Goal: Information Seeking & Learning: Learn about a topic

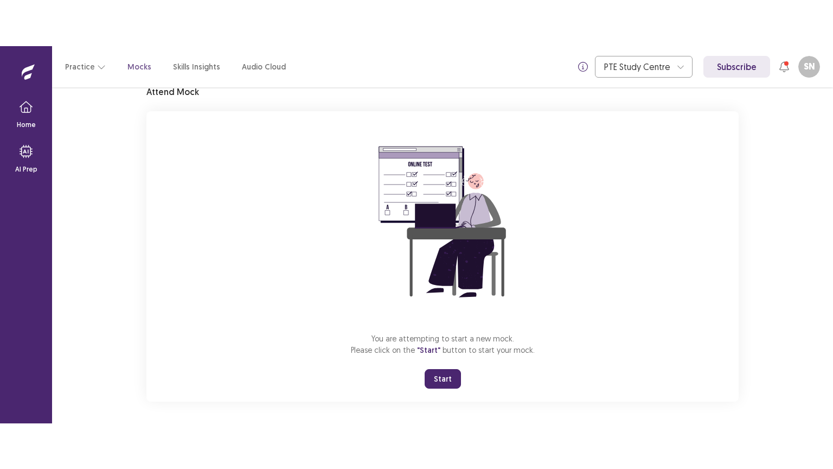
scroll to position [52, 0]
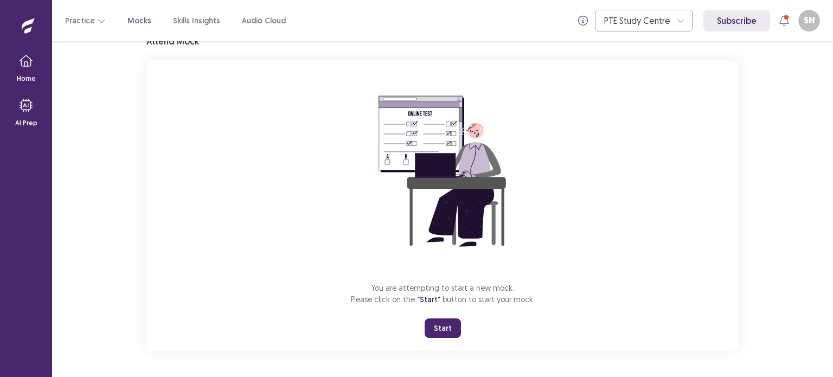
click at [442, 329] on button "Start" at bounding box center [443, 328] width 36 height 20
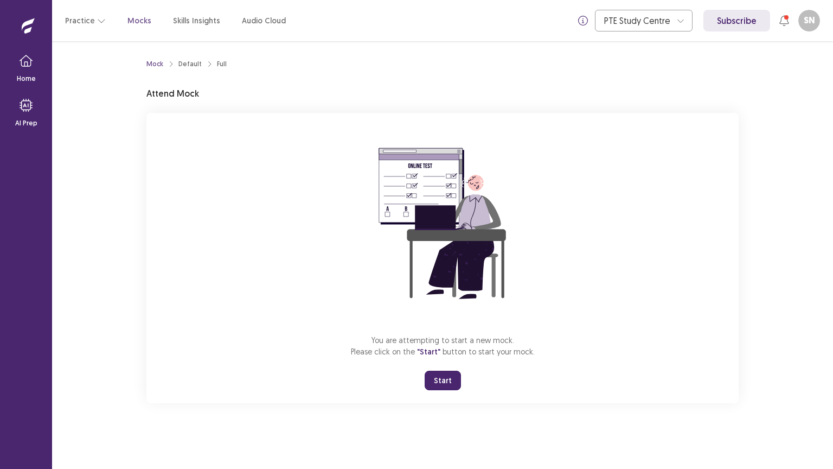
scroll to position [0, 0]
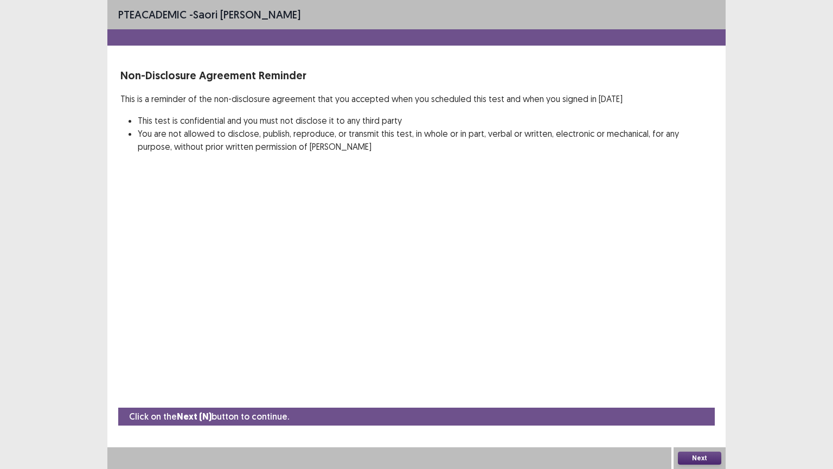
click at [691, 376] on button "Next" at bounding box center [699, 457] width 43 height 13
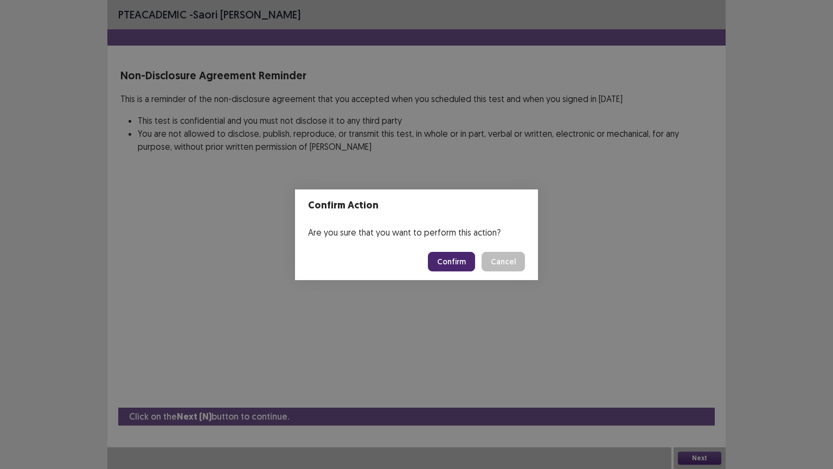
click at [458, 261] on button "Confirm" at bounding box center [451, 262] width 47 height 20
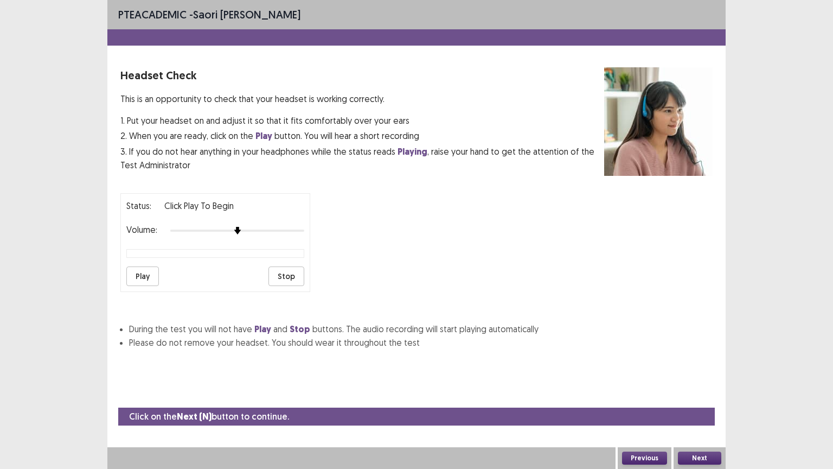
click at [144, 269] on button "Play" at bounding box center [142, 276] width 33 height 20
click at [280, 227] on div at bounding box center [237, 230] width 134 height 9
click at [146, 272] on button "Play" at bounding box center [142, 276] width 33 height 20
click at [688, 376] on button "Next" at bounding box center [699, 457] width 43 height 13
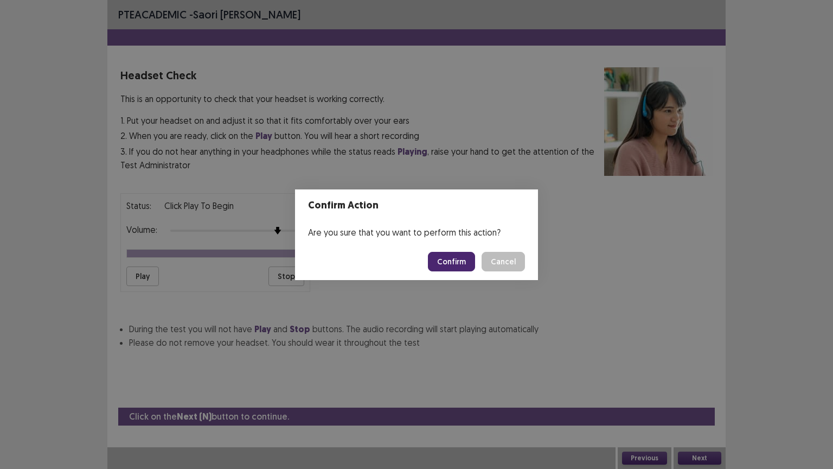
click at [466, 263] on button "Confirm" at bounding box center [451, 262] width 47 height 20
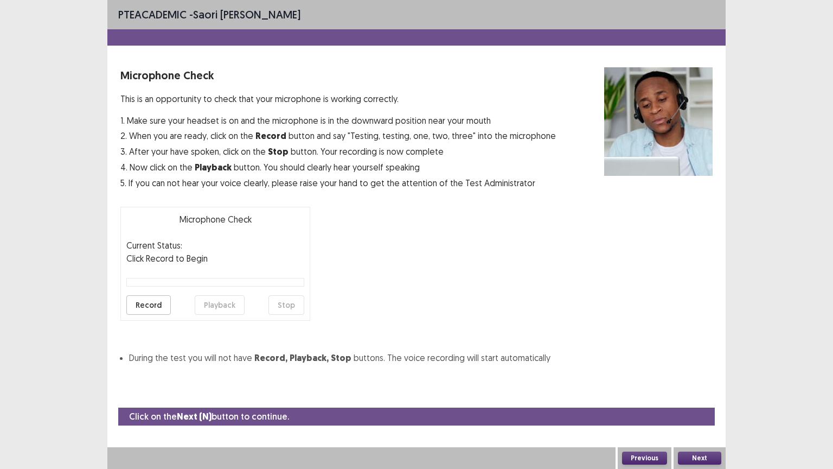
click at [137, 303] on button "Record" at bounding box center [148, 305] width 44 height 20
click at [287, 302] on button "Stop" at bounding box center [287, 305] width 36 height 20
click at [230, 302] on button "Playback" at bounding box center [220, 305] width 50 height 20
click at [154, 303] on button "Record" at bounding box center [148, 305] width 44 height 20
click at [296, 300] on button "Stop" at bounding box center [287, 305] width 36 height 20
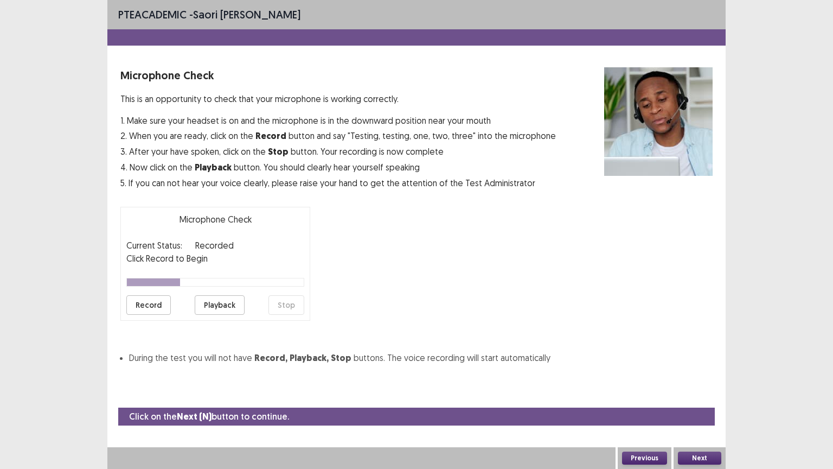
click at [211, 303] on button "Playback" at bounding box center [220, 305] width 50 height 20
click at [147, 305] on button "Record" at bounding box center [148, 305] width 44 height 20
click at [285, 302] on button "Stop" at bounding box center [287, 305] width 36 height 20
click at [228, 308] on button "Playback" at bounding box center [220, 305] width 50 height 20
click at [686, 376] on button "Next" at bounding box center [699, 457] width 43 height 13
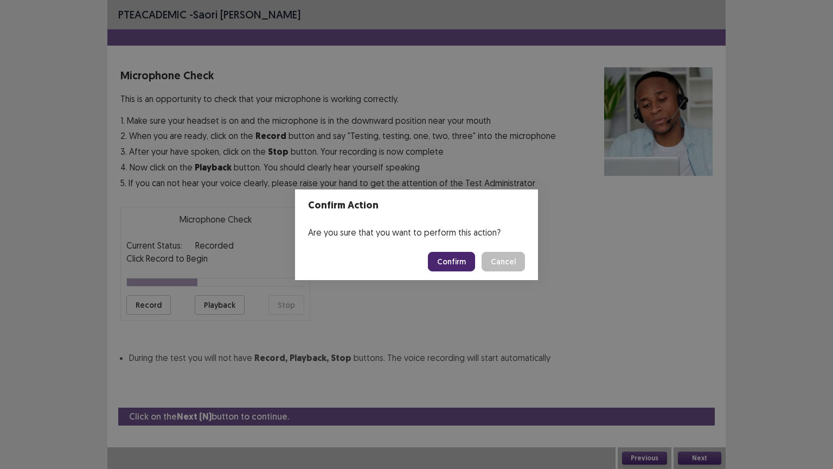
click at [452, 265] on button "Confirm" at bounding box center [451, 262] width 47 height 20
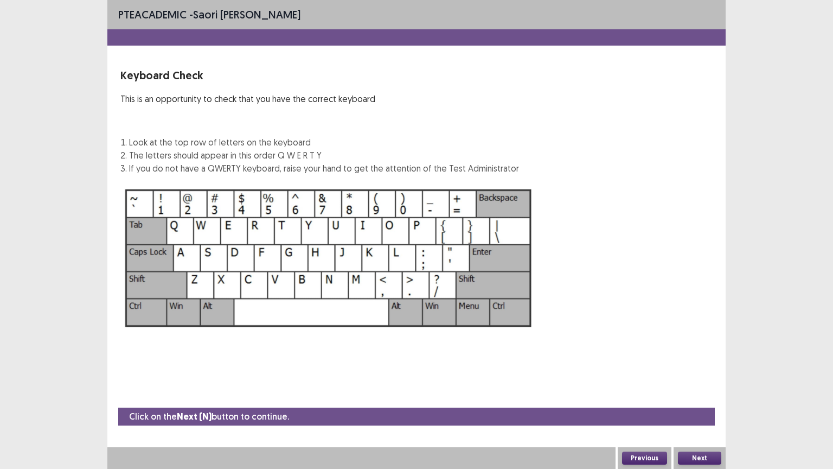
click at [683, 376] on button "Next" at bounding box center [699, 457] width 43 height 13
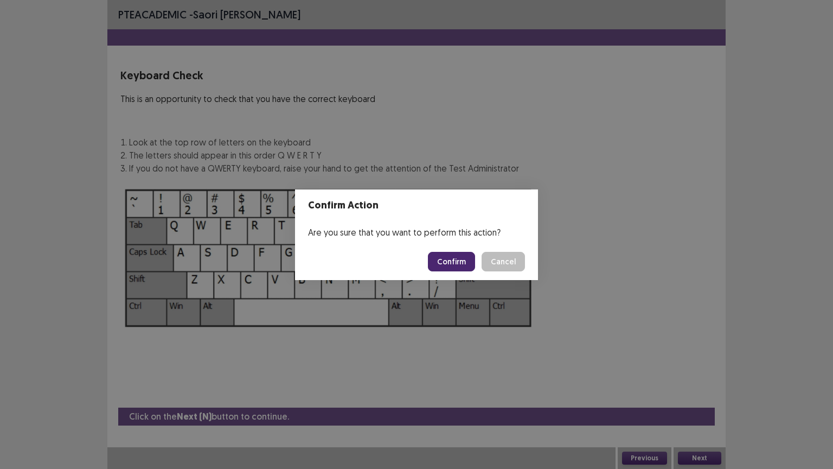
click at [450, 258] on button "Confirm" at bounding box center [451, 262] width 47 height 20
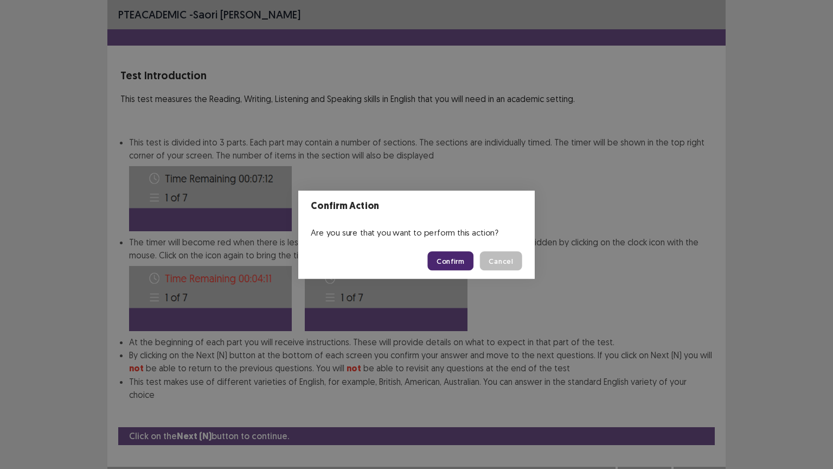
scroll to position [2, 0]
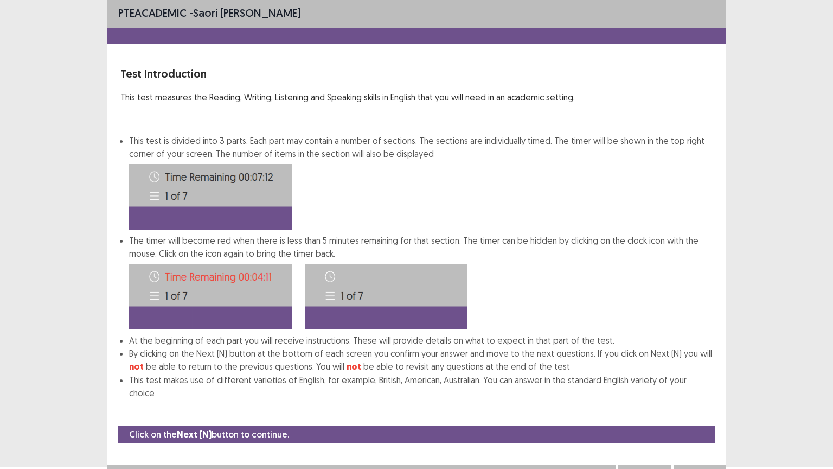
click at [695, 376] on button "Next" at bounding box center [699, 475] width 43 height 13
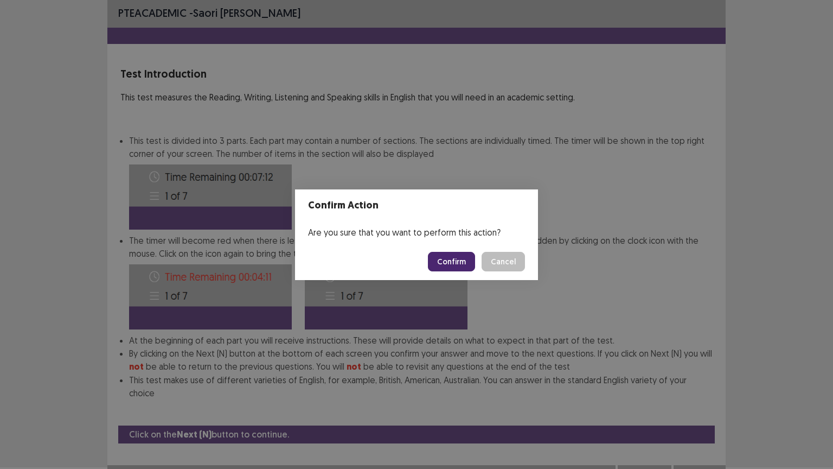
click at [455, 257] on button "Confirm" at bounding box center [451, 262] width 47 height 20
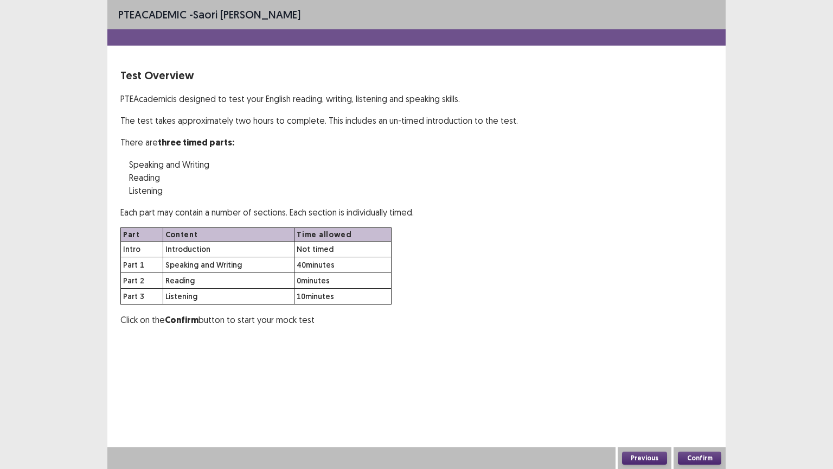
scroll to position [0, 0]
click at [689, 376] on button "Confirm" at bounding box center [699, 457] width 43 height 13
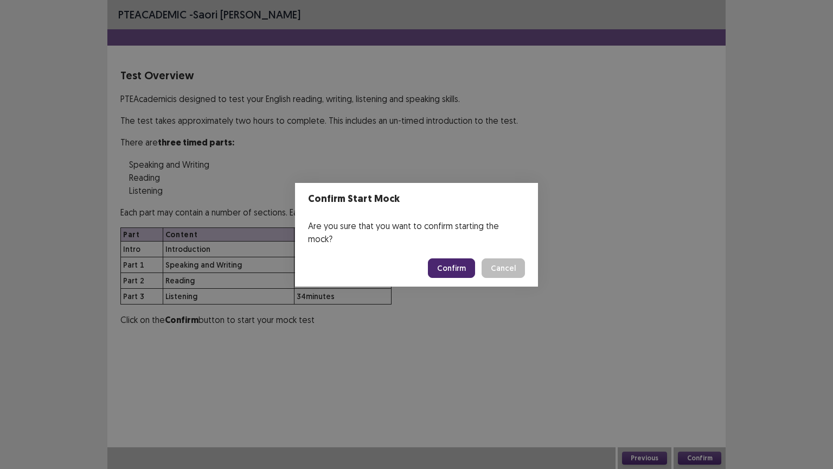
click at [450, 260] on button "Confirm" at bounding box center [451, 268] width 47 height 20
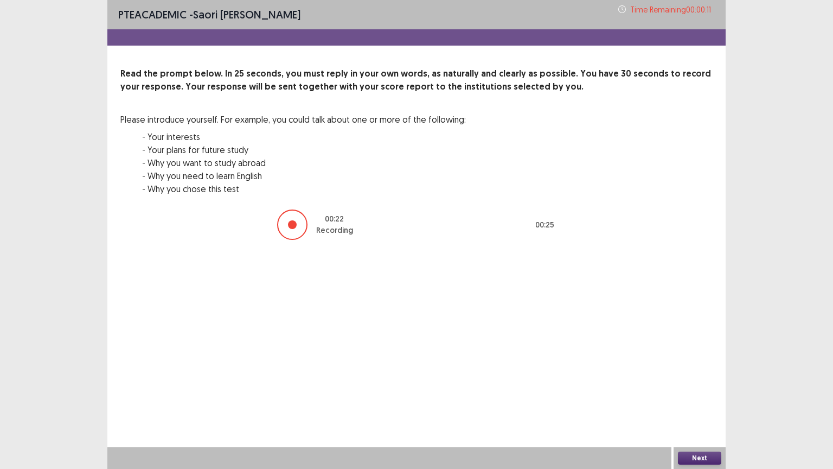
click at [709, 376] on button "Next" at bounding box center [699, 457] width 43 height 13
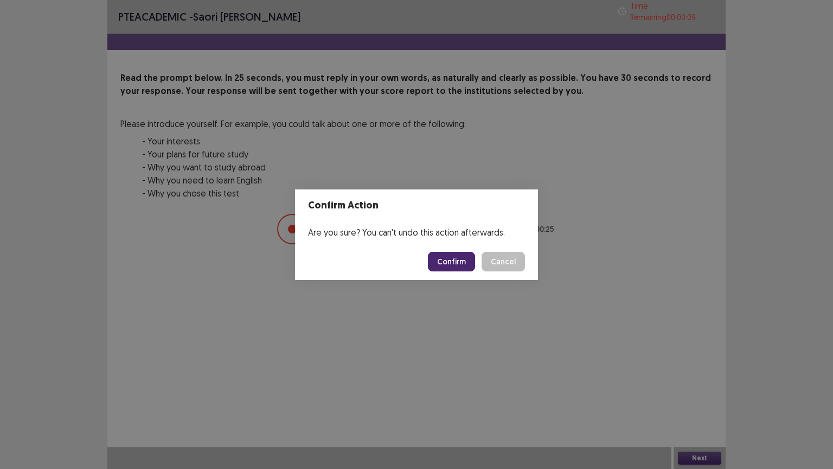
click at [458, 264] on button "Confirm" at bounding box center [451, 262] width 47 height 20
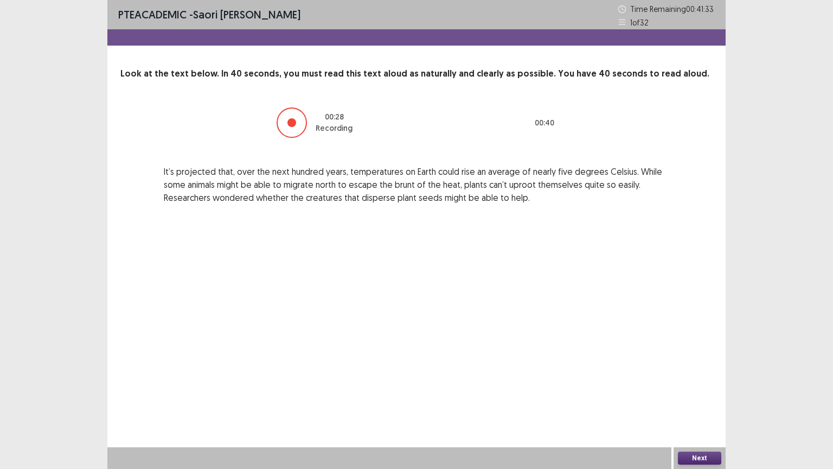
click at [696, 376] on button "Next" at bounding box center [699, 457] width 43 height 13
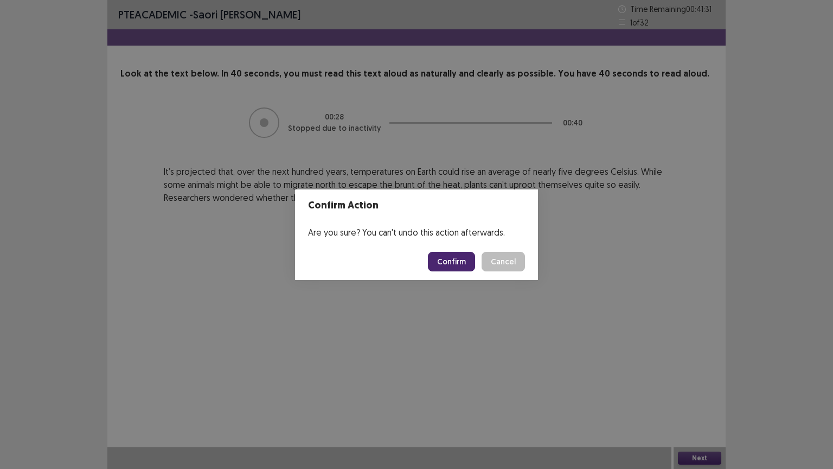
click at [449, 257] on button "Confirm" at bounding box center [451, 262] width 47 height 20
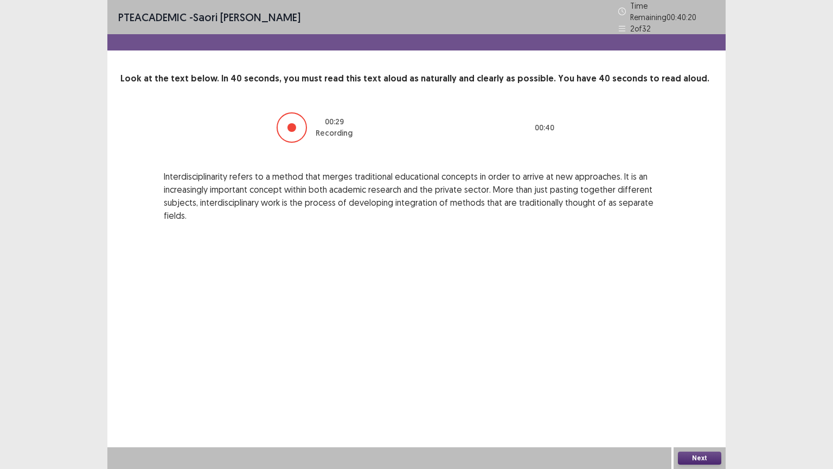
click at [686, 376] on button "Next" at bounding box center [699, 457] width 43 height 13
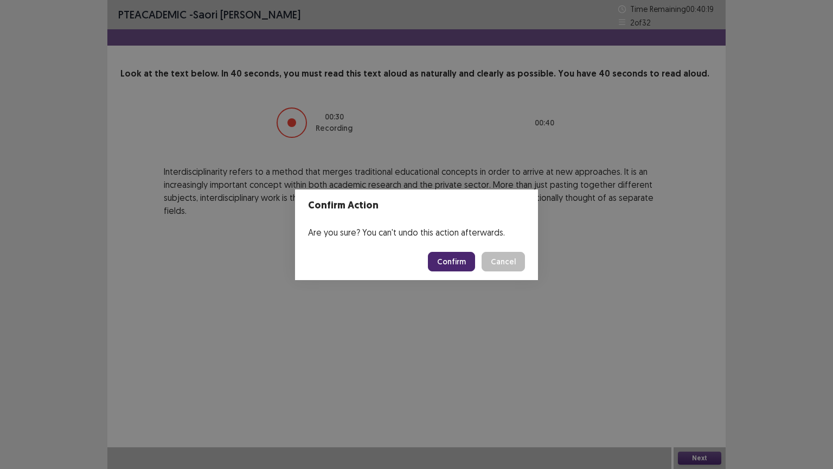
click at [441, 266] on button "Confirm" at bounding box center [451, 262] width 47 height 20
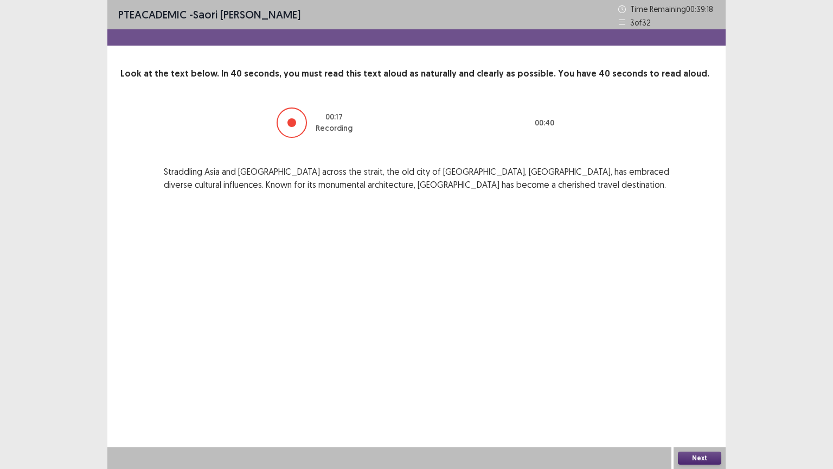
click at [704, 376] on button "Next" at bounding box center [699, 457] width 43 height 13
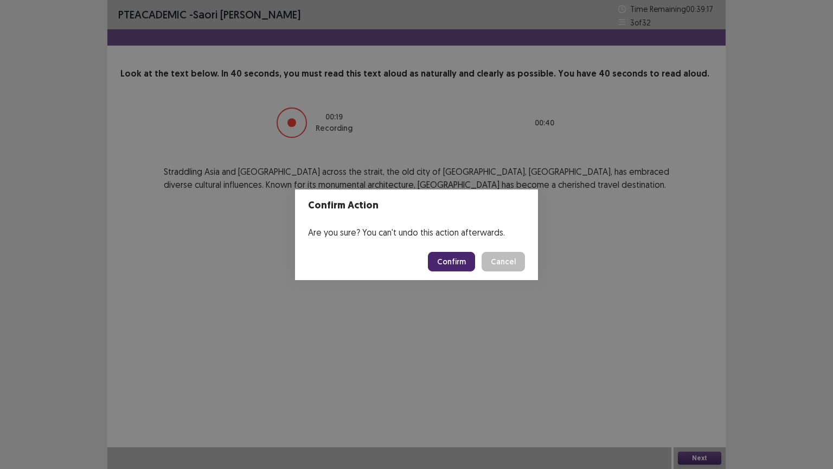
click at [447, 257] on button "Confirm" at bounding box center [451, 262] width 47 height 20
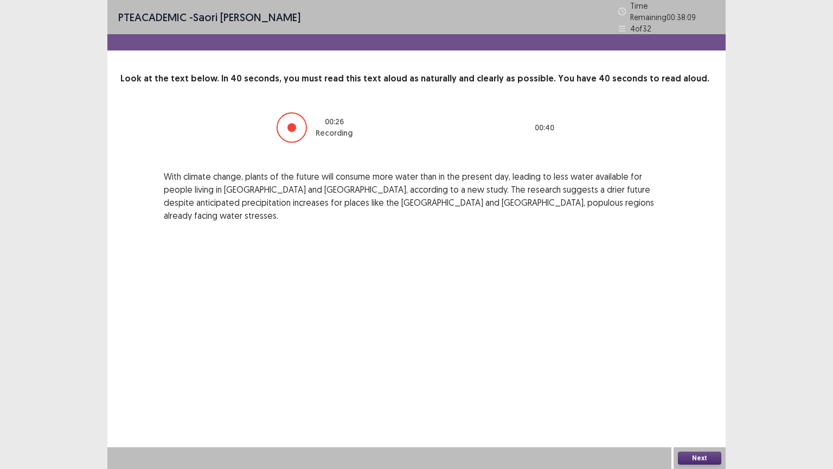
click at [705, 376] on button "Next" at bounding box center [699, 457] width 43 height 13
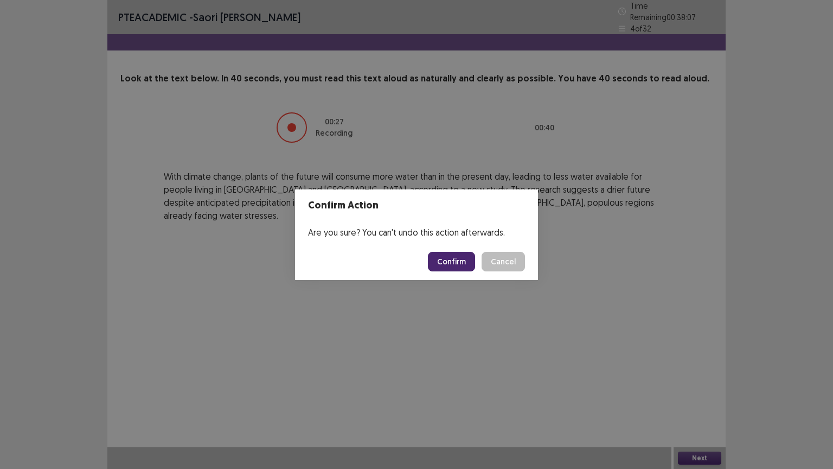
click at [453, 257] on button "Confirm" at bounding box center [451, 262] width 47 height 20
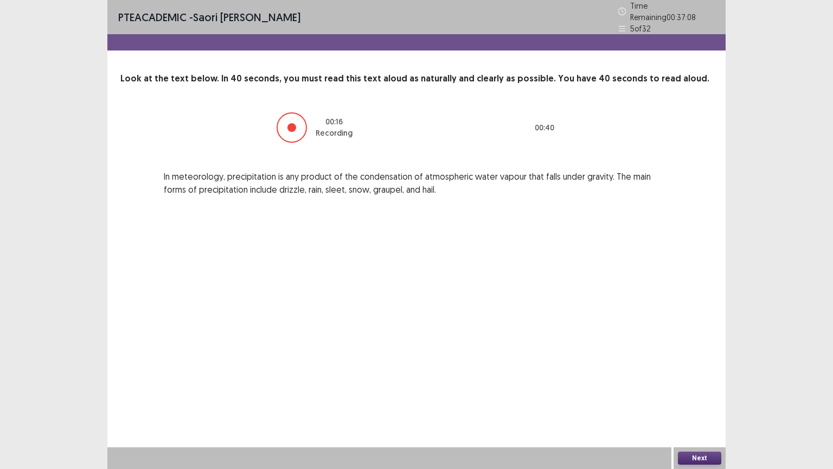
click at [702, 376] on button "Next" at bounding box center [699, 457] width 43 height 13
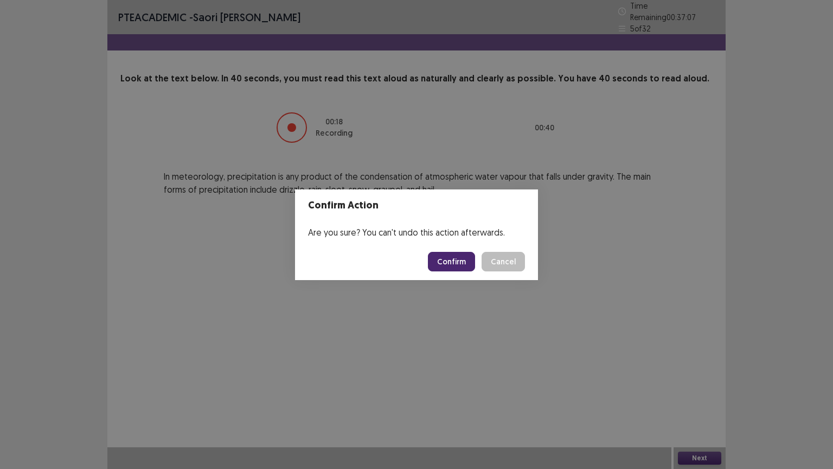
click at [442, 262] on button "Confirm" at bounding box center [451, 262] width 47 height 20
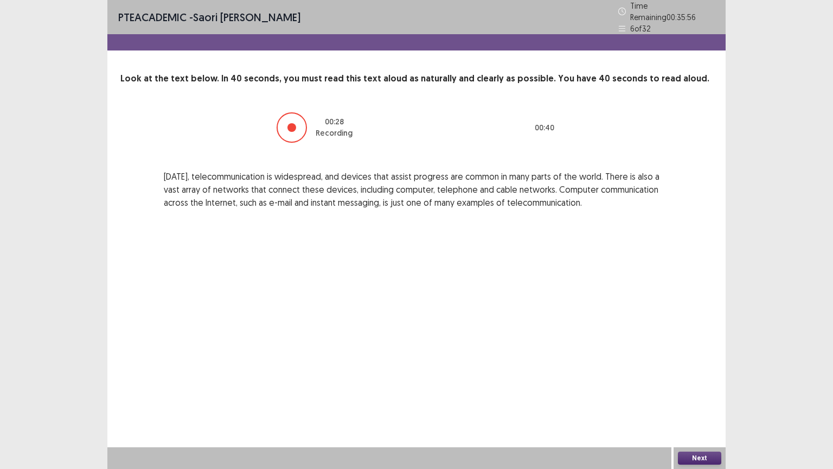
click at [698, 376] on button "Next" at bounding box center [699, 457] width 43 height 13
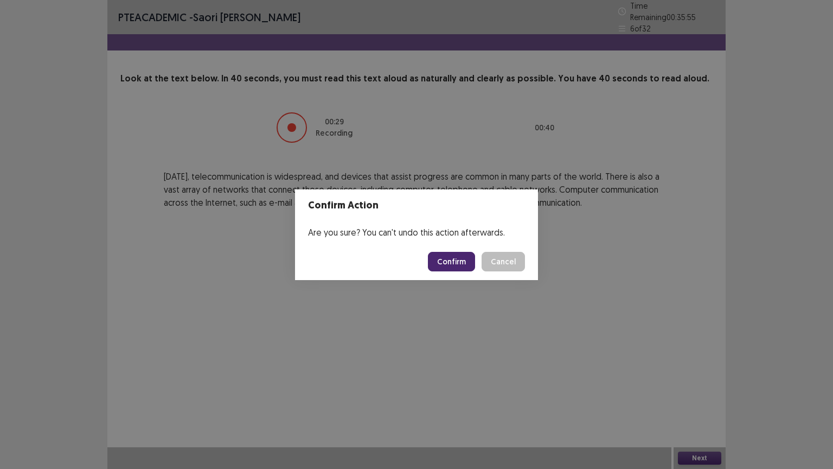
click at [453, 262] on button "Confirm" at bounding box center [451, 262] width 47 height 20
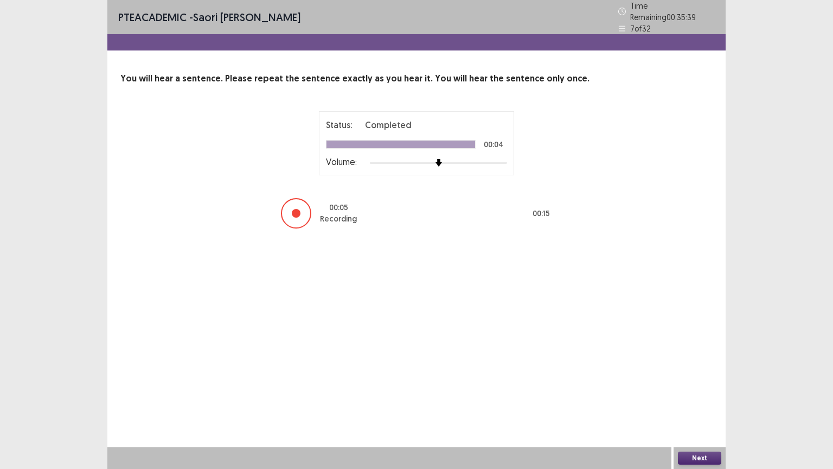
click at [701, 376] on button "Next" at bounding box center [699, 457] width 43 height 13
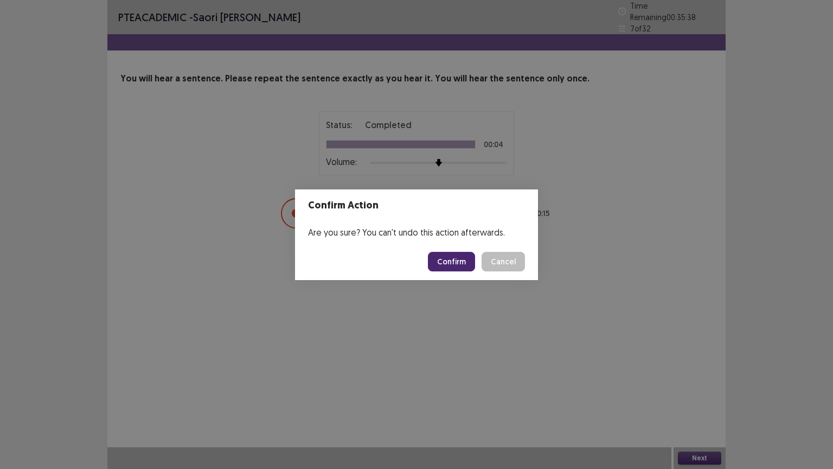
click at [443, 259] on button "Confirm" at bounding box center [451, 262] width 47 height 20
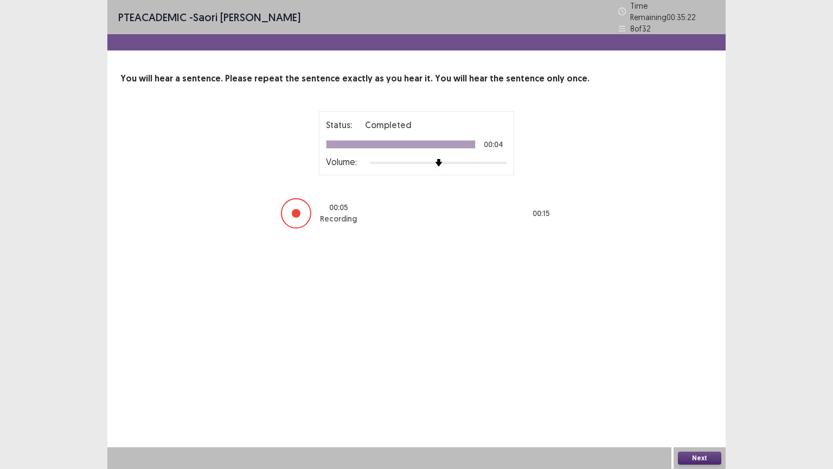
click at [703, 376] on button "Next" at bounding box center [699, 457] width 43 height 13
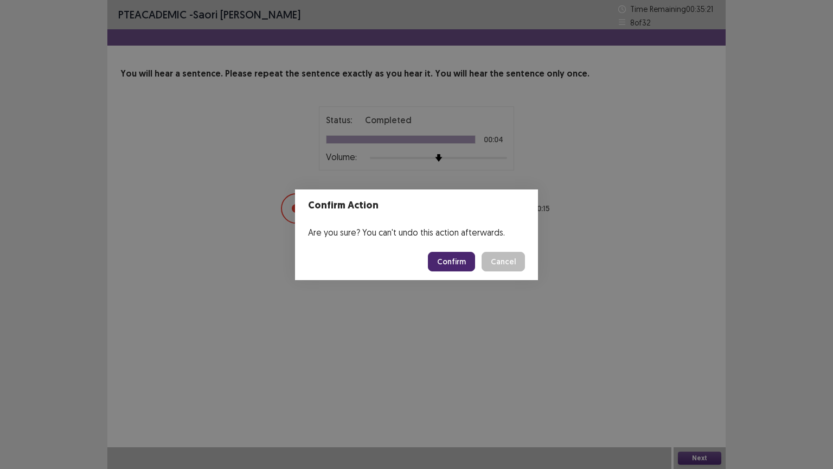
click at [435, 264] on button "Confirm" at bounding box center [451, 262] width 47 height 20
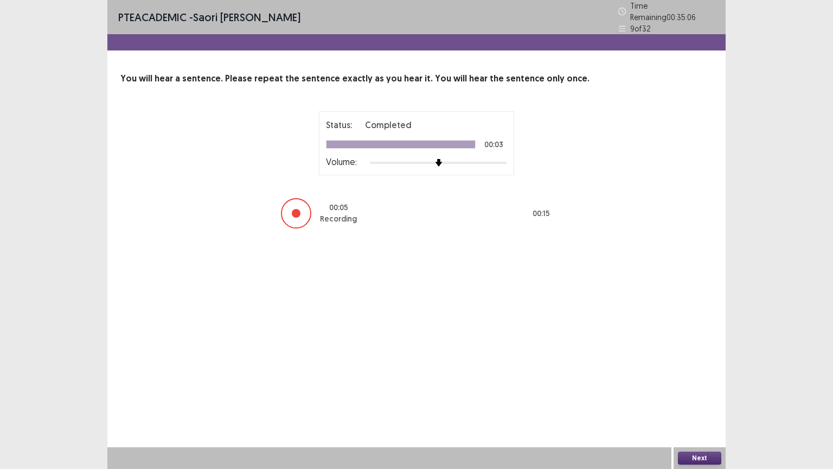
click at [692, 376] on button "Next" at bounding box center [699, 457] width 43 height 13
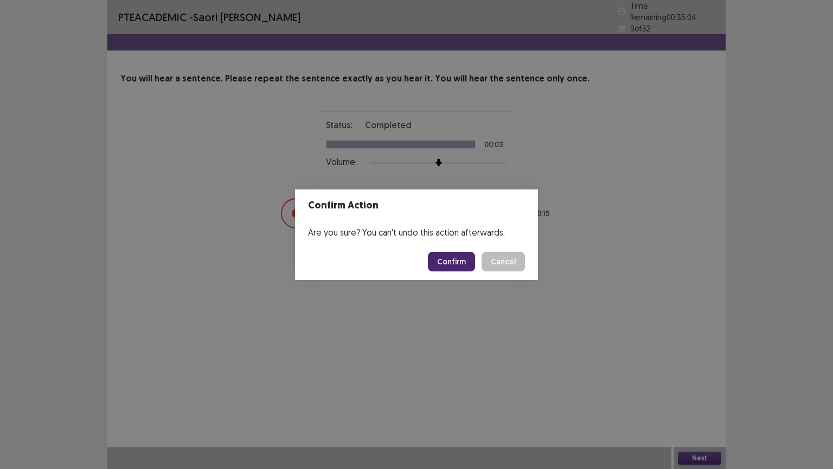
click at [439, 263] on button "Confirm" at bounding box center [451, 262] width 47 height 20
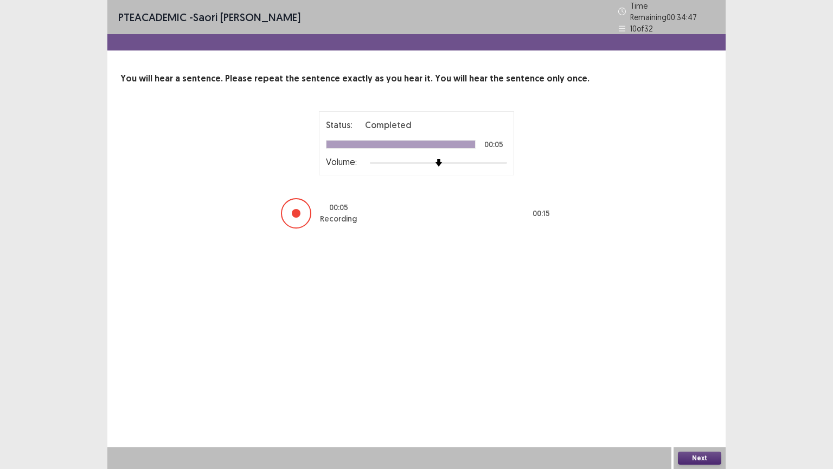
click at [696, 376] on button "Next" at bounding box center [699, 457] width 43 height 13
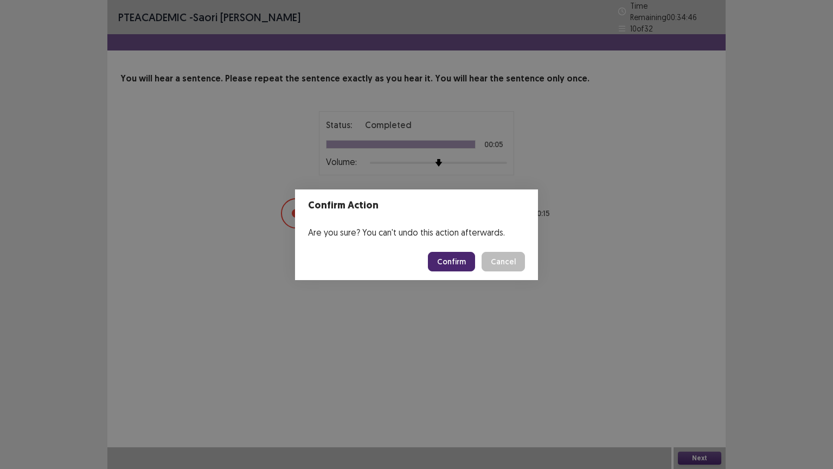
click at [449, 260] on button "Confirm" at bounding box center [451, 262] width 47 height 20
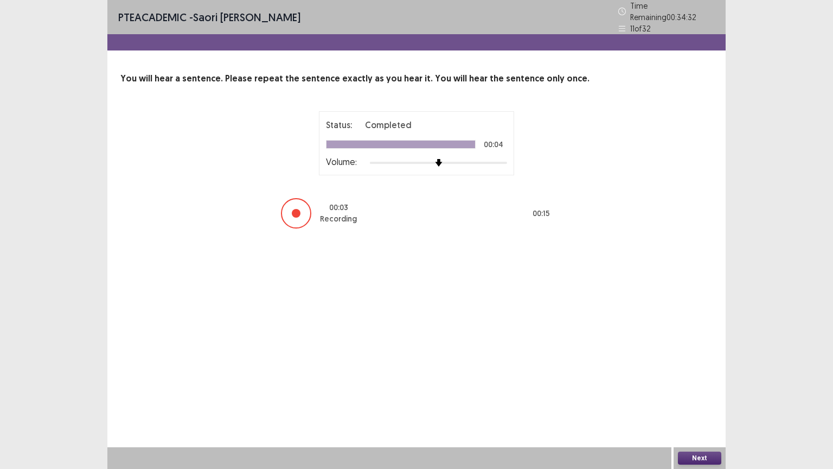
click at [688, 376] on button "Next" at bounding box center [699, 457] width 43 height 13
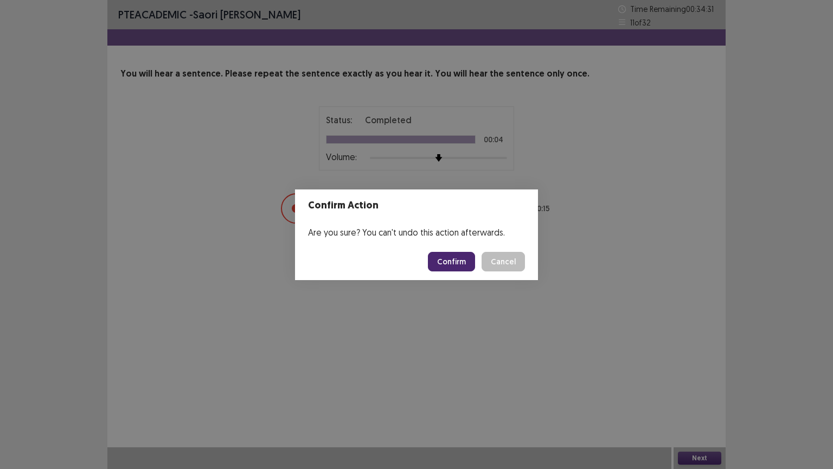
click at [451, 265] on button "Confirm" at bounding box center [451, 262] width 47 height 20
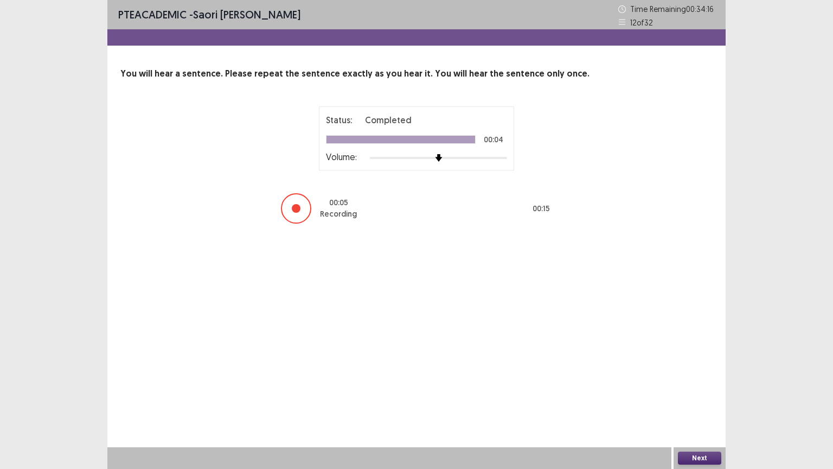
click at [694, 376] on button "Next" at bounding box center [699, 457] width 43 height 13
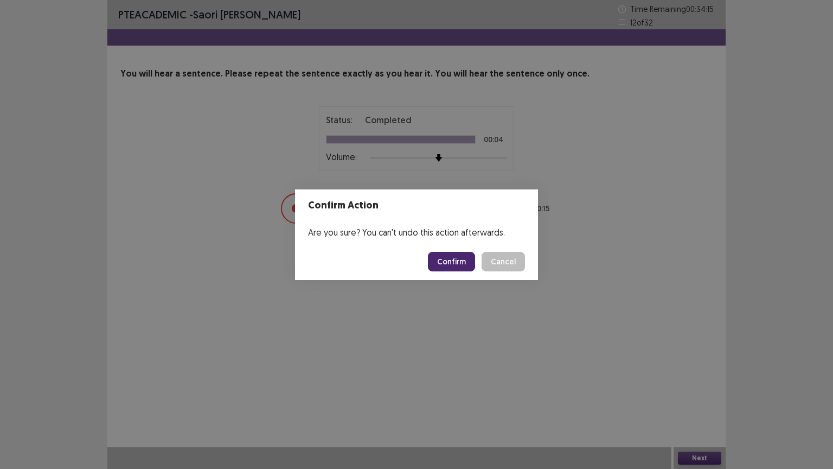
click at [450, 260] on button "Confirm" at bounding box center [451, 262] width 47 height 20
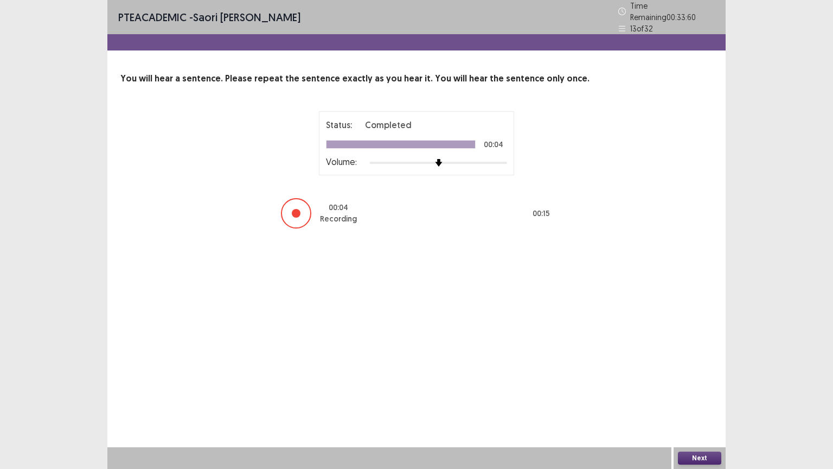
click at [693, 376] on button "Next" at bounding box center [699, 457] width 43 height 13
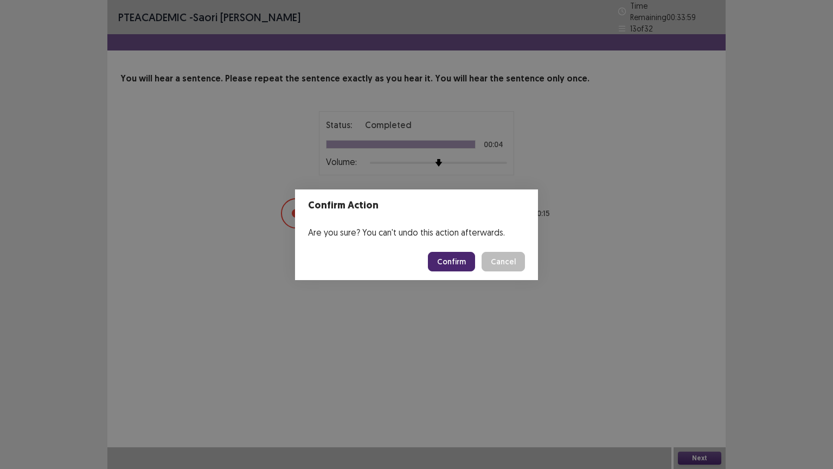
click at [450, 267] on button "Confirm" at bounding box center [451, 262] width 47 height 20
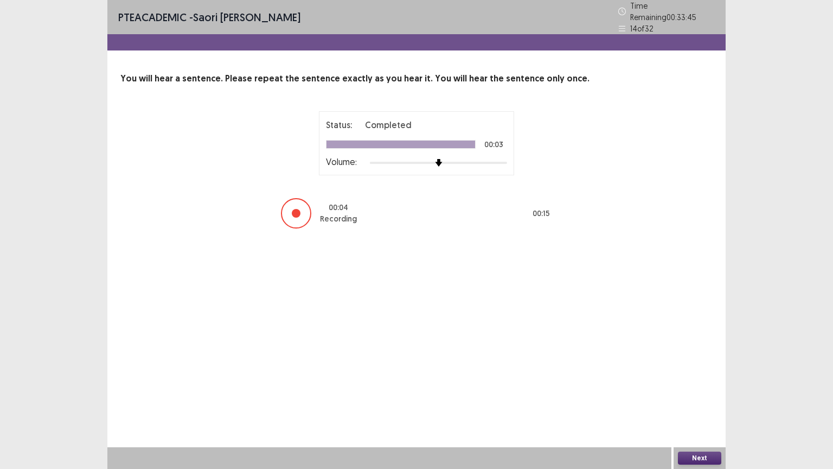
click at [692, 376] on button "Next" at bounding box center [699, 457] width 43 height 13
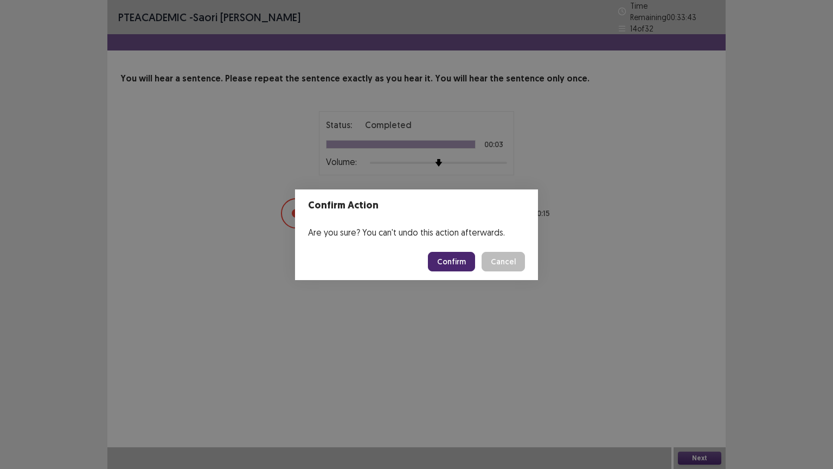
click at [459, 258] on button "Confirm" at bounding box center [451, 262] width 47 height 20
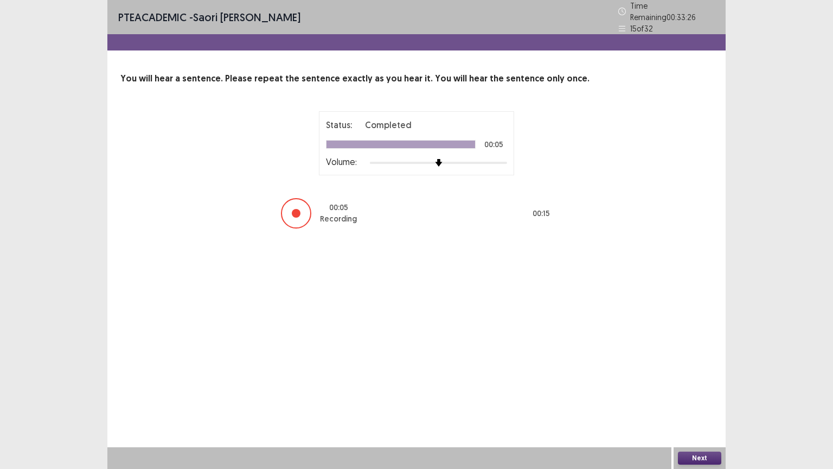
click at [687, 376] on button "Next" at bounding box center [699, 457] width 43 height 13
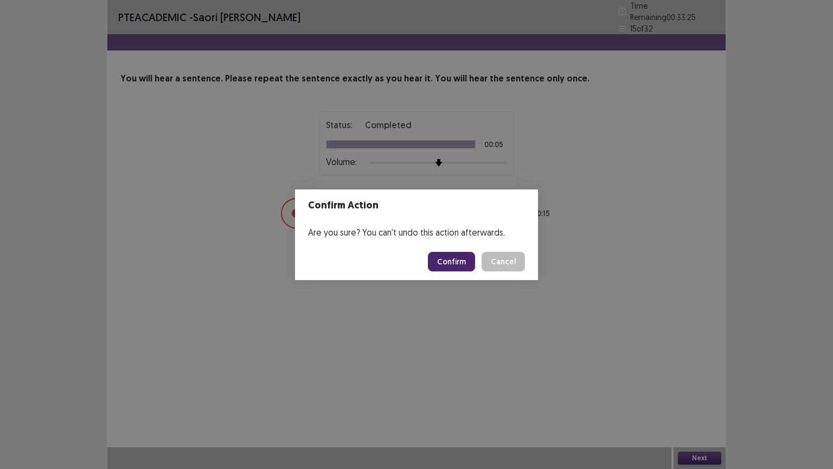
click at [447, 254] on button "Confirm" at bounding box center [451, 262] width 47 height 20
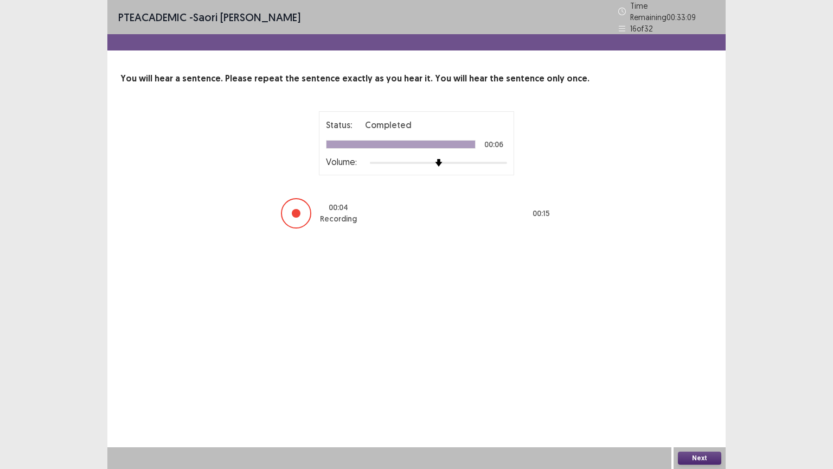
click at [690, 376] on button "Next" at bounding box center [699, 457] width 43 height 13
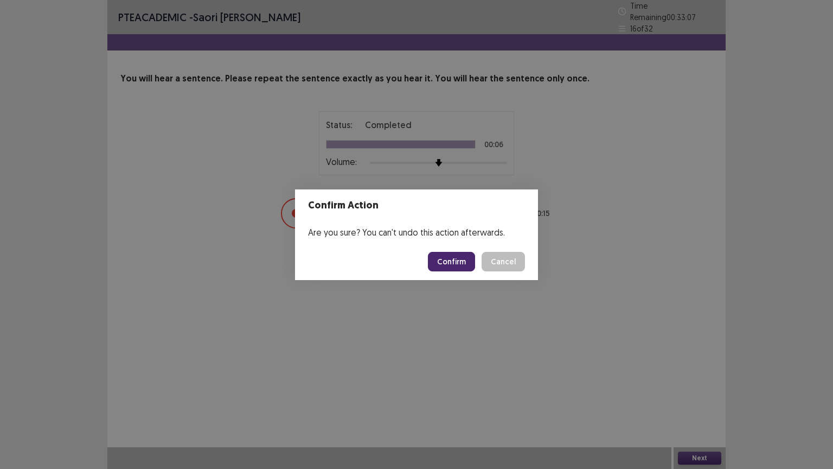
click at [445, 252] on button "Confirm" at bounding box center [451, 262] width 47 height 20
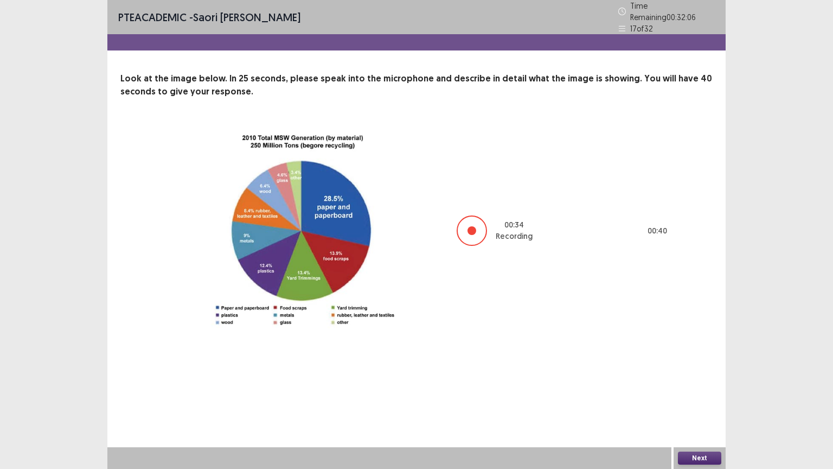
click at [696, 376] on button "Next" at bounding box center [699, 457] width 43 height 13
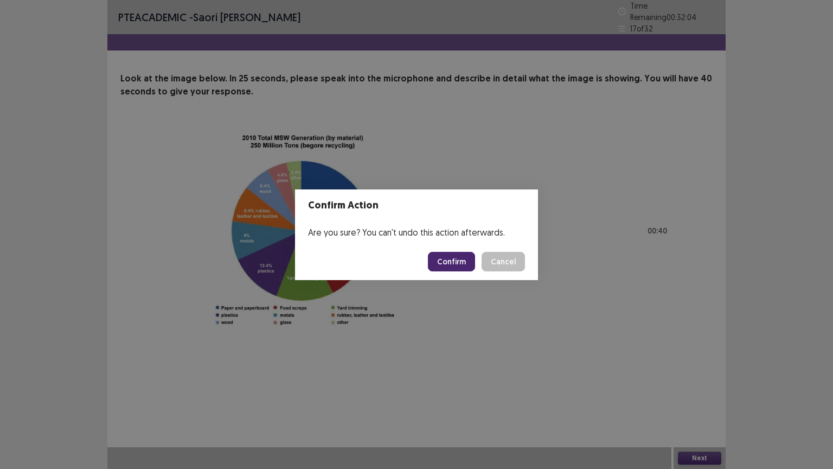
click at [457, 265] on button "Confirm" at bounding box center [451, 262] width 47 height 20
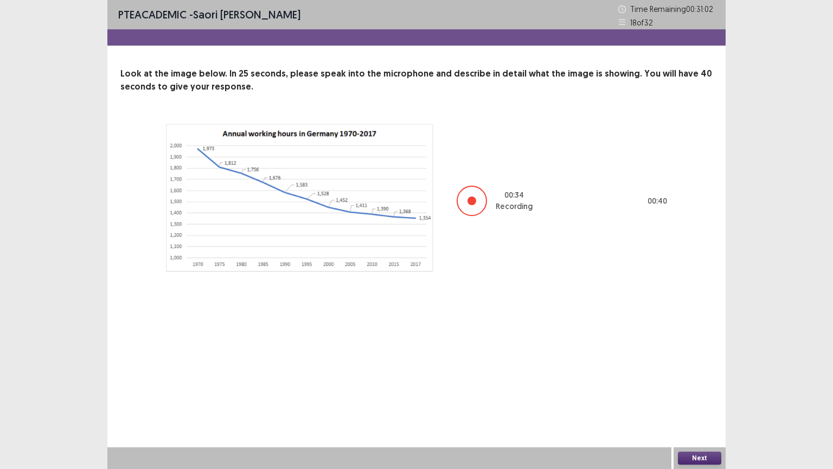
click at [697, 376] on button "Next" at bounding box center [699, 457] width 43 height 13
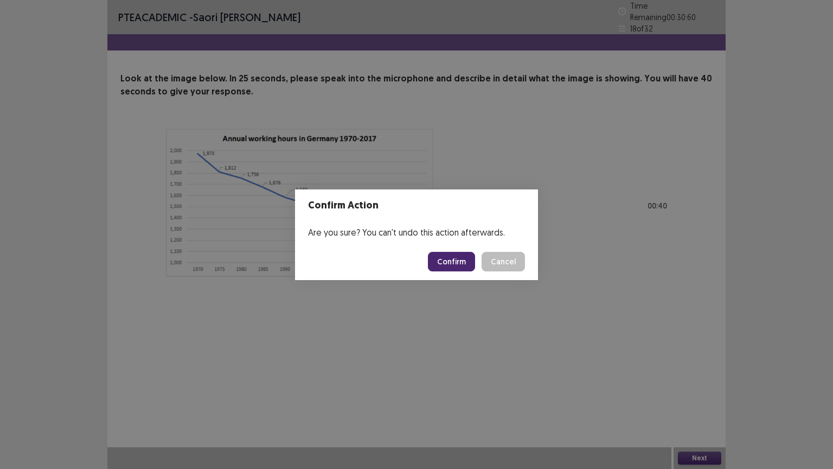
click at [444, 259] on button "Confirm" at bounding box center [451, 262] width 47 height 20
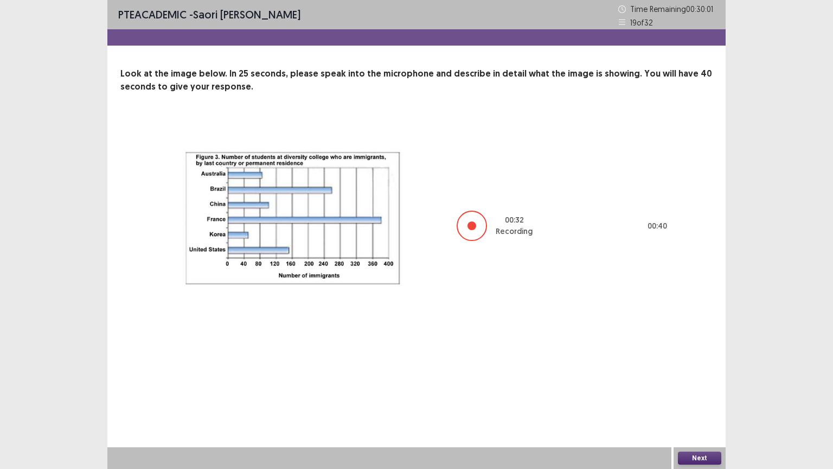
click at [705, 376] on button "Next" at bounding box center [699, 457] width 43 height 13
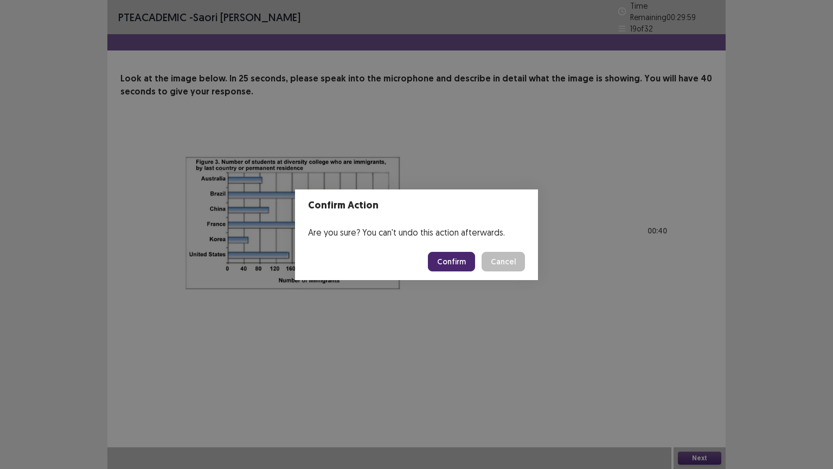
click at [449, 260] on button "Confirm" at bounding box center [451, 262] width 47 height 20
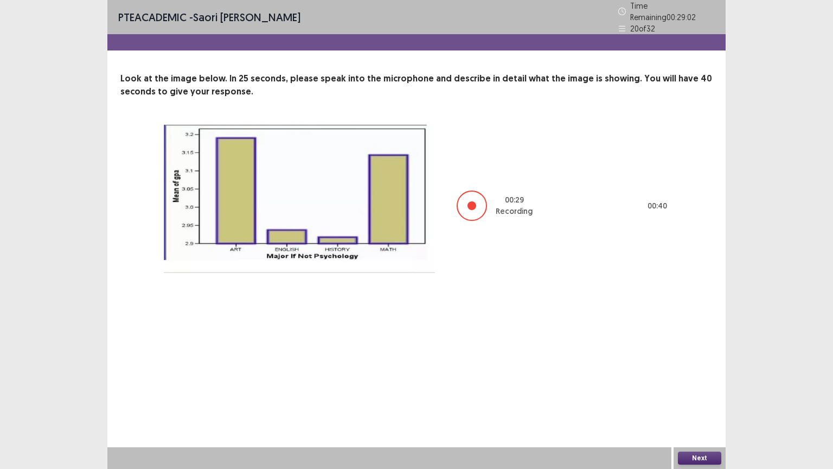
click at [688, 376] on button "Next" at bounding box center [699, 457] width 43 height 13
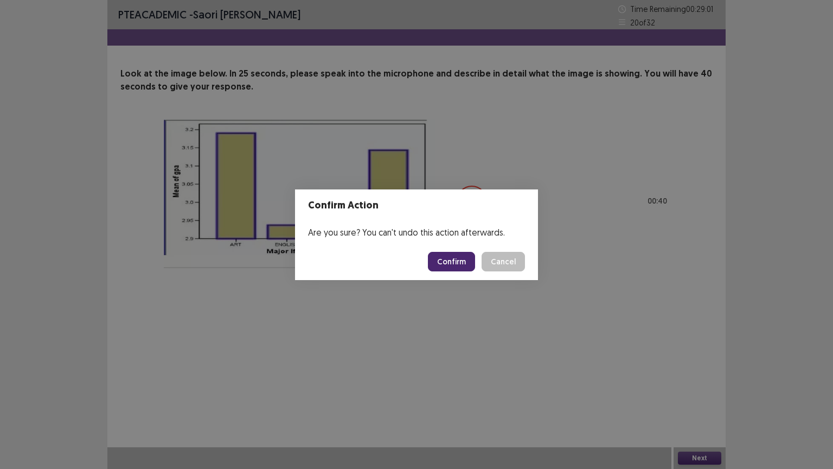
click at [449, 264] on button "Confirm" at bounding box center [451, 262] width 47 height 20
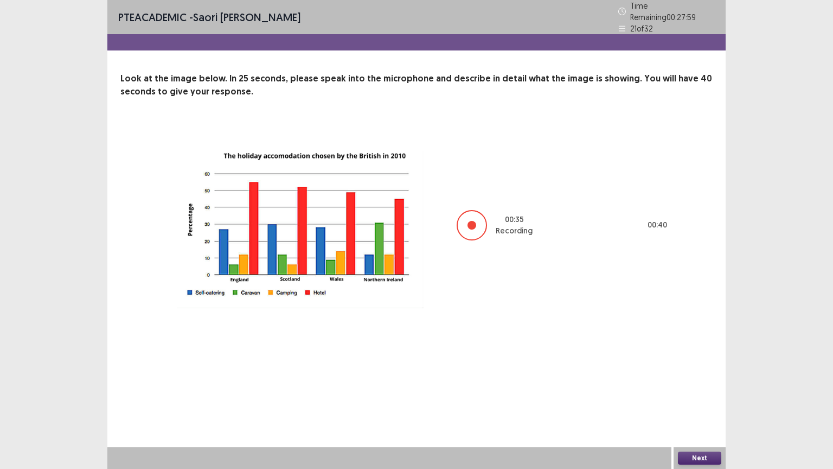
click at [693, 376] on button "Next" at bounding box center [699, 457] width 43 height 13
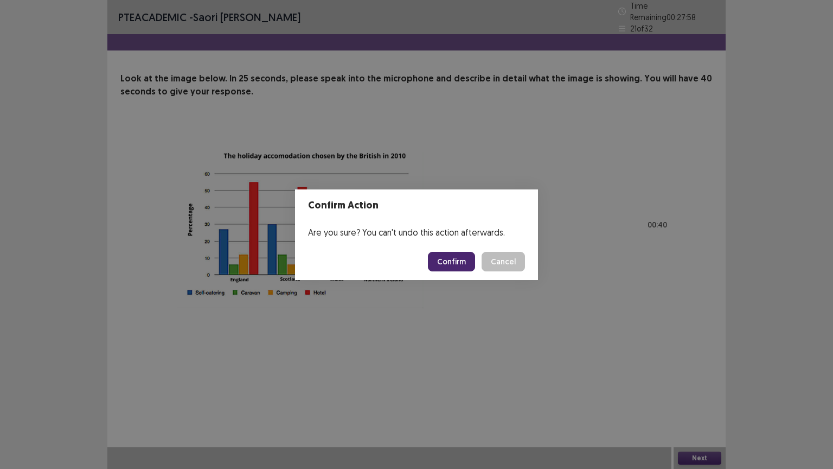
click at [459, 258] on button "Confirm" at bounding box center [451, 262] width 47 height 20
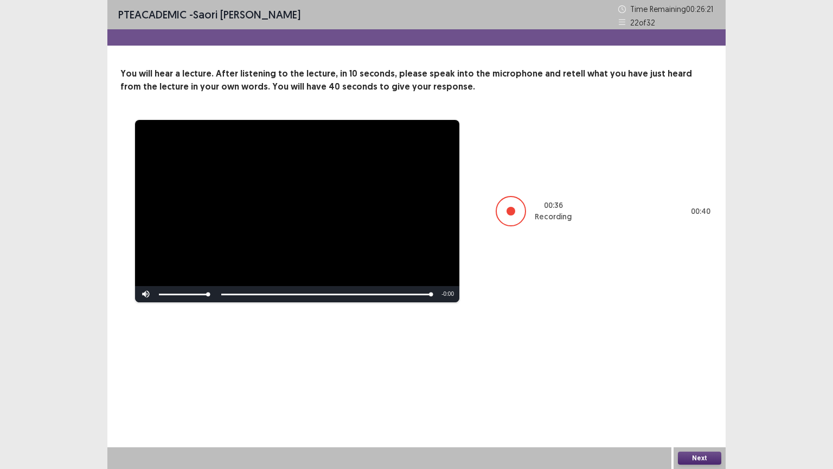
click at [686, 376] on button "Next" at bounding box center [699, 457] width 43 height 13
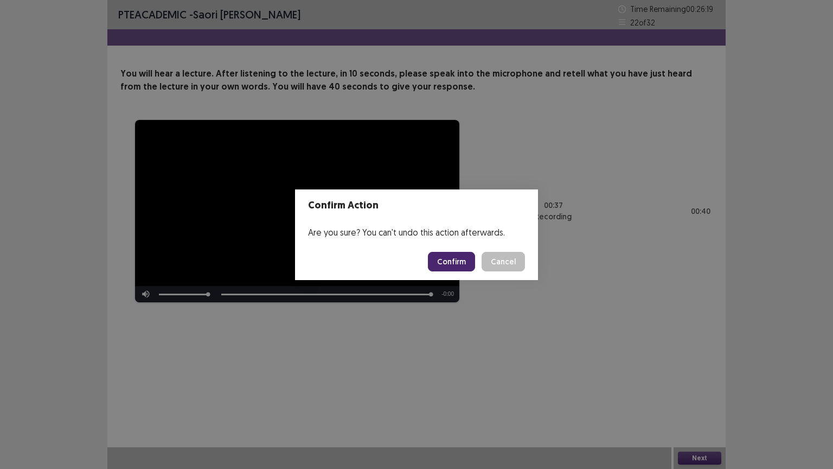
click at [462, 259] on button "Confirm" at bounding box center [451, 262] width 47 height 20
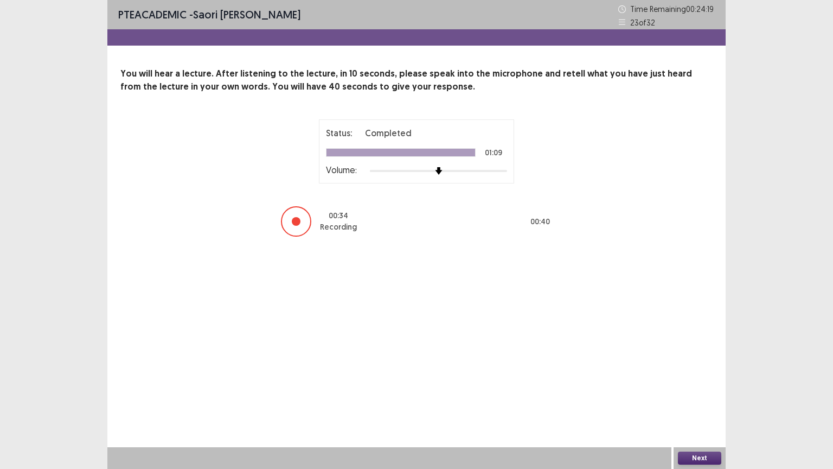
click at [707, 376] on button "Next" at bounding box center [699, 457] width 43 height 13
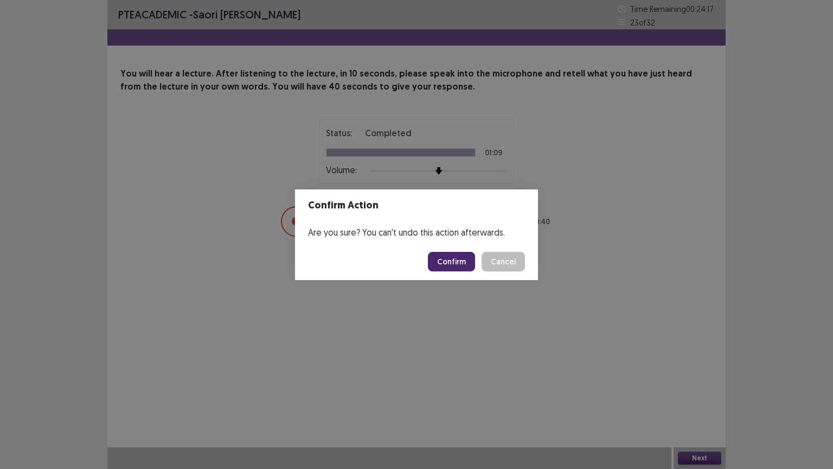
click at [449, 261] on button "Confirm" at bounding box center [451, 262] width 47 height 20
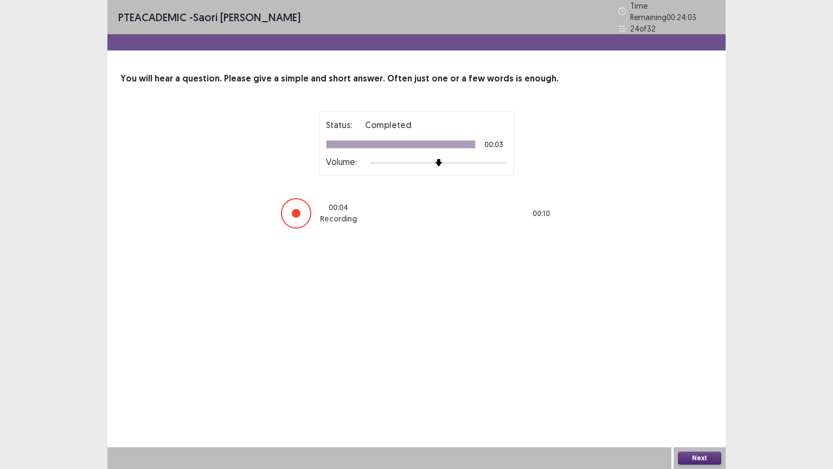
click at [694, 376] on button "Next" at bounding box center [699, 457] width 43 height 13
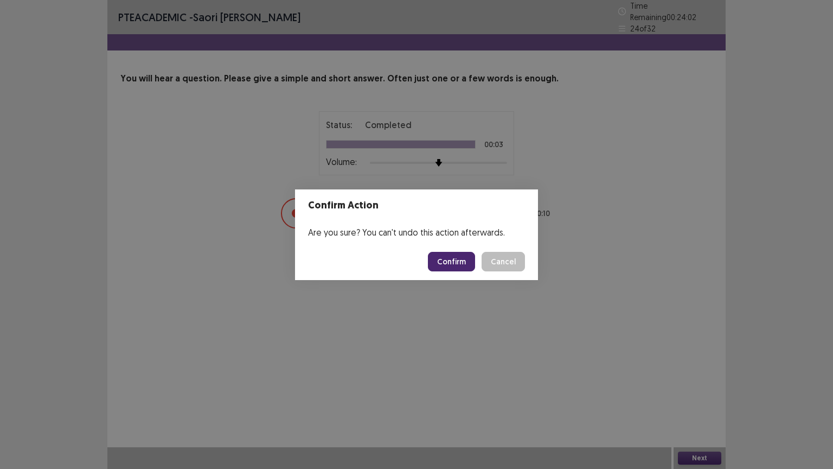
click at [450, 254] on button "Confirm" at bounding box center [451, 262] width 47 height 20
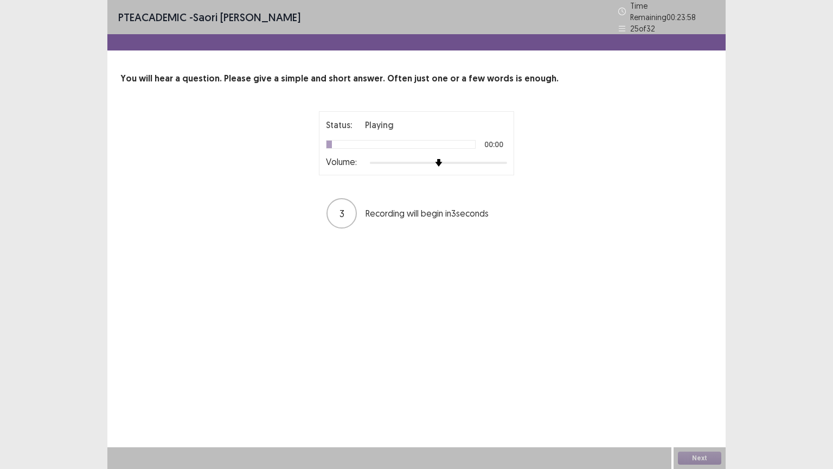
click at [502, 158] on div at bounding box center [438, 162] width 137 height 9
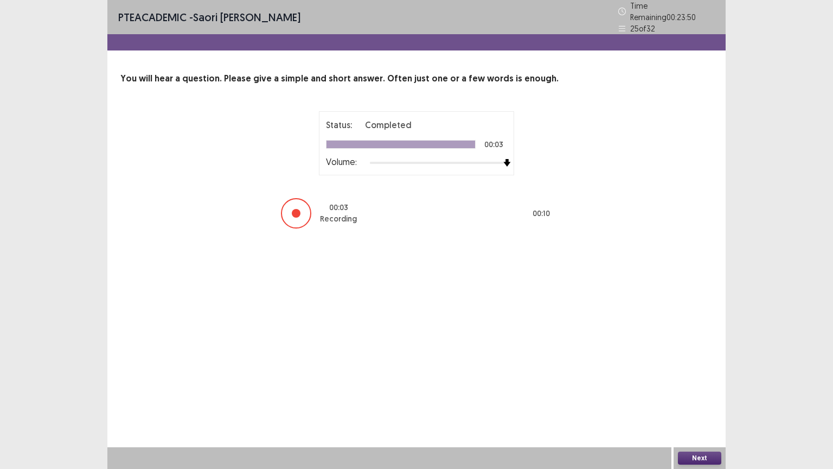
click at [688, 376] on button "Next" at bounding box center [699, 457] width 43 height 13
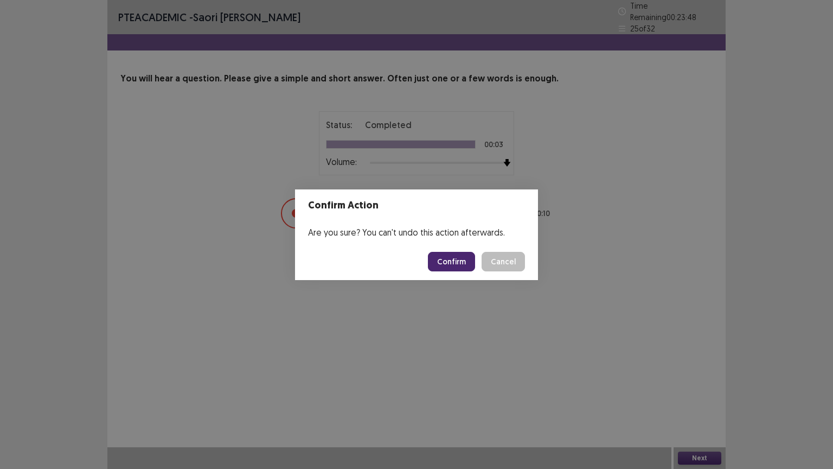
click at [452, 259] on button "Confirm" at bounding box center [451, 262] width 47 height 20
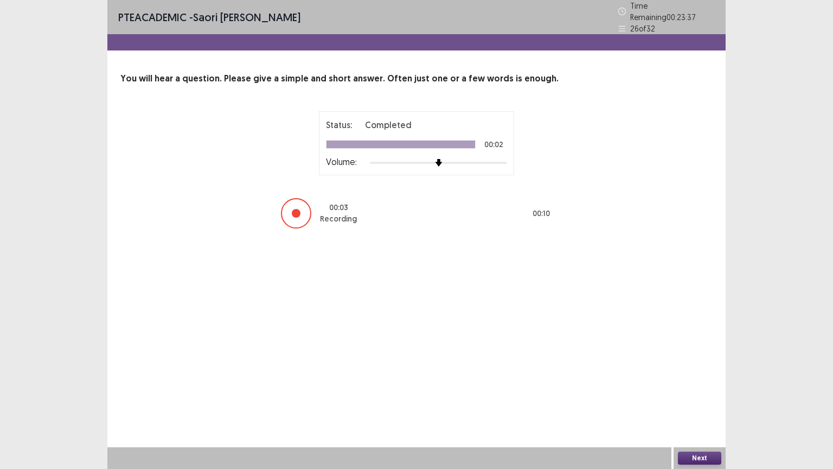
click at [689, 376] on button "Next" at bounding box center [699, 457] width 43 height 13
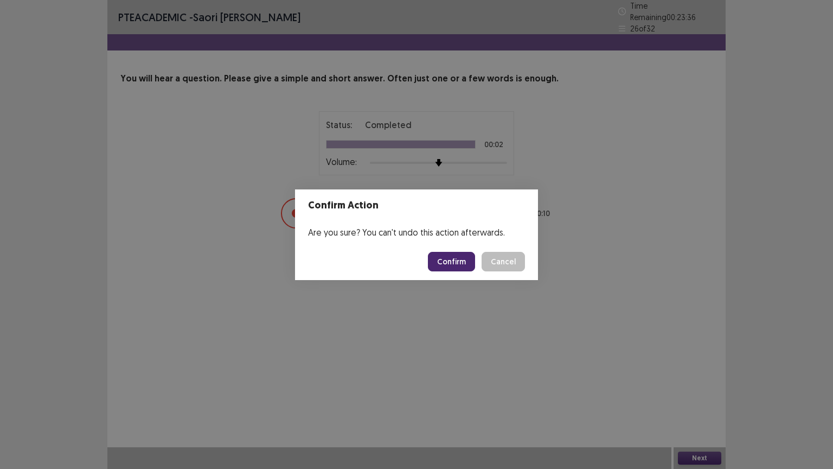
click at [453, 269] on button "Confirm" at bounding box center [451, 262] width 47 height 20
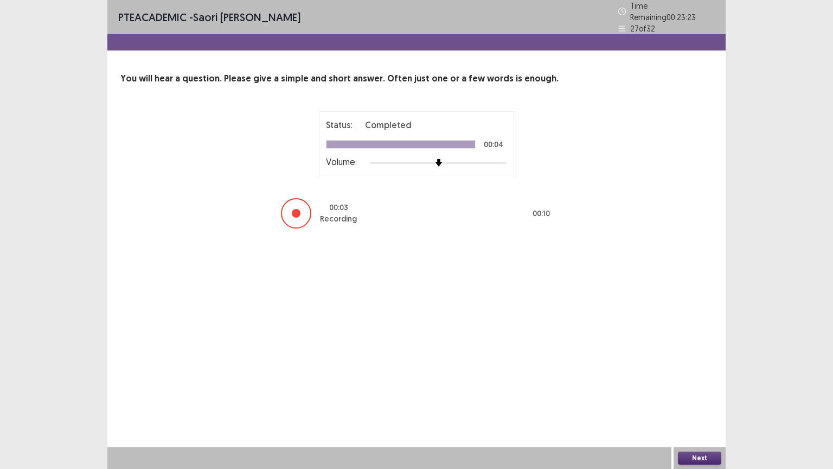
click at [688, 376] on button "Next" at bounding box center [699, 457] width 43 height 13
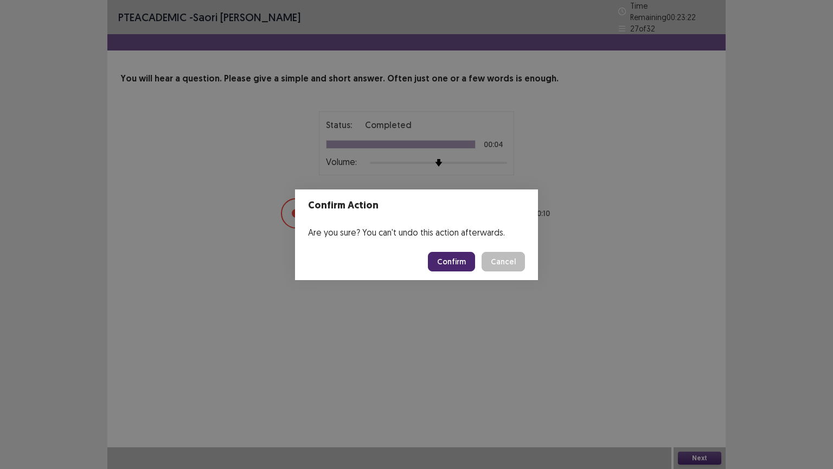
click at [460, 261] on button "Confirm" at bounding box center [451, 262] width 47 height 20
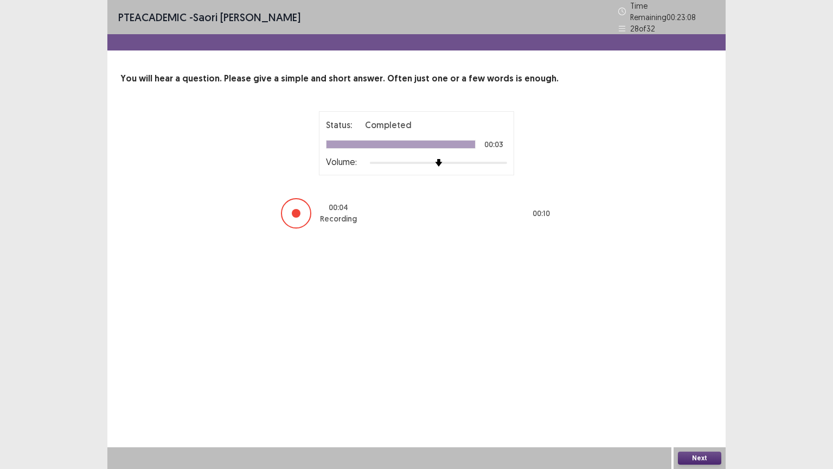
click at [688, 376] on button "Next" at bounding box center [699, 457] width 43 height 13
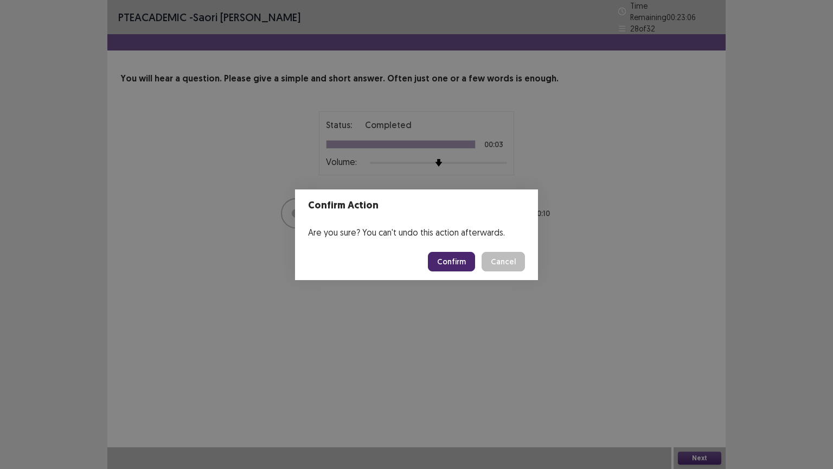
click at [455, 263] on button "Confirm" at bounding box center [451, 262] width 47 height 20
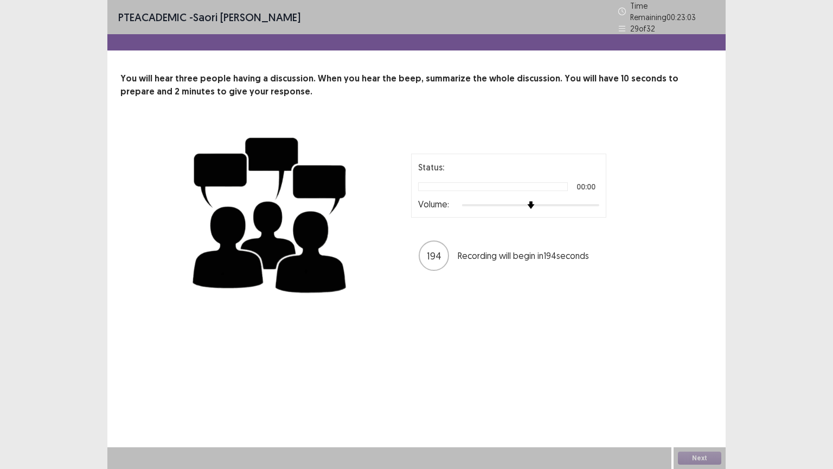
click at [463, 155] on div "Status: 00:00 Volume:" at bounding box center [508, 186] width 195 height 64
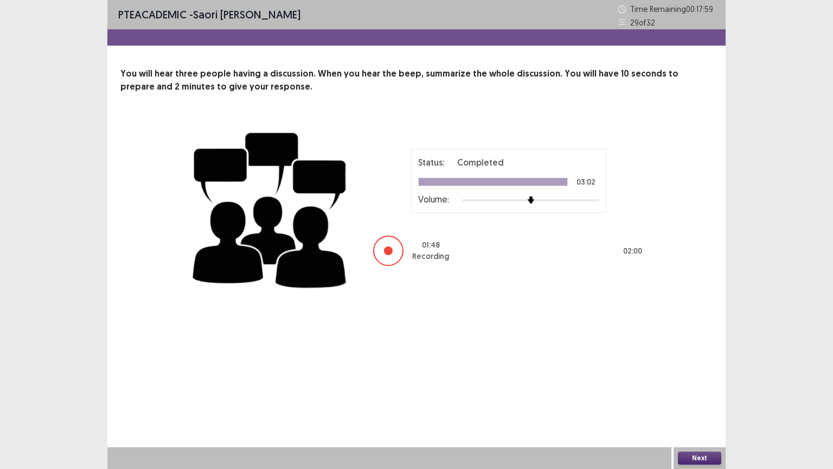
click at [710, 376] on button "Next" at bounding box center [699, 457] width 43 height 13
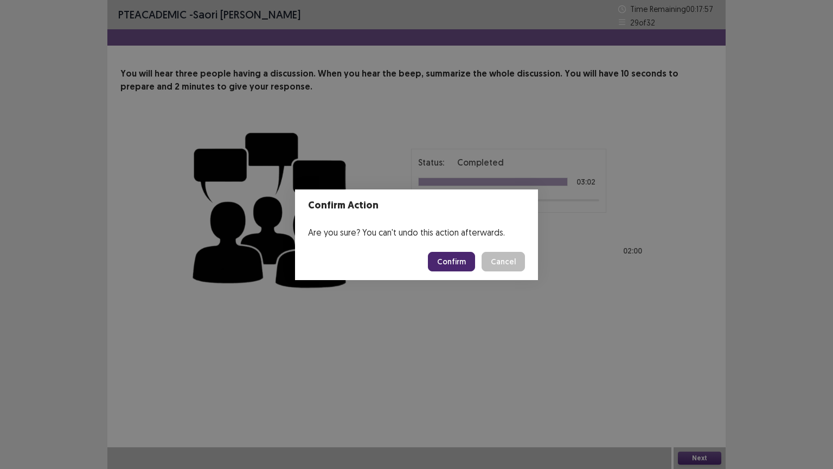
click at [439, 260] on button "Confirm" at bounding box center [451, 262] width 47 height 20
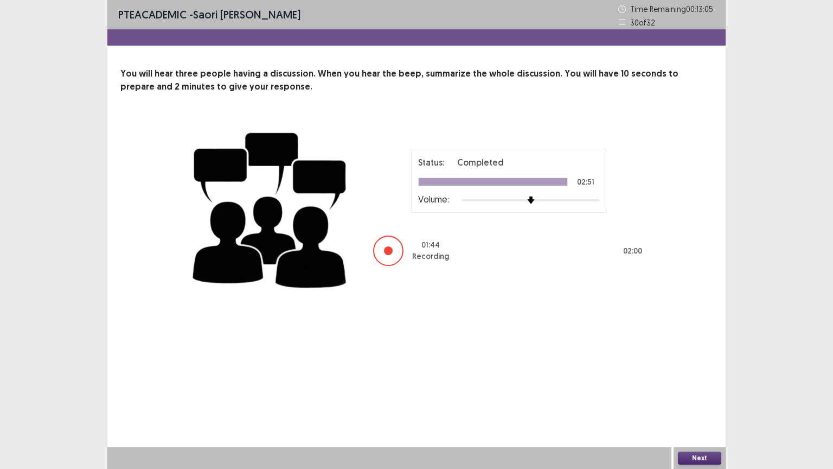
click at [687, 376] on button "Next" at bounding box center [699, 457] width 43 height 13
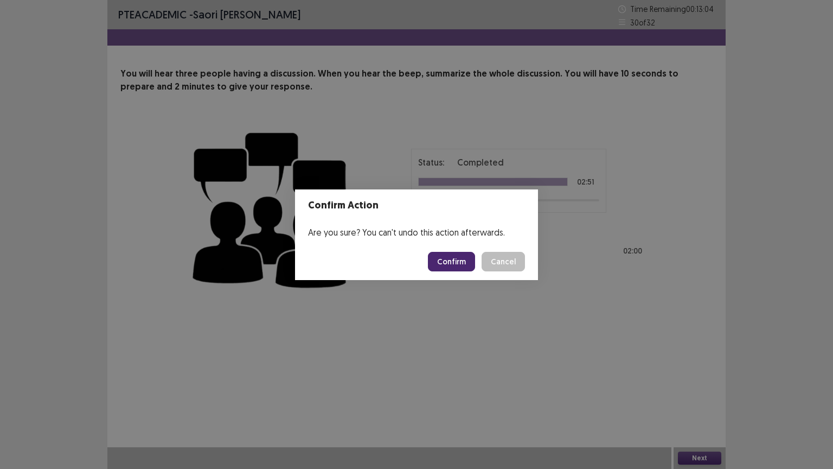
click at [458, 265] on button "Confirm" at bounding box center [451, 262] width 47 height 20
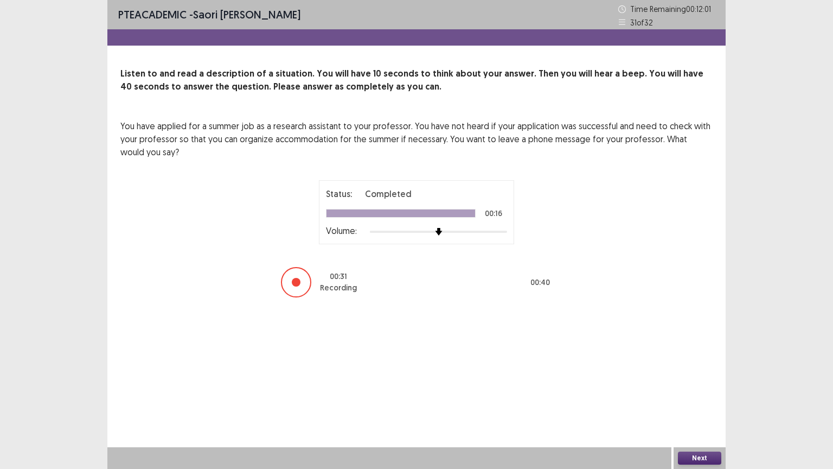
click at [714, 376] on button "Next" at bounding box center [699, 457] width 43 height 13
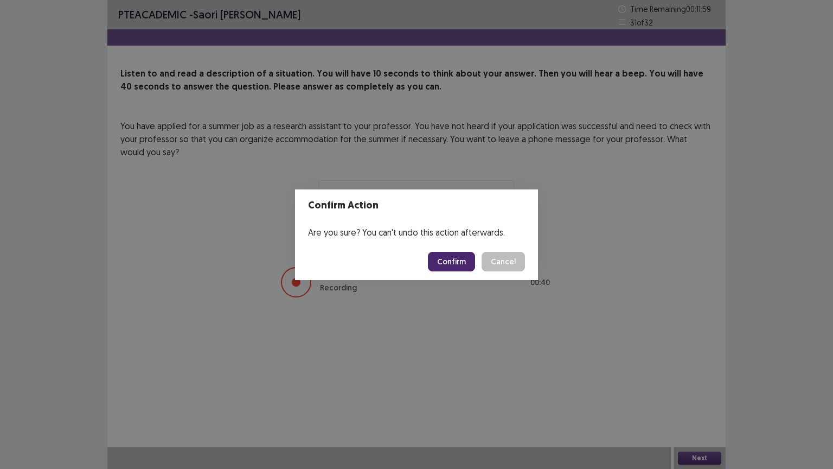
click at [461, 261] on button "Confirm" at bounding box center [451, 262] width 47 height 20
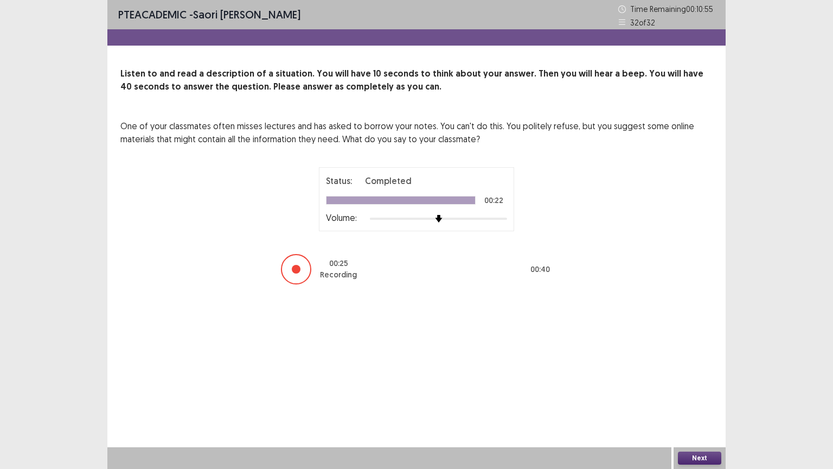
click at [693, 376] on button "Next" at bounding box center [699, 457] width 43 height 13
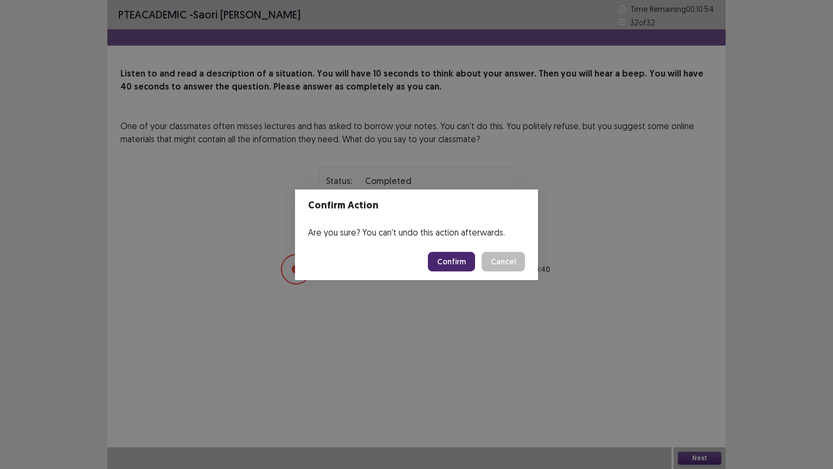
click at [440, 262] on button "Confirm" at bounding box center [451, 262] width 47 height 20
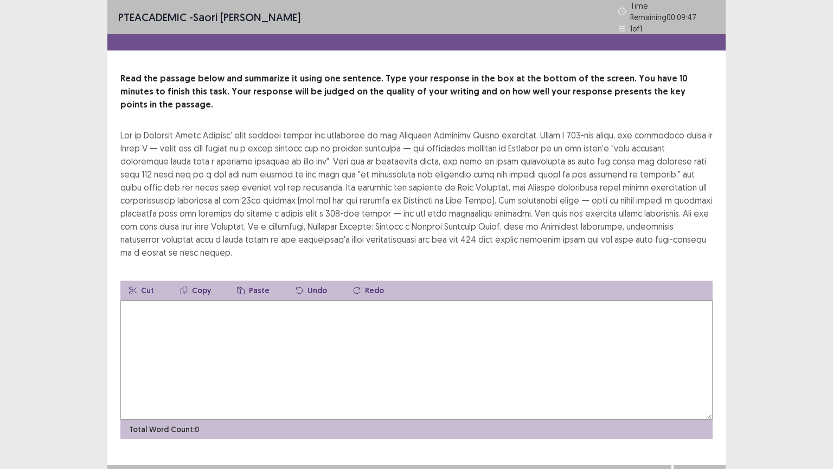
click at [182, 327] on textarea at bounding box center [416, 359] width 592 height 119
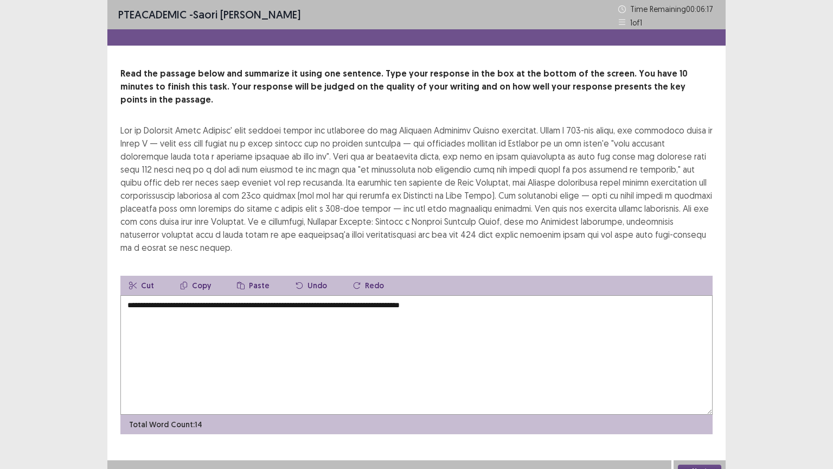
drag, startPoint x: 441, startPoint y: 172, endPoint x: 661, endPoint y: 175, distance: 219.7
click at [661, 175] on div at bounding box center [416, 189] width 592 height 130
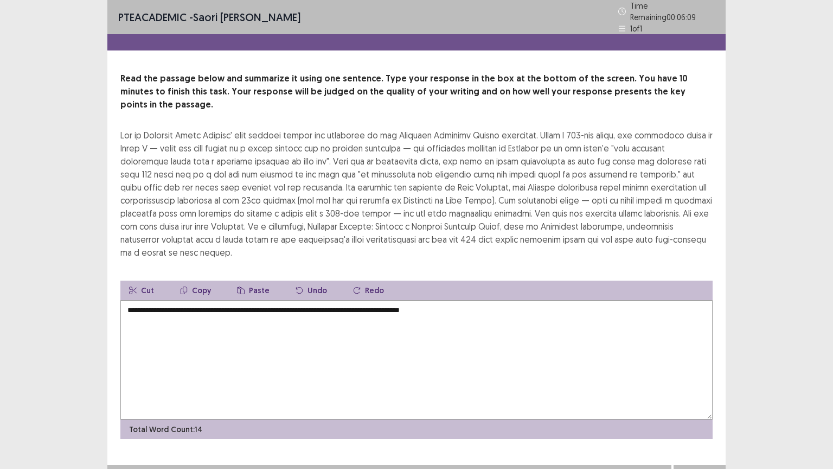
click at [508, 300] on textarea "**********" at bounding box center [416, 359] width 592 height 119
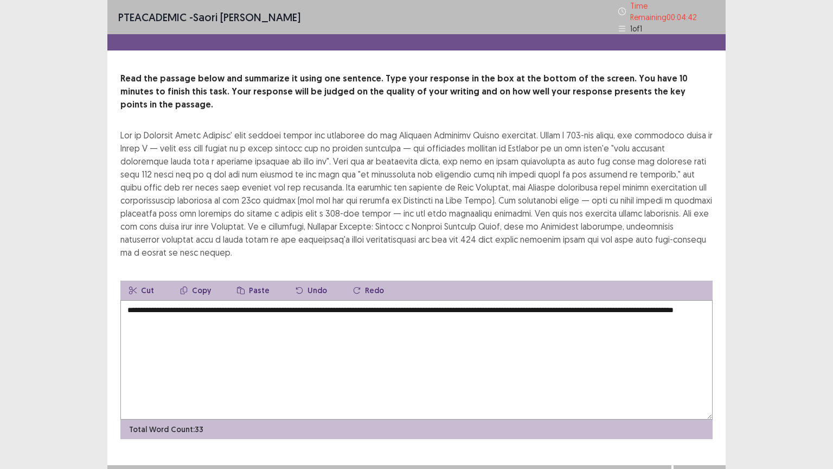
click at [350, 300] on textarea "**********" at bounding box center [416, 359] width 592 height 119
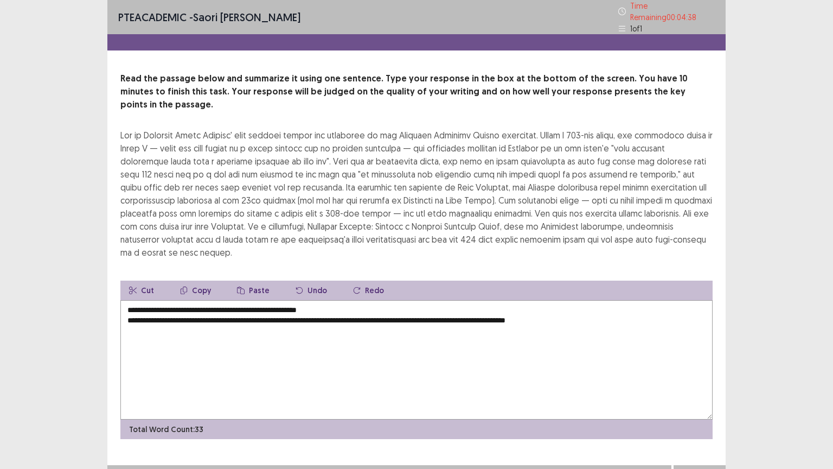
click at [368, 300] on textarea "**********" at bounding box center [416, 359] width 592 height 119
click at [127, 304] on textarea "**********" at bounding box center [416, 359] width 592 height 119
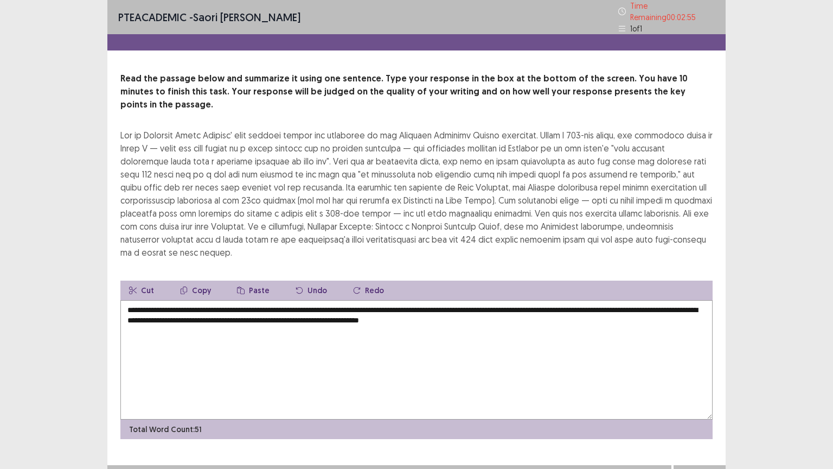
click at [595, 301] on textarea "**********" at bounding box center [416, 359] width 592 height 119
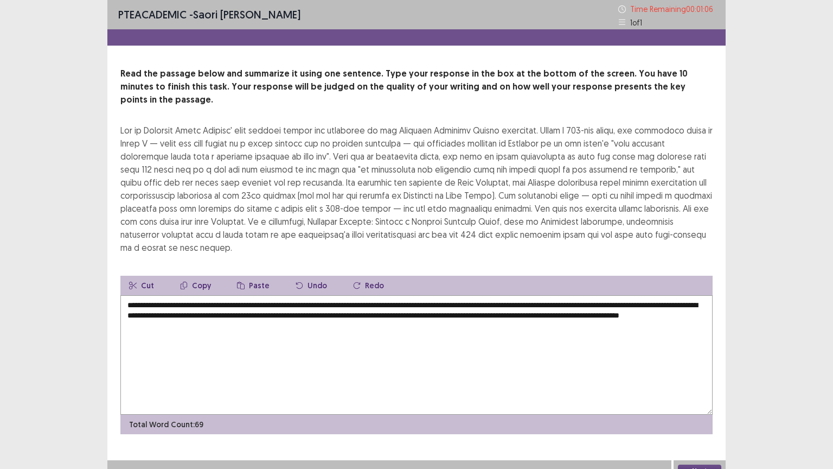
drag, startPoint x: 595, startPoint y: 304, endPoint x: 620, endPoint y: 330, distance: 36.4
click at [620, 330] on textarea "**********" at bounding box center [416, 354] width 592 height 119
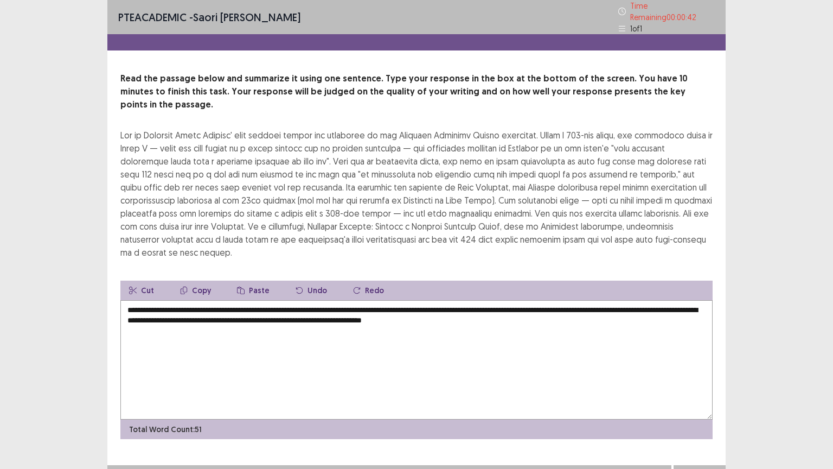
type textarea "**********"
click at [685, 376] on button "Next" at bounding box center [699, 475] width 43 height 13
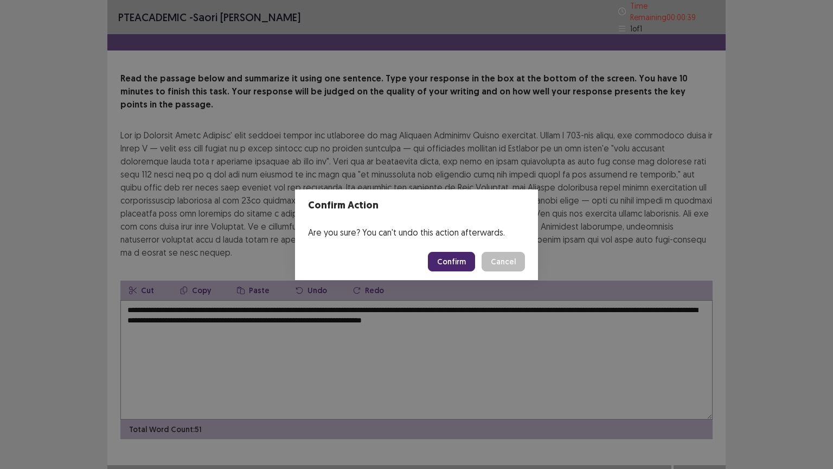
click at [455, 259] on button "Confirm" at bounding box center [451, 262] width 47 height 20
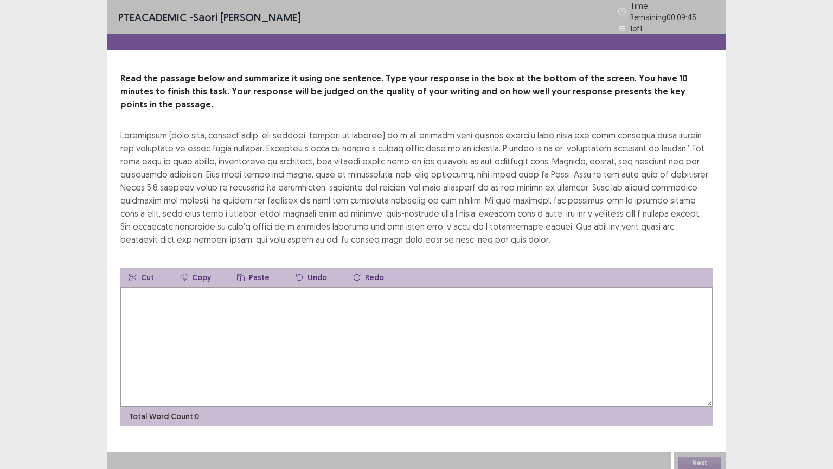
click at [353, 273] on icon "button" at bounding box center [357, 277] width 8 height 8
click at [268, 294] on textarea at bounding box center [416, 346] width 592 height 119
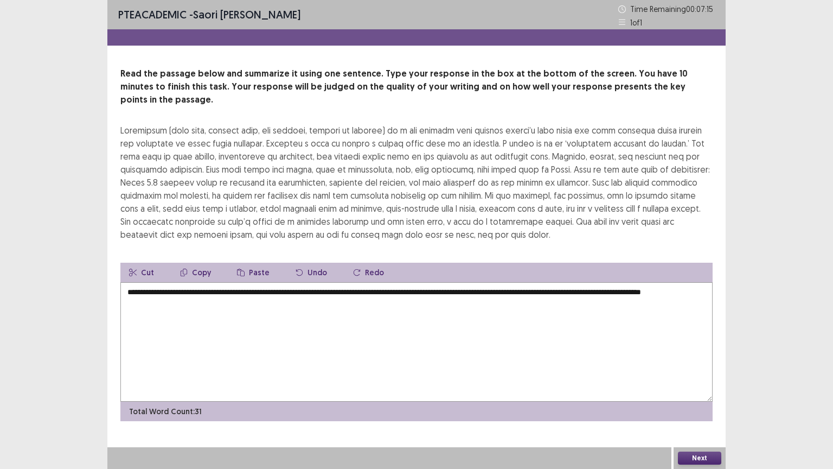
drag, startPoint x: 518, startPoint y: 281, endPoint x: 572, endPoint y: 307, distance: 59.7
click at [572, 307] on textarea "**********" at bounding box center [416, 341] width 592 height 119
click at [472, 297] on textarea "**********" at bounding box center [416, 341] width 592 height 119
drag, startPoint x: 532, startPoint y: 277, endPoint x: 592, endPoint y: 299, distance: 64.2
click at [592, 299] on textarea "**********" at bounding box center [416, 341] width 592 height 119
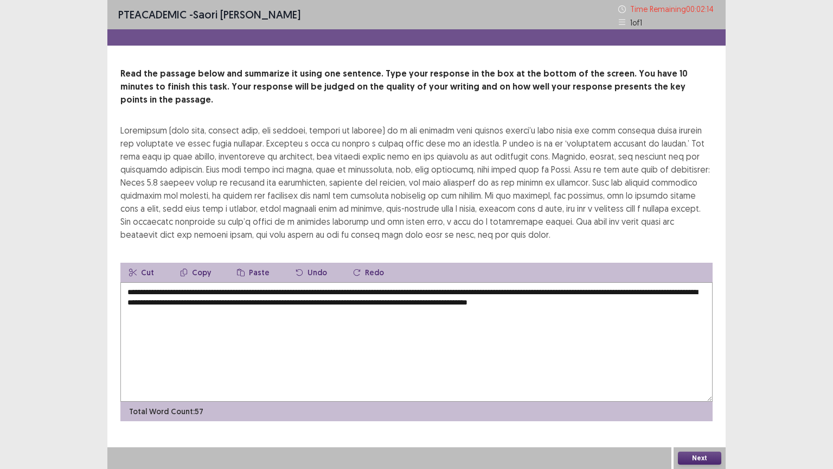
click at [443, 292] on textarea "**********" at bounding box center [416, 341] width 592 height 119
click at [686, 291] on textarea "**********" at bounding box center [416, 341] width 592 height 119
type textarea "**********"
click at [694, 376] on button "Next" at bounding box center [699, 457] width 43 height 13
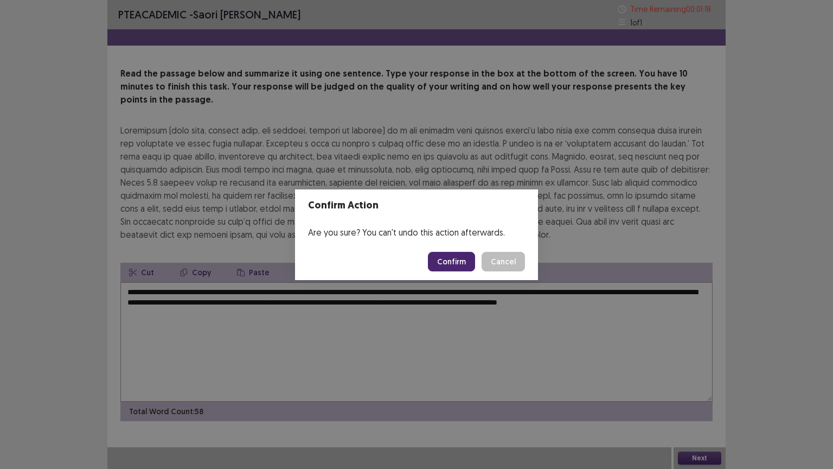
click at [451, 263] on button "Confirm" at bounding box center [451, 262] width 47 height 20
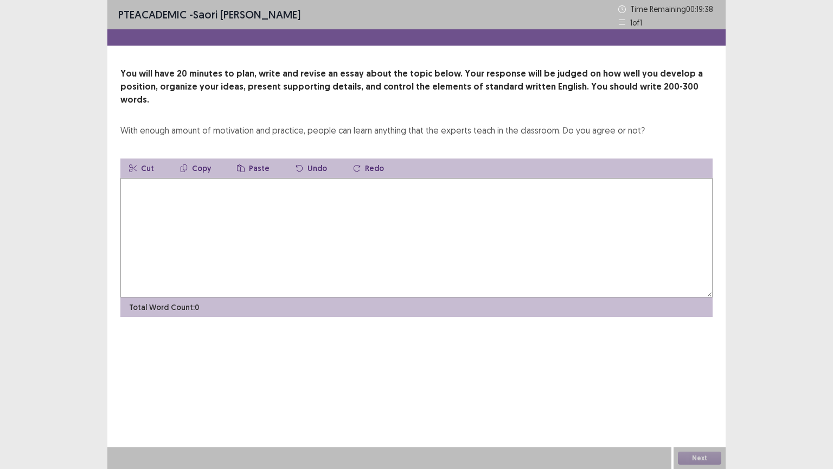
click at [338, 240] on textarea at bounding box center [416, 237] width 592 height 119
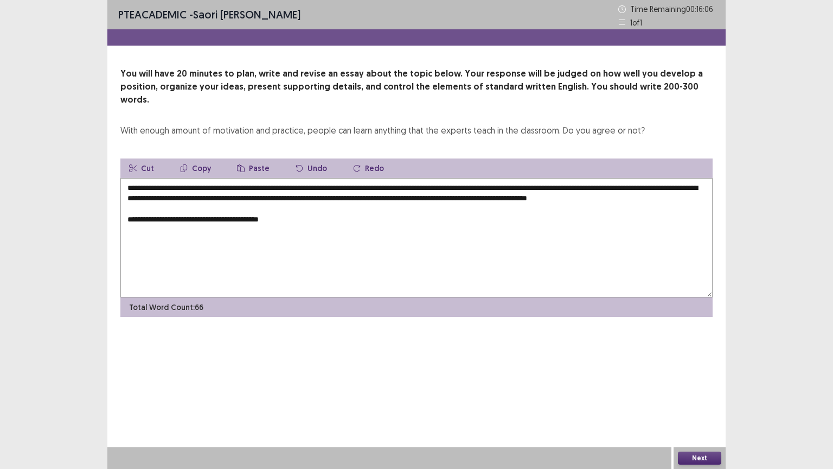
drag, startPoint x: 189, startPoint y: 172, endPoint x: 417, endPoint y: 164, distance: 228.0
click at [417, 164] on div "**********" at bounding box center [416, 237] width 592 height 158
click at [193, 158] on button "Copy" at bounding box center [195, 168] width 48 height 20
click at [283, 219] on textarea "**********" at bounding box center [416, 237] width 592 height 119
paste textarea "**********"
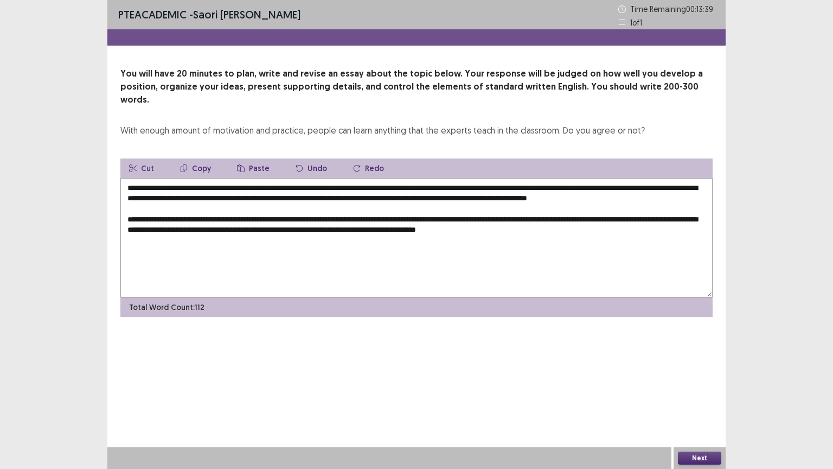
paste textarea "**********"
click at [577, 225] on textarea "**********" at bounding box center [416, 237] width 592 height 119
click at [250, 235] on textarea "**********" at bounding box center [416, 237] width 592 height 119
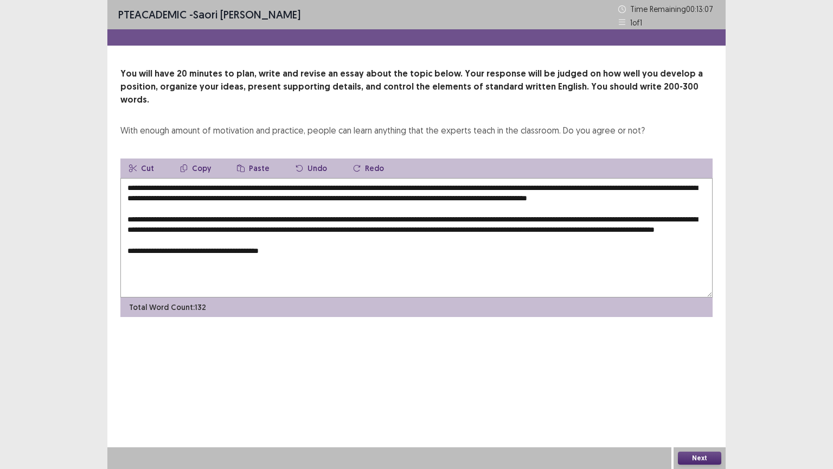
paste textarea "**********"
click at [289, 259] on textarea "**********" at bounding box center [416, 237] width 592 height 119
click at [526, 261] on textarea "**********" at bounding box center [416, 237] width 592 height 119
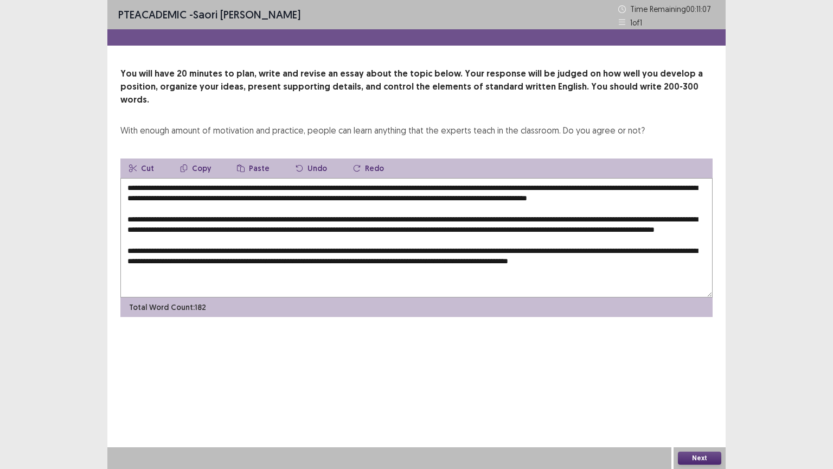
paste textarea "**********"
click at [139, 278] on textarea at bounding box center [416, 237] width 592 height 119
click at [448, 282] on textarea at bounding box center [416, 237] width 592 height 119
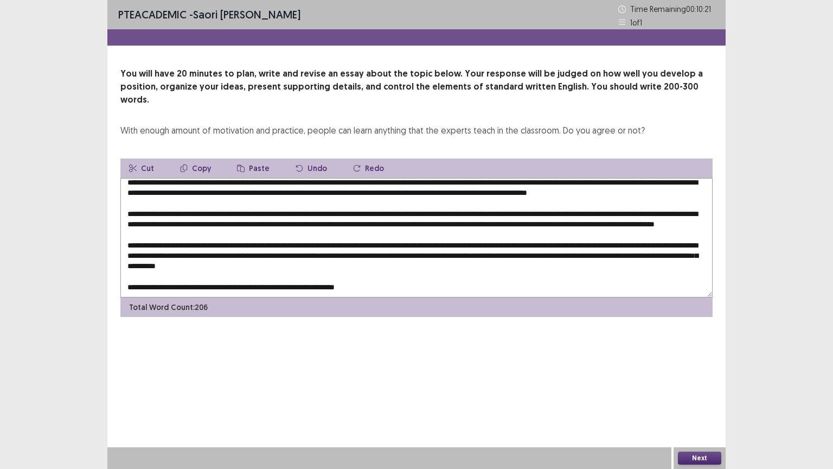
paste textarea "**********"
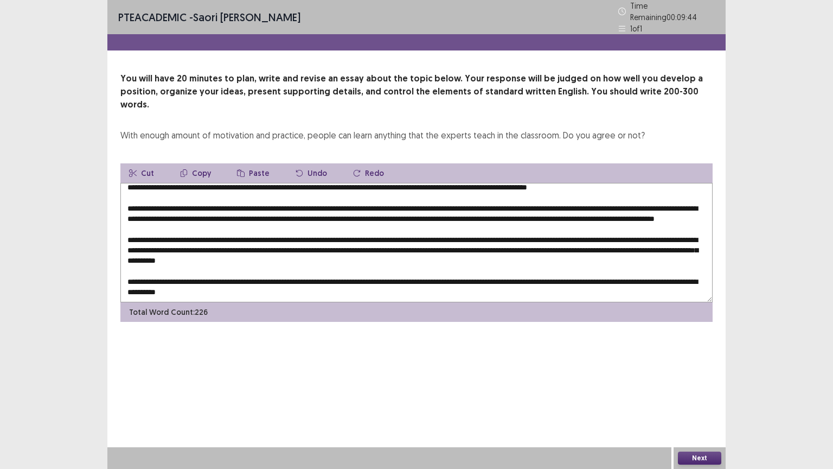
click at [225, 279] on textarea at bounding box center [416, 242] width 592 height 119
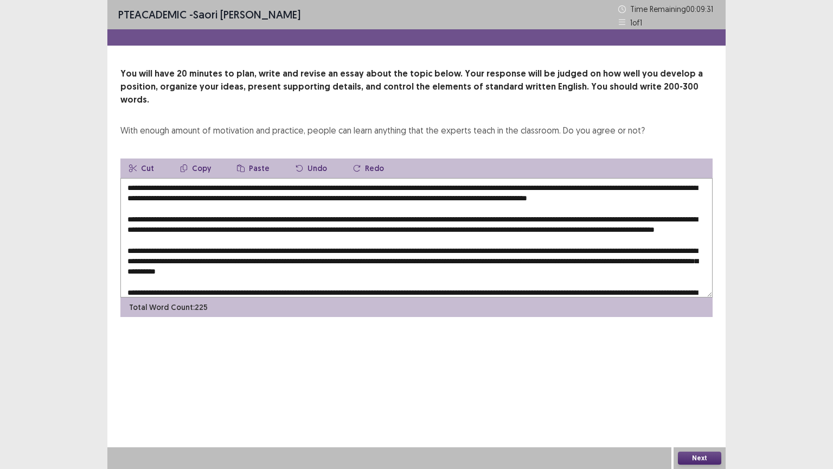
click at [580, 181] on textarea at bounding box center [416, 237] width 592 height 119
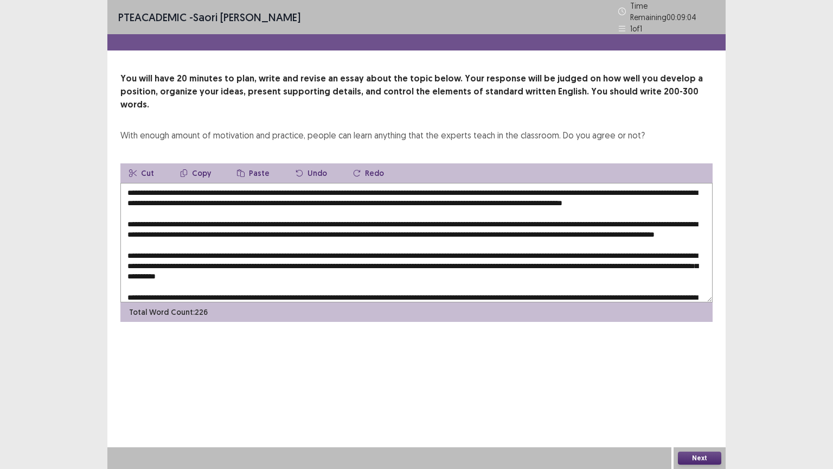
click at [667, 183] on textarea at bounding box center [416, 242] width 592 height 119
click at [296, 226] on textarea at bounding box center [416, 242] width 592 height 119
click at [155, 224] on textarea at bounding box center [416, 242] width 592 height 119
click at [163, 225] on textarea at bounding box center [416, 242] width 592 height 119
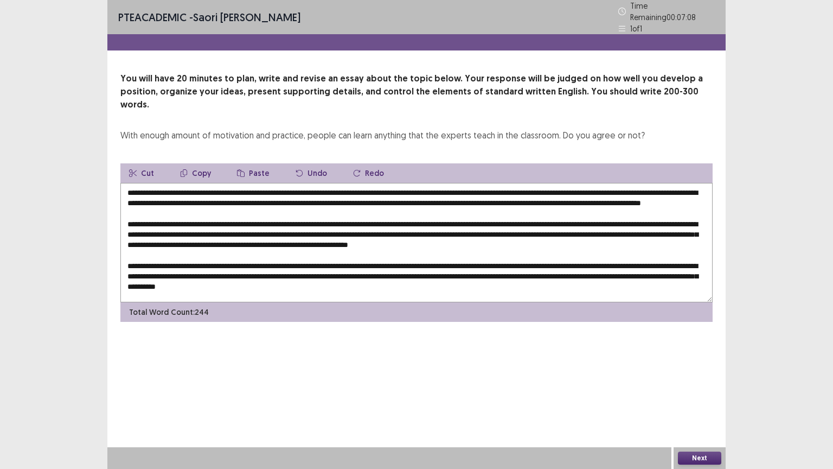
click at [624, 229] on textarea at bounding box center [416, 242] width 592 height 119
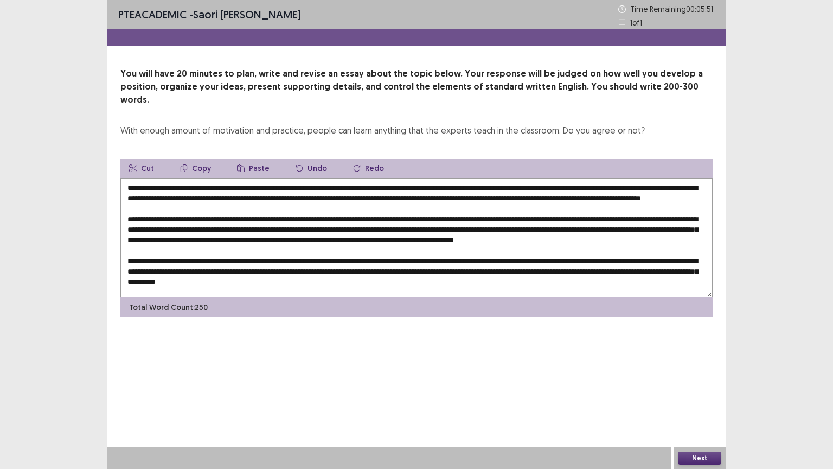
click at [373, 238] on textarea at bounding box center [416, 237] width 592 height 119
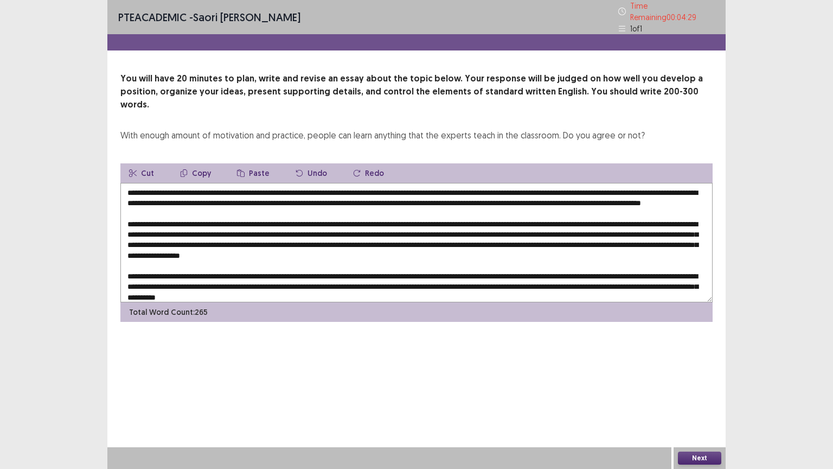
scroll to position [47, 0]
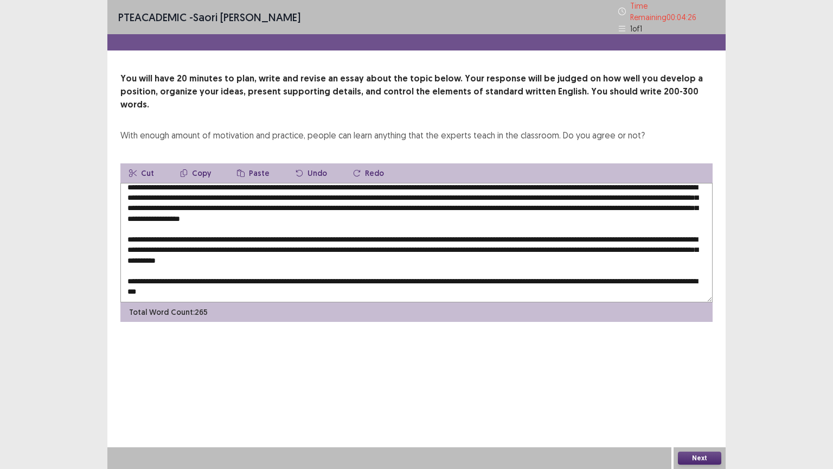
click at [288, 232] on textarea at bounding box center [416, 242] width 592 height 119
click at [228, 246] on textarea at bounding box center [416, 242] width 592 height 119
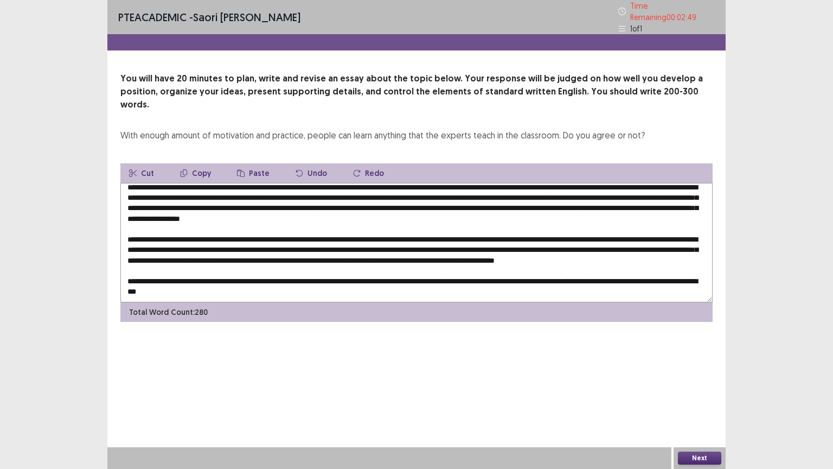
click at [384, 241] on textarea at bounding box center [416, 242] width 592 height 119
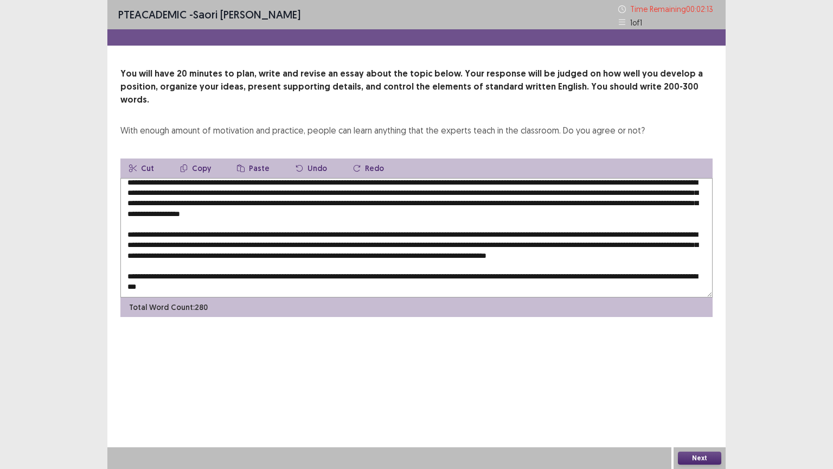
click at [428, 245] on textarea at bounding box center [416, 237] width 592 height 119
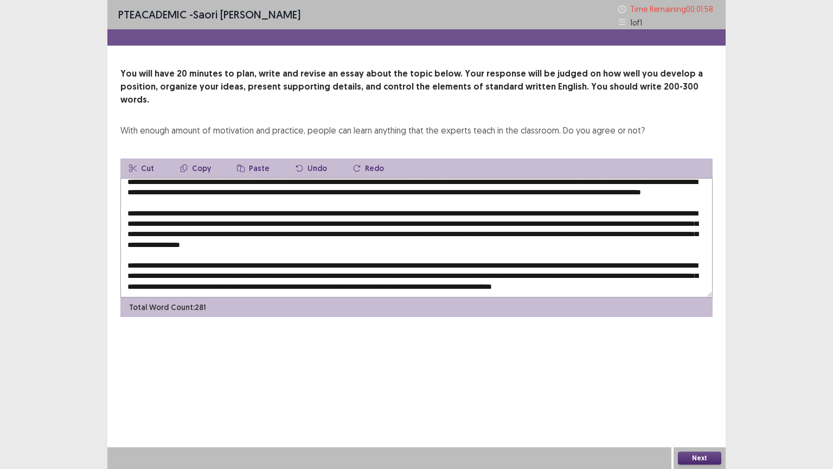
scroll to position [0, 0]
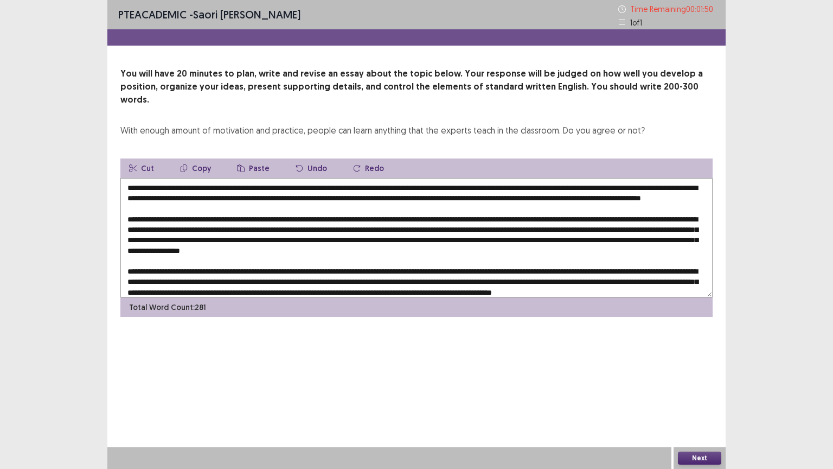
click at [534, 178] on textarea at bounding box center [416, 237] width 592 height 119
click at [701, 182] on textarea at bounding box center [416, 237] width 592 height 119
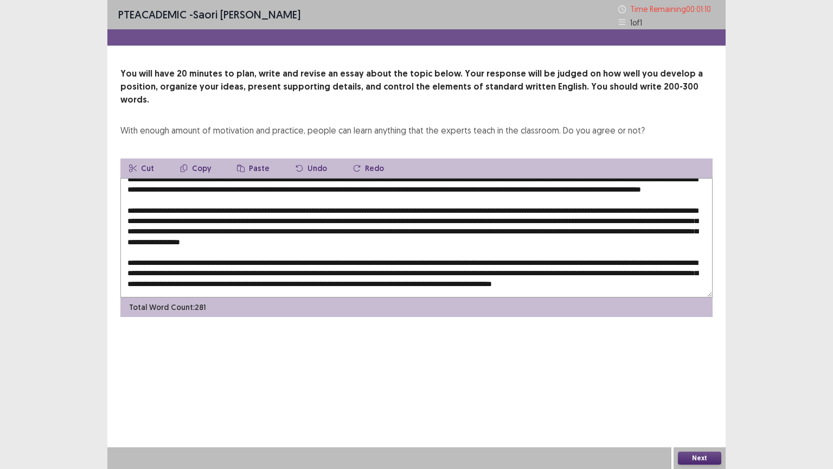
scroll to position [9, 0]
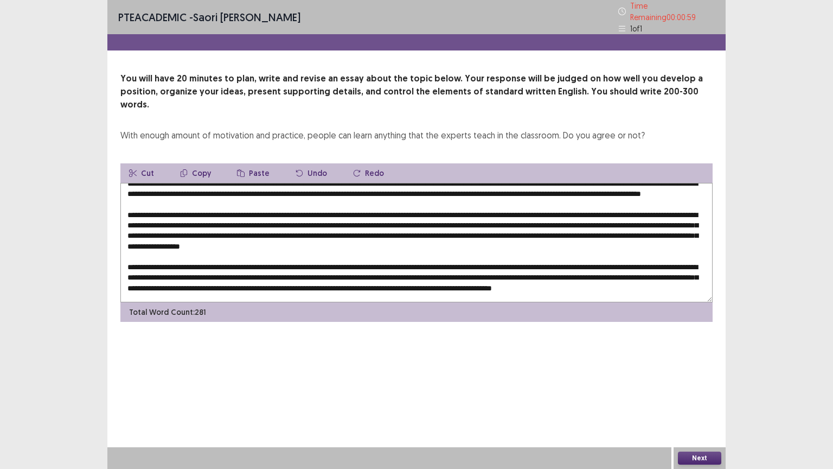
click at [401, 219] on textarea at bounding box center [416, 242] width 592 height 119
click at [405, 219] on textarea at bounding box center [416, 242] width 592 height 119
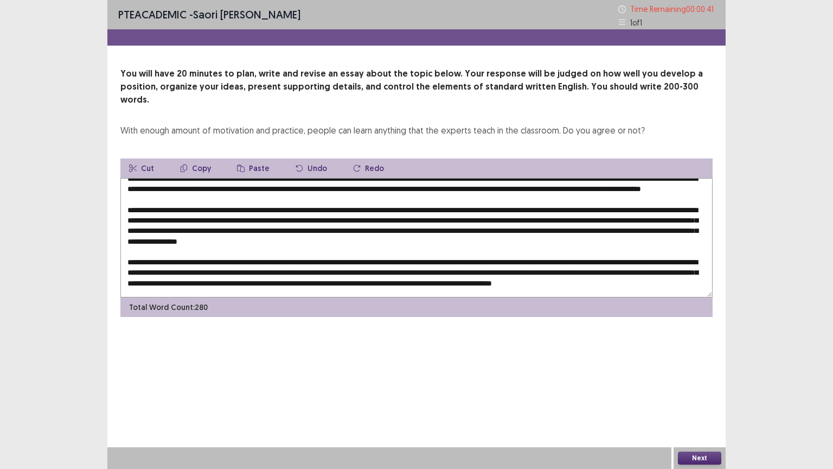
click at [491, 219] on textarea at bounding box center [416, 237] width 592 height 119
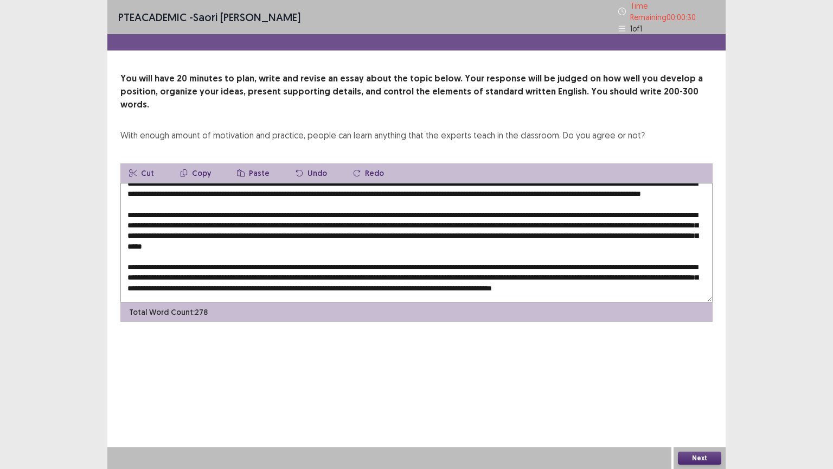
click at [692, 216] on textarea at bounding box center [416, 242] width 592 height 119
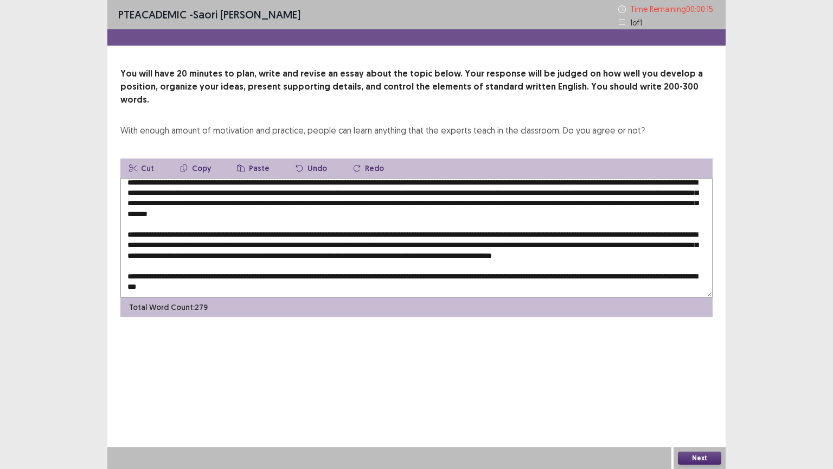
click at [631, 211] on textarea at bounding box center [416, 237] width 592 height 119
click at [582, 241] on textarea at bounding box center [416, 237] width 592 height 119
type textarea "**********"
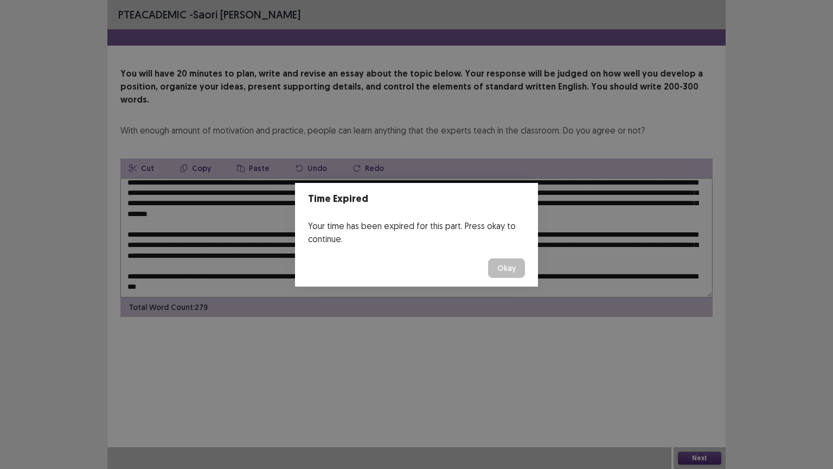
click at [511, 263] on button "Okay" at bounding box center [506, 268] width 37 height 20
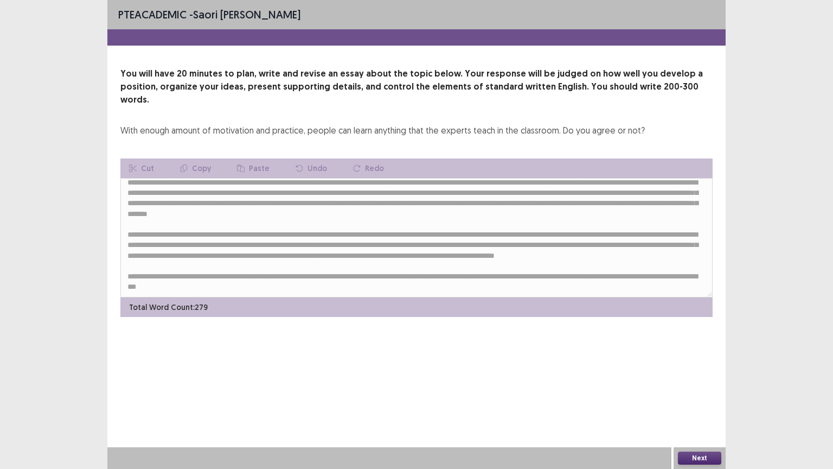
click at [689, 376] on button "Next" at bounding box center [699, 457] width 43 height 13
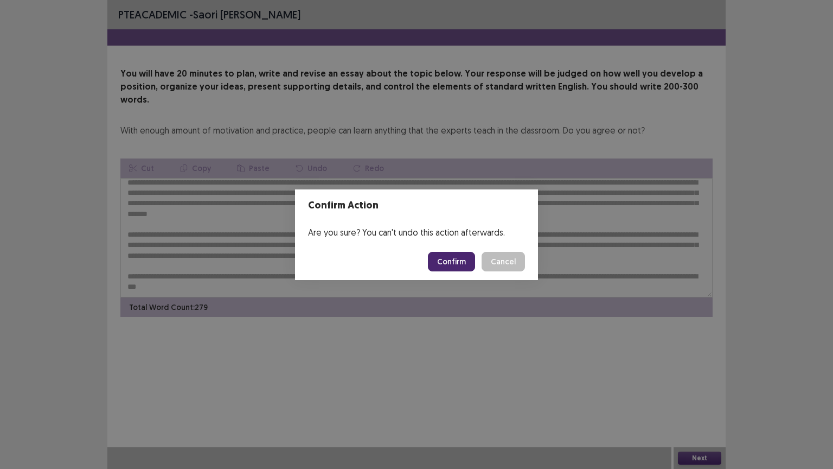
click at [446, 261] on button "Confirm" at bounding box center [451, 262] width 47 height 20
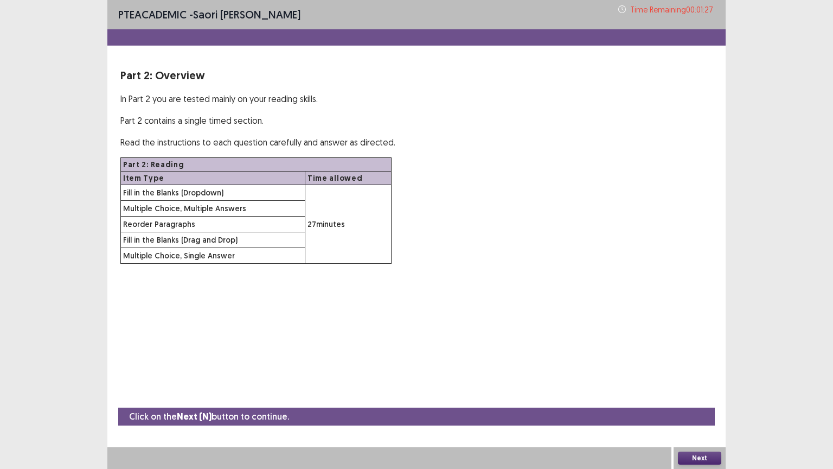
click at [694, 376] on button "Next" at bounding box center [699, 457] width 43 height 13
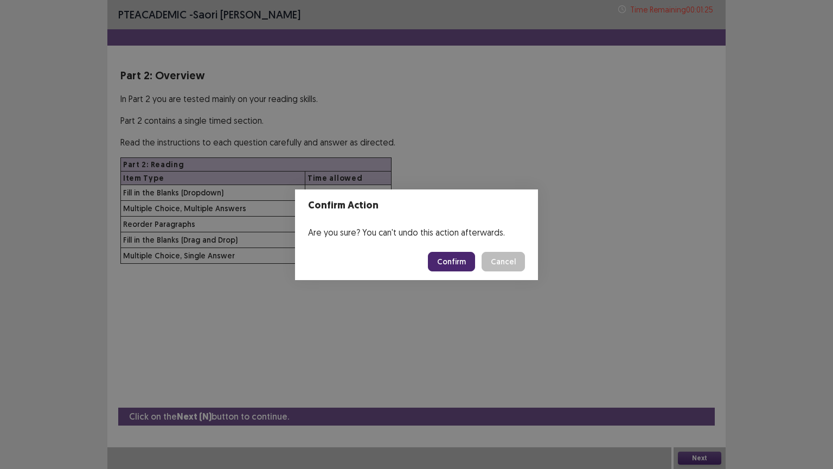
click at [452, 261] on button "Confirm" at bounding box center [451, 262] width 47 height 20
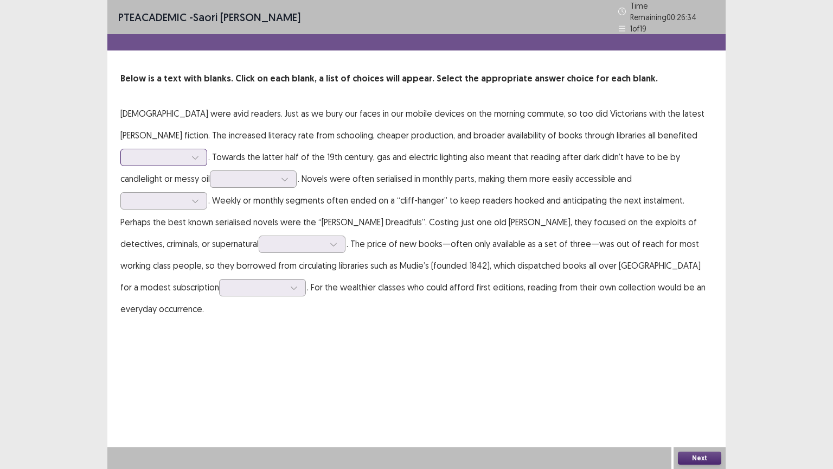
click at [186, 152] on div at bounding box center [158, 157] width 56 height 10
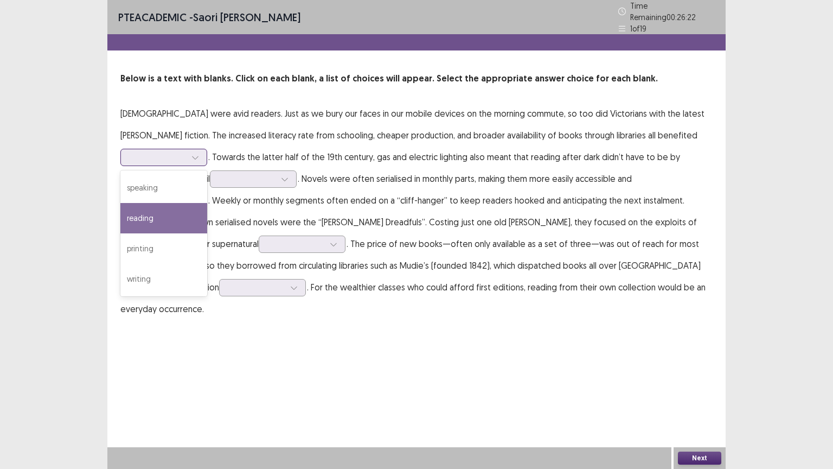
click at [207, 203] on div "reading" at bounding box center [163, 218] width 87 height 30
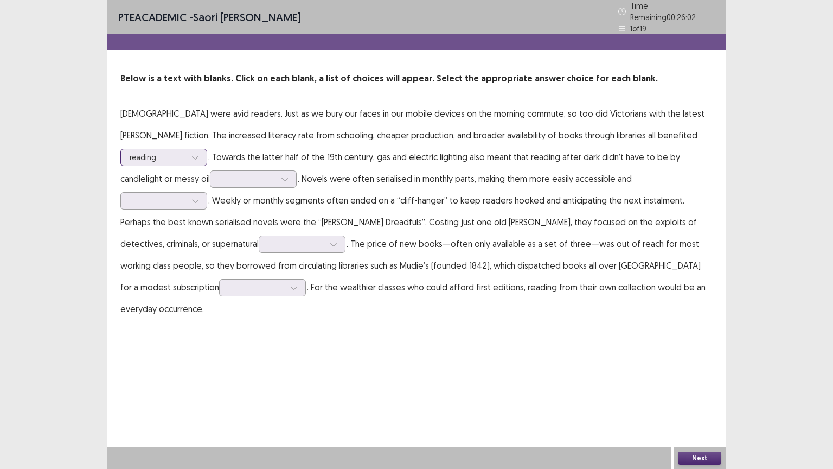
click at [186, 152] on div at bounding box center [158, 157] width 56 height 10
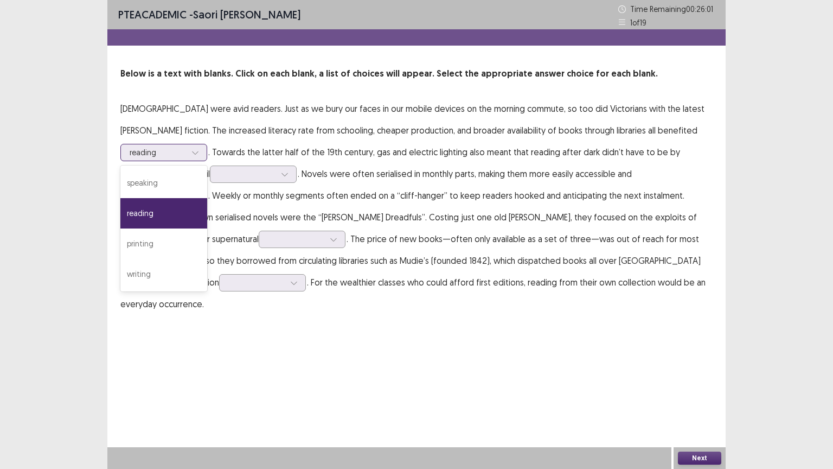
click at [207, 198] on div "reading" at bounding box center [163, 213] width 87 height 30
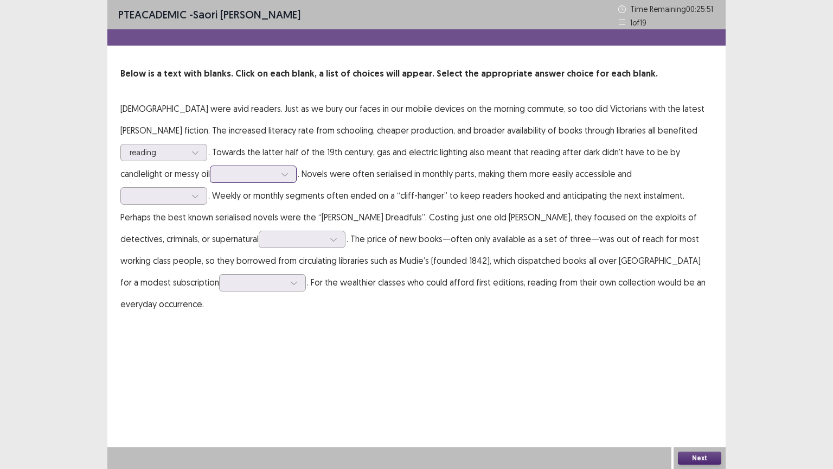
click at [219, 174] on div at bounding box center [247, 174] width 56 height 10
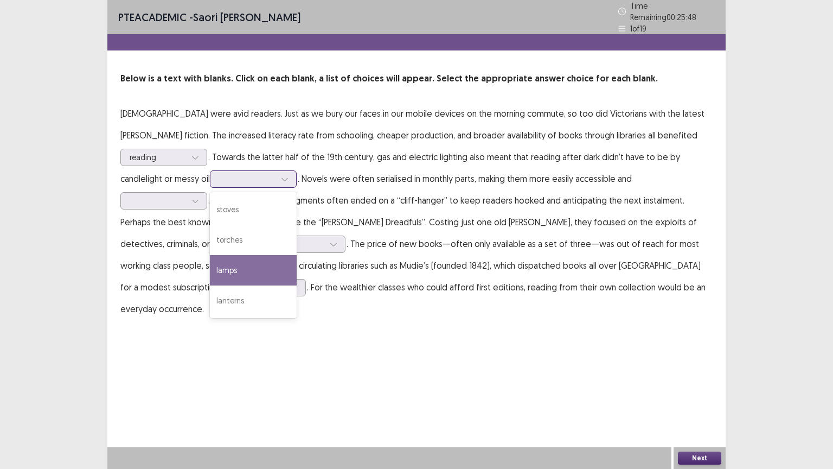
click at [210, 255] on div "lamps" at bounding box center [253, 270] width 87 height 30
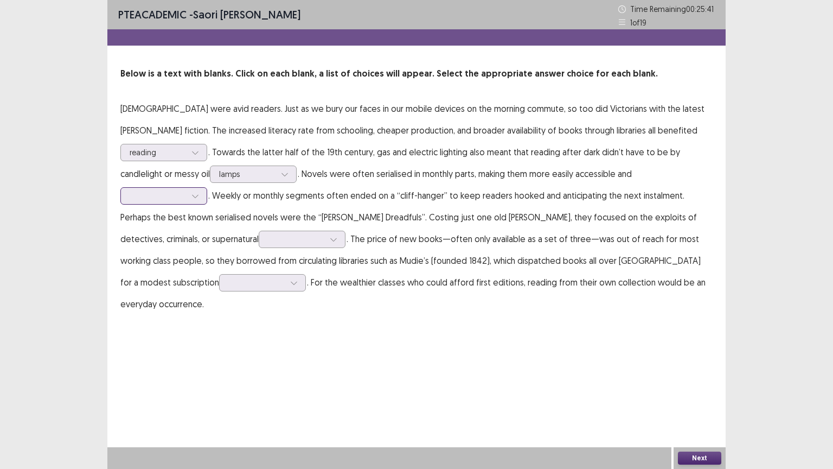
click at [186, 190] on div at bounding box center [158, 195] width 56 height 10
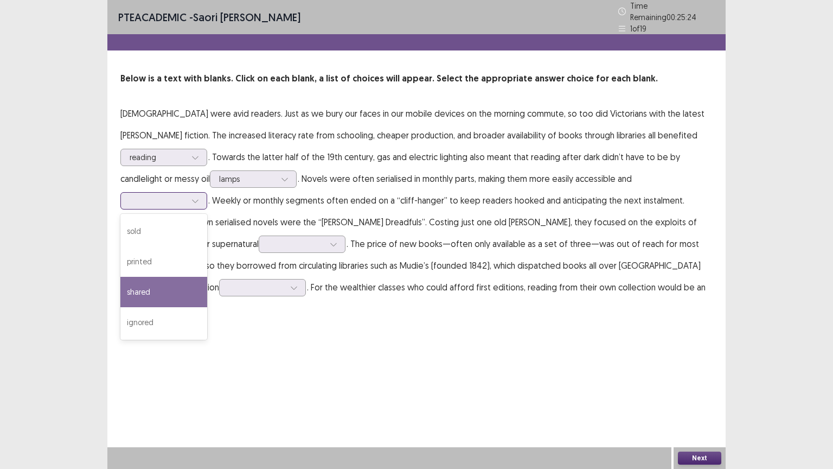
click at [207, 277] on div "shared" at bounding box center [163, 292] width 87 height 30
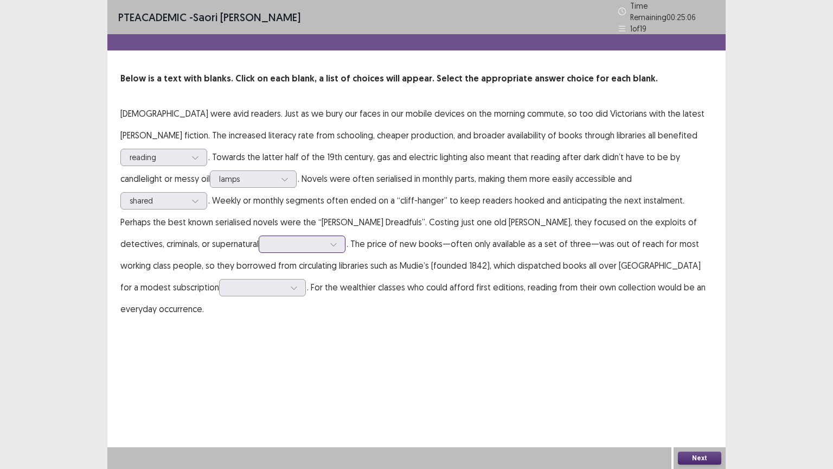
click at [324, 239] on div at bounding box center [296, 244] width 56 height 10
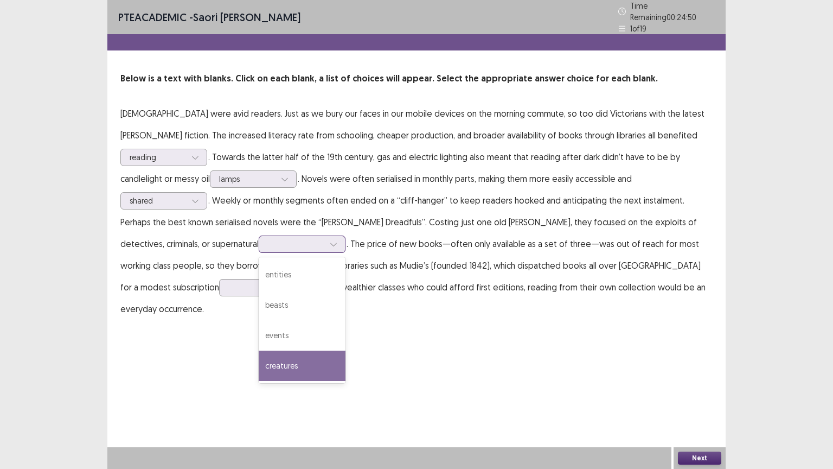
click at [346, 350] on div "creatures" at bounding box center [302, 365] width 87 height 30
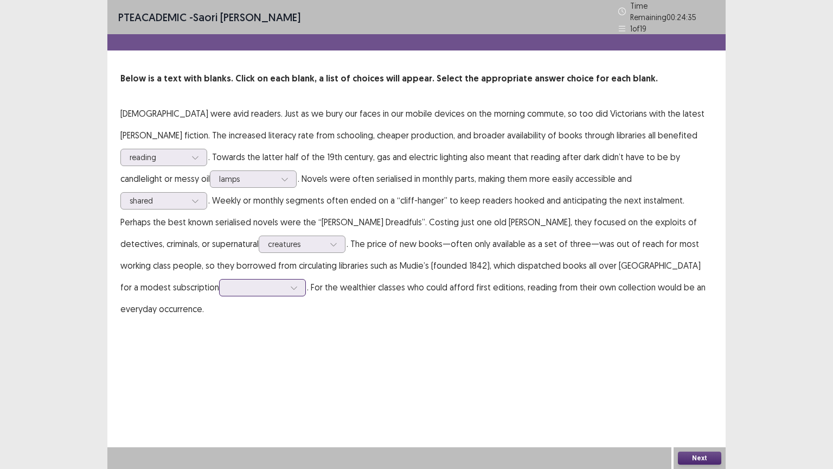
click at [285, 282] on div at bounding box center [256, 287] width 56 height 10
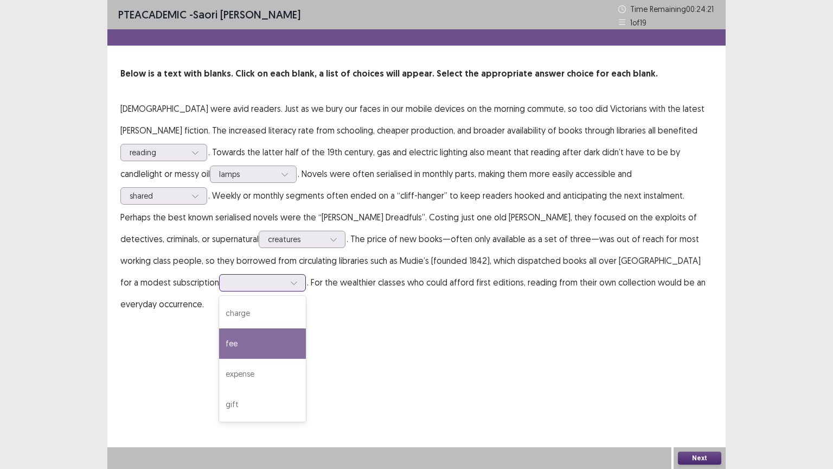
click at [306, 328] on div "fee" at bounding box center [262, 343] width 87 height 30
click at [688, 376] on button "Next" at bounding box center [699, 457] width 43 height 13
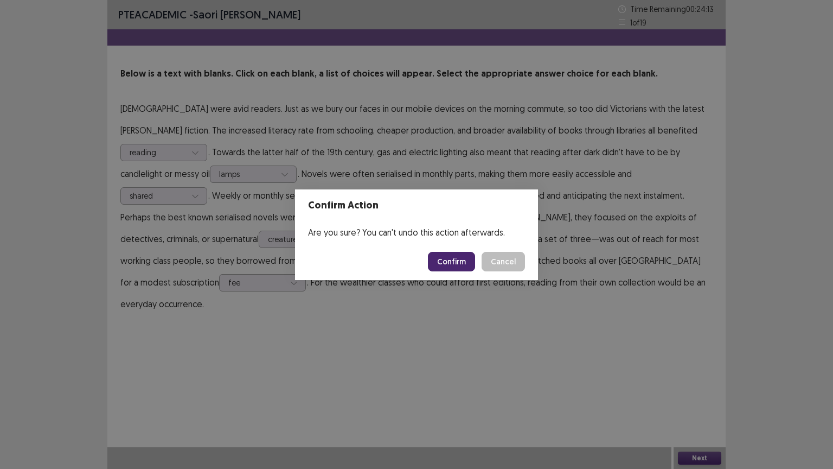
click at [449, 267] on button "Confirm" at bounding box center [451, 262] width 47 height 20
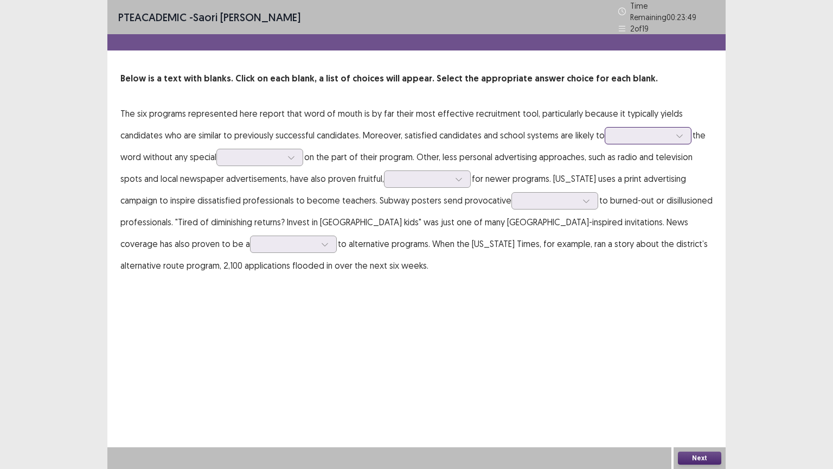
click at [656, 134] on div at bounding box center [642, 135] width 56 height 10
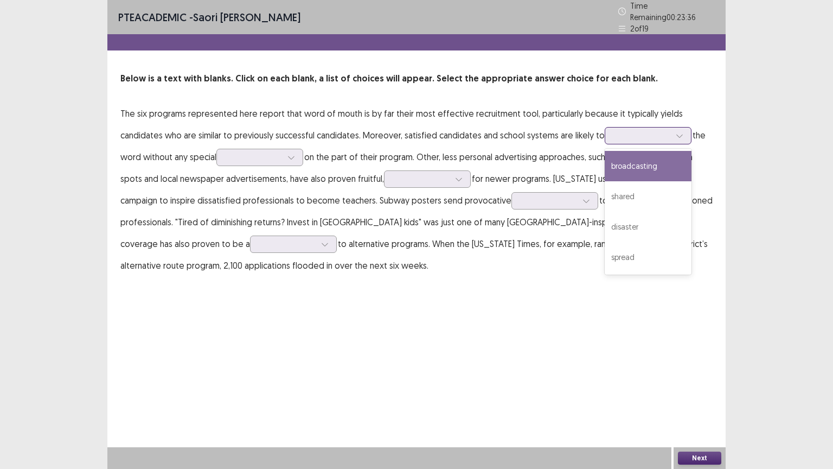
click at [660, 162] on div "broadcasting" at bounding box center [648, 166] width 87 height 30
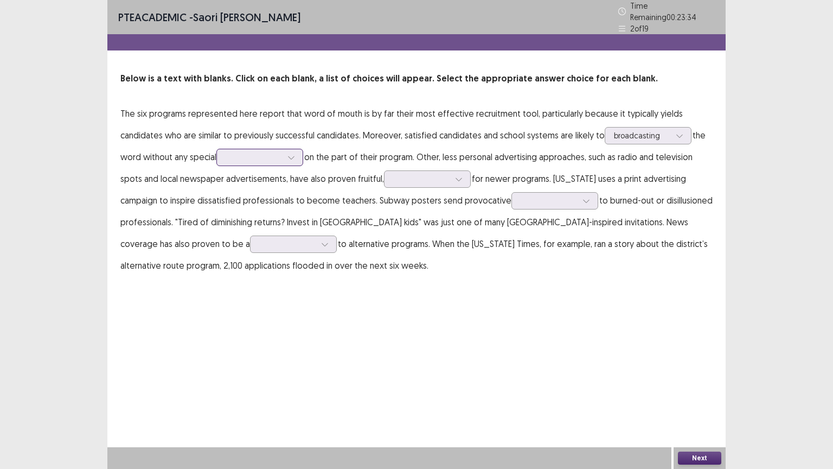
click at [251, 152] on div at bounding box center [254, 157] width 56 height 10
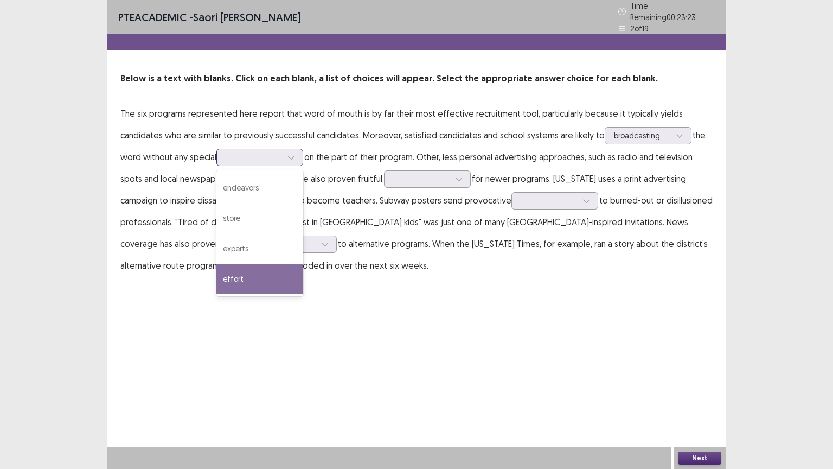
click at [229, 281] on div "effort" at bounding box center [259, 279] width 87 height 30
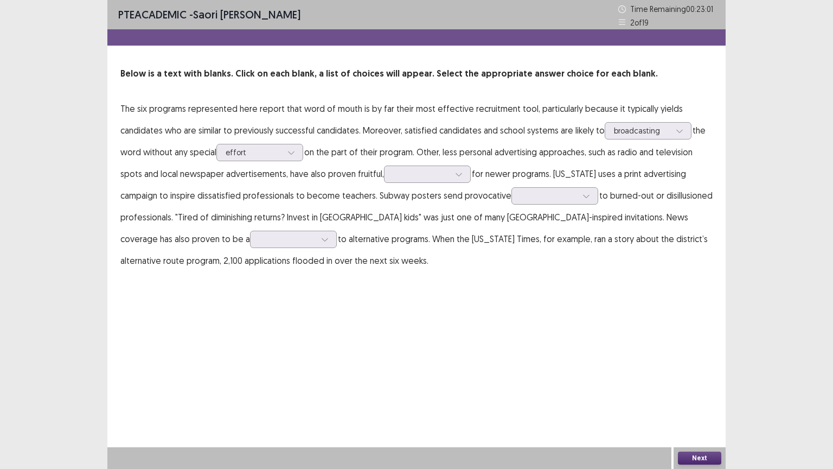
click at [406, 183] on p "The six programs represented here report that word of mouth is by far their mos…" at bounding box center [416, 185] width 592 height 174
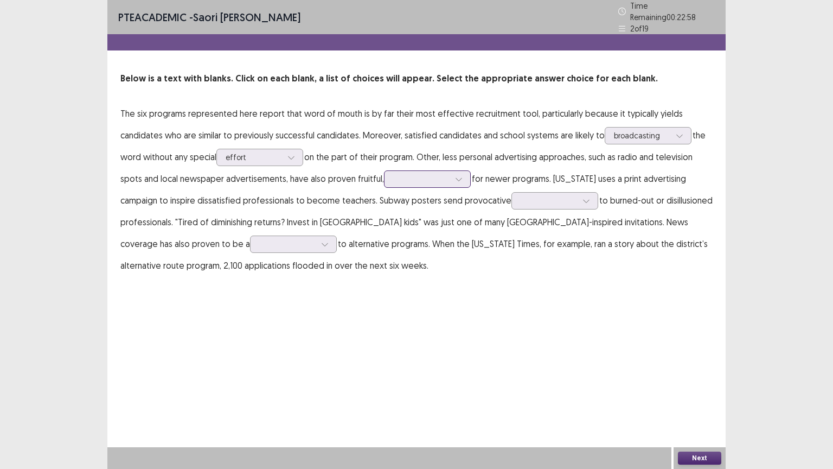
click at [402, 177] on div at bounding box center [421, 179] width 56 height 10
click at [401, 199] on div "especially" at bounding box center [427, 209] width 87 height 30
click at [539, 195] on div at bounding box center [549, 200] width 56 height 10
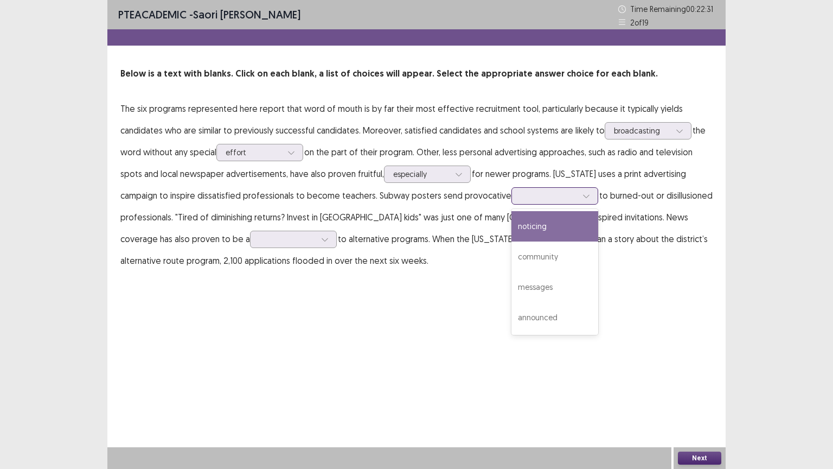
click at [531, 223] on div "noticing" at bounding box center [555, 226] width 87 height 30
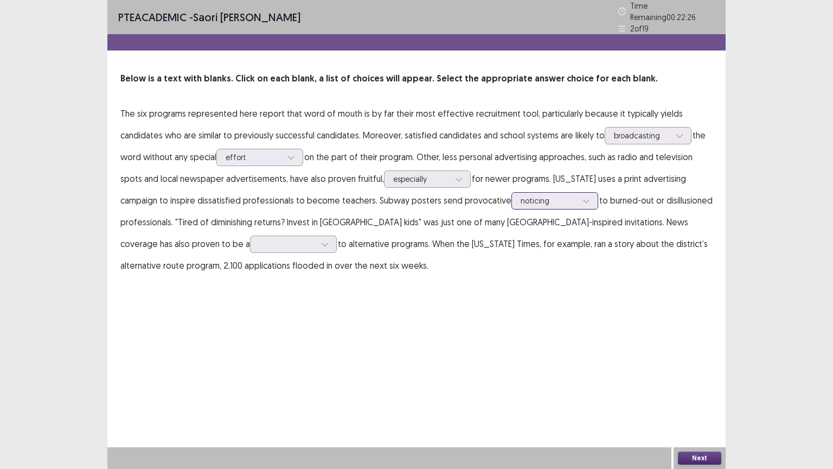
click at [551, 200] on div at bounding box center [549, 200] width 56 height 10
click at [512, 228] on div "noticing" at bounding box center [555, 231] width 87 height 30
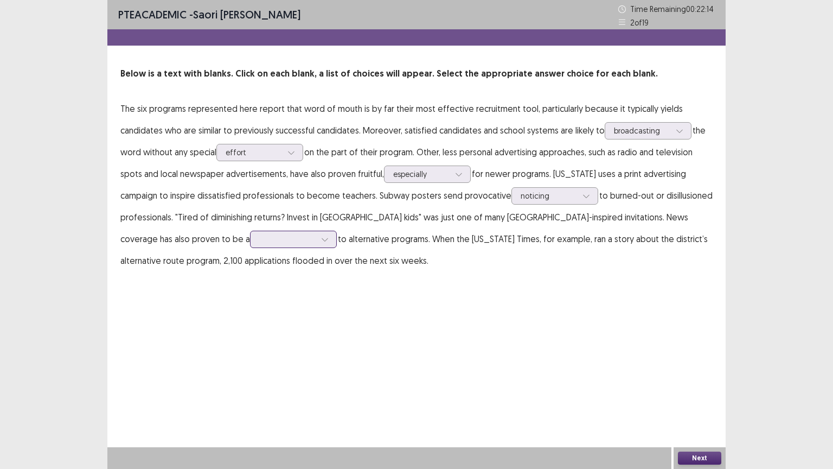
click at [259, 244] on div at bounding box center [287, 239] width 56 height 10
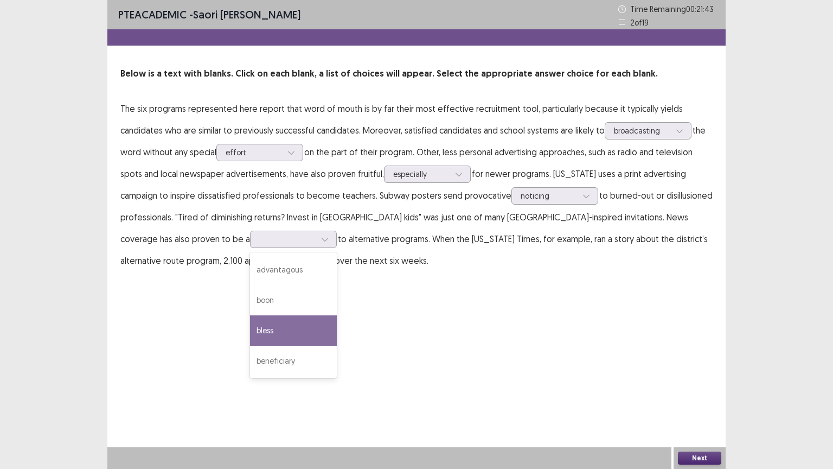
click at [337, 293] on div "PTE academic - [PERSON_NAME] Time Remaining 00 : 21 : 43 2 of 19 Below is a tex…" at bounding box center [416, 234] width 618 height 469
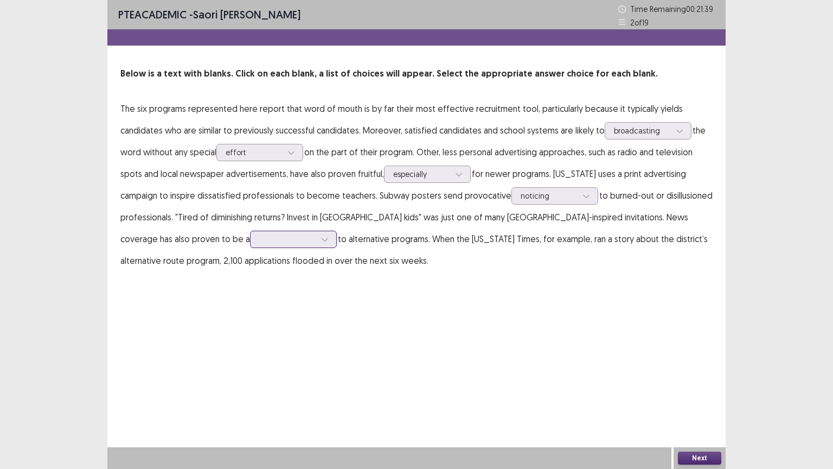
click at [259, 238] on div at bounding box center [287, 239] width 56 height 10
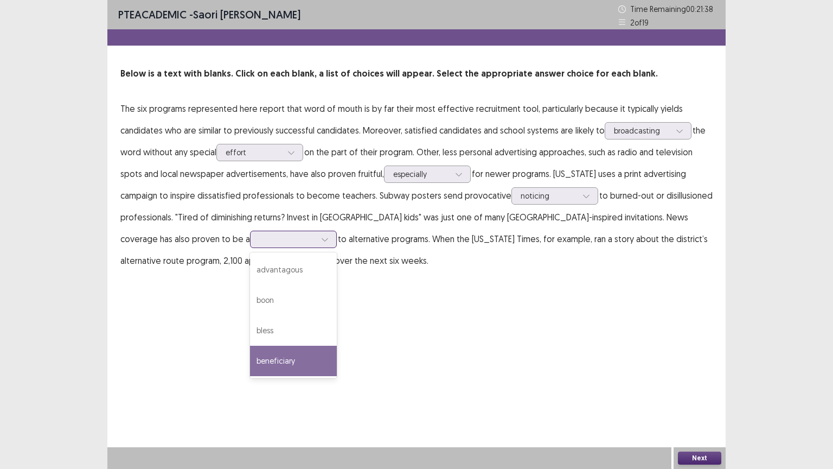
click at [250, 356] on div "beneficiary" at bounding box center [293, 361] width 87 height 30
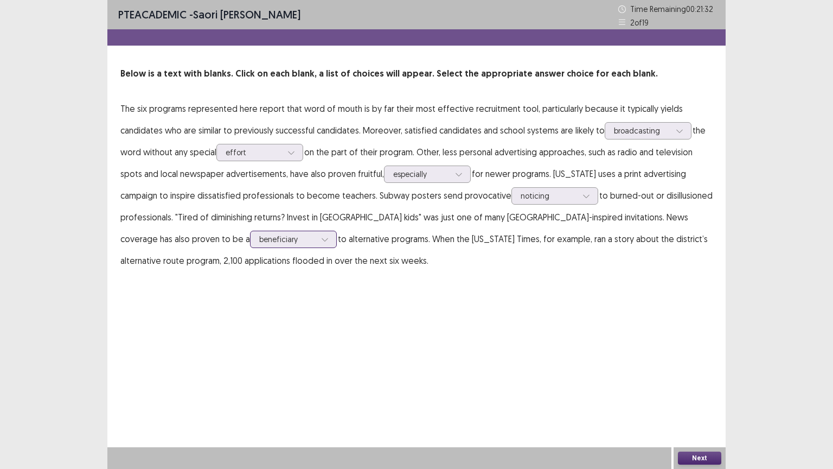
click at [259, 238] on div at bounding box center [287, 239] width 56 height 10
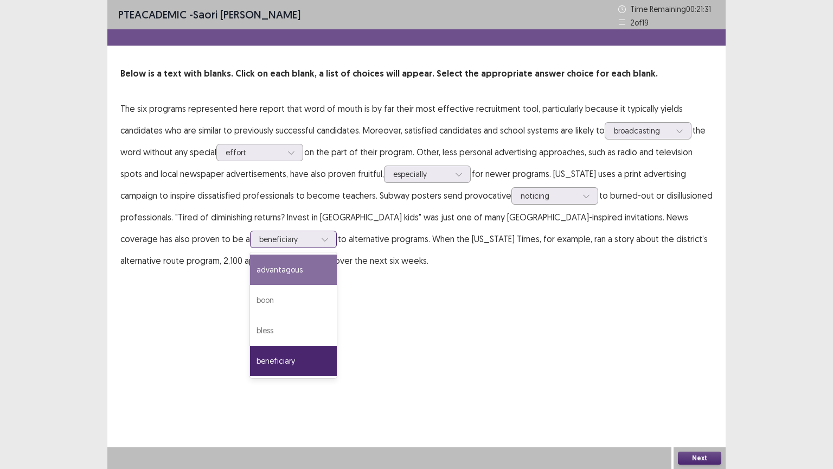
click at [250, 265] on div "advantagous" at bounding box center [293, 269] width 87 height 30
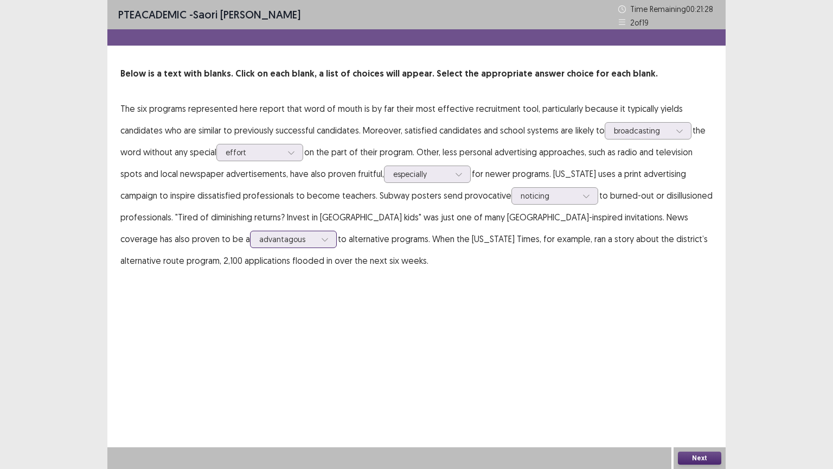
click at [317, 237] on div at bounding box center [325, 239] width 16 height 16
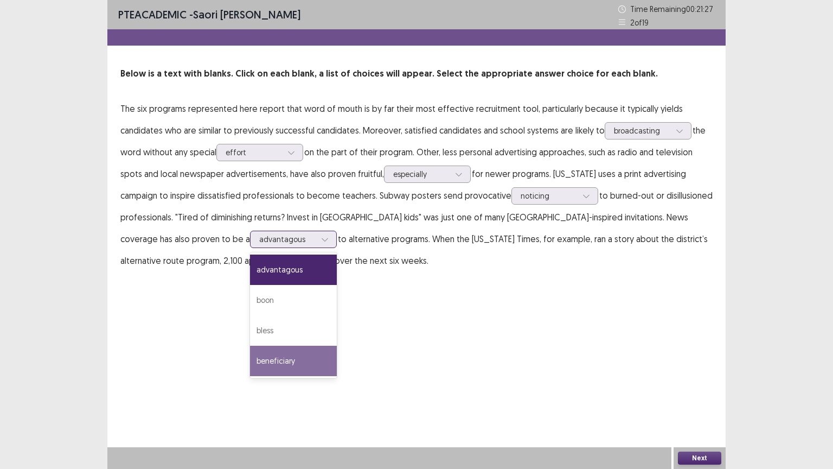
click at [250, 354] on div "beneficiary" at bounding box center [293, 361] width 87 height 30
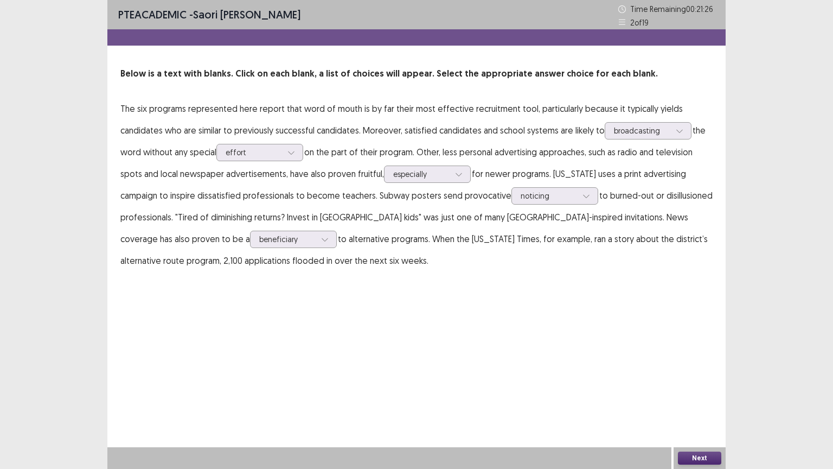
click at [474, 325] on div "PTE academic - [PERSON_NAME] Time Remaining 00 : 21 : 26 2 of 19 Below is a tex…" at bounding box center [416, 234] width 618 height 469
click at [697, 376] on button "Next" at bounding box center [699, 457] width 43 height 13
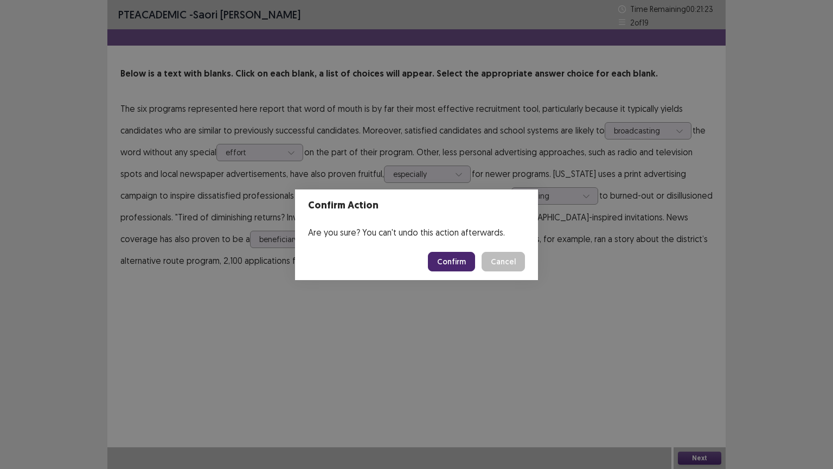
click at [450, 258] on button "Confirm" at bounding box center [451, 262] width 47 height 20
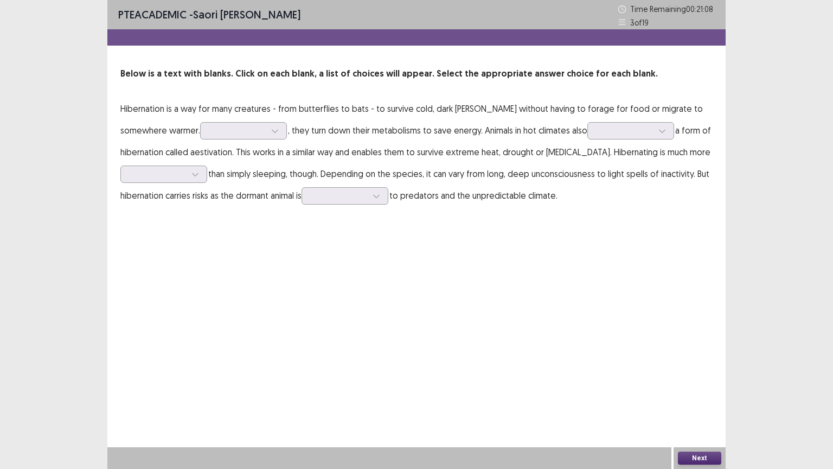
click at [227, 139] on p "Hibernation is a way for many creatures - from butterflies to bats - to survive…" at bounding box center [416, 152] width 592 height 108
click at [210, 134] on div at bounding box center [237, 130] width 56 height 10
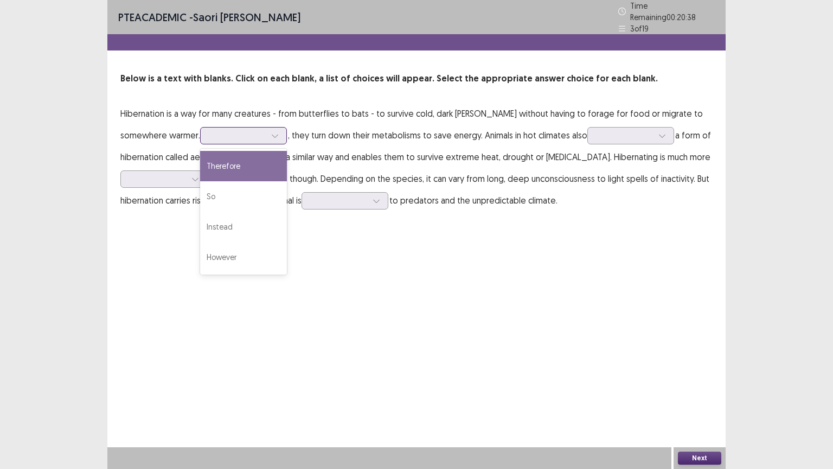
click at [200, 165] on div "Therefore" at bounding box center [243, 166] width 87 height 30
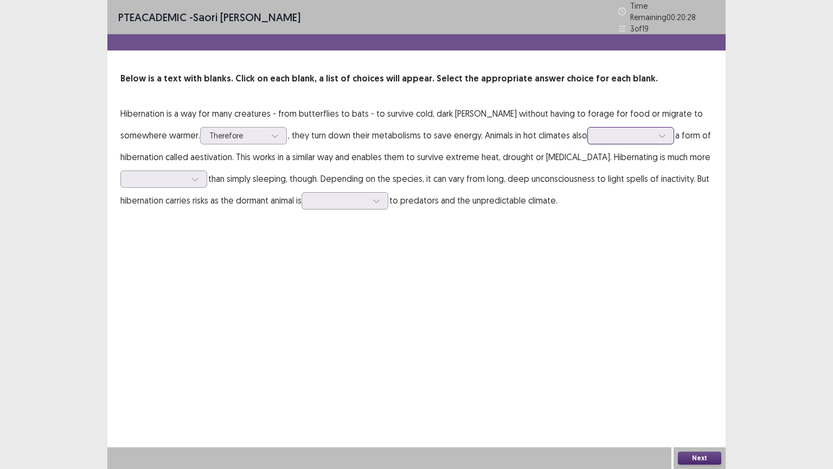
click at [597, 133] on div at bounding box center [625, 135] width 56 height 10
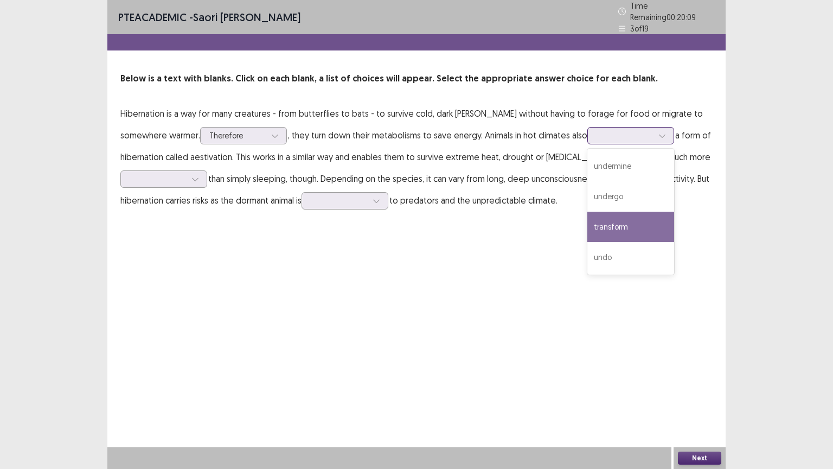
click at [587, 219] on div "transform" at bounding box center [630, 227] width 87 height 30
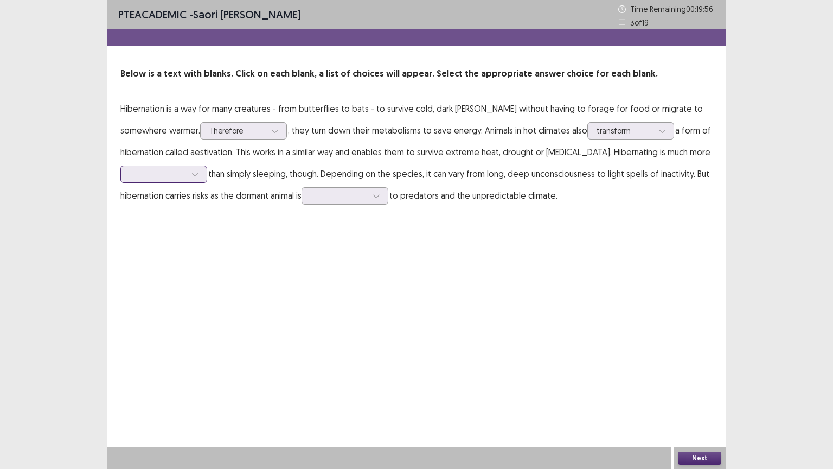
click at [145, 178] on div at bounding box center [158, 174] width 56 height 10
click at [161, 200] on div "pressing" at bounding box center [163, 204] width 87 height 30
click at [175, 178] on div at bounding box center [158, 174] width 56 height 10
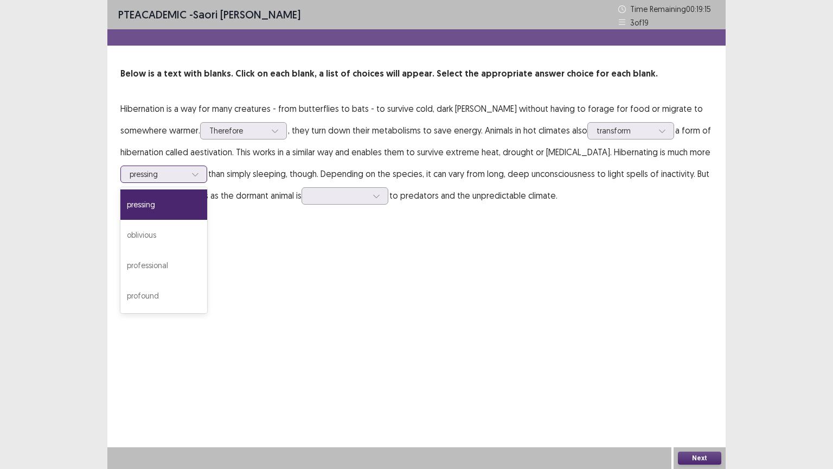
click at [149, 209] on div "pressing" at bounding box center [163, 204] width 87 height 30
click at [351, 197] on div at bounding box center [339, 195] width 56 height 10
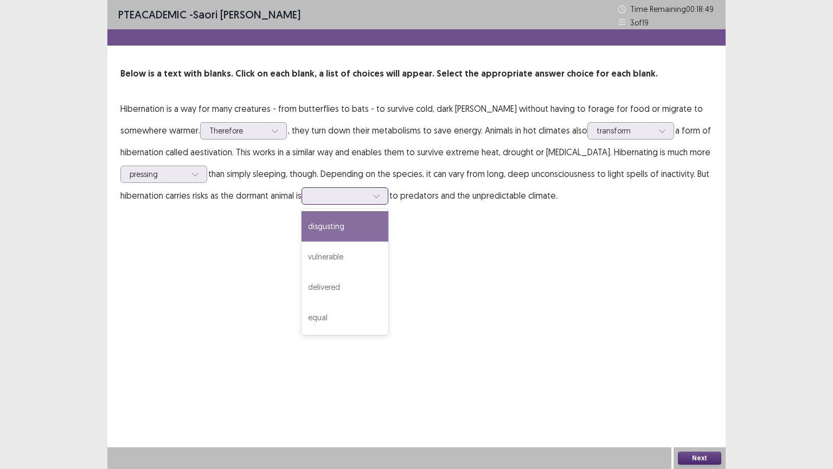
click at [340, 225] on div "disgusting" at bounding box center [345, 226] width 87 height 30
click at [346, 201] on div "disgusting" at bounding box center [339, 196] width 56 height 16
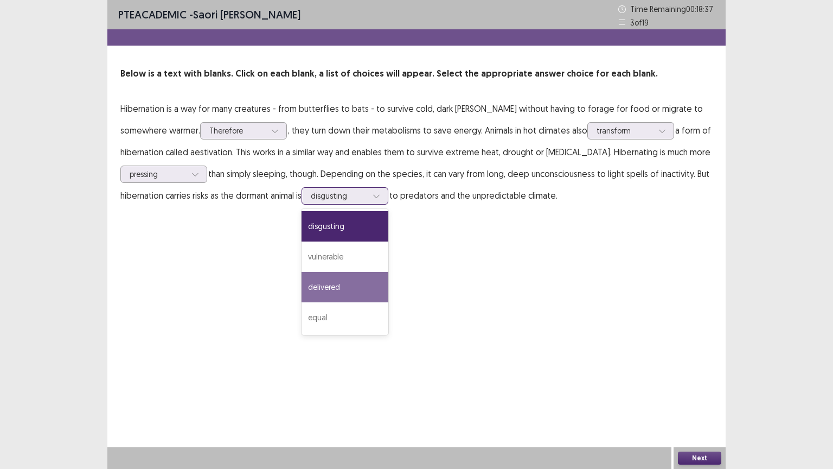
click at [327, 282] on div "delivered" at bounding box center [345, 287] width 87 height 30
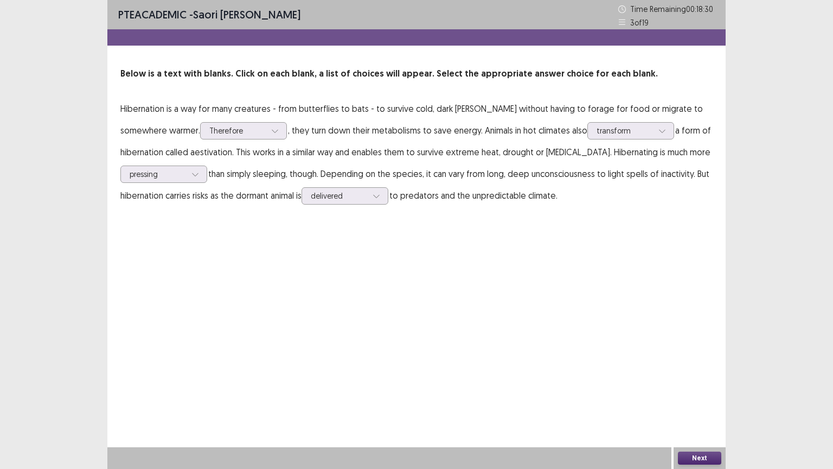
click at [710, 376] on button "Next" at bounding box center [699, 457] width 43 height 13
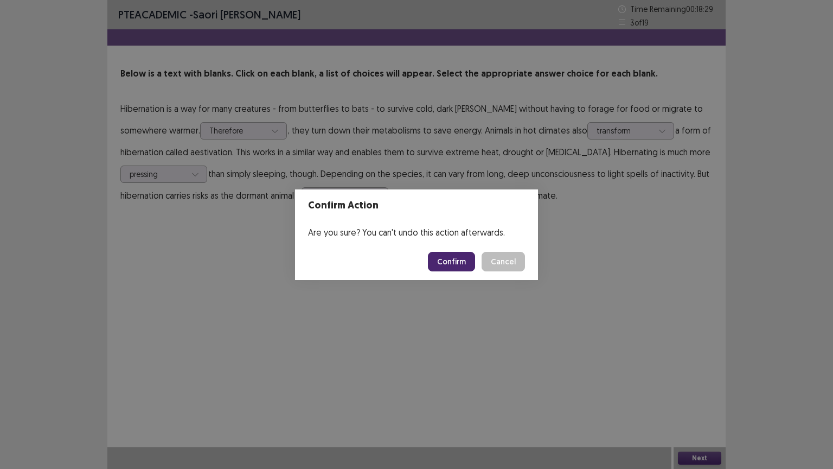
click at [443, 259] on button "Confirm" at bounding box center [451, 262] width 47 height 20
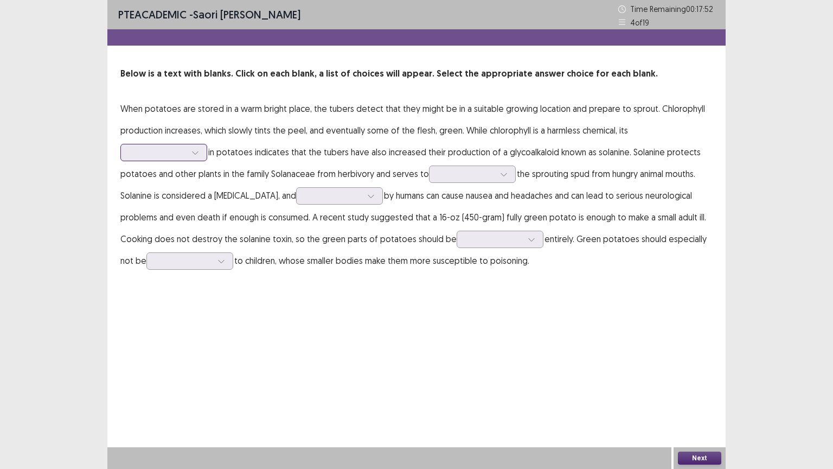
click at [151, 152] on div at bounding box center [158, 152] width 56 height 10
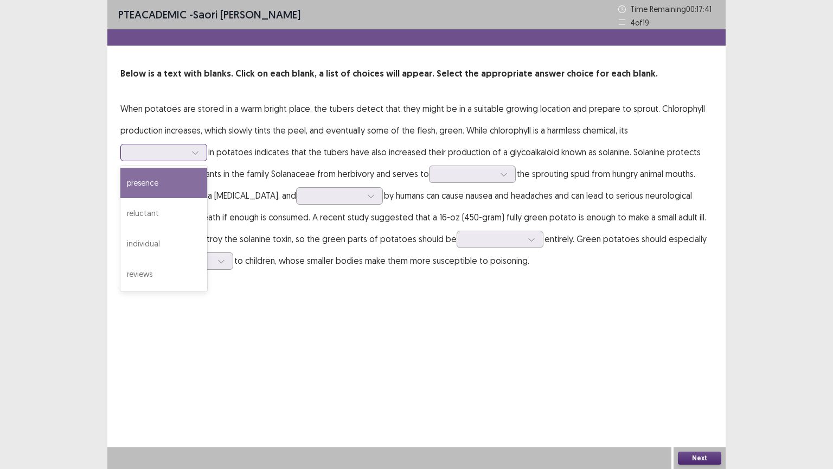
click at [155, 183] on div "presence" at bounding box center [163, 183] width 87 height 30
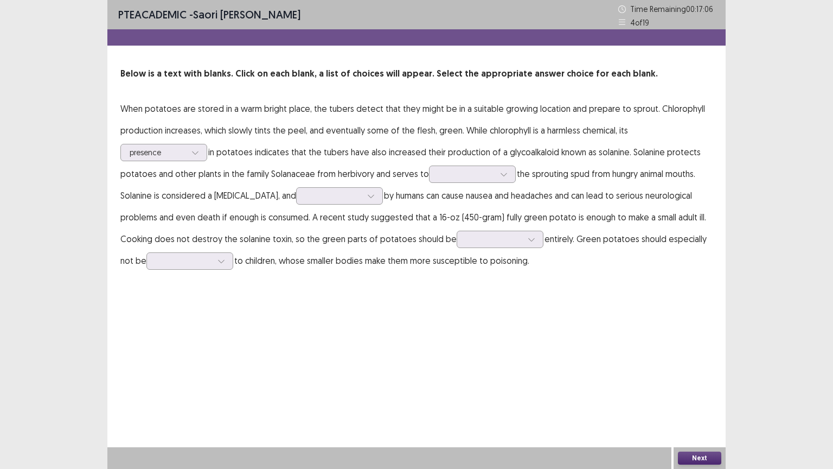
click at [452, 189] on p "When potatoes are stored in a warm bright place, the tubers detect that they mi…" at bounding box center [416, 185] width 592 height 174
click at [456, 177] on div at bounding box center [466, 174] width 56 height 10
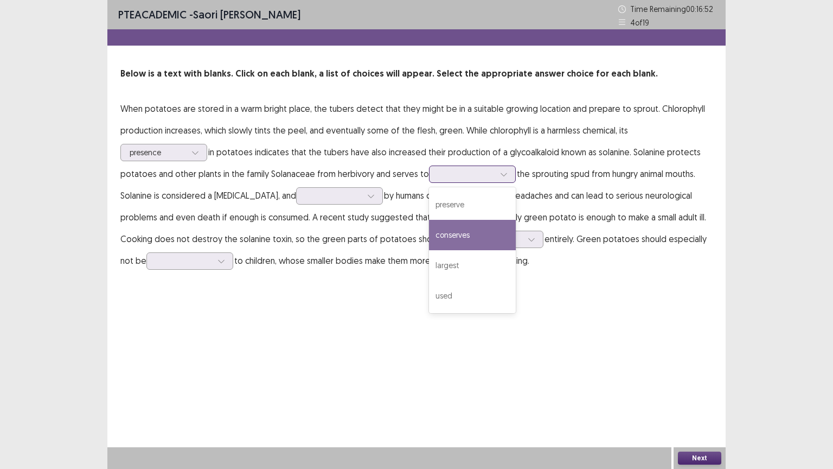
click at [448, 240] on div "conserves" at bounding box center [472, 235] width 87 height 30
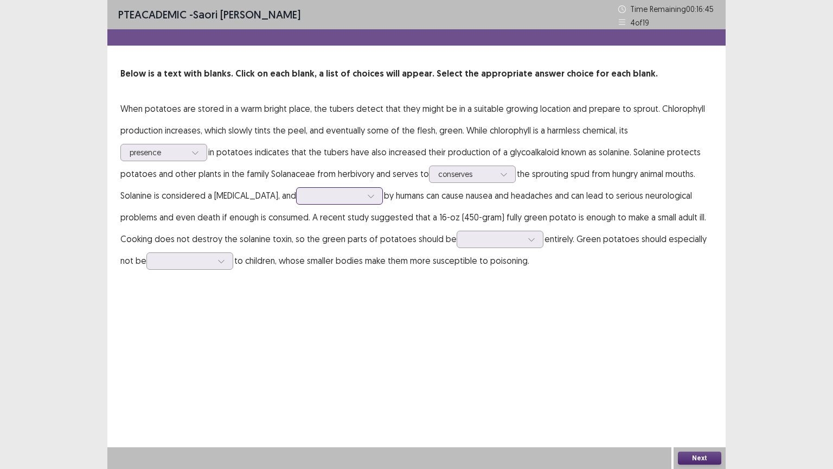
click at [338, 192] on div at bounding box center [333, 195] width 56 height 10
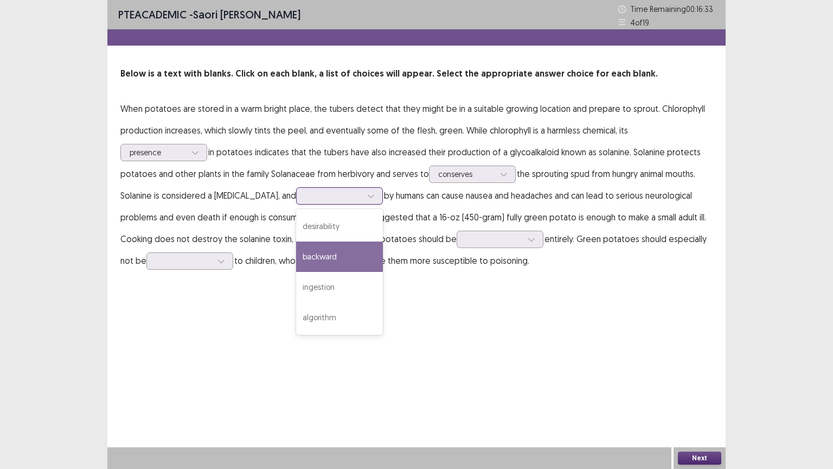
click at [296, 251] on div "backward" at bounding box center [339, 256] width 87 height 30
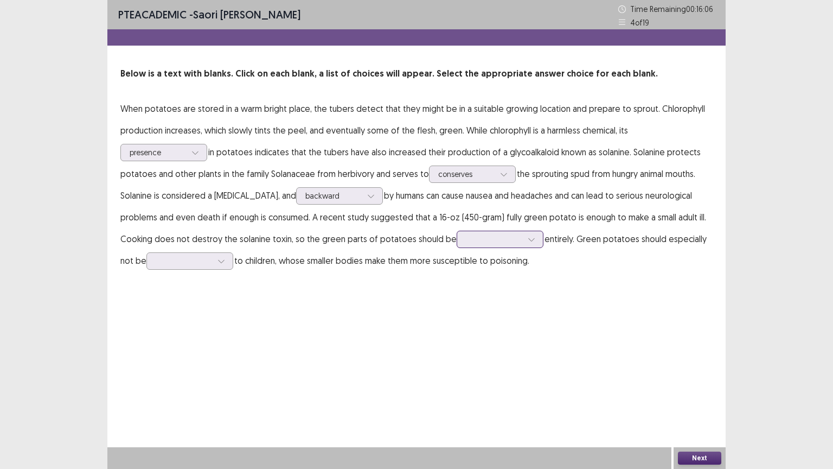
click at [466, 239] on input "text" at bounding box center [467, 239] width 2 height 8
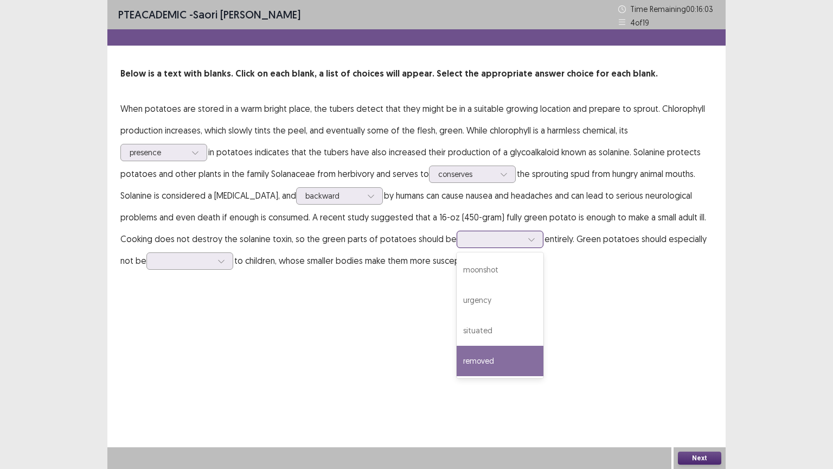
click at [469, 364] on div "removed" at bounding box center [500, 361] width 87 height 30
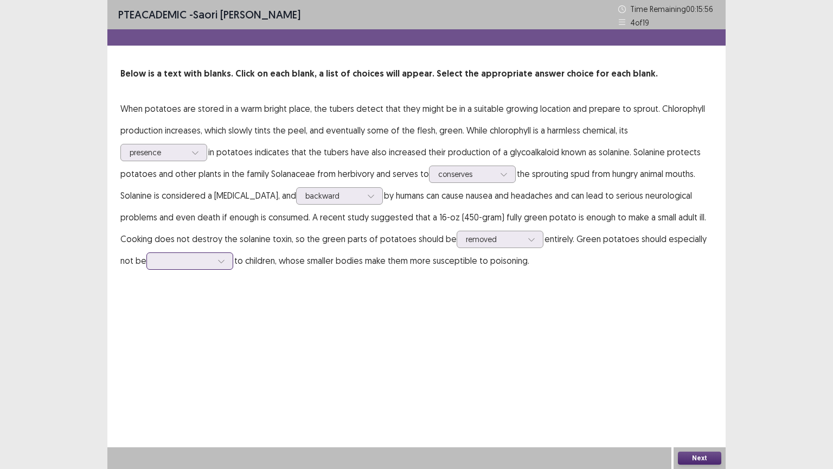
click at [156, 255] on div at bounding box center [184, 260] width 59 height 12
click at [170, 376] on div "served" at bounding box center [189, 382] width 87 height 30
click at [685, 376] on button "Next" at bounding box center [699, 457] width 43 height 13
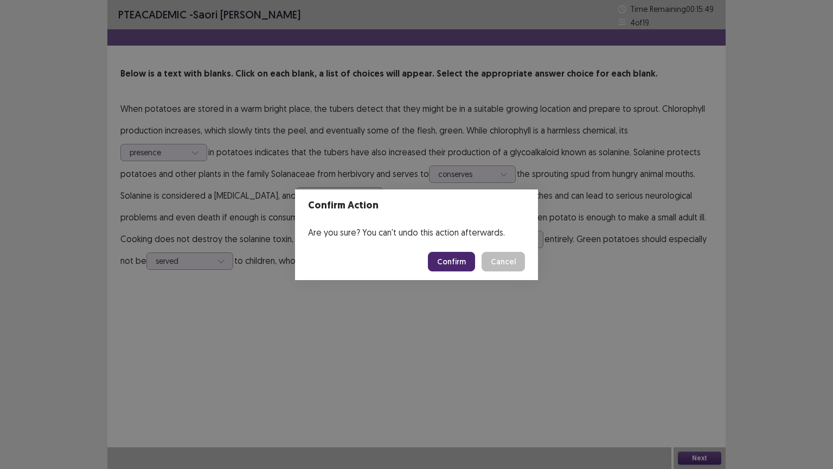
click at [450, 254] on button "Confirm" at bounding box center [451, 262] width 47 height 20
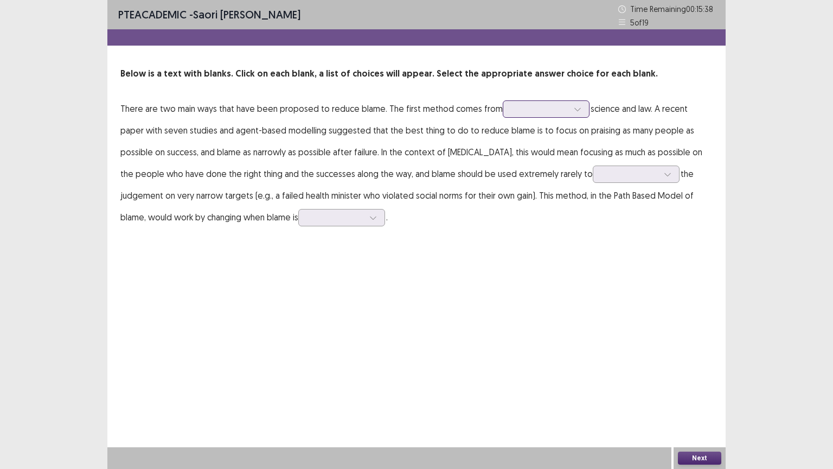
click at [513, 108] on div at bounding box center [540, 109] width 56 height 10
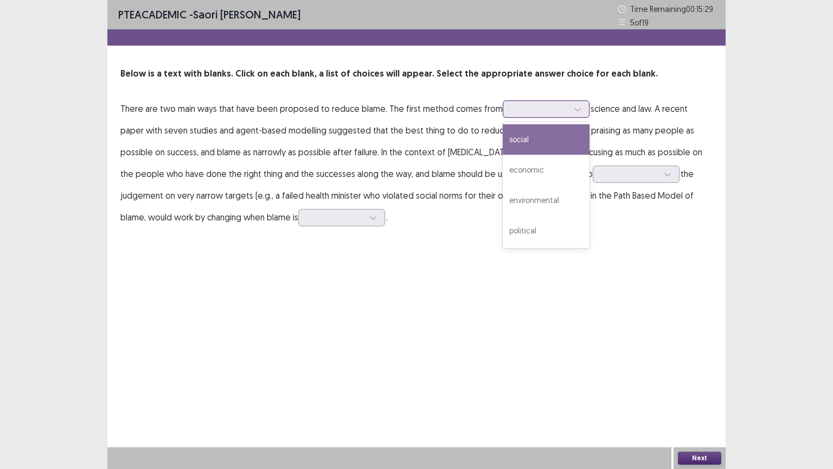
click at [541, 145] on div "social" at bounding box center [546, 139] width 87 height 30
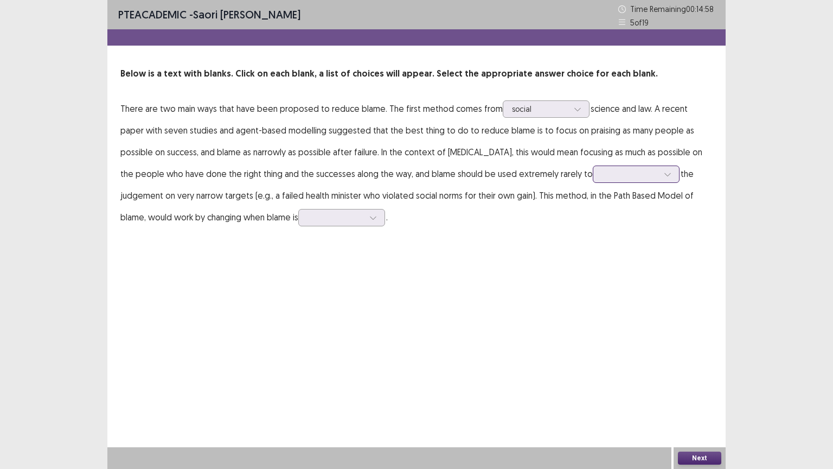
click at [602, 172] on div at bounding box center [630, 174] width 56 height 10
click at [593, 232] on div "promote" at bounding box center [636, 235] width 87 height 30
click at [306, 223] on div at bounding box center [335, 217] width 59 height 12
click at [298, 250] on div "ignored" at bounding box center [341, 248] width 87 height 30
click at [700, 376] on button "Next" at bounding box center [699, 457] width 43 height 13
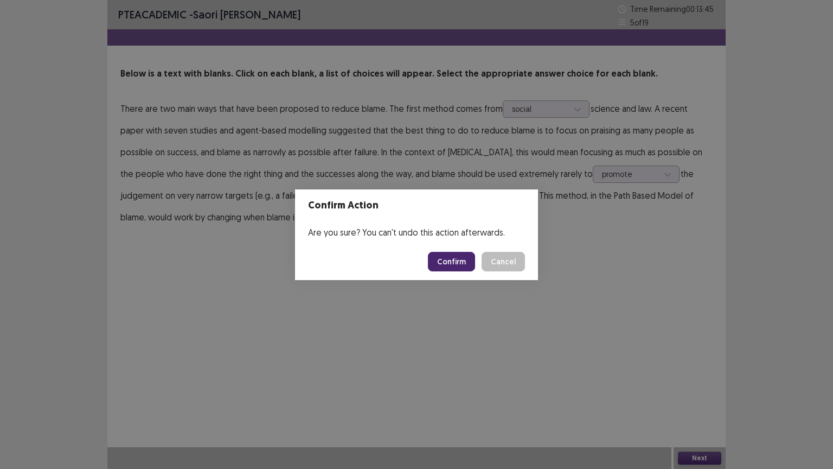
click at [432, 266] on button "Confirm" at bounding box center [451, 262] width 47 height 20
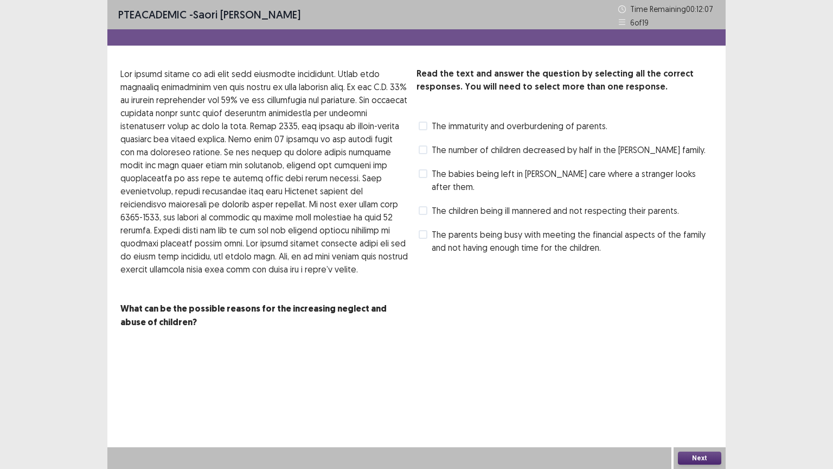
click at [423, 125] on span at bounding box center [423, 126] width 9 height 9
click at [421, 175] on span at bounding box center [423, 173] width 9 height 9
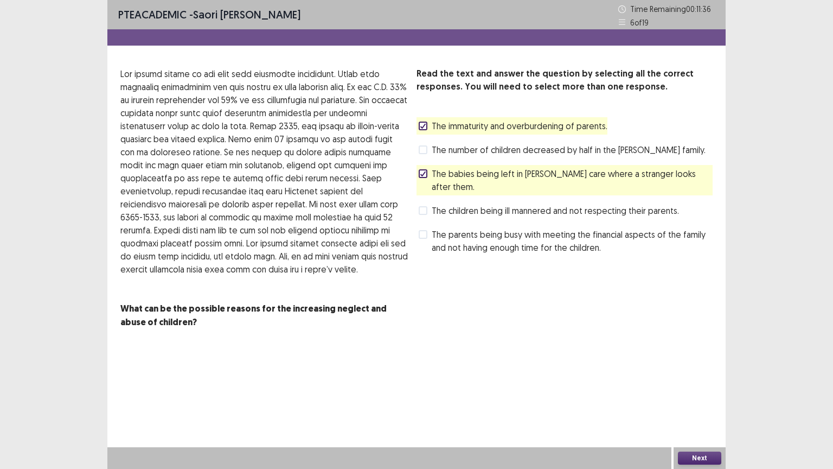
click at [426, 230] on span at bounding box center [423, 234] width 9 height 9
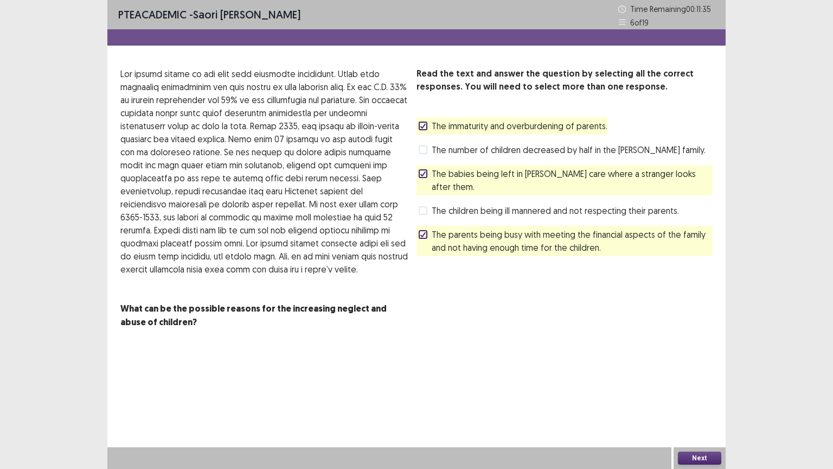
click at [692, 376] on button "Next" at bounding box center [699, 457] width 43 height 13
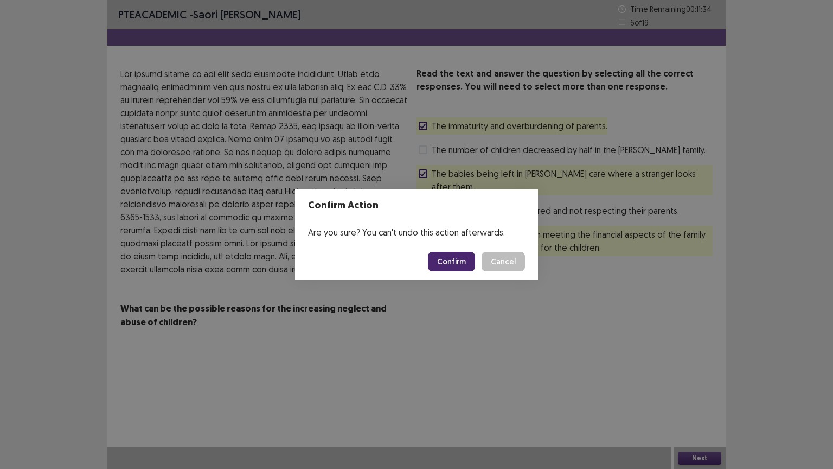
click at [446, 261] on button "Confirm" at bounding box center [451, 262] width 47 height 20
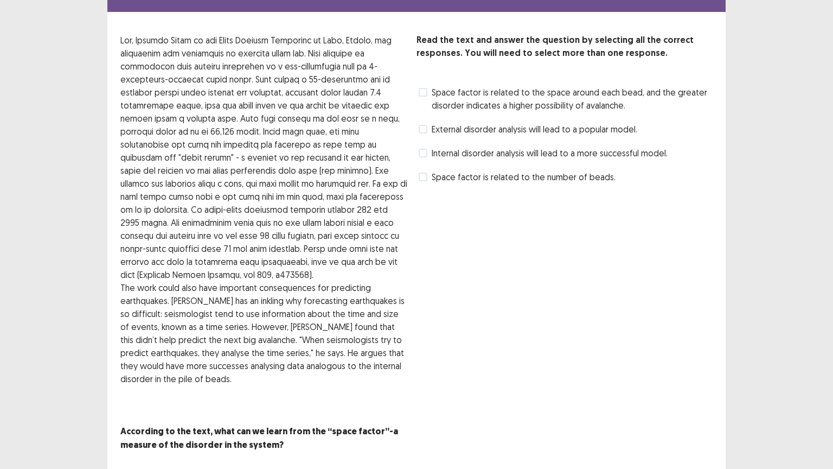
scroll to position [22, 0]
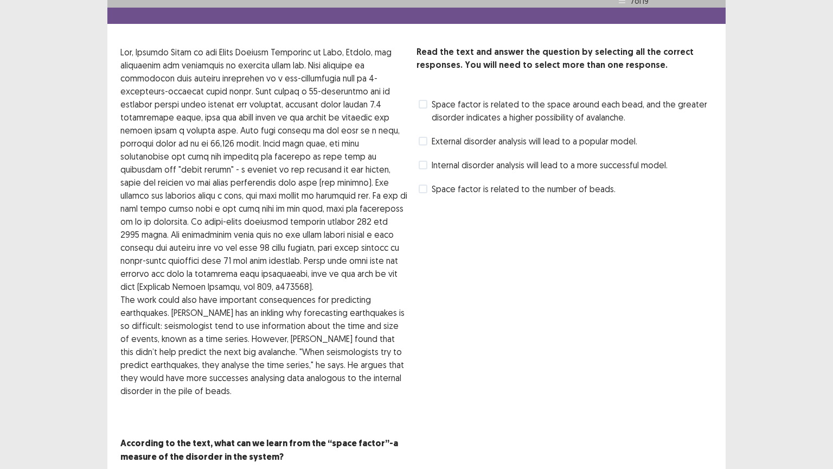
click at [430, 101] on label "Space factor is related to the space around each bead, and the greater disorder…" at bounding box center [566, 111] width 294 height 26
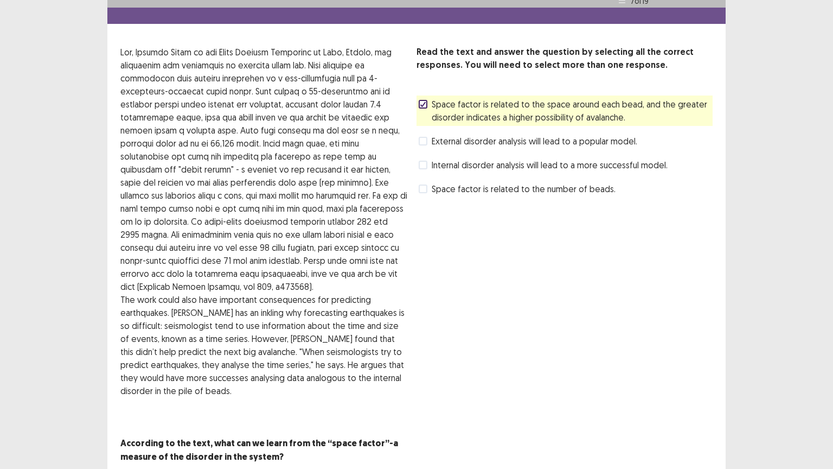
click at [432, 189] on span "Space factor is related to the number of beads." at bounding box center [524, 188] width 184 height 13
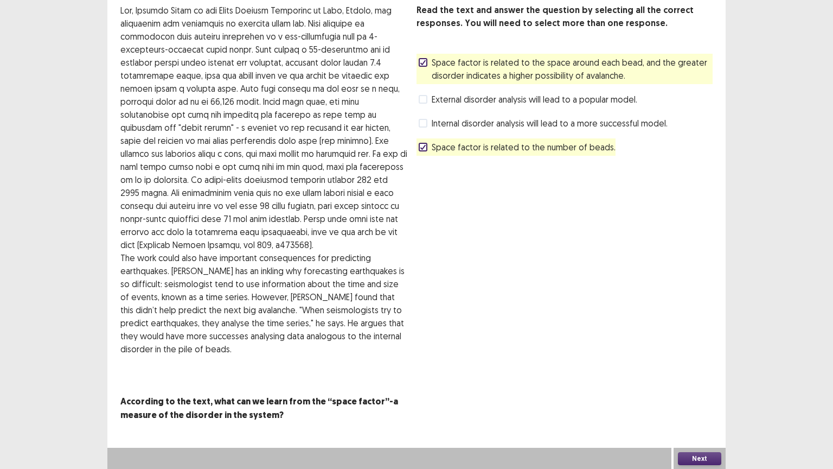
click at [692, 376] on button "Next" at bounding box center [699, 458] width 43 height 13
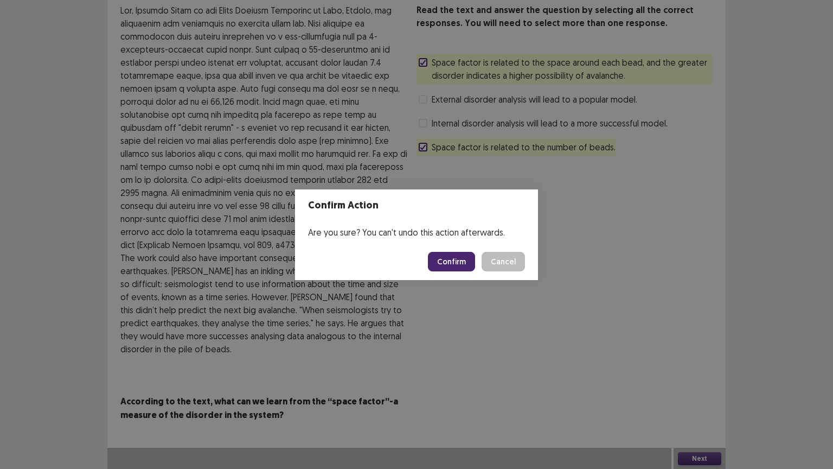
click at [444, 267] on button "Confirm" at bounding box center [451, 262] width 47 height 20
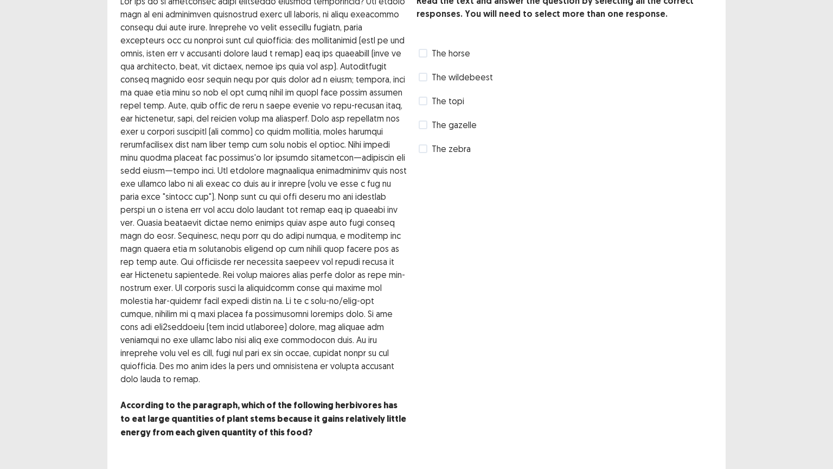
scroll to position [77, 0]
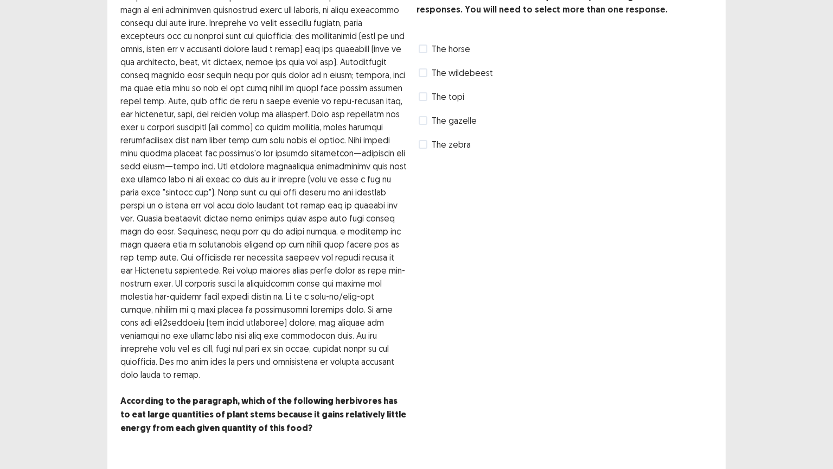
click at [425, 125] on label "The gazelle" at bounding box center [448, 120] width 58 height 13
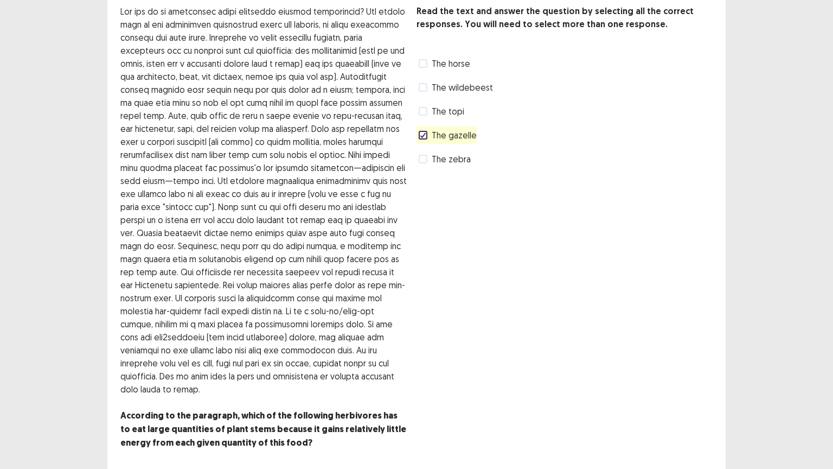
scroll to position [65, 0]
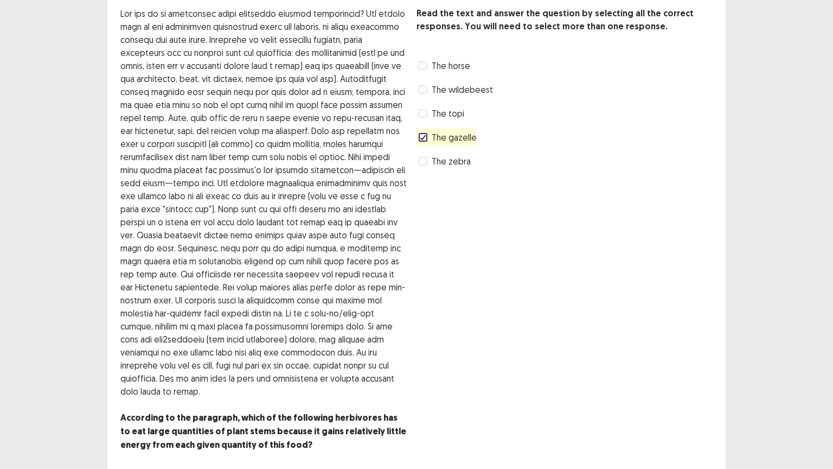
click at [422, 158] on span at bounding box center [423, 161] width 9 height 9
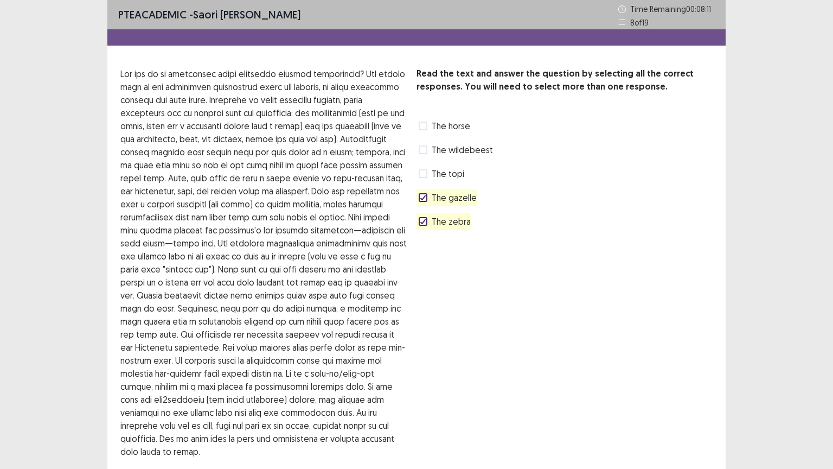
scroll to position [0, 0]
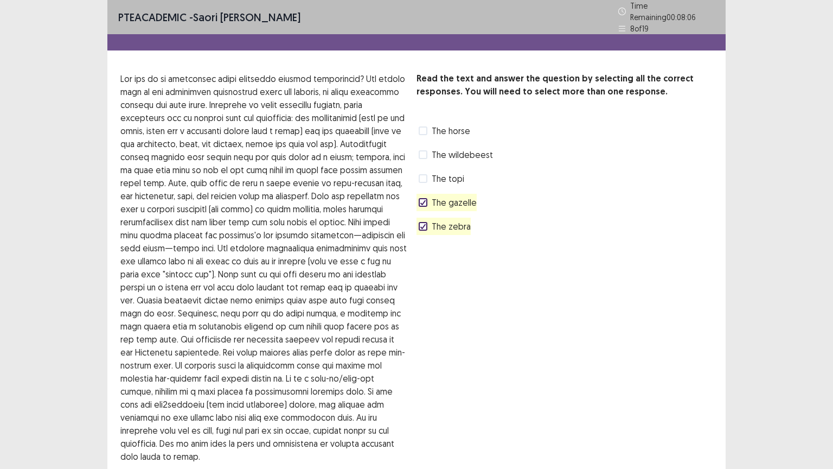
click at [418, 194] on div "The gazelle" at bounding box center [447, 202] width 60 height 17
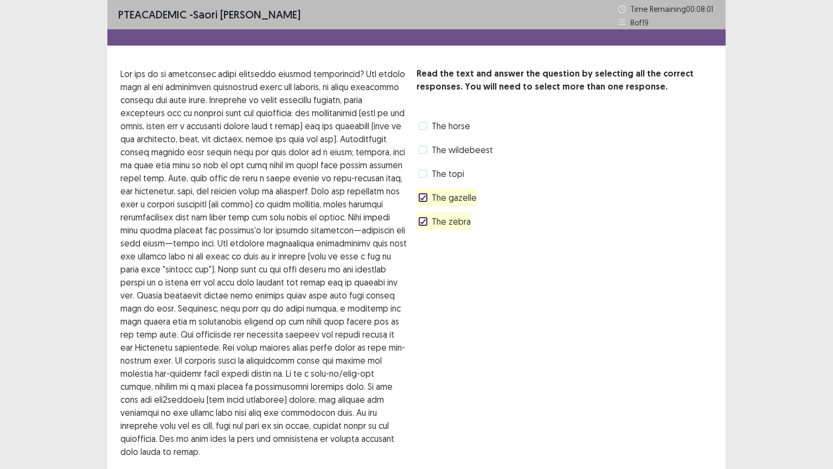
click at [421, 198] on polyline at bounding box center [423, 197] width 5 height 4
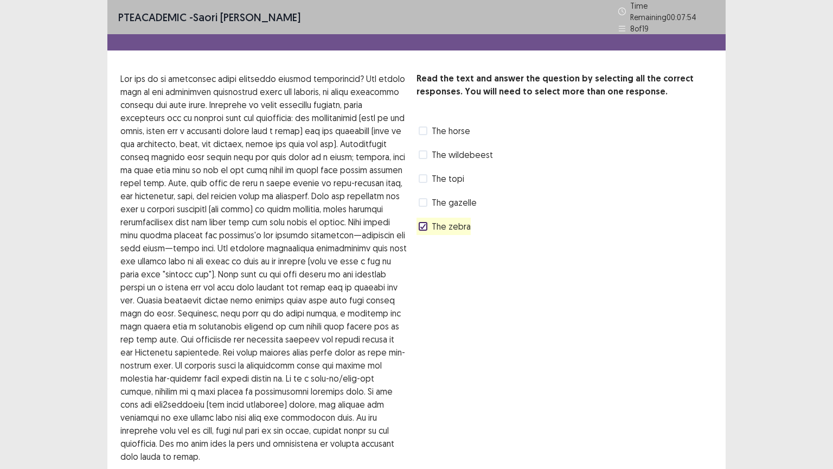
click at [423, 126] on span at bounding box center [423, 130] width 9 height 9
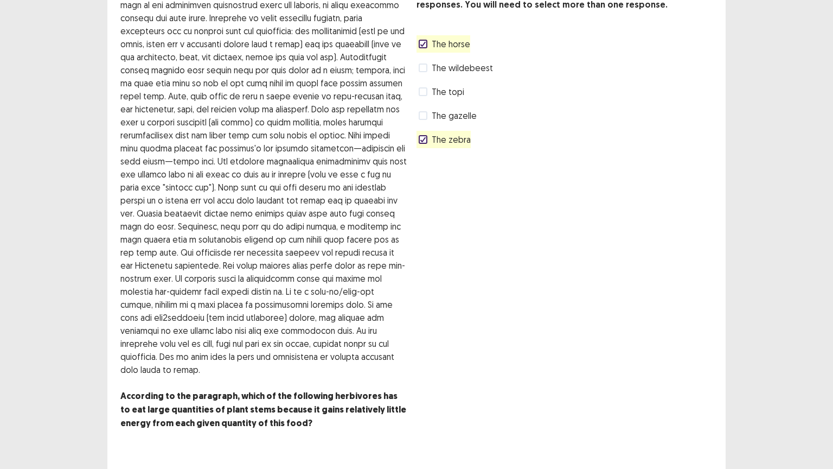
scroll to position [103, 0]
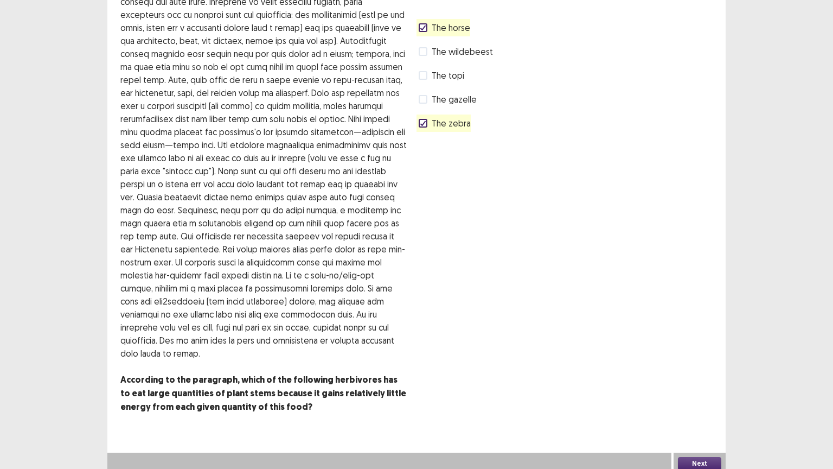
click at [701, 376] on button "Next" at bounding box center [699, 463] width 43 height 13
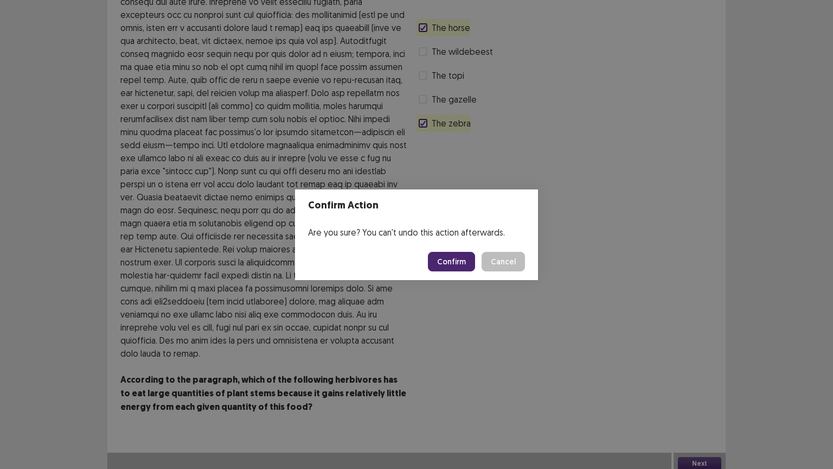
click at [455, 263] on button "Confirm" at bounding box center [451, 262] width 47 height 20
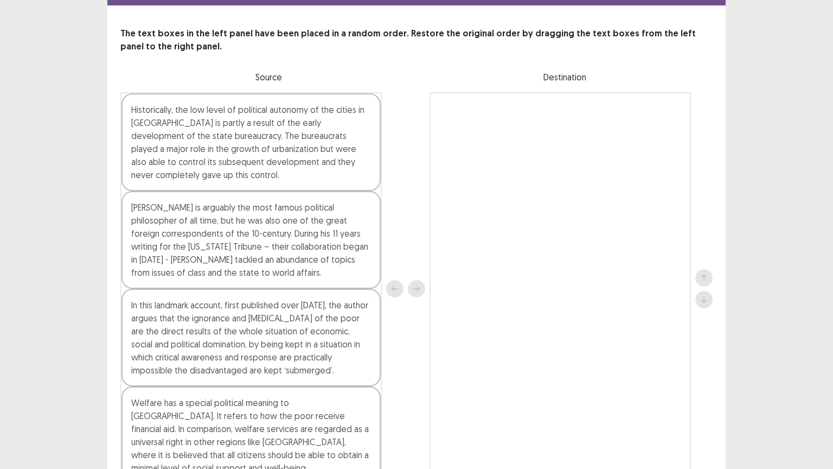
scroll to position [63, 0]
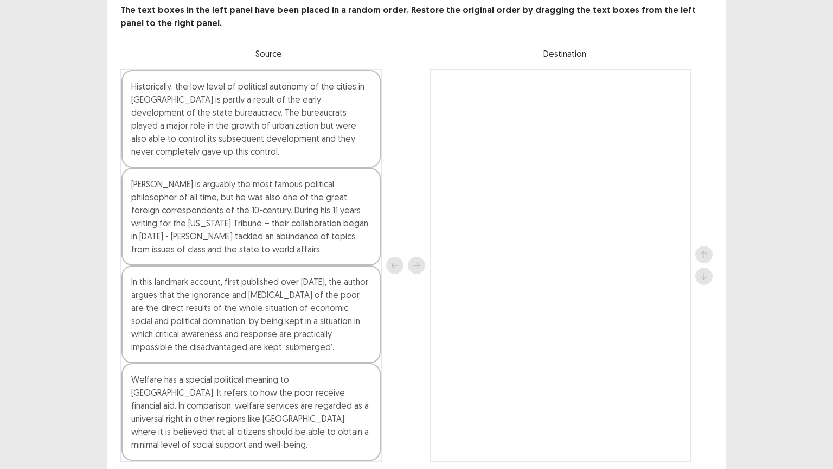
click at [167, 337] on div "In this landmark account, first published over [DATE], the author argues that t…" at bounding box center [251, 314] width 259 height 98
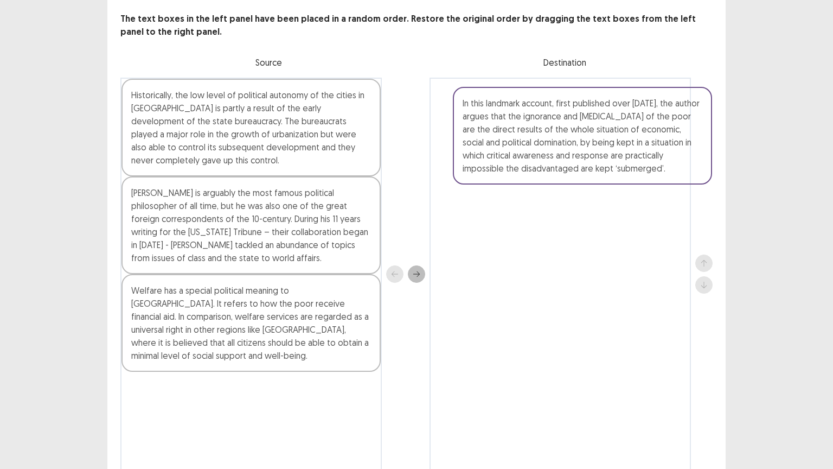
scroll to position [48, 0]
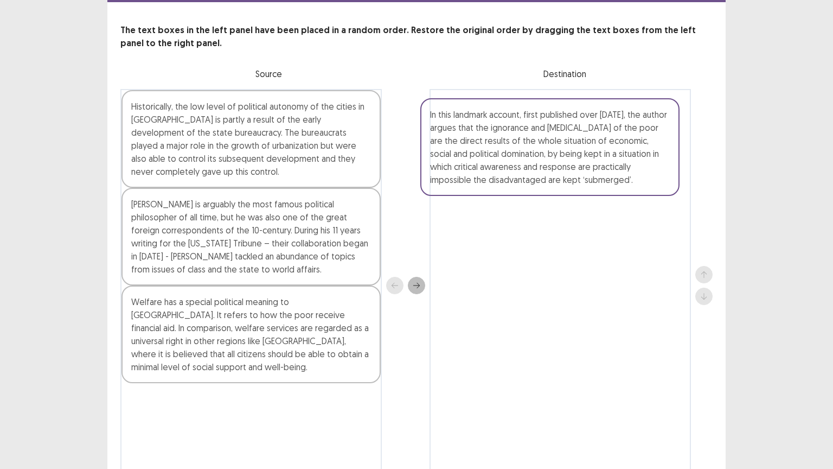
drag, startPoint x: 167, startPoint y: 337, endPoint x: 500, endPoint y: 140, distance: 387.2
click at [500, 140] on div "Historically, the low level of political autonomy of the cities in [GEOGRAPHIC_…" at bounding box center [416, 285] width 592 height 392
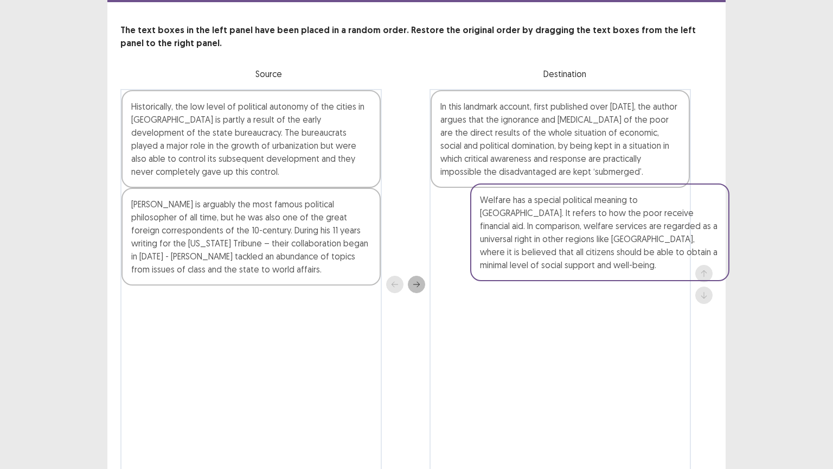
drag, startPoint x: 251, startPoint y: 301, endPoint x: 592, endPoint y: 194, distance: 357.9
click at [592, 194] on div "Historically, the low level of political autonomy of the cities in [GEOGRAPHIC_…" at bounding box center [416, 284] width 592 height 391
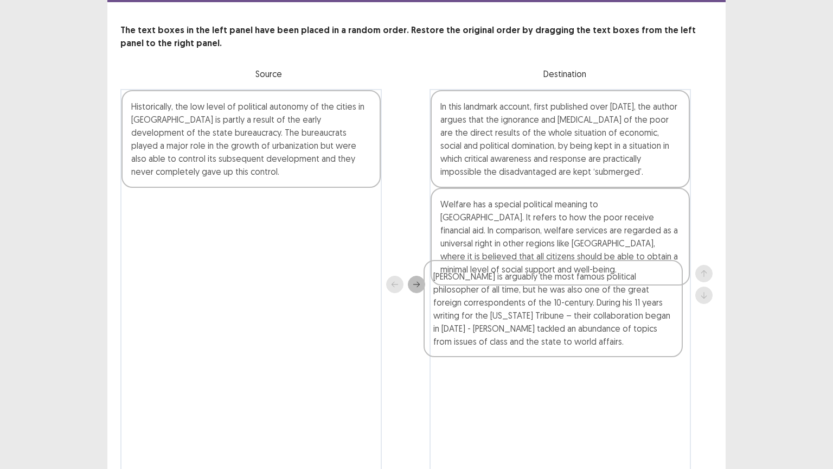
drag, startPoint x: 197, startPoint y: 223, endPoint x: 506, endPoint y: 333, distance: 326.8
click at [506, 333] on div "Historically, the low level of political autonomy of the cities in [GEOGRAPHIC_…" at bounding box center [416, 284] width 592 height 391
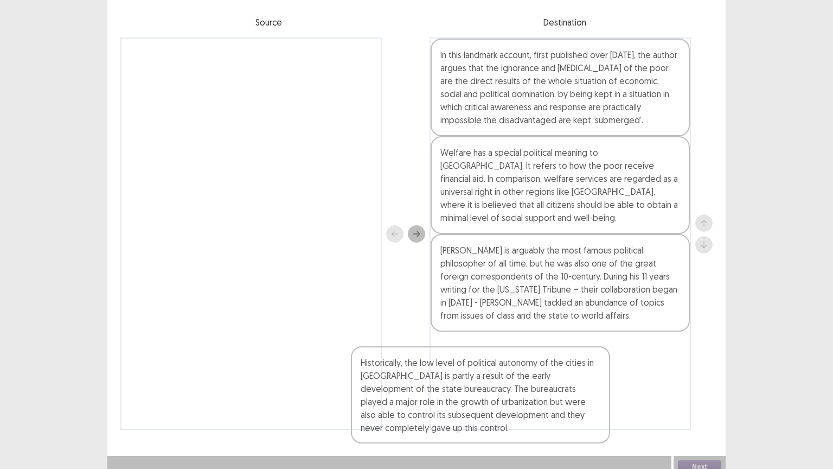
scroll to position [102, 0]
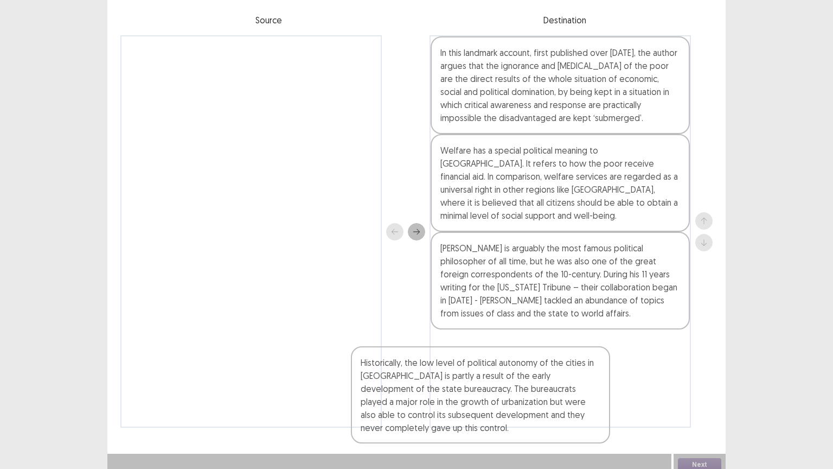
drag, startPoint x: 286, startPoint y: 120, endPoint x: 512, endPoint y: 409, distance: 366.3
click at [512, 376] on div "Historically, the low level of political autonomy of the cities in [GEOGRAPHIC_…" at bounding box center [416, 231] width 592 height 392
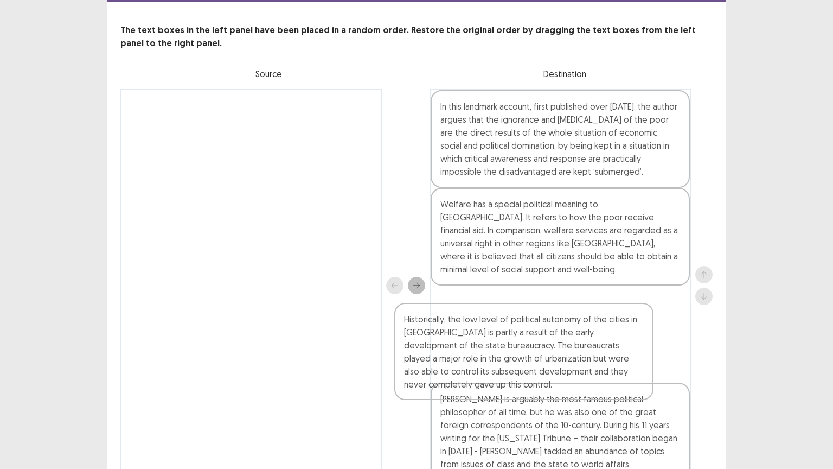
scroll to position [50, 0]
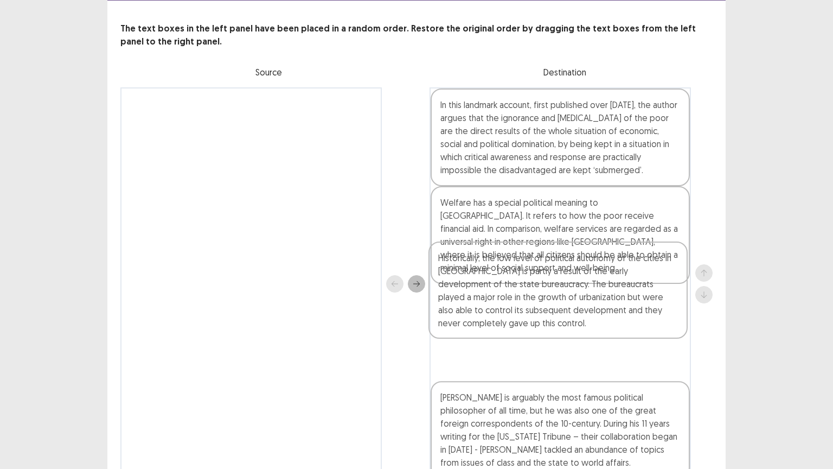
drag, startPoint x: 481, startPoint y: 397, endPoint x: 480, endPoint y: 255, distance: 141.6
click at [480, 255] on div "In this landmark account, first published over [DATE], the author argues that t…" at bounding box center [560, 283] width 261 height 392
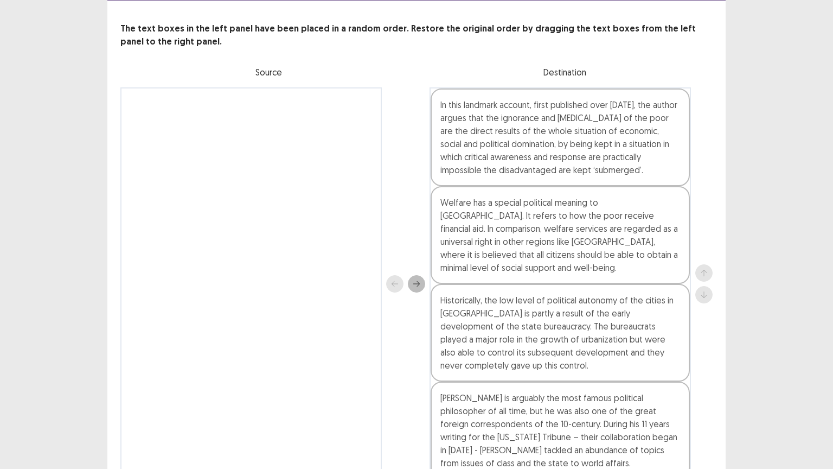
scroll to position [102, 0]
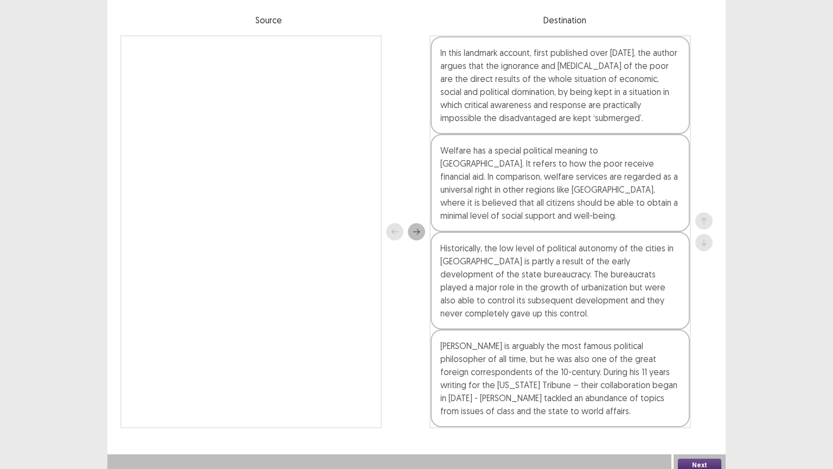
click at [696, 376] on button "Next" at bounding box center [699, 464] width 43 height 13
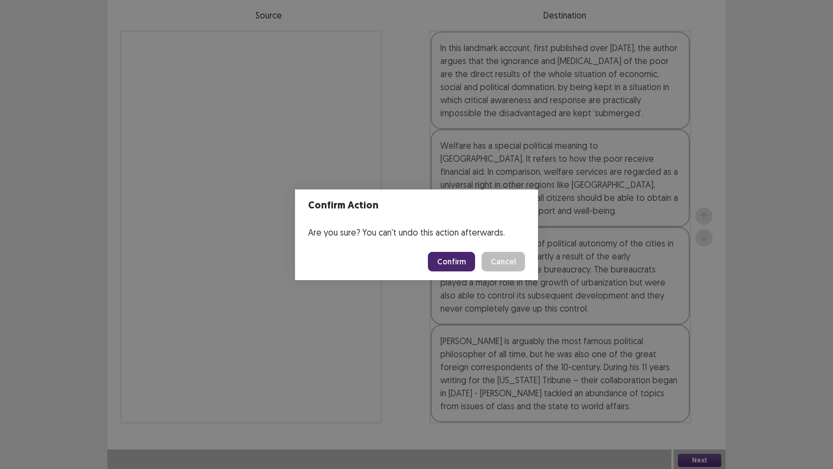
click at [505, 262] on button "Cancel" at bounding box center [503, 262] width 43 height 20
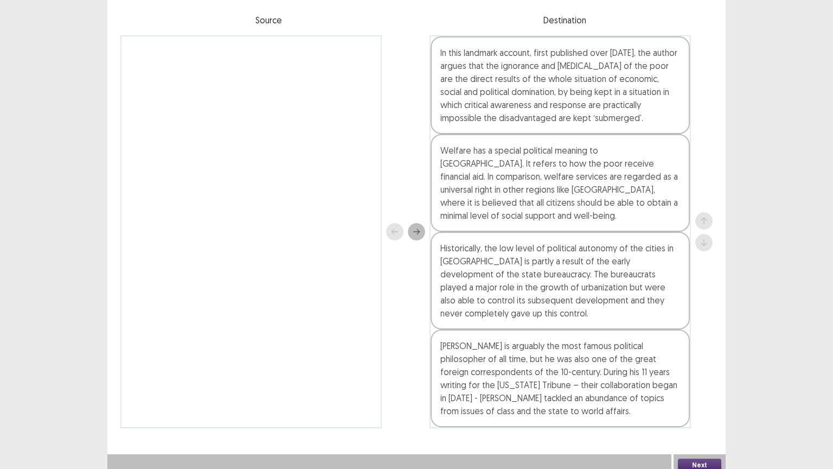
click at [700, 376] on button "Next" at bounding box center [699, 464] width 43 height 13
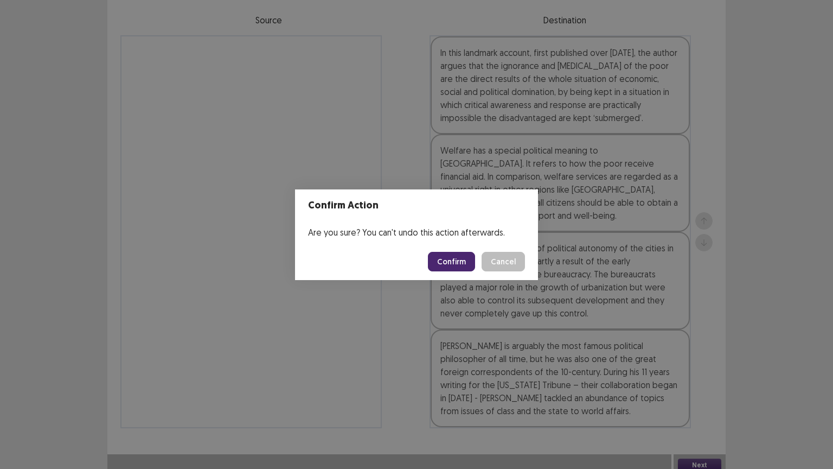
click at [451, 258] on button "Confirm" at bounding box center [451, 262] width 47 height 20
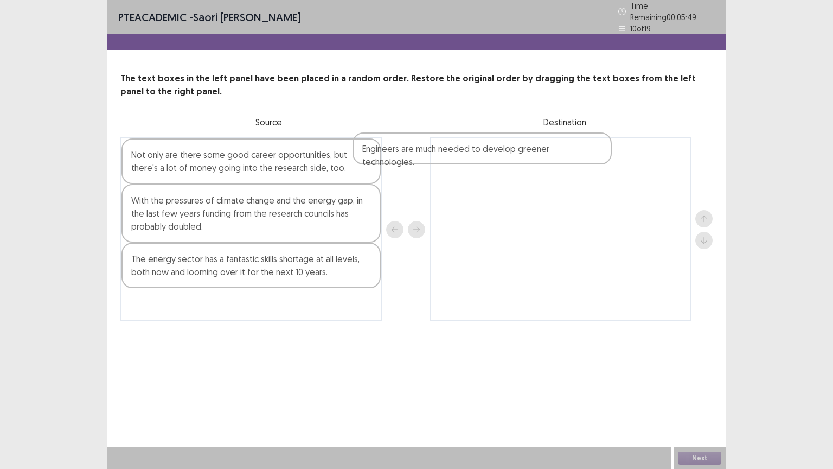
drag, startPoint x: 227, startPoint y: 190, endPoint x: 537, endPoint y: 128, distance: 315.9
click at [537, 128] on div "The text boxes in the left panel have been placed in a random order. Restore th…" at bounding box center [416, 196] width 618 height 249
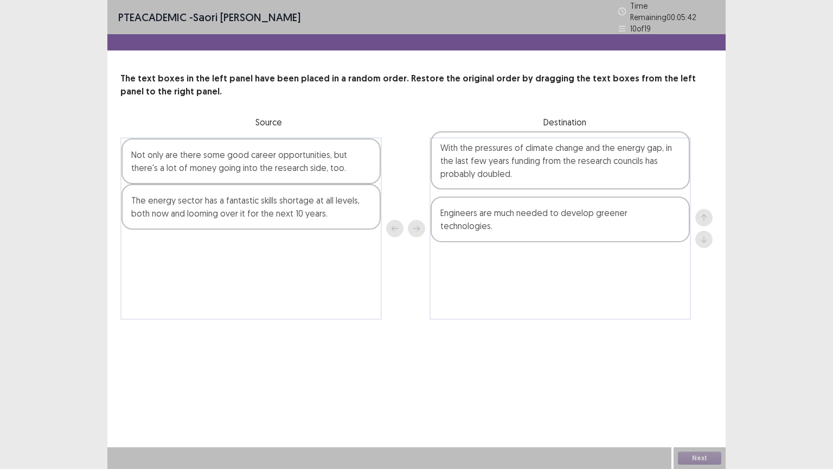
drag, startPoint x: 204, startPoint y: 207, endPoint x: 527, endPoint y: 159, distance: 326.2
click at [527, 159] on div "Not only are there some good career opportunities, but there's a lot of money g…" at bounding box center [416, 228] width 592 height 182
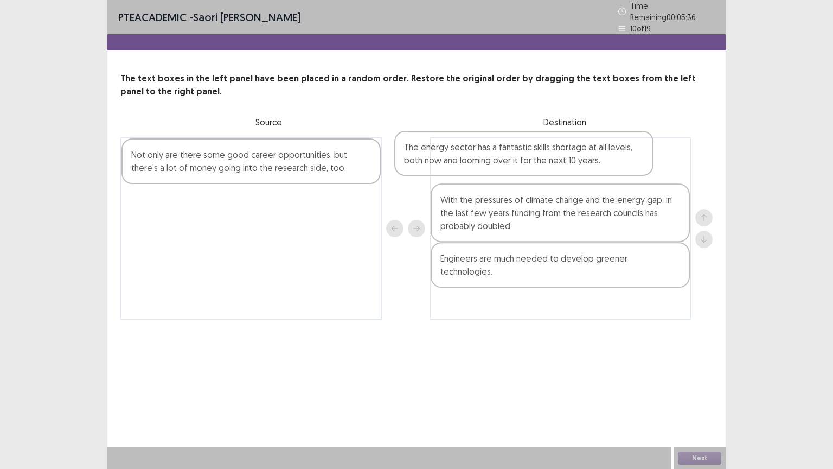
drag, startPoint x: 257, startPoint y: 211, endPoint x: 564, endPoint y: 156, distance: 311.4
click at [564, 156] on div "Not only are there some good career opportunities, but there's a lot of money g…" at bounding box center [416, 228] width 592 height 182
click at [297, 166] on div "Not only are there some good career opportunities, but there's a lot of money g…" at bounding box center [251, 161] width 259 height 46
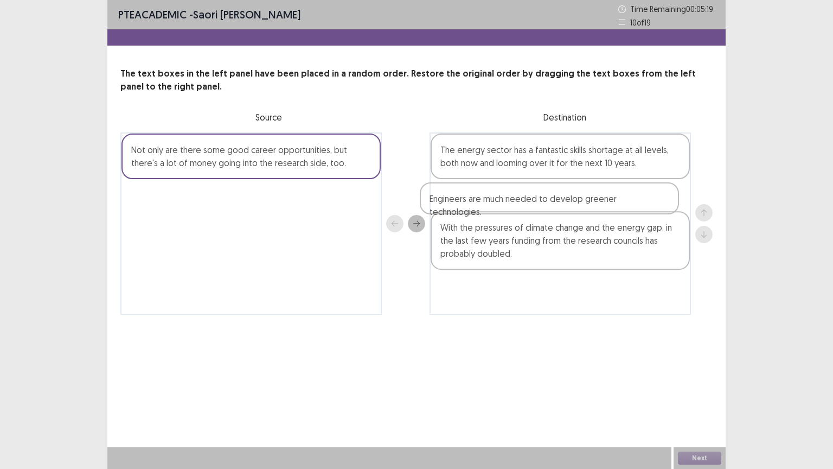
drag, startPoint x: 519, startPoint y: 251, endPoint x: 510, endPoint y: 152, distance: 98.6
click at [510, 152] on div "The energy sector has a fantastic skills shortage at all levels, both now and l…" at bounding box center [560, 223] width 261 height 182
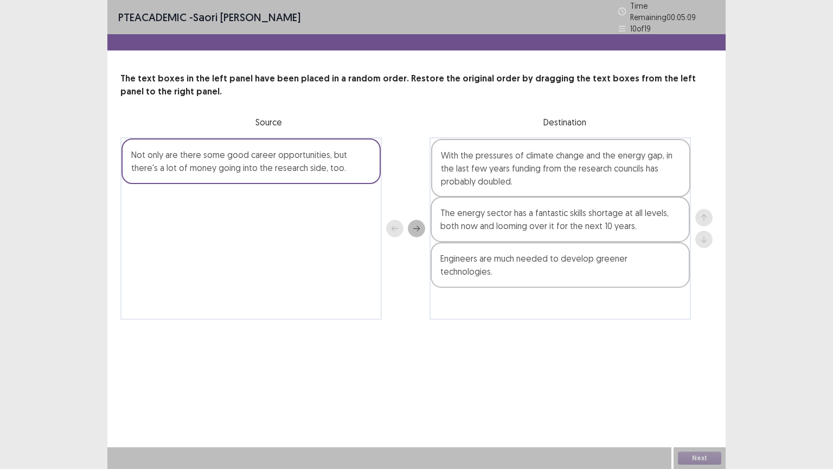
drag, startPoint x: 549, startPoint y: 232, endPoint x: 545, endPoint y: 151, distance: 80.4
click at [545, 151] on div "The energy sector has a fantastic skills shortage at all levels, both now and l…" at bounding box center [560, 228] width 261 height 182
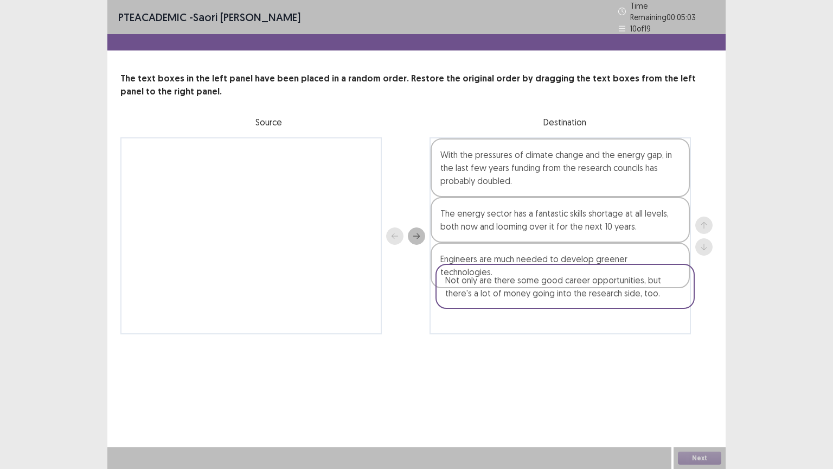
drag, startPoint x: 248, startPoint y: 144, endPoint x: 560, endPoint y: 293, distance: 345.5
click at [560, 293] on div "Not only are there some good career opportunities, but there's a lot of money g…" at bounding box center [416, 235] width 592 height 197
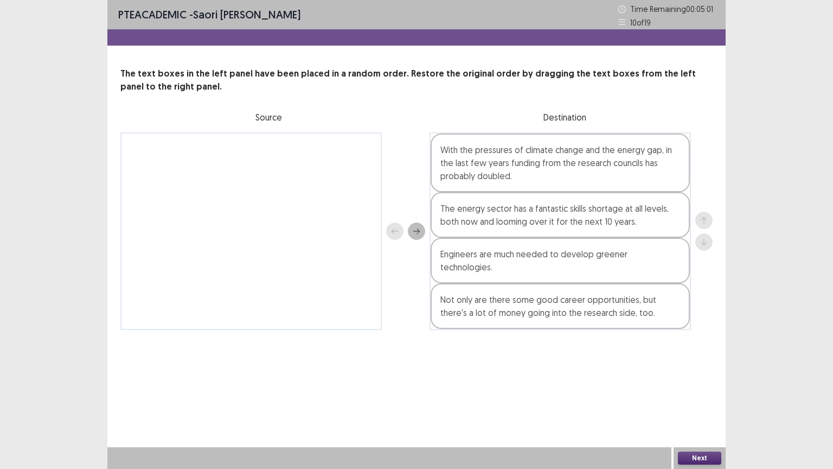
click at [706, 376] on button "Next" at bounding box center [699, 457] width 43 height 13
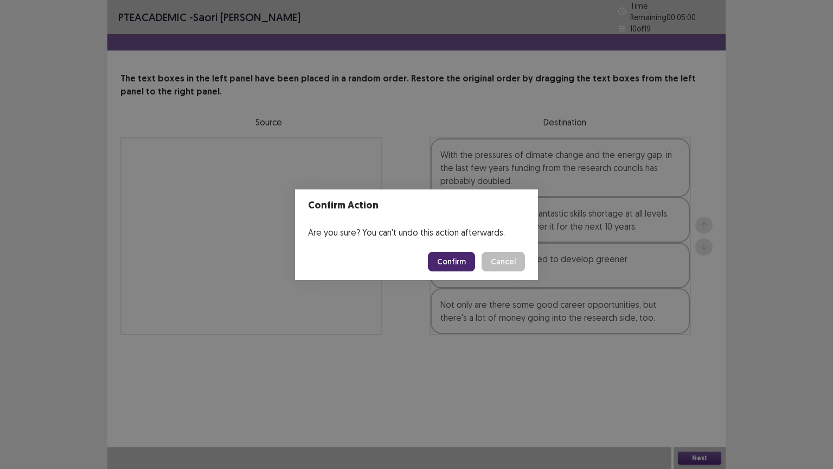
click at [443, 255] on button "Confirm" at bounding box center [451, 262] width 47 height 20
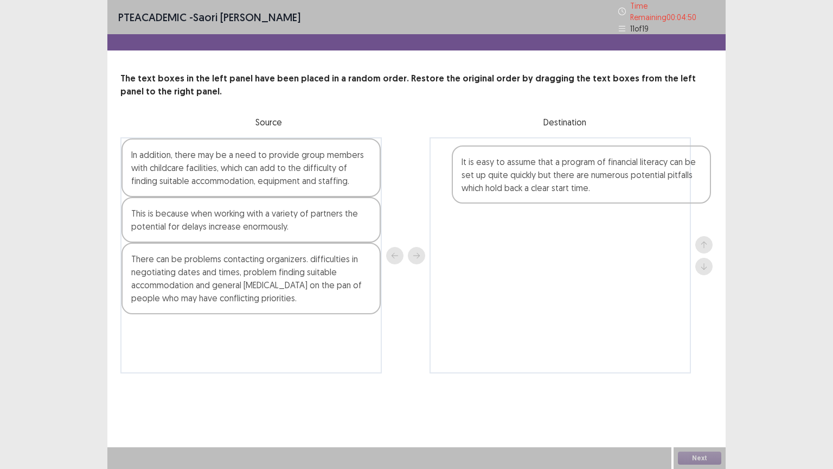
drag, startPoint x: 159, startPoint y: 341, endPoint x: 521, endPoint y: 163, distance: 403.7
click at [521, 163] on div "In addition, there may be a need to provide group members with childcare facili…" at bounding box center [416, 255] width 592 height 236
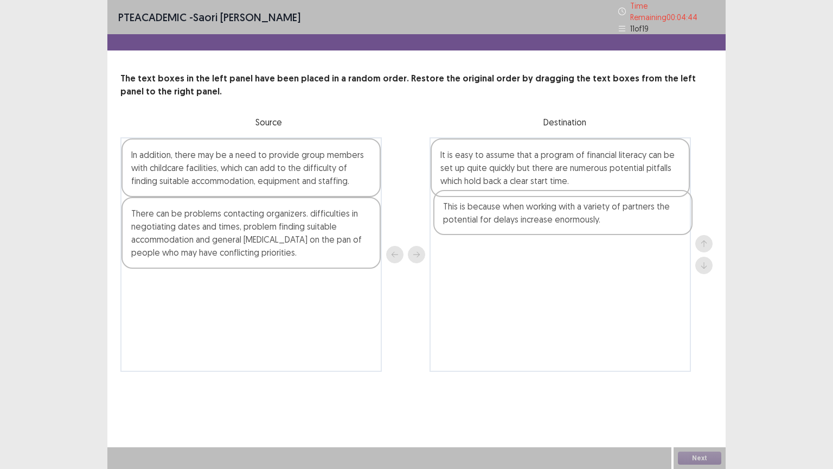
drag, startPoint x: 231, startPoint y: 219, endPoint x: 547, endPoint y: 216, distance: 315.7
click at [547, 216] on div "In addition, there may be a need to provide group members with childcare facili…" at bounding box center [416, 254] width 592 height 234
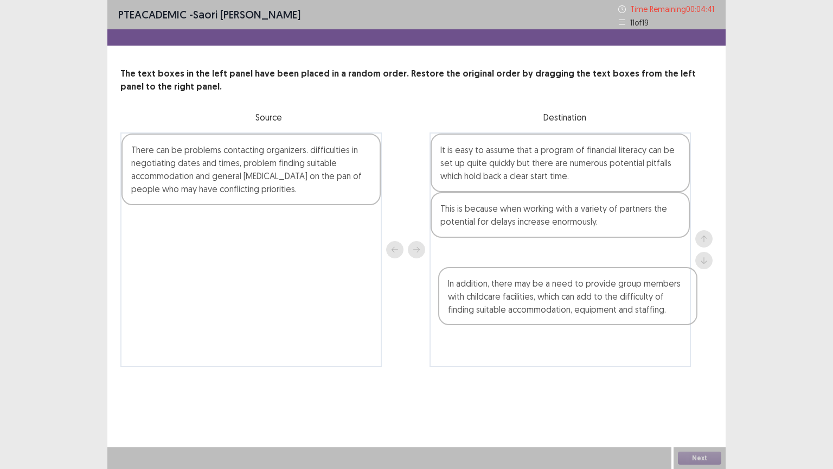
drag, startPoint x: 233, startPoint y: 159, endPoint x: 546, endPoint y: 275, distance: 333.6
click at [546, 275] on div "In addition, there may be a need to provide group members with childcare facili…" at bounding box center [416, 249] width 592 height 234
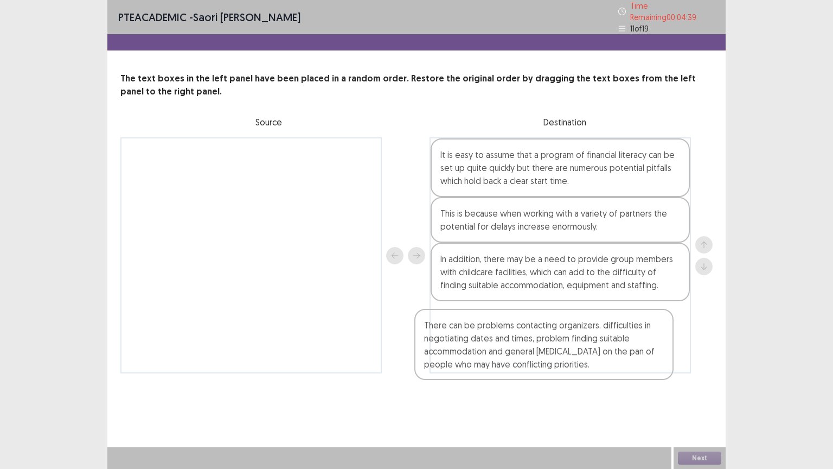
drag, startPoint x: 234, startPoint y: 168, endPoint x: 545, endPoint y: 340, distance: 354.9
click at [545, 340] on div "There can be problems contacting organizers. difficulties in negotiating dates …" at bounding box center [416, 255] width 592 height 236
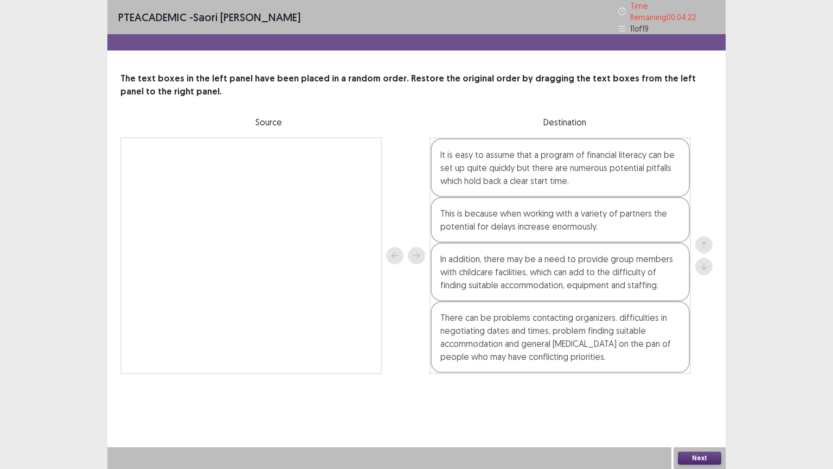
click at [692, 376] on button "Next" at bounding box center [699, 457] width 43 height 13
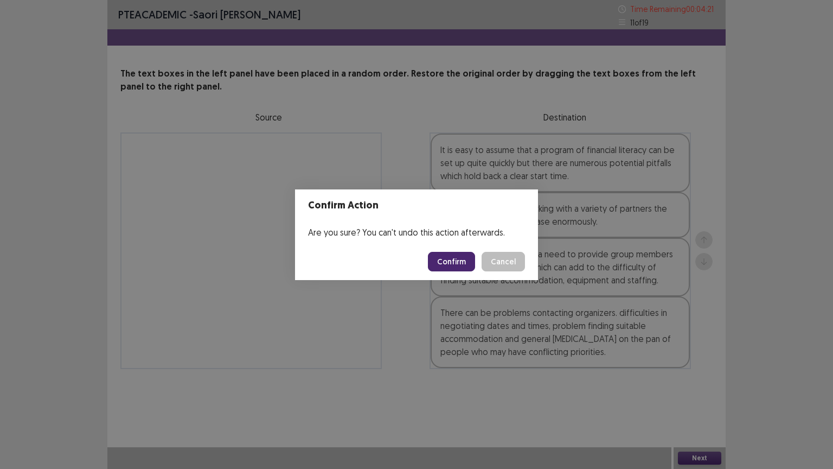
click at [450, 264] on button "Confirm" at bounding box center [451, 262] width 47 height 20
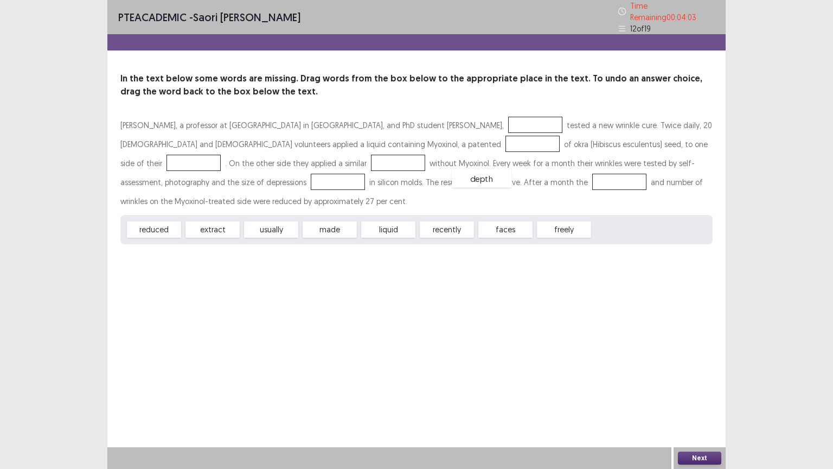
drag, startPoint x: 630, startPoint y: 221, endPoint x: 488, endPoint y: 170, distance: 151.5
drag, startPoint x: 219, startPoint y: 225, endPoint x: 417, endPoint y: 133, distance: 218.7
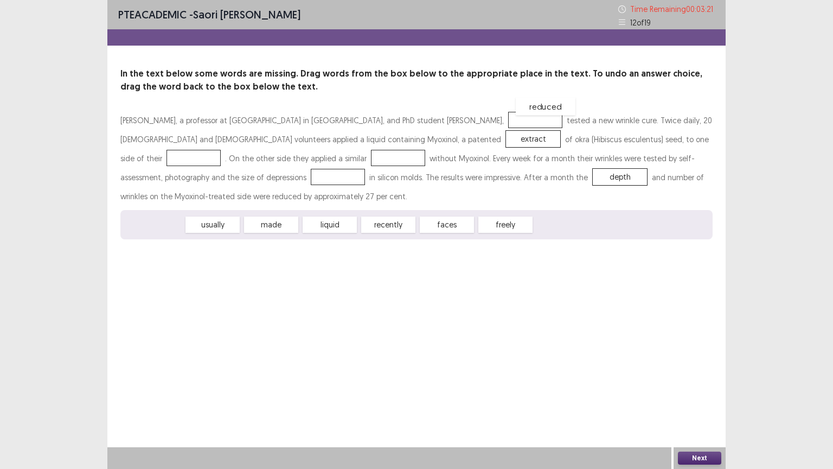
drag, startPoint x: 159, startPoint y: 227, endPoint x: 548, endPoint y: 114, distance: 404.8
drag, startPoint x: 531, startPoint y: 120, endPoint x: 270, endPoint y: 157, distance: 263.5
drag, startPoint x: 324, startPoint y: 223, endPoint x: 534, endPoint y: 115, distance: 236.0
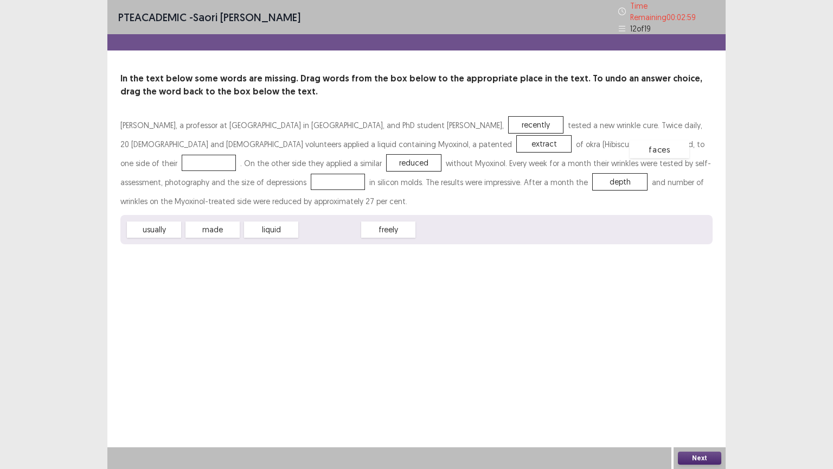
drag, startPoint x: 324, startPoint y: 227, endPoint x: 654, endPoint y: 146, distance: 339.4
drag, startPoint x: 262, startPoint y: 159, endPoint x: 189, endPoint y: 183, distance: 77.2
drag, startPoint x: 253, startPoint y: 225, endPoint x: 261, endPoint y: 151, distance: 74.8
click at [707, 376] on button "Next" at bounding box center [699, 457] width 43 height 13
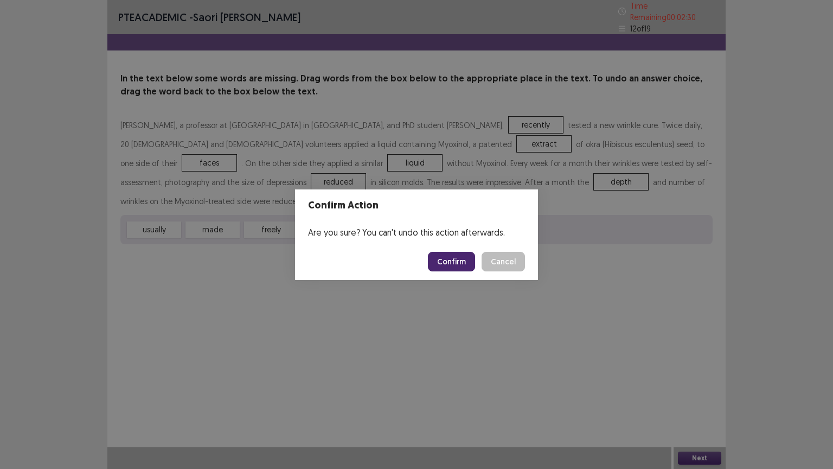
click at [445, 260] on button "Confirm" at bounding box center [451, 262] width 47 height 20
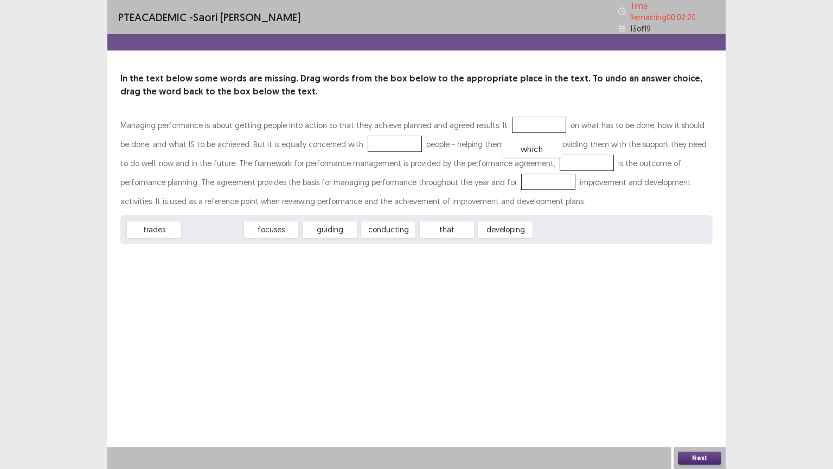
drag, startPoint x: 210, startPoint y: 226, endPoint x: 510, endPoint y: 148, distance: 310.1
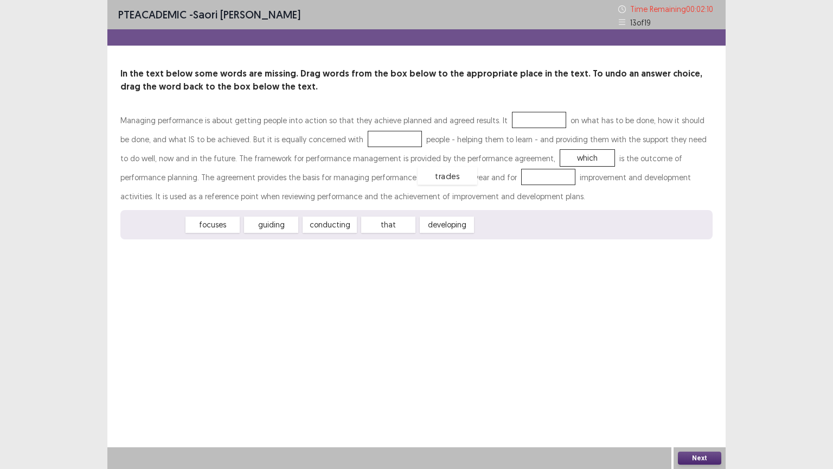
drag, startPoint x: 157, startPoint y: 225, endPoint x: 436, endPoint y: 177, distance: 282.8
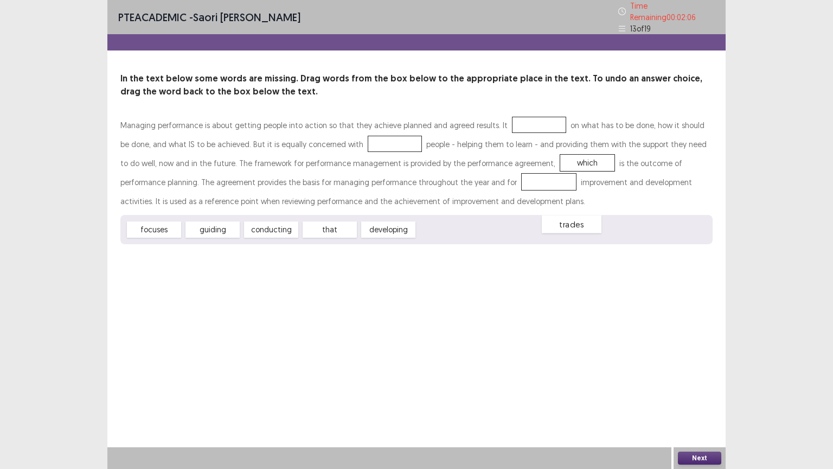
drag, startPoint x: 442, startPoint y: 180, endPoint x: 465, endPoint y: 222, distance: 48.3
drag, startPoint x: 376, startPoint y: 221, endPoint x: 425, endPoint y: 172, distance: 69.0
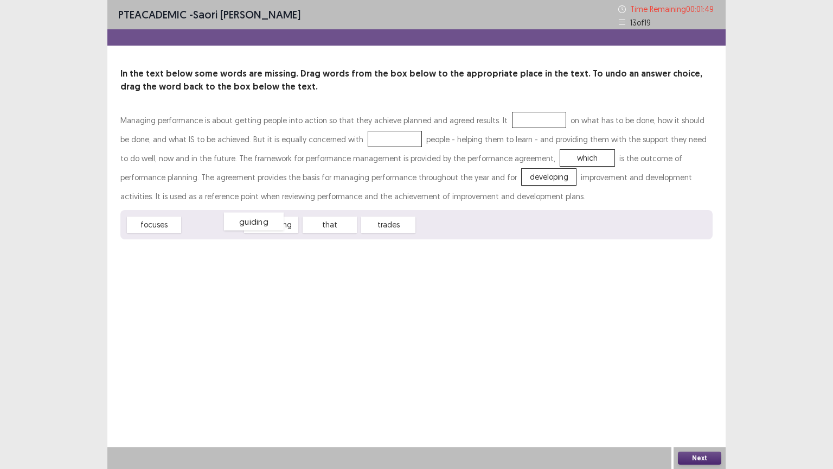
drag, startPoint x: 203, startPoint y: 228, endPoint x: 244, endPoint y: 225, distance: 40.8
click at [244, 225] on span "guiding" at bounding box center [254, 222] width 60 height 18
drag, startPoint x: 225, startPoint y: 226, endPoint x: 373, endPoint y: 133, distance: 175.2
drag, startPoint x: 151, startPoint y: 227, endPoint x: 506, endPoint y: 123, distance: 369.2
click at [688, 376] on button "Next" at bounding box center [699, 457] width 43 height 13
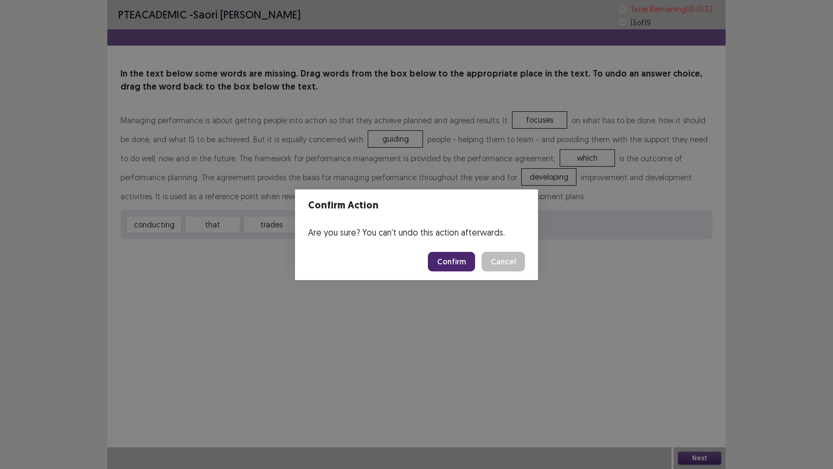
click at [452, 267] on button "Confirm" at bounding box center [451, 262] width 47 height 20
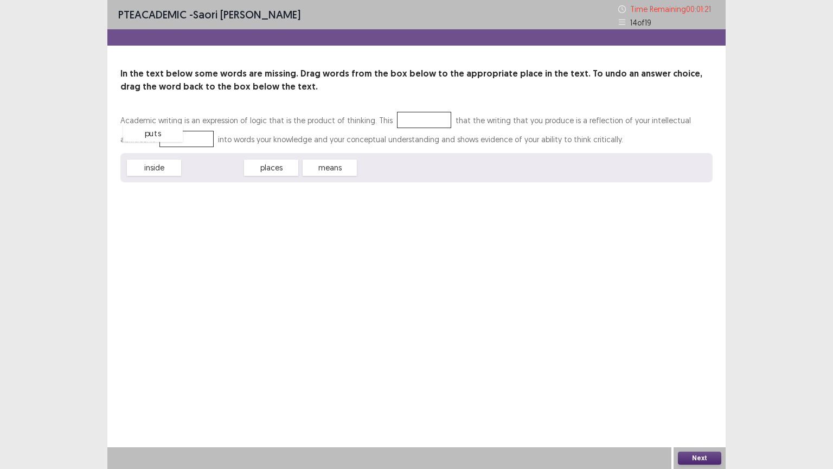
drag, startPoint x: 218, startPoint y: 167, endPoint x: 159, endPoint y: 134, distance: 67.5
drag, startPoint x: 283, startPoint y: 170, endPoint x: 408, endPoint y: 117, distance: 136.6
drag, startPoint x: 159, startPoint y: 137, endPoint x: 296, endPoint y: 162, distance: 139.0
drag, startPoint x: 215, startPoint y: 165, endPoint x: 154, endPoint y: 136, distance: 68.7
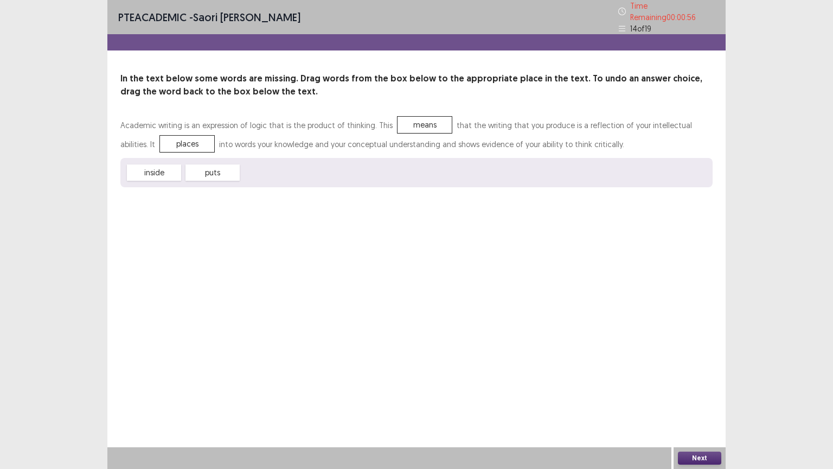
click at [688, 376] on button "Next" at bounding box center [699, 457] width 43 height 13
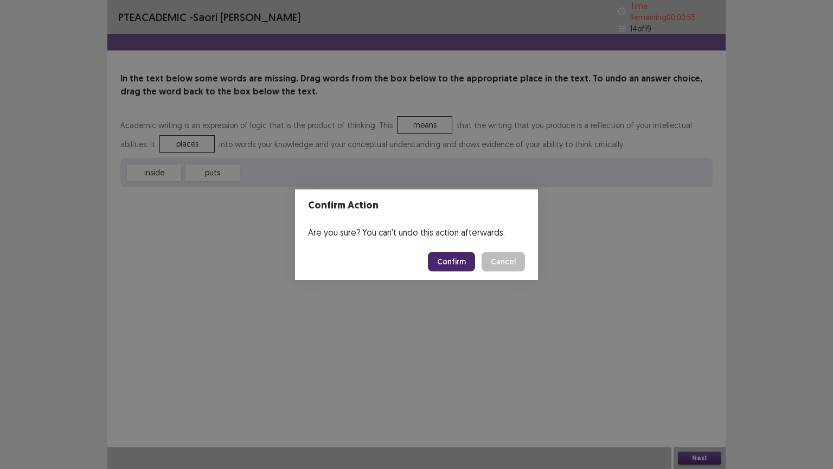
click at [438, 263] on button "Confirm" at bounding box center [451, 262] width 47 height 20
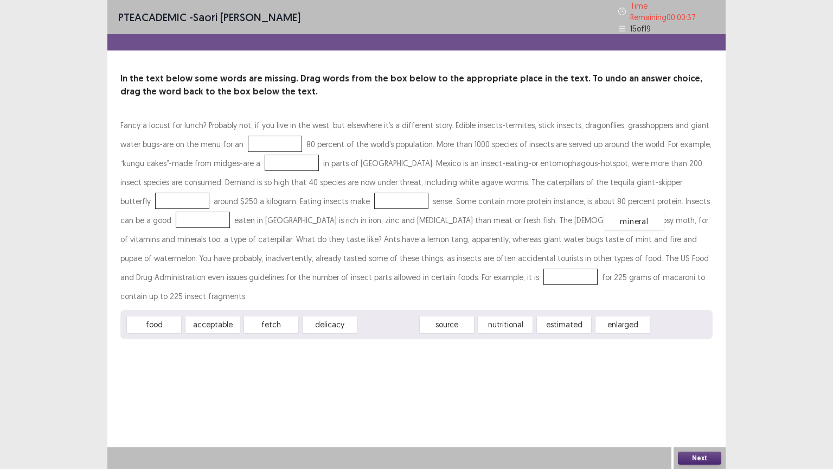
drag, startPoint x: 389, startPoint y: 302, endPoint x: 630, endPoint y: 196, distance: 263.5
drag, startPoint x: 487, startPoint y: 302, endPoint x: 228, endPoint y: 138, distance: 306.1
drag, startPoint x: 442, startPoint y: 303, endPoint x: 259, endPoint y: 163, distance: 230.1
click at [382, 316] on span "source" at bounding box center [388, 324] width 54 height 16
drag, startPoint x: 211, startPoint y: 303, endPoint x: 248, endPoint y: 200, distance: 110.2
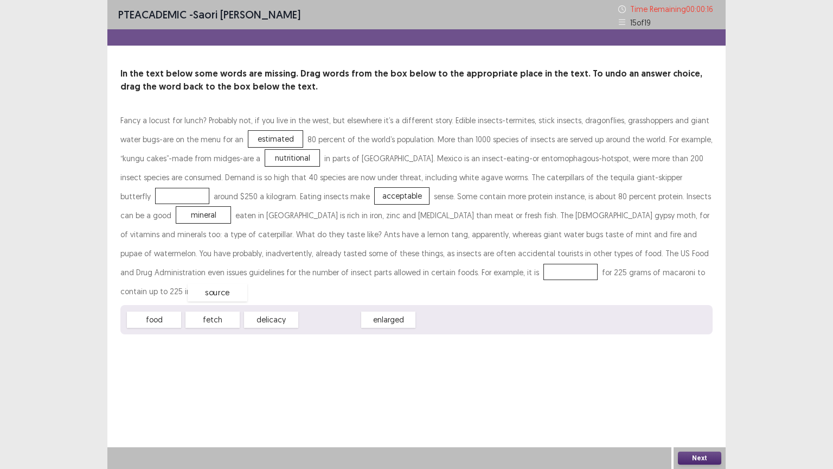
drag, startPoint x: 324, startPoint y: 299, endPoint x: 197, endPoint y: 269, distance: 131.0
click at [711, 376] on button "Next" at bounding box center [699, 457] width 43 height 13
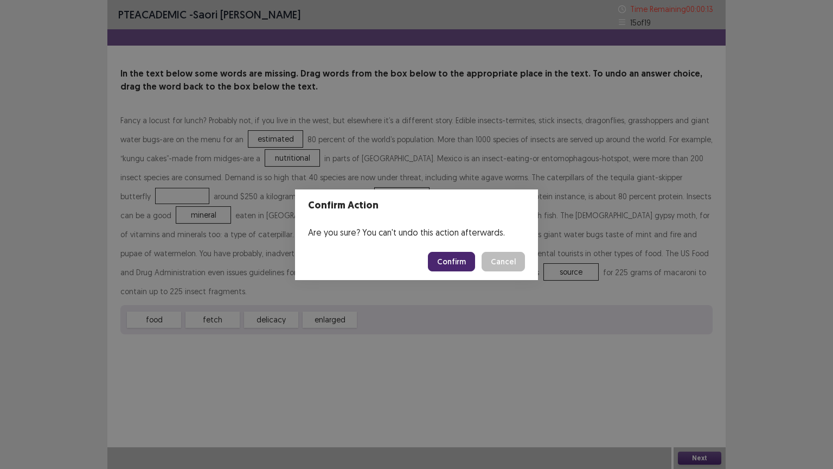
click at [443, 260] on button "Confirm" at bounding box center [451, 262] width 47 height 20
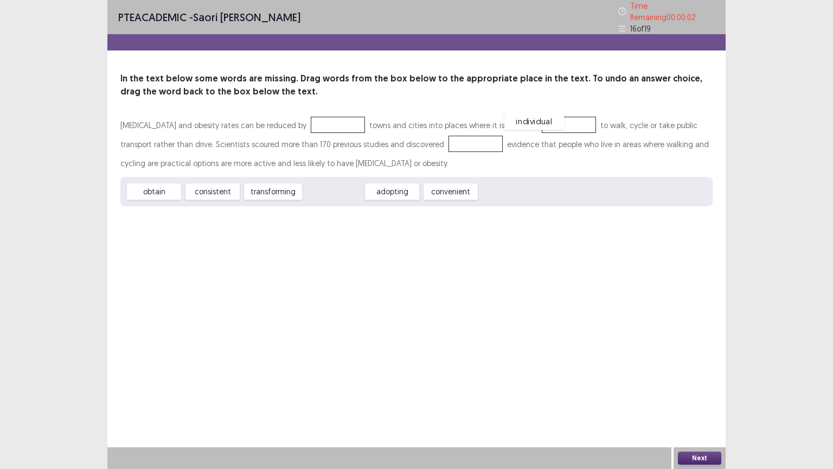
drag, startPoint x: 326, startPoint y: 189, endPoint x: 527, endPoint y: 119, distance: 212.7
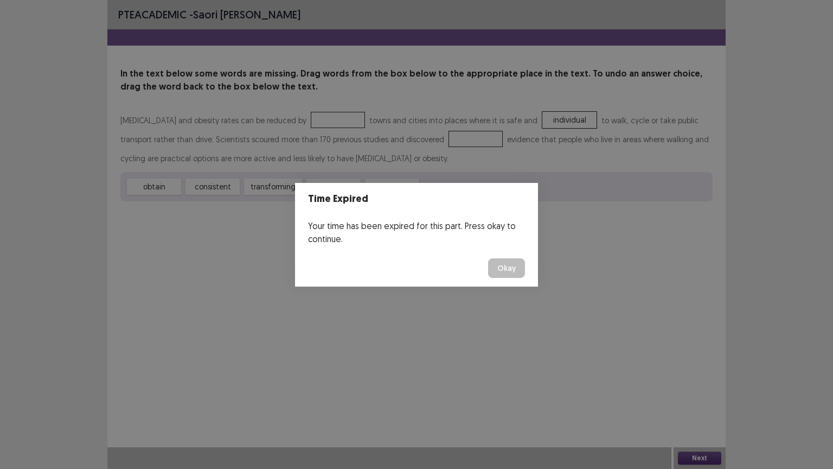
click at [500, 261] on button "Okay" at bounding box center [506, 268] width 37 height 20
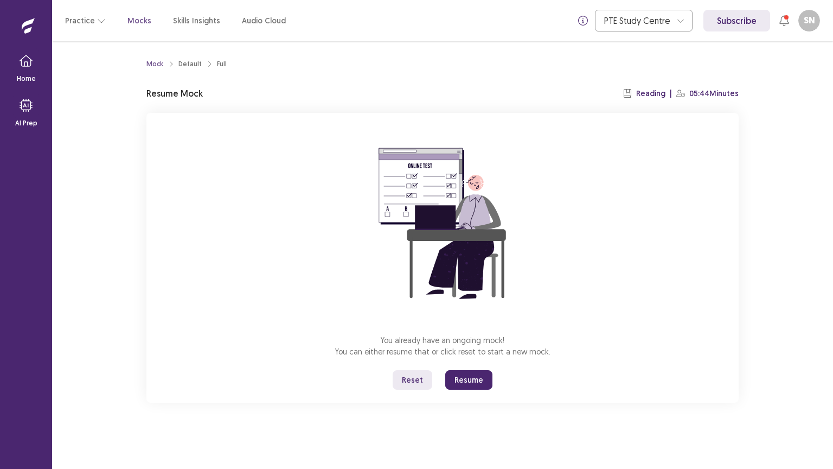
click at [465, 376] on button "Resume" at bounding box center [468, 380] width 47 height 20
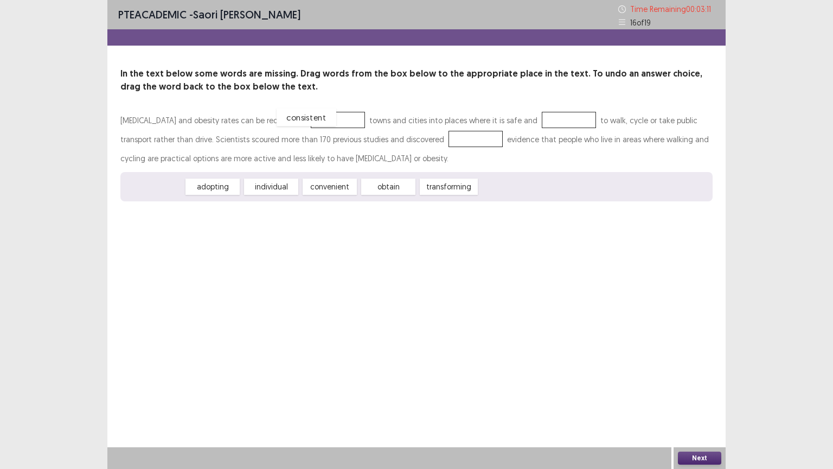
drag, startPoint x: 165, startPoint y: 189, endPoint x: 324, endPoint y: 114, distance: 175.4
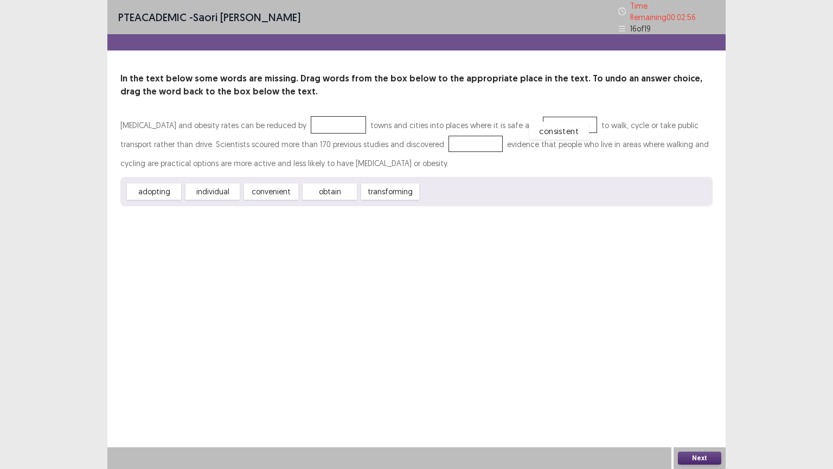
drag, startPoint x: 312, startPoint y: 118, endPoint x: 533, endPoint y: 123, distance: 220.8
drag, startPoint x: 277, startPoint y: 185, endPoint x: 305, endPoint y: 112, distance: 78.0
drag, startPoint x: 302, startPoint y: 118, endPoint x: 402, endPoint y: 180, distance: 118.1
drag, startPoint x: 157, startPoint y: 185, endPoint x: 408, endPoint y: 135, distance: 255.5
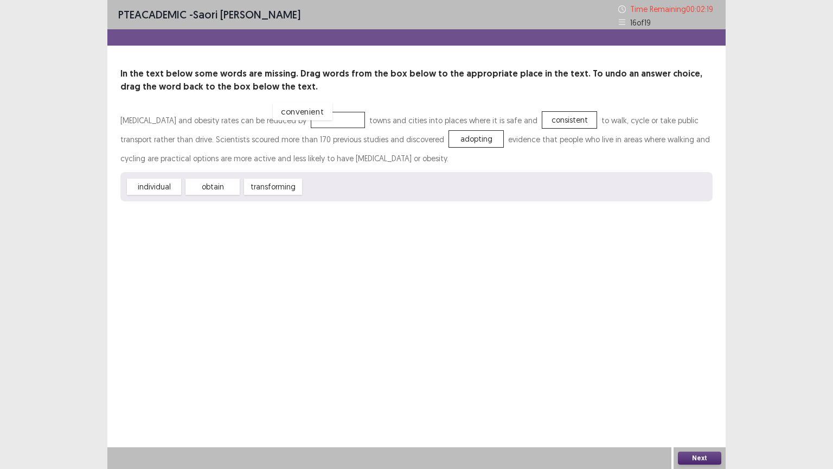
drag, startPoint x: 333, startPoint y: 185, endPoint x: 305, endPoint y: 112, distance: 77.8
drag, startPoint x: 305, startPoint y: 119, endPoint x: 330, endPoint y: 184, distance: 70.2
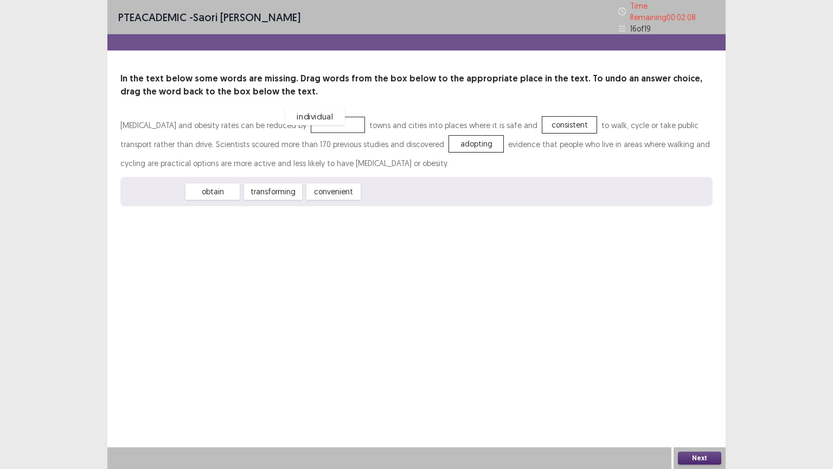
drag, startPoint x: 152, startPoint y: 186, endPoint x: 304, endPoint y: 116, distance: 167.5
click at [693, 376] on button "Next" at bounding box center [699, 457] width 43 height 13
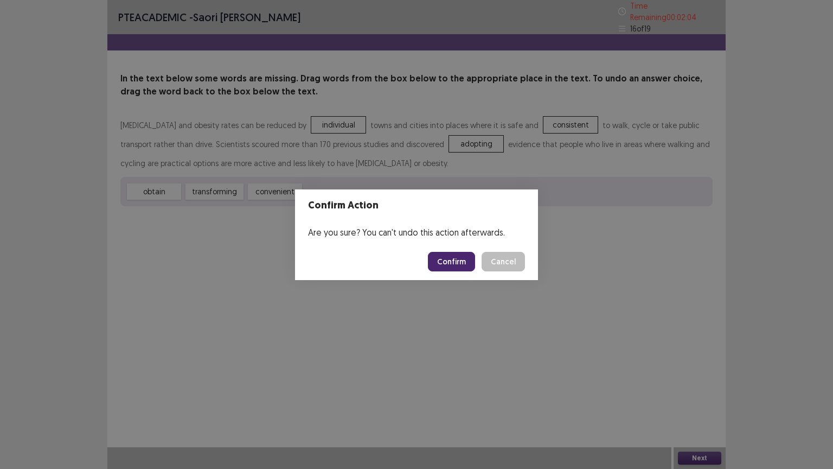
click at [442, 252] on button "Confirm" at bounding box center [451, 262] width 47 height 20
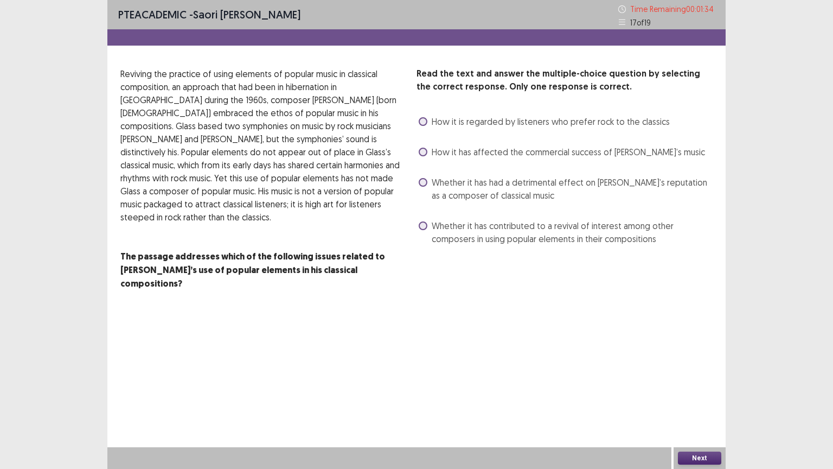
click at [425, 120] on span at bounding box center [423, 121] width 9 height 9
click at [686, 376] on button "Next" at bounding box center [699, 457] width 43 height 13
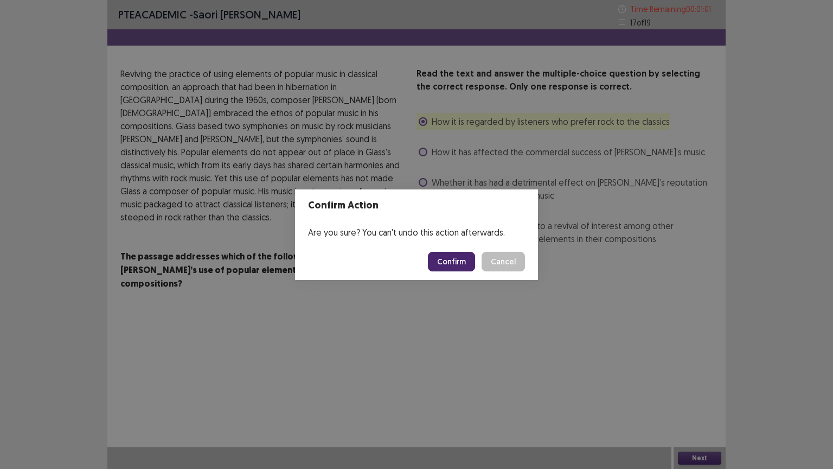
click at [445, 267] on button "Confirm" at bounding box center [451, 262] width 47 height 20
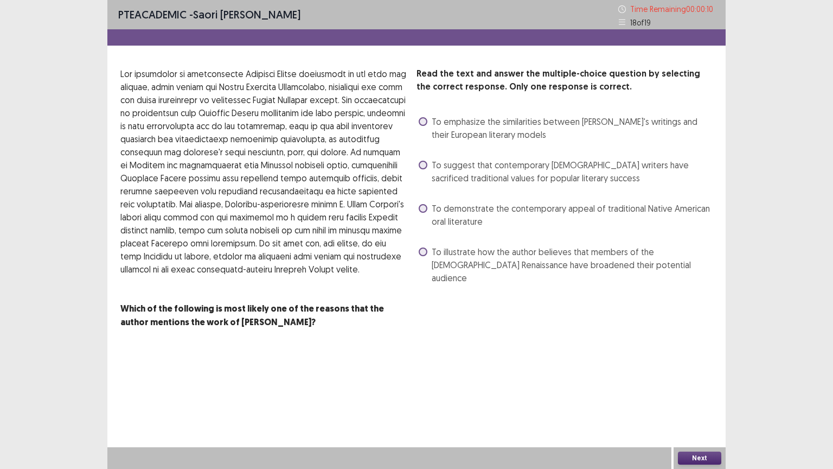
click at [426, 203] on label "To demonstrate the contemporary appeal of traditional Native American oral lite…" at bounding box center [566, 215] width 294 height 26
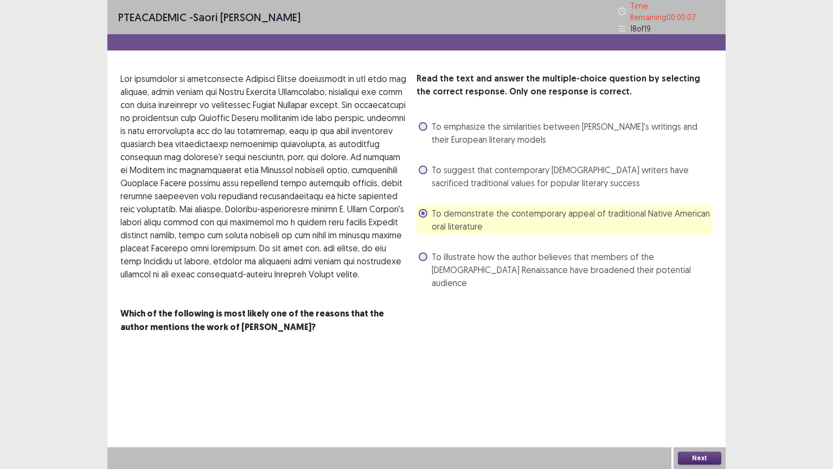
click at [689, 376] on button "Next" at bounding box center [699, 457] width 43 height 13
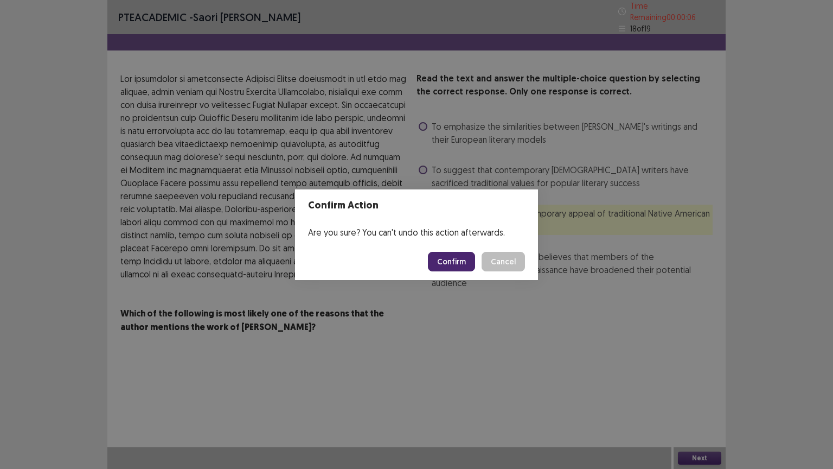
click at [456, 269] on button "Confirm" at bounding box center [451, 262] width 47 height 20
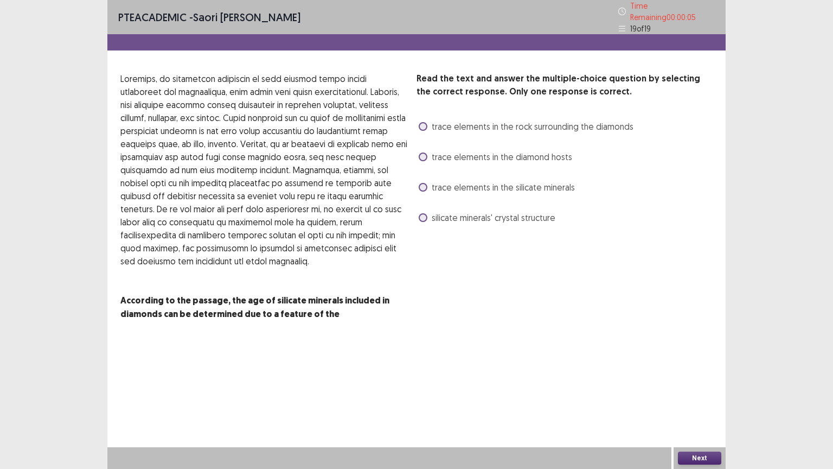
click at [423, 122] on span at bounding box center [423, 126] width 9 height 9
click at [420, 152] on span at bounding box center [423, 156] width 9 height 9
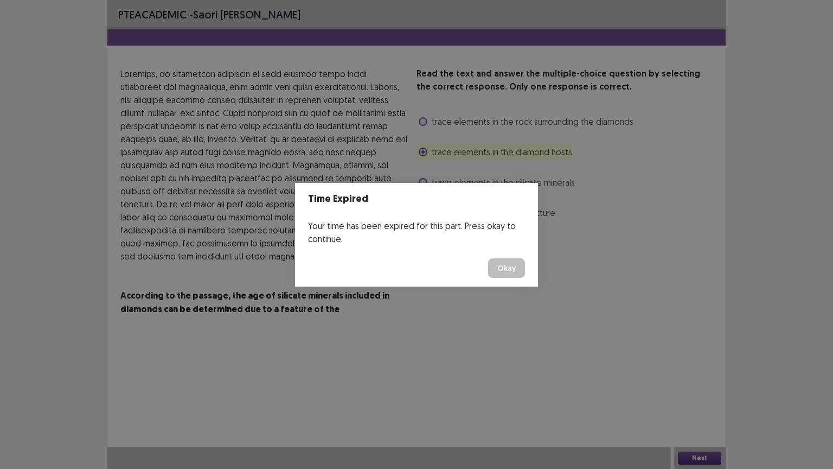
click at [515, 271] on button "Okay" at bounding box center [506, 268] width 37 height 20
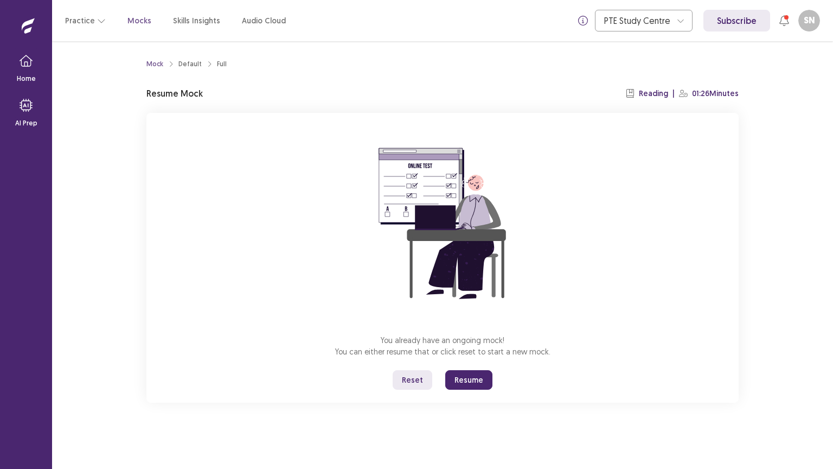
click at [475, 376] on button "Resume" at bounding box center [468, 380] width 47 height 20
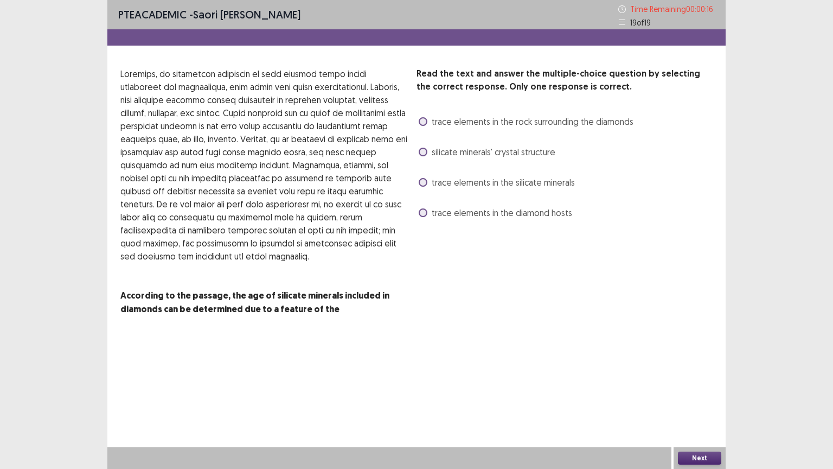
click at [431, 184] on label "trace elements in the silicate minerals" at bounding box center [497, 182] width 156 height 13
click at [703, 376] on button "Next" at bounding box center [699, 457] width 43 height 13
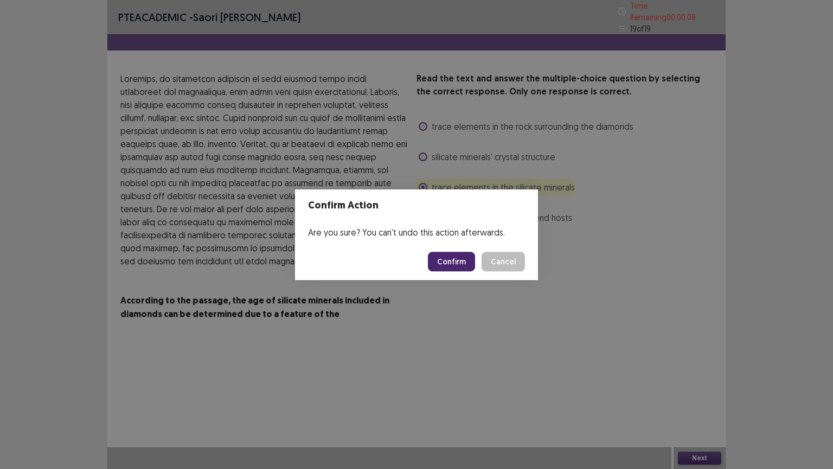
click at [451, 257] on button "Confirm" at bounding box center [451, 262] width 47 height 20
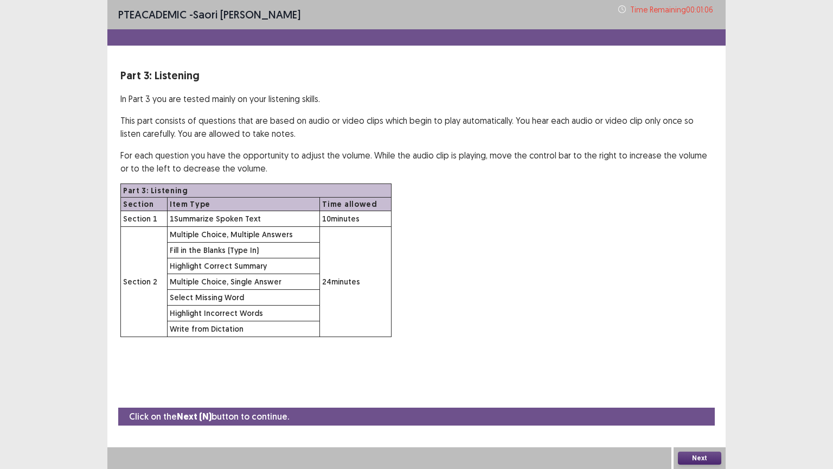
click at [706, 376] on button "Next" at bounding box center [699, 457] width 43 height 13
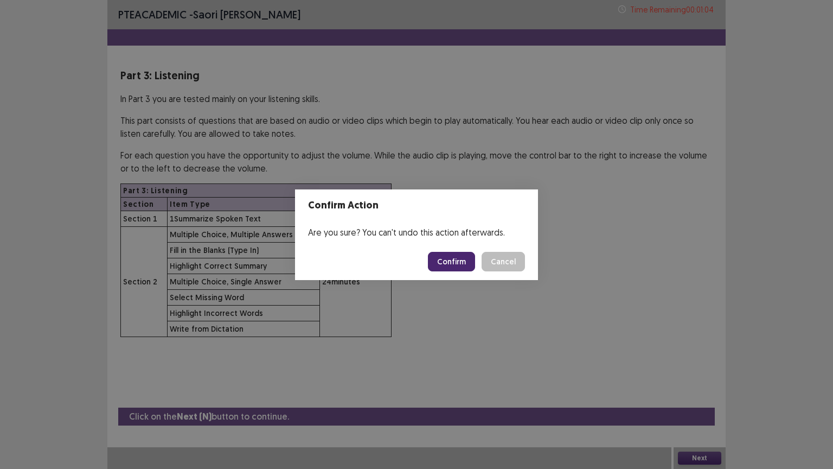
click at [451, 257] on button "Confirm" at bounding box center [451, 262] width 47 height 20
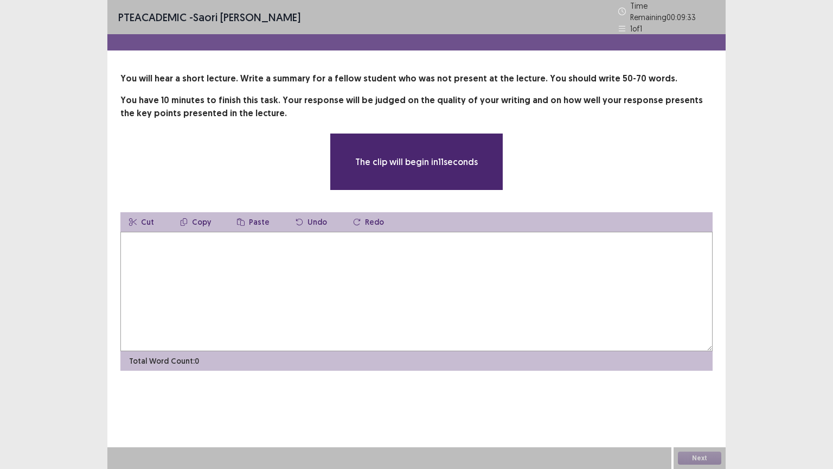
click at [269, 237] on textarea at bounding box center [416, 291] width 592 height 119
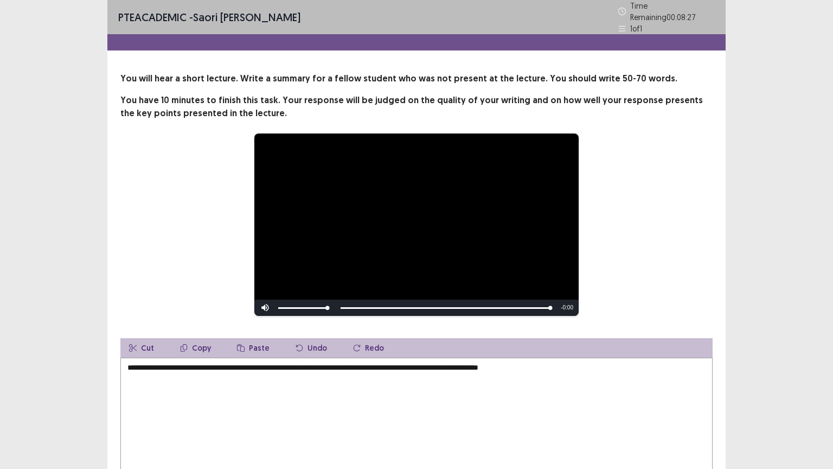
click at [122, 363] on textarea "**********" at bounding box center [416, 416] width 592 height 119
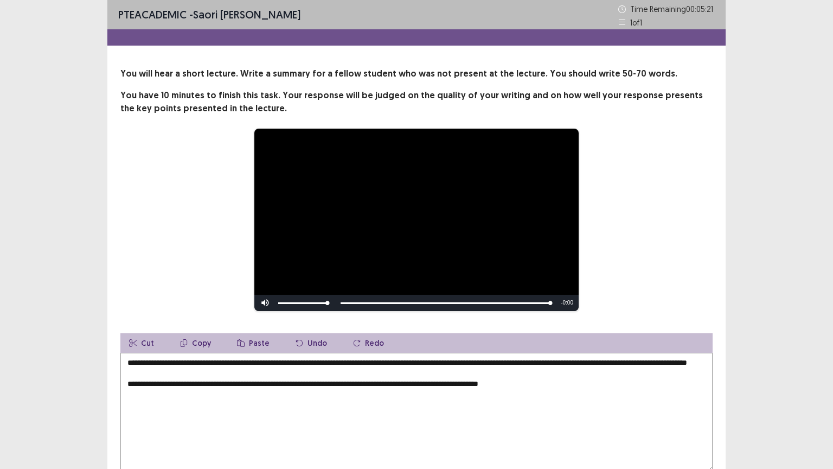
click at [170, 373] on textarea "**********" at bounding box center [416, 412] width 592 height 119
click at [245, 373] on textarea "**********" at bounding box center [416, 412] width 592 height 119
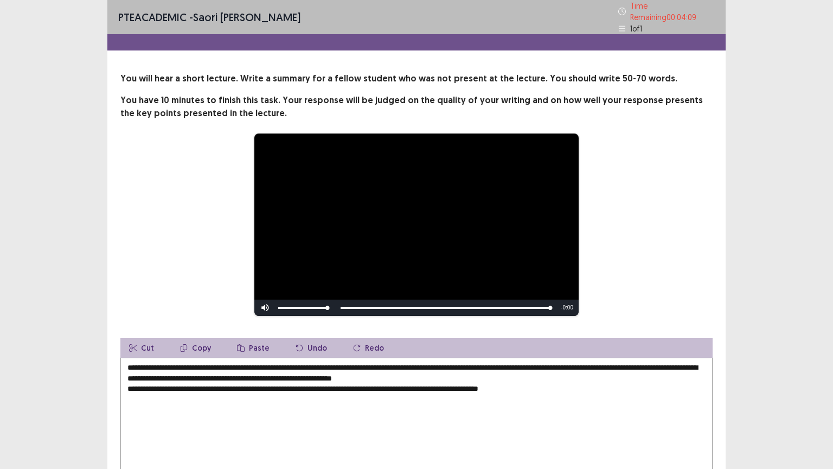
scroll to position [71, 0]
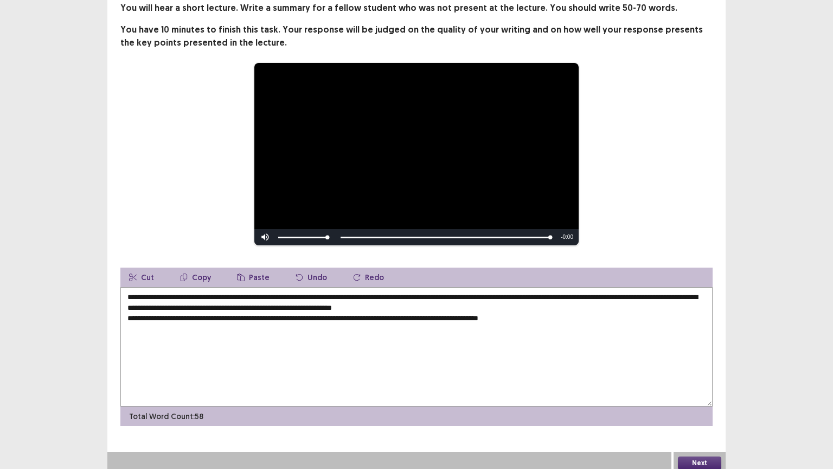
drag, startPoint x: 584, startPoint y: 315, endPoint x: 0, endPoint y: 360, distance: 585.9
click at [0, 360] on div "**********" at bounding box center [416, 201] width 833 height 544
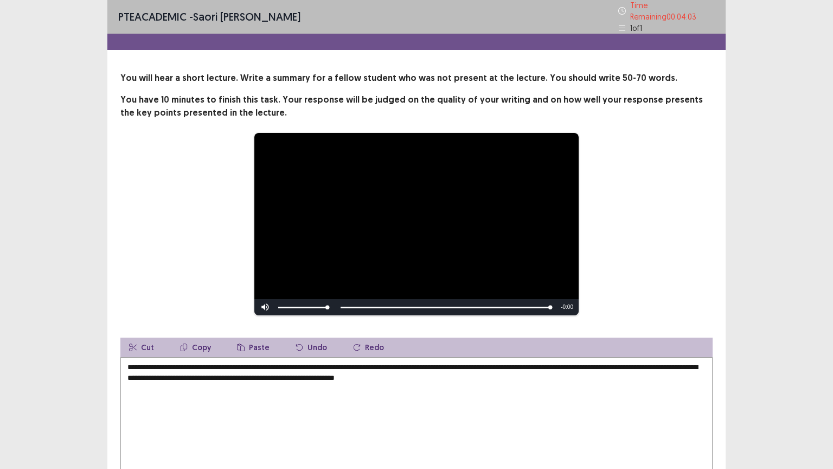
scroll to position [0, 0]
click at [461, 364] on textarea "**********" at bounding box center [416, 416] width 592 height 119
click at [465, 364] on textarea "**********" at bounding box center [416, 416] width 592 height 119
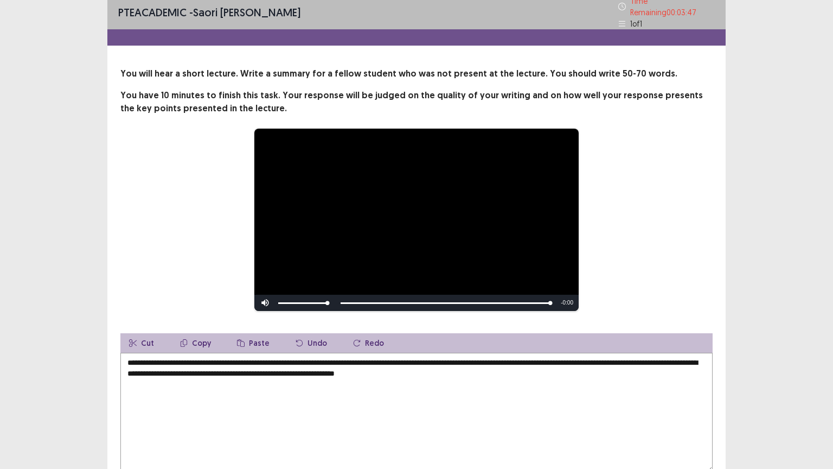
click at [369, 359] on textarea "**********" at bounding box center [416, 412] width 592 height 119
click at [344, 358] on textarea "**********" at bounding box center [416, 412] width 592 height 119
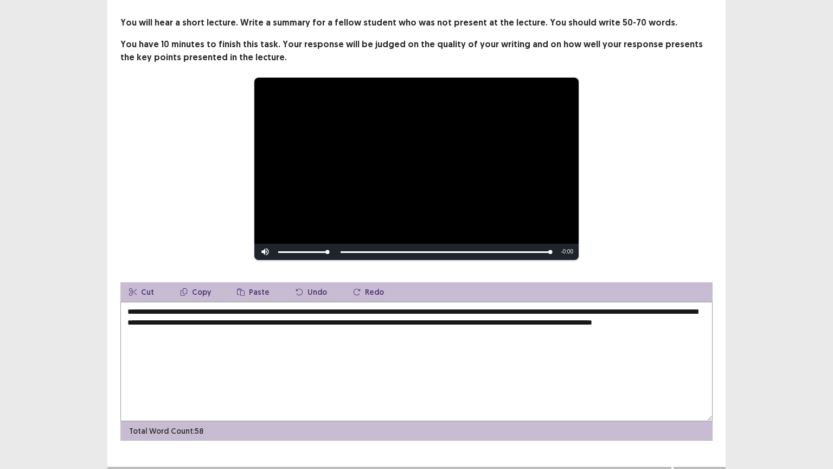
scroll to position [59, 0]
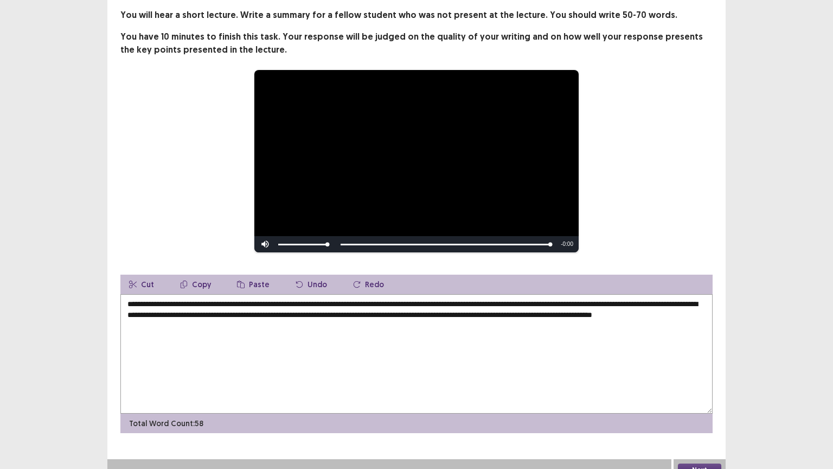
click at [316, 327] on textarea "**********" at bounding box center [416, 353] width 592 height 119
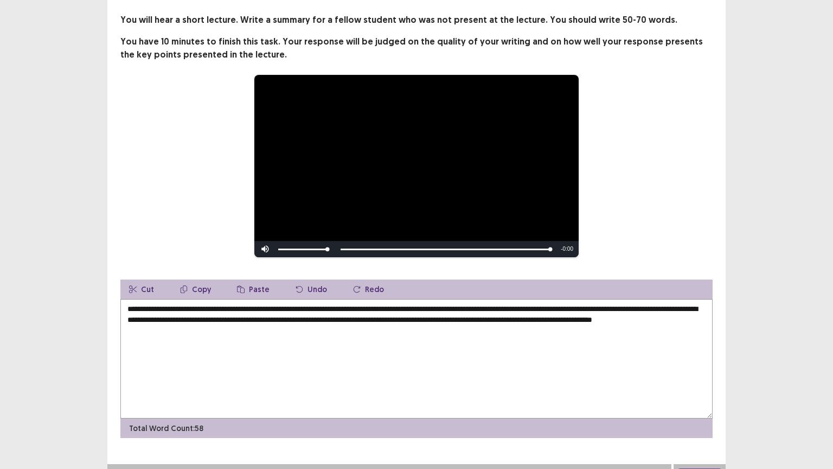
click at [568, 316] on textarea "**********" at bounding box center [416, 358] width 592 height 119
click at [548, 315] on textarea "**********" at bounding box center [416, 358] width 592 height 119
click at [571, 318] on textarea "**********" at bounding box center [416, 358] width 592 height 119
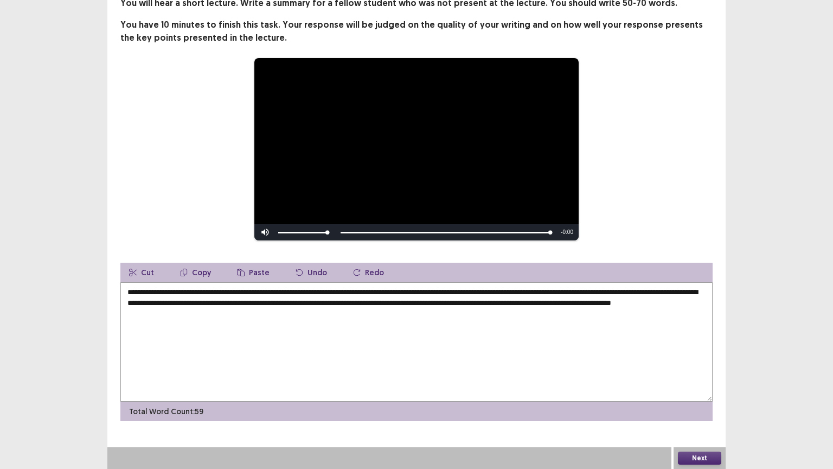
scroll to position [0, 0]
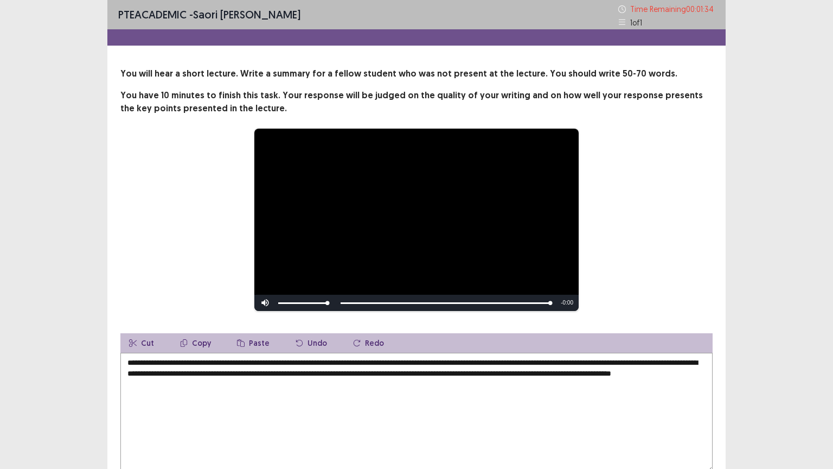
click at [534, 362] on textarea "**********" at bounding box center [416, 412] width 592 height 119
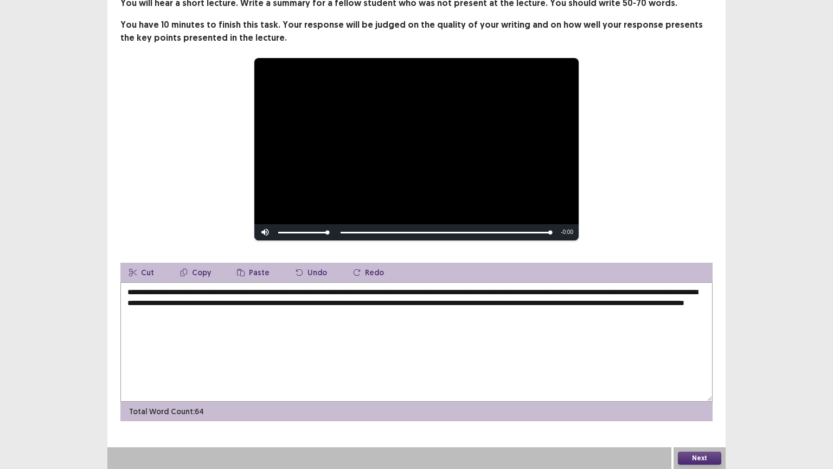
click at [693, 376] on button "Next" at bounding box center [699, 457] width 43 height 13
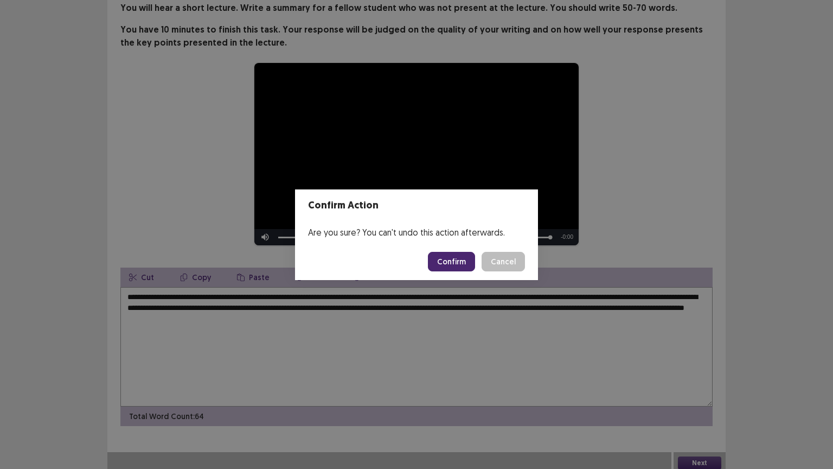
click at [493, 265] on button "Cancel" at bounding box center [503, 262] width 43 height 20
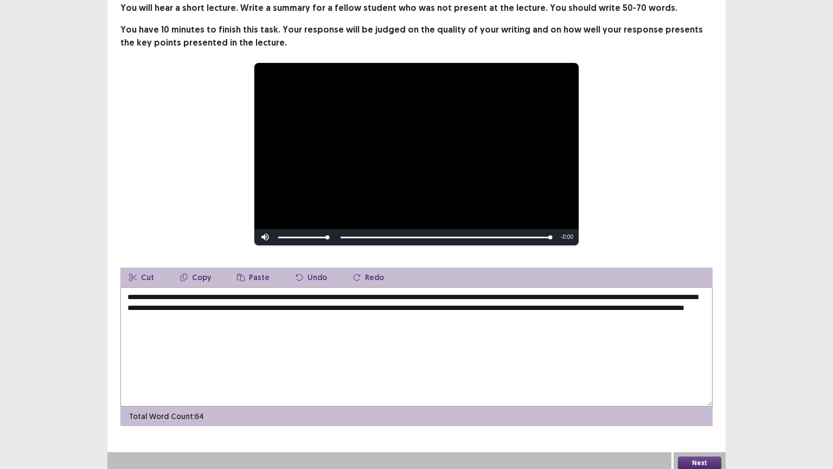
scroll to position [0, 0]
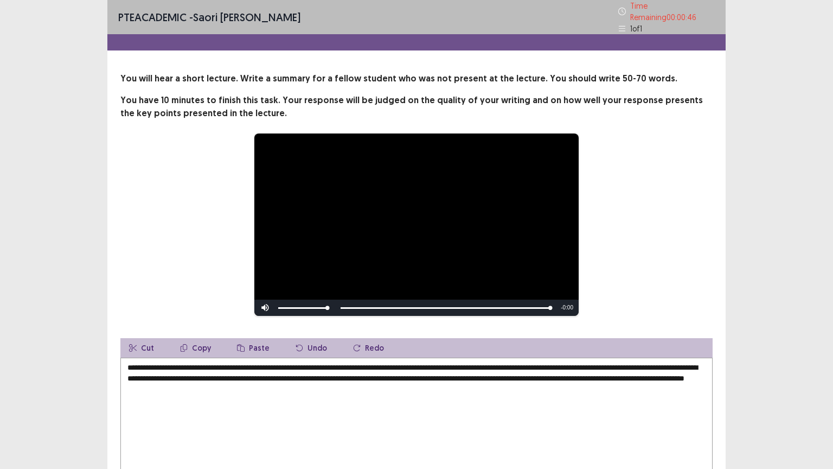
click at [432, 376] on textarea "**********" at bounding box center [416, 416] width 592 height 119
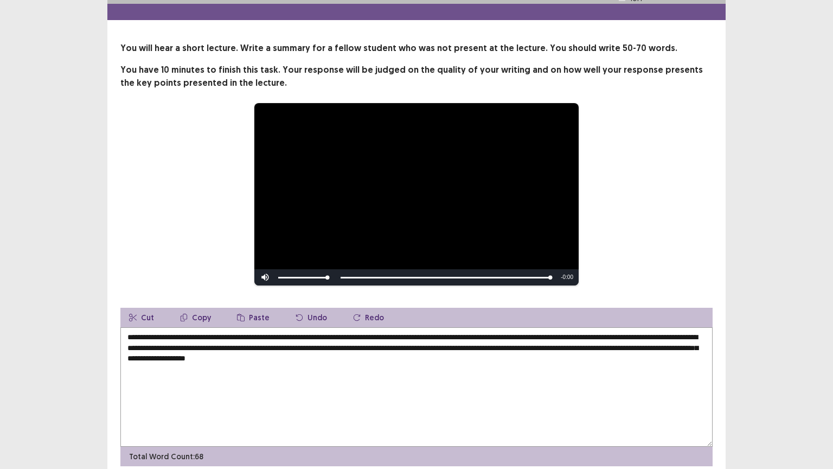
scroll to position [71, 0]
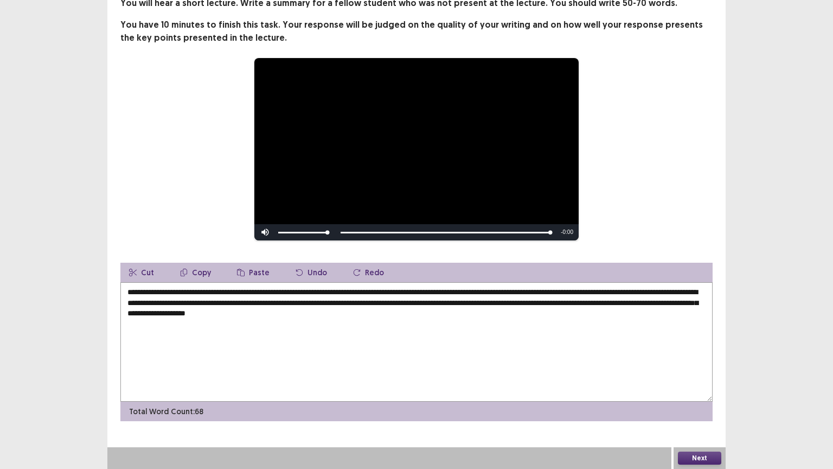
type textarea "**********"
click at [702, 376] on button "Next" at bounding box center [699, 457] width 43 height 13
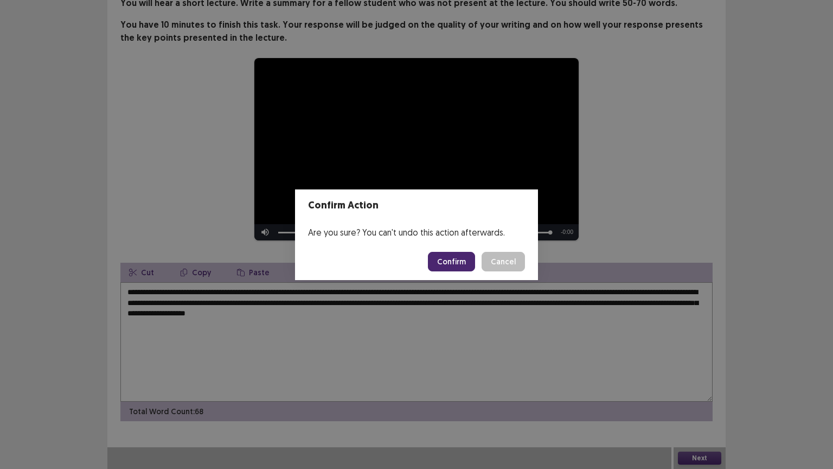
click at [444, 254] on button "Confirm" at bounding box center [451, 262] width 47 height 20
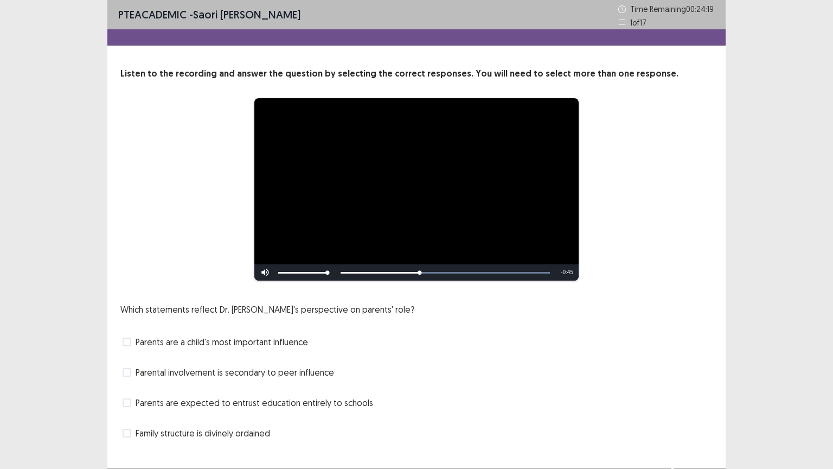
click at [140, 340] on span "Parents are a child's most important influence" at bounding box center [222, 341] width 172 height 13
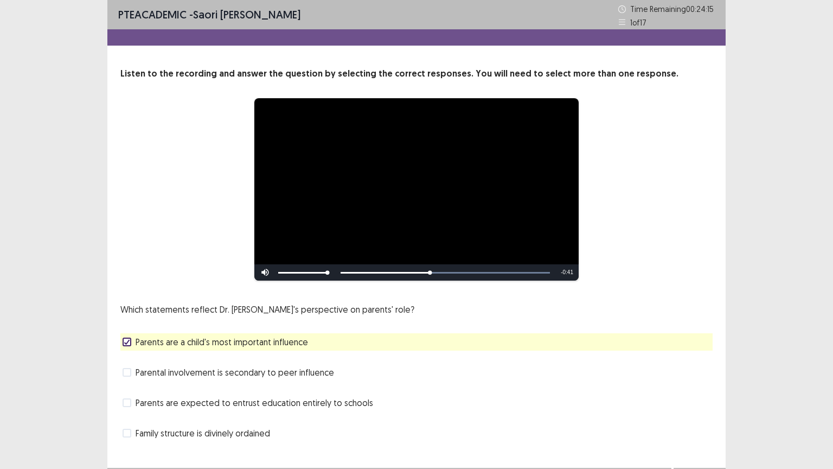
click at [128, 376] on span at bounding box center [127, 402] width 9 height 9
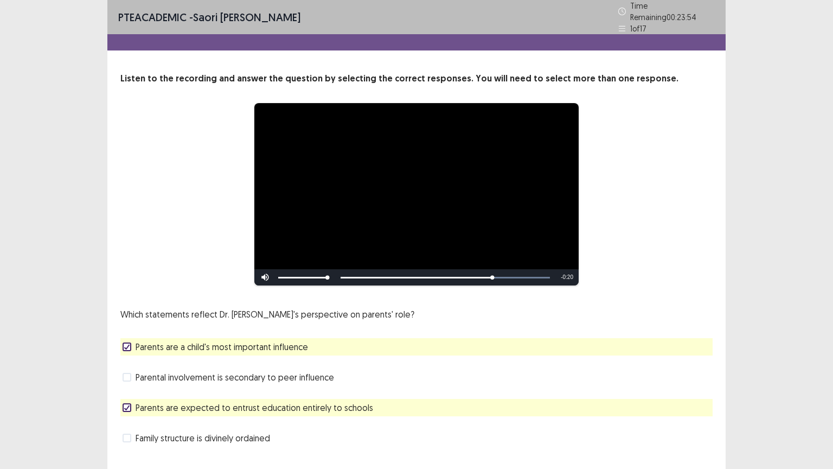
click at [129, 376] on icon at bounding box center [127, 407] width 7 height 5
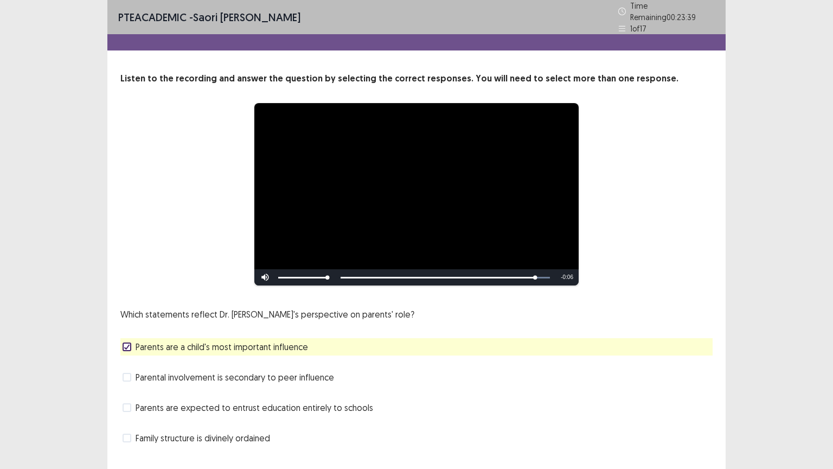
click at [133, 376] on label "Family structure is divinely ordained" at bounding box center [197, 437] width 148 height 13
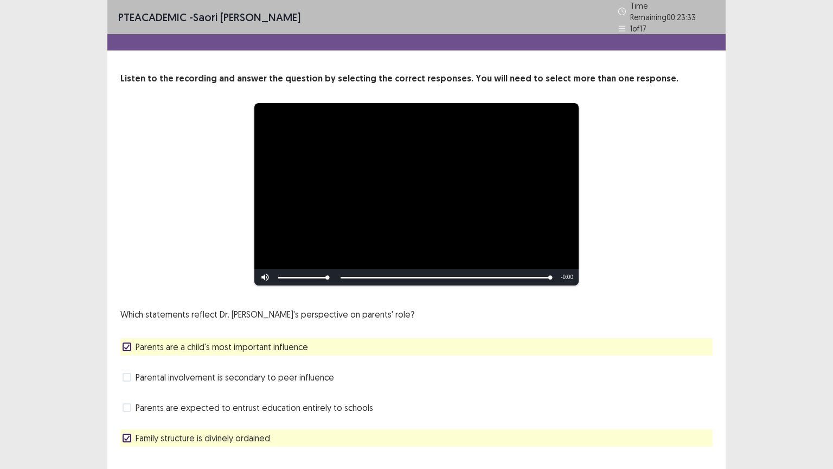
scroll to position [21, 0]
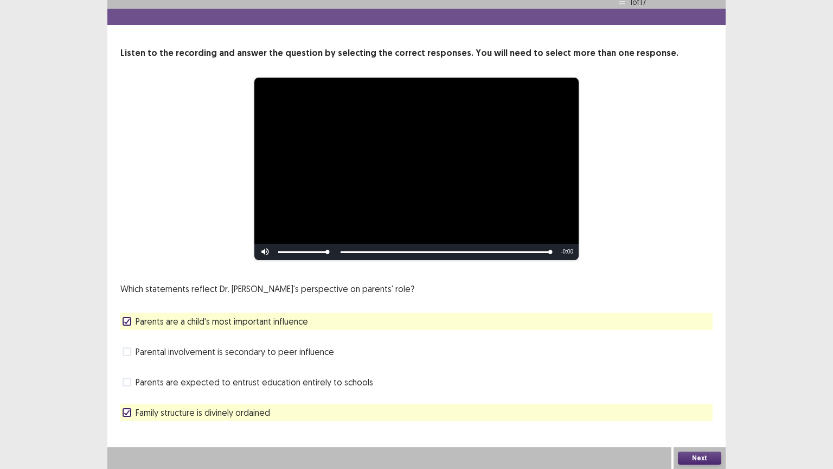
click at [688, 376] on button "Next" at bounding box center [699, 457] width 43 height 13
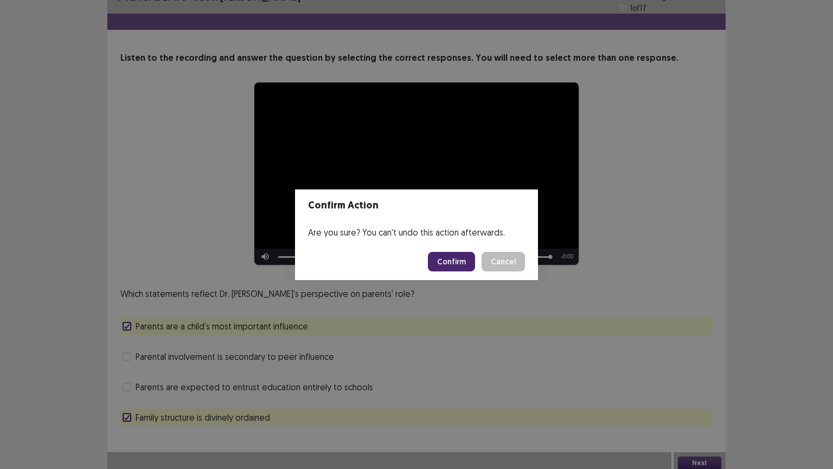
click at [445, 253] on button "Confirm" at bounding box center [451, 262] width 47 height 20
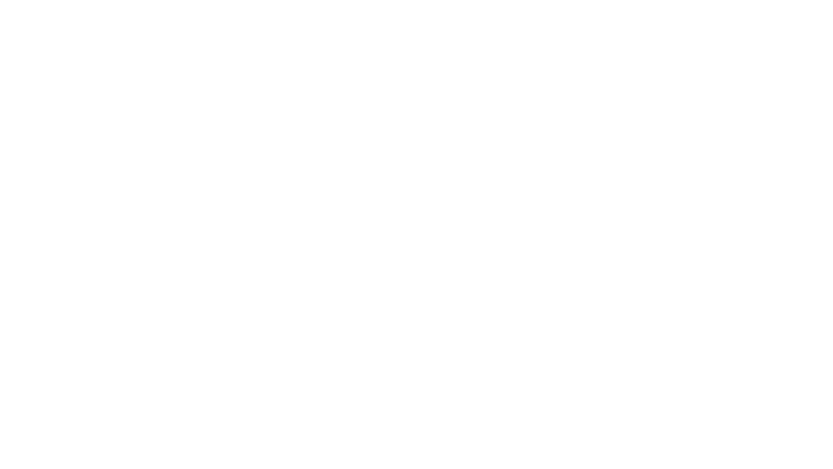
scroll to position [0, 0]
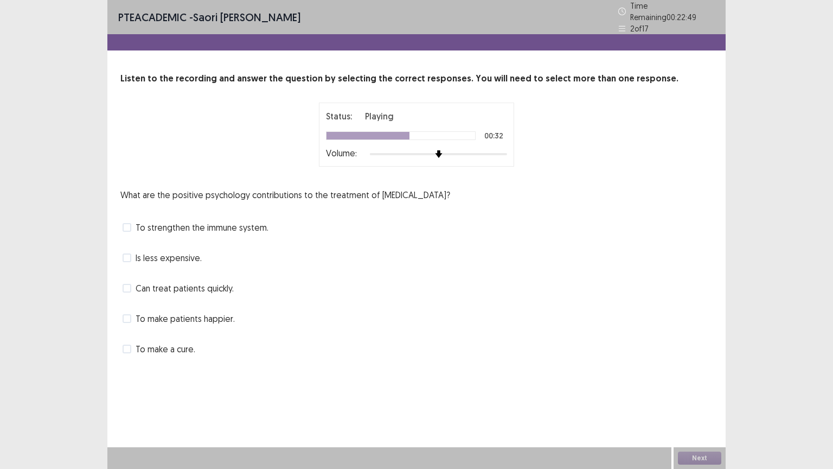
click at [131, 222] on label "To strengthen the immune system." at bounding box center [196, 227] width 146 height 13
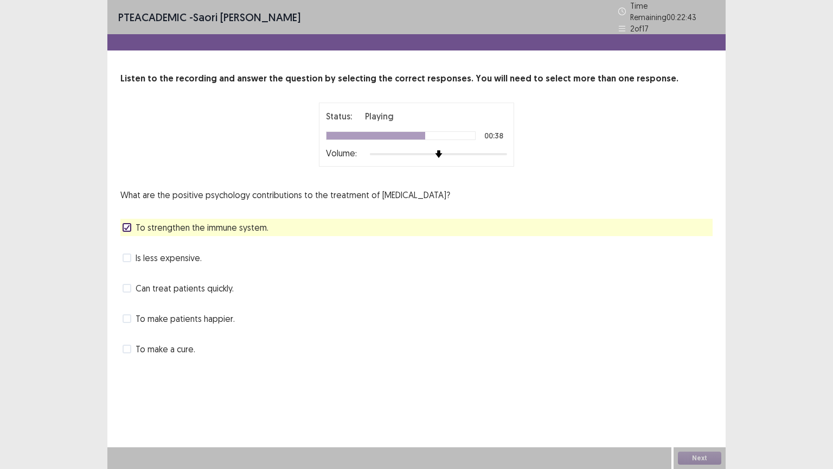
click at [130, 314] on span at bounding box center [127, 318] width 9 height 9
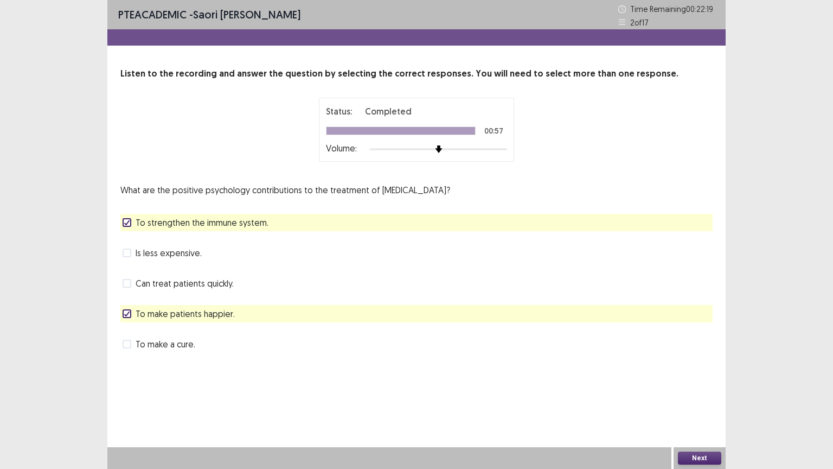
click at [124, 309] on span at bounding box center [127, 313] width 9 height 9
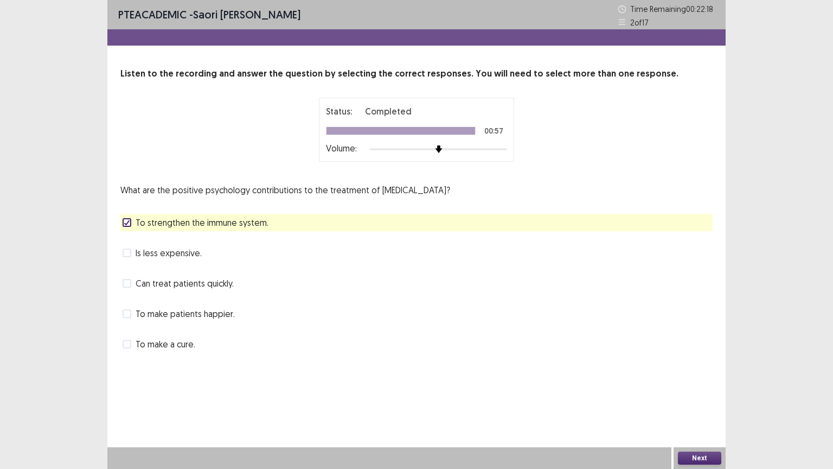
click at [127, 346] on span at bounding box center [127, 344] width 9 height 9
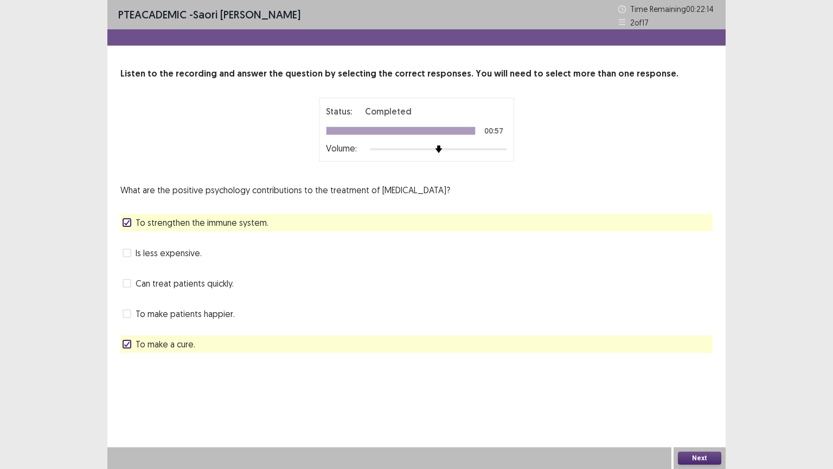
click at [700, 376] on button "Next" at bounding box center [699, 457] width 43 height 13
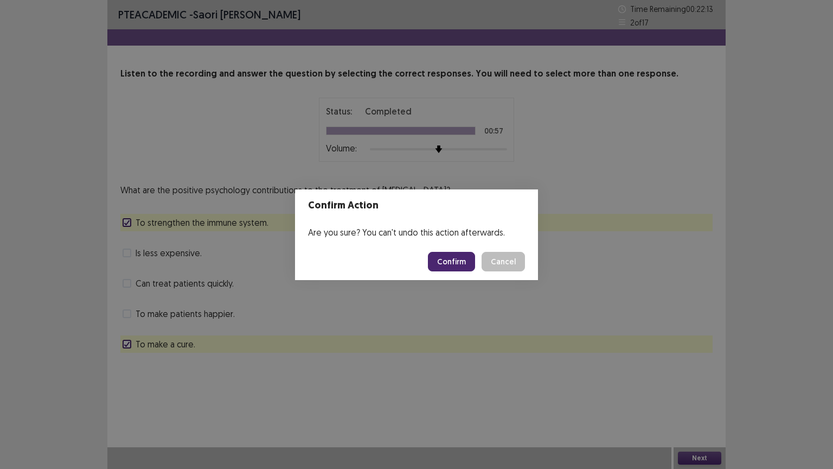
click at [451, 259] on button "Confirm" at bounding box center [451, 262] width 47 height 20
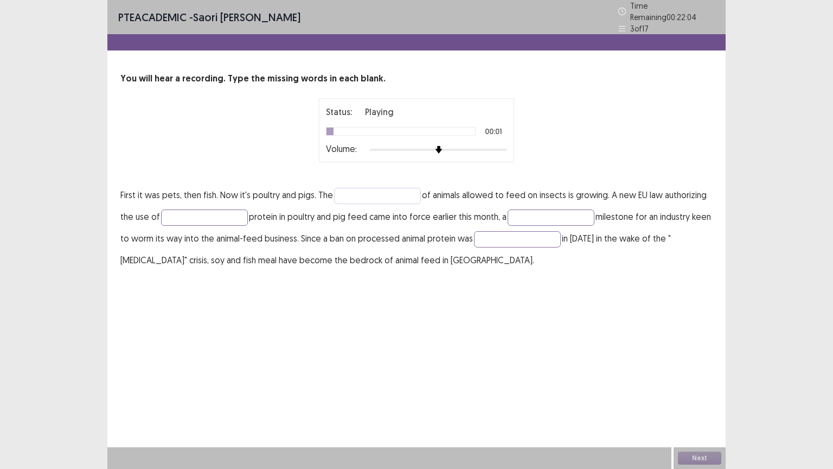
click at [443, 146] on img at bounding box center [439, 150] width 8 height 8
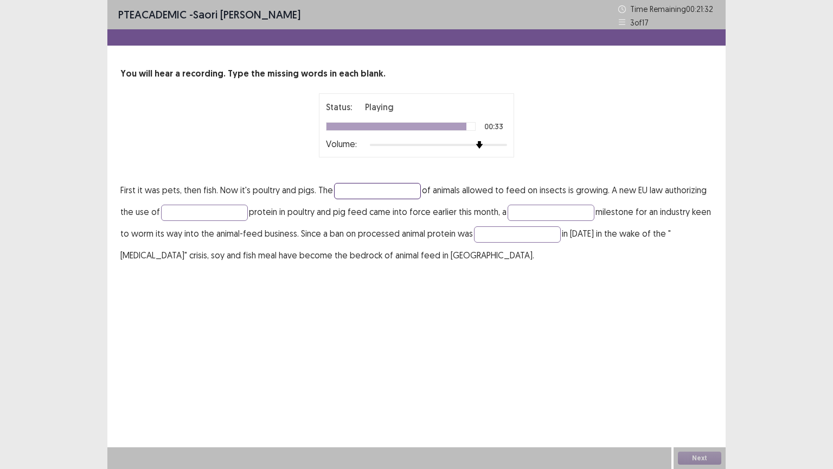
click at [354, 186] on input "text" at bounding box center [377, 191] width 87 height 16
type input "*****"
click at [182, 215] on input "text" at bounding box center [204, 212] width 87 height 16
type input "*******"
click at [522, 210] on input "text" at bounding box center [551, 212] width 87 height 16
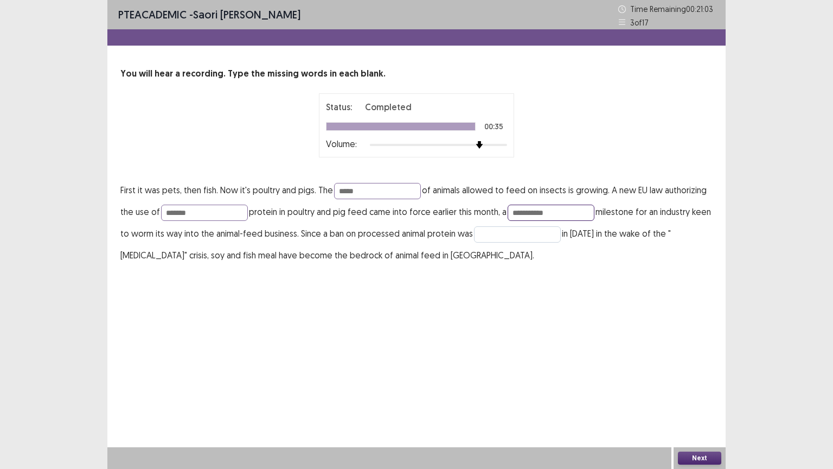
type input "**********"
click at [537, 238] on input "text" at bounding box center [517, 234] width 87 height 16
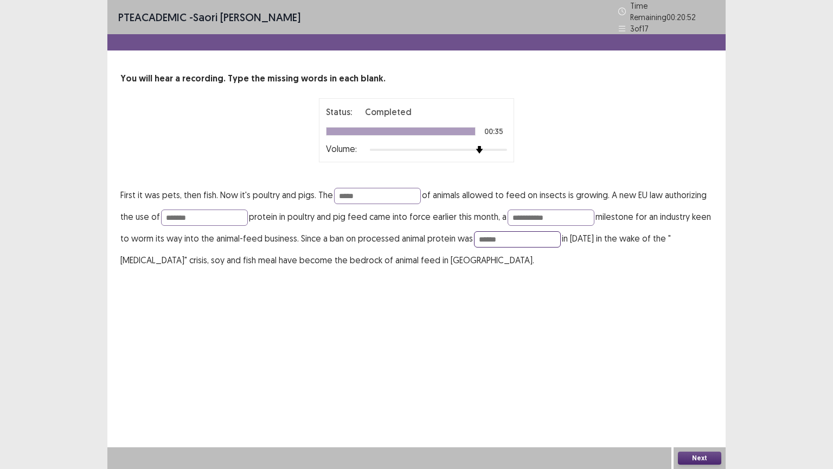
type input "******"
click at [701, 376] on button "Next" at bounding box center [699, 457] width 43 height 13
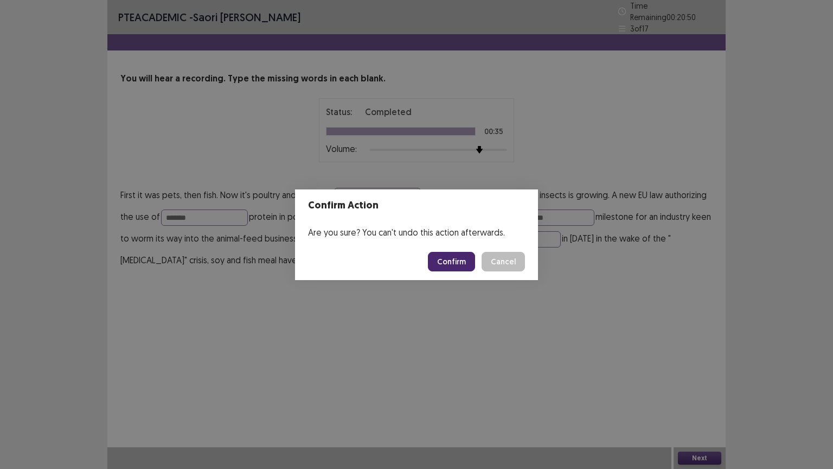
click at [455, 267] on button "Confirm" at bounding box center [451, 262] width 47 height 20
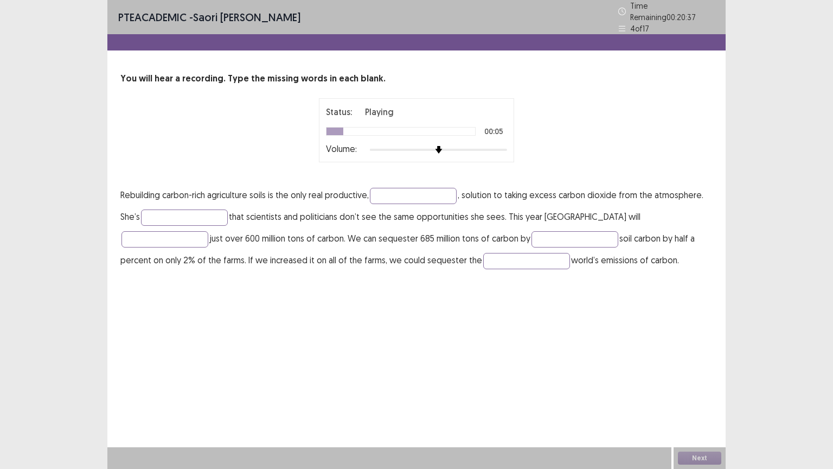
click at [443, 148] on img at bounding box center [439, 150] width 8 height 8
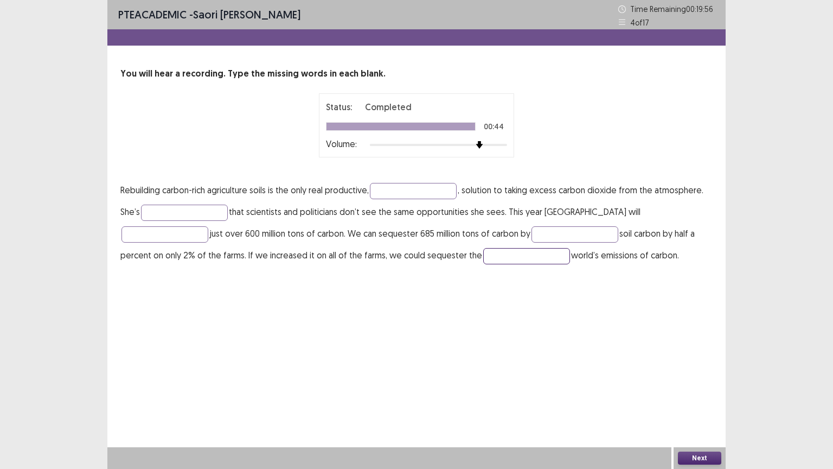
click at [483, 253] on input "text" at bounding box center [526, 256] width 87 height 16
type input "*****"
click at [532, 235] on input "text" at bounding box center [575, 234] width 87 height 16
type input "**********"
click at [208, 226] on input "text" at bounding box center [165, 234] width 87 height 16
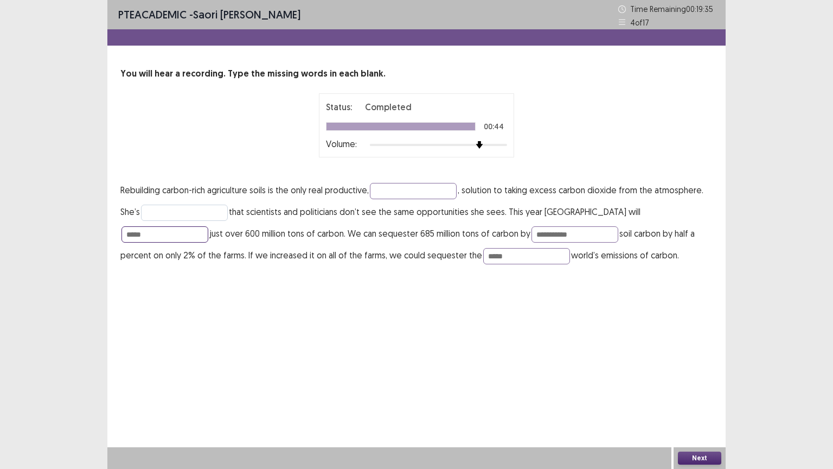
type input "*****"
click at [187, 214] on input "text" at bounding box center [184, 212] width 87 height 16
type input "**********"
click at [399, 195] on input "text" at bounding box center [413, 191] width 87 height 16
type input "*"
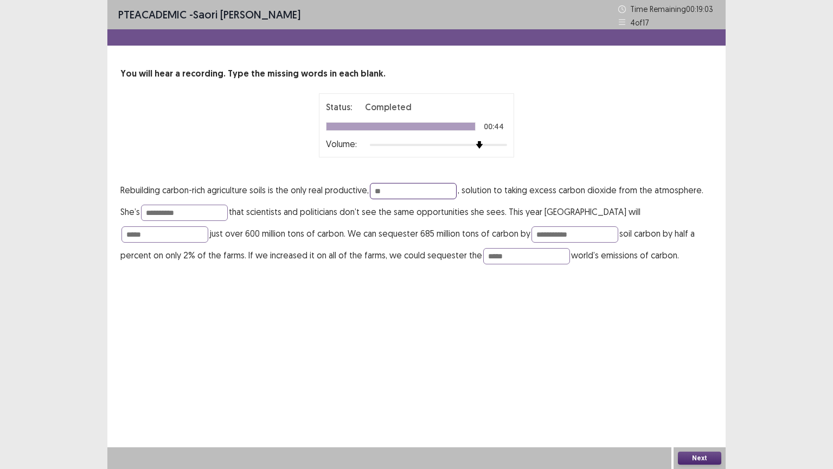
type input "*"
type input "*******"
click at [692, 376] on button "Next" at bounding box center [699, 457] width 43 height 13
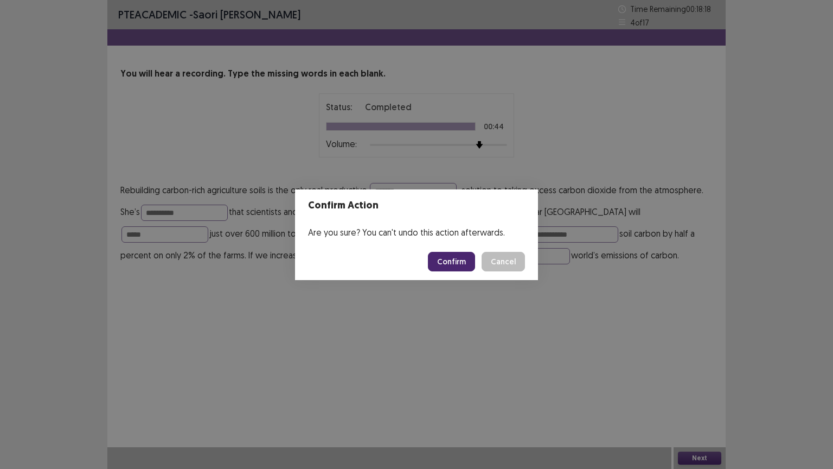
click at [450, 262] on button "Confirm" at bounding box center [451, 262] width 47 height 20
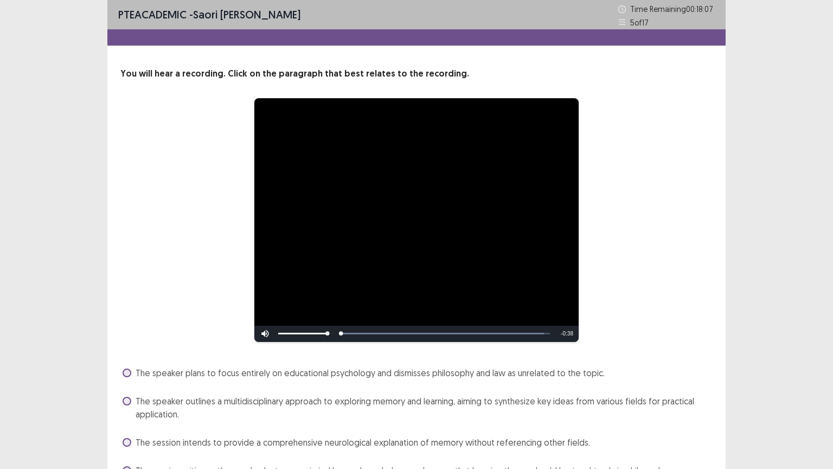
scroll to position [57, 0]
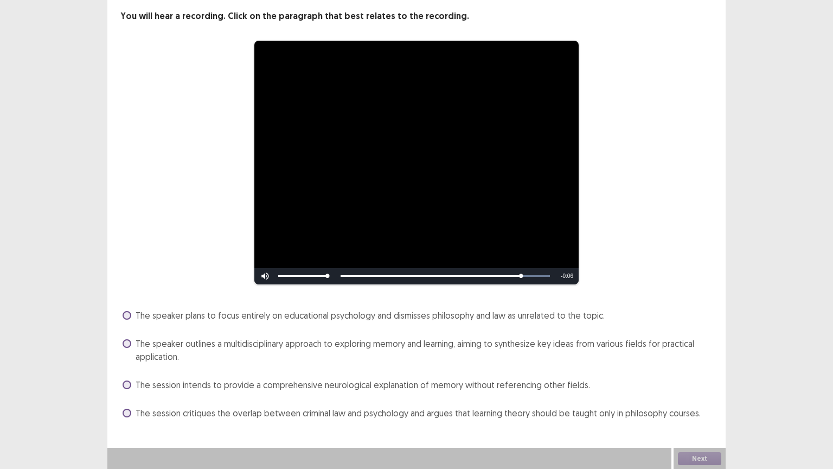
click at [131, 376] on span at bounding box center [127, 412] width 9 height 9
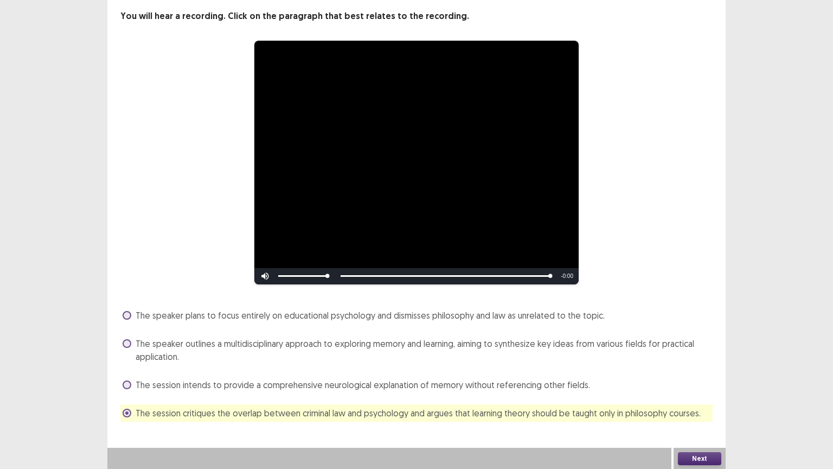
click at [126, 312] on span at bounding box center [127, 315] width 9 height 9
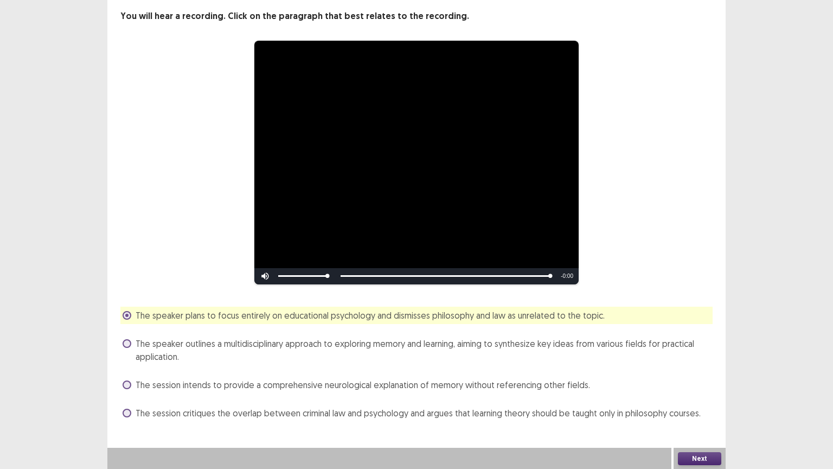
click at [699, 376] on button "Next" at bounding box center [699, 458] width 43 height 13
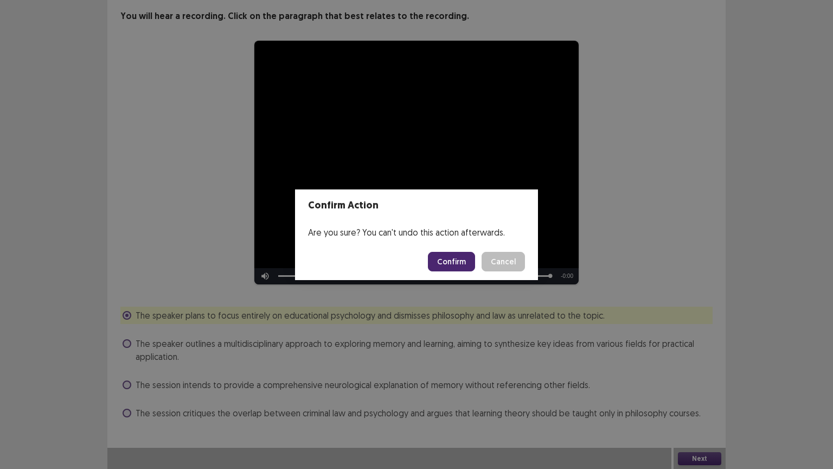
click at [494, 258] on button "Cancel" at bounding box center [503, 262] width 43 height 20
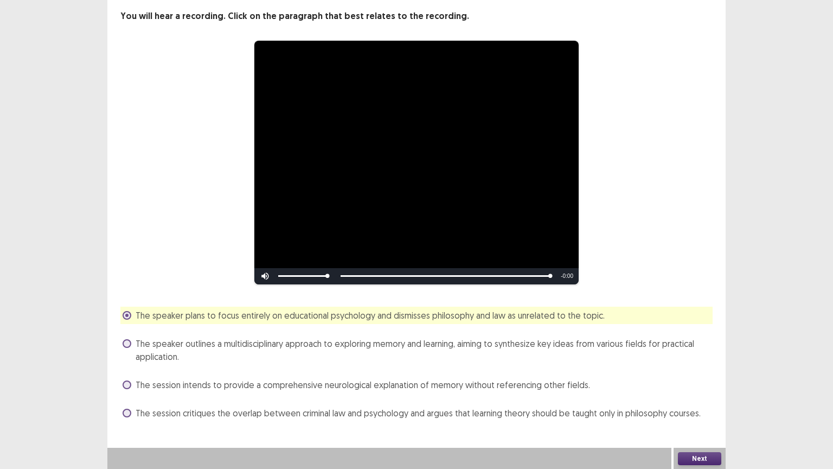
click at [126, 376] on span at bounding box center [127, 412] width 9 height 9
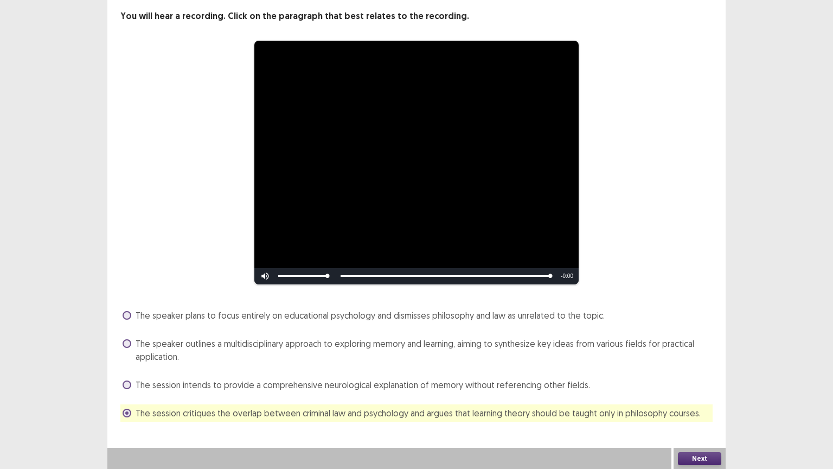
click at [126, 343] on span at bounding box center [127, 343] width 9 height 9
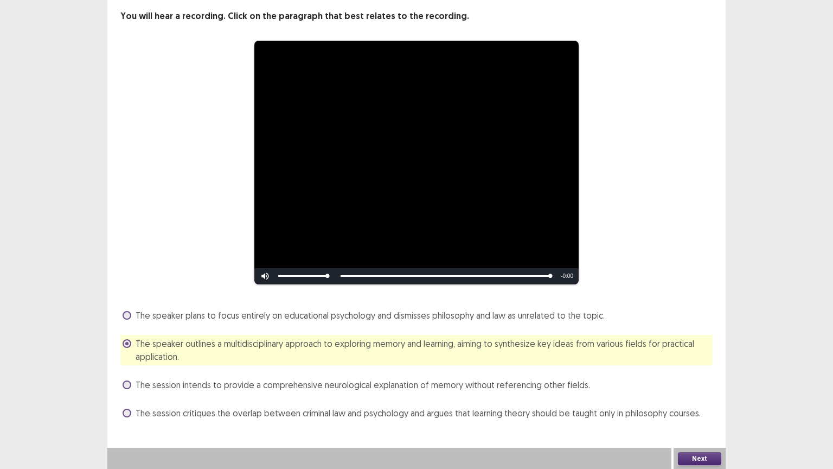
click at [691, 376] on button "Next" at bounding box center [699, 458] width 43 height 13
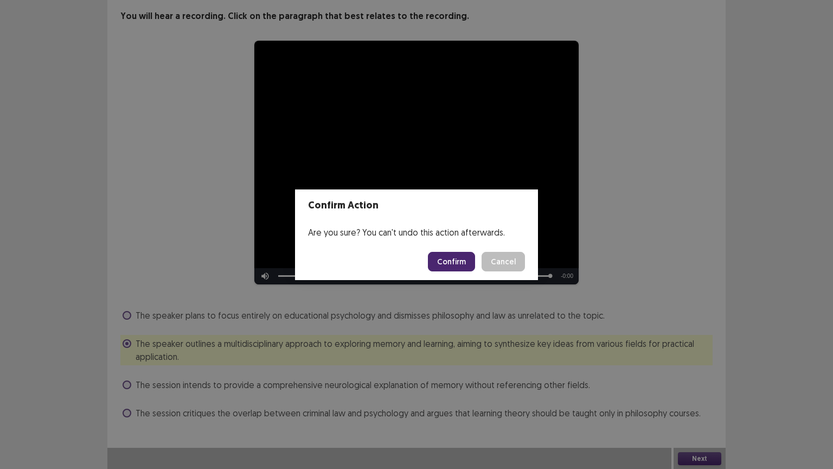
click at [457, 261] on button "Confirm" at bounding box center [451, 262] width 47 height 20
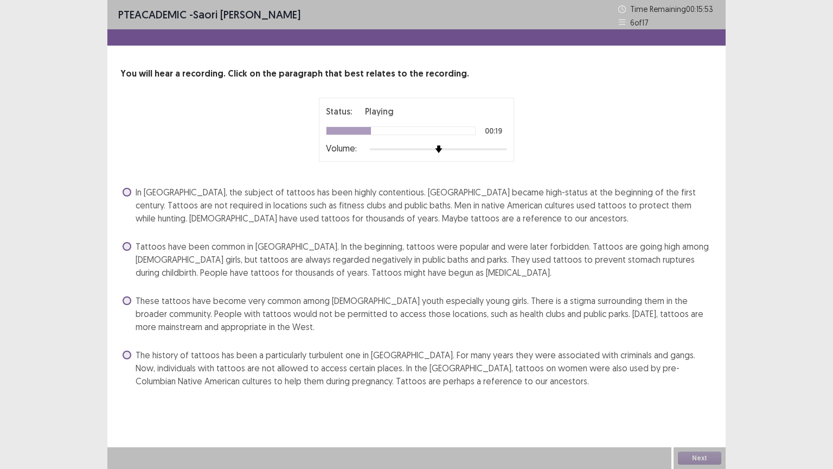
click at [124, 353] on span at bounding box center [127, 354] width 9 height 9
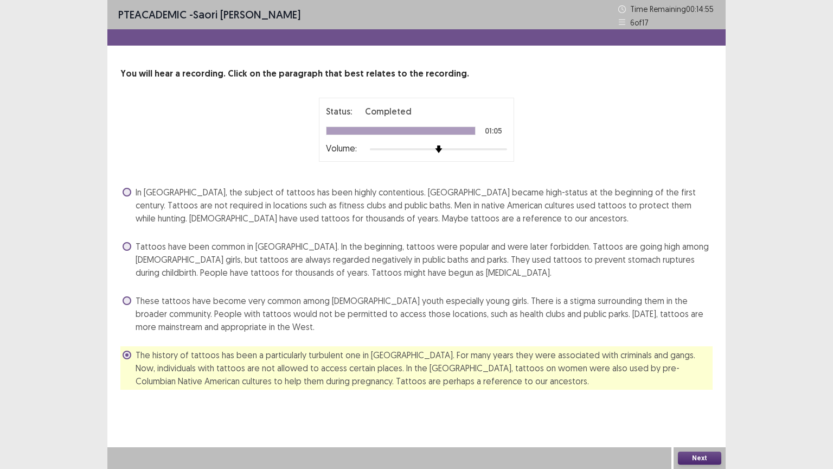
click at [694, 376] on button "Next" at bounding box center [699, 457] width 43 height 13
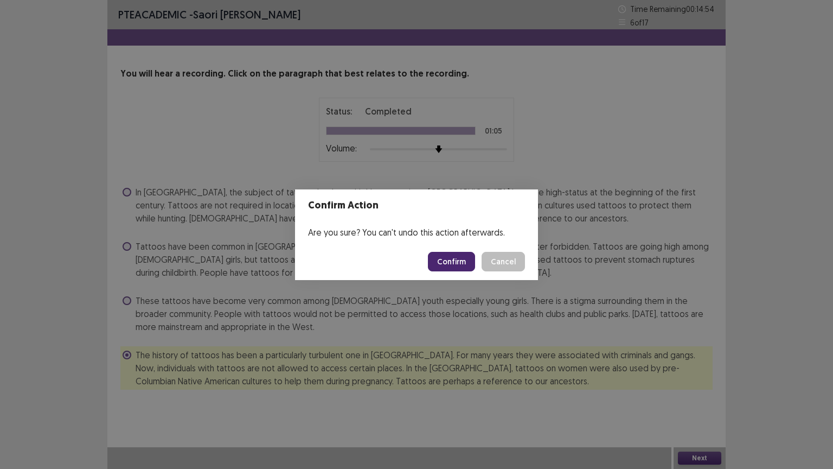
click at [450, 266] on button "Confirm" at bounding box center [451, 262] width 47 height 20
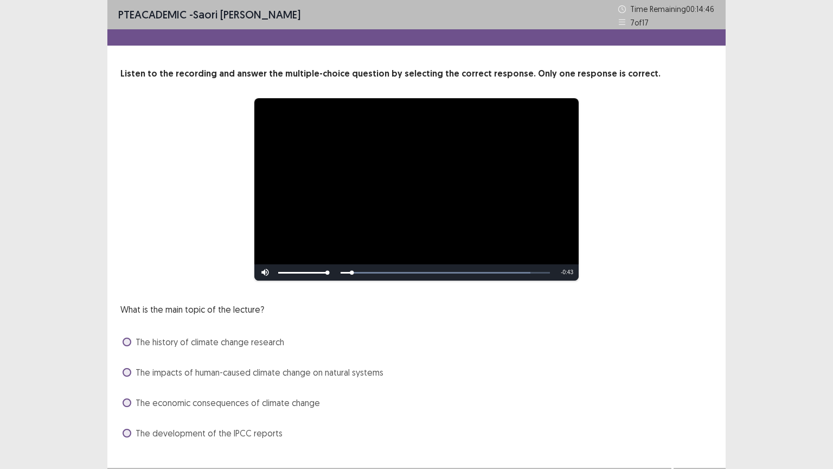
scroll to position [21, 0]
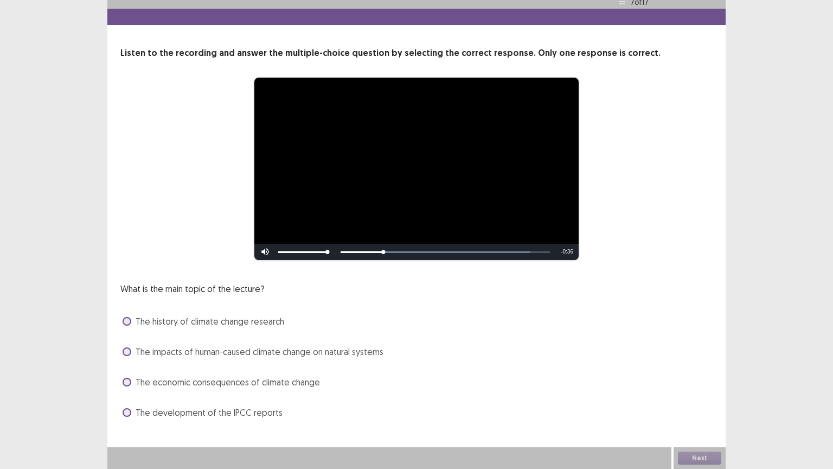
click at [128, 376] on span at bounding box center [127, 382] width 9 height 9
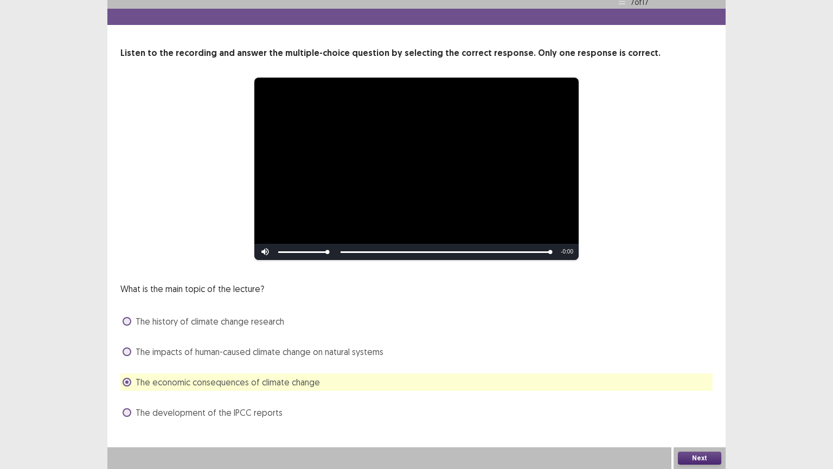
click at [687, 376] on button "Next" at bounding box center [699, 457] width 43 height 13
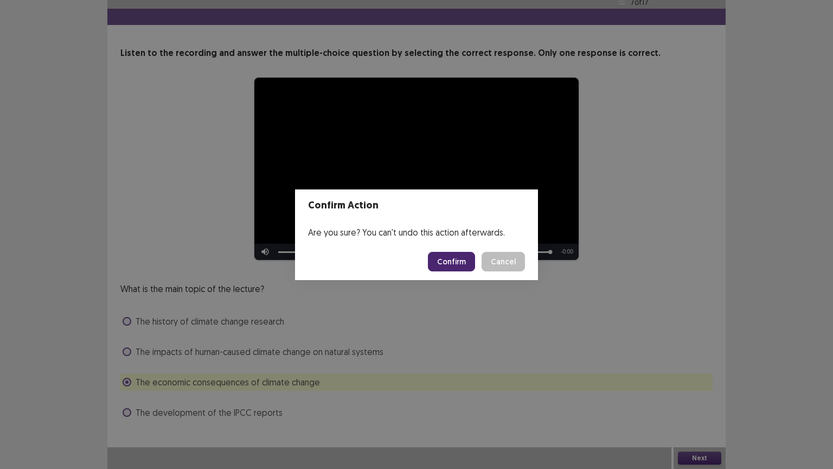
click at [502, 261] on button "Cancel" at bounding box center [503, 262] width 43 height 20
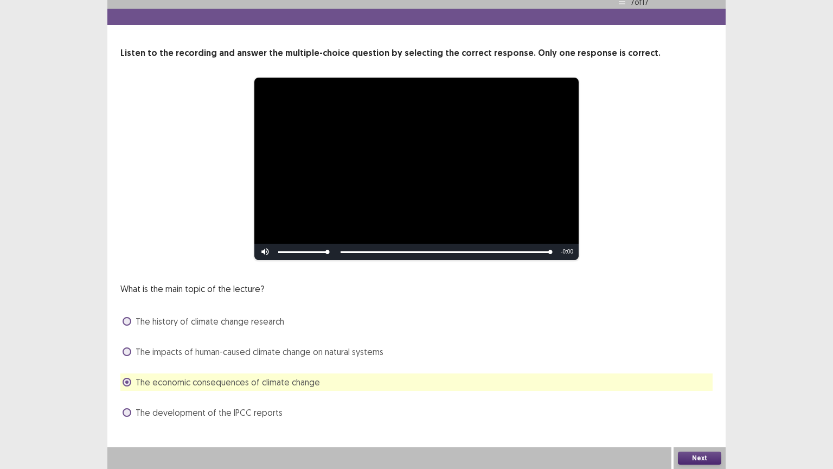
click at [127, 351] on span at bounding box center [127, 351] width 9 height 9
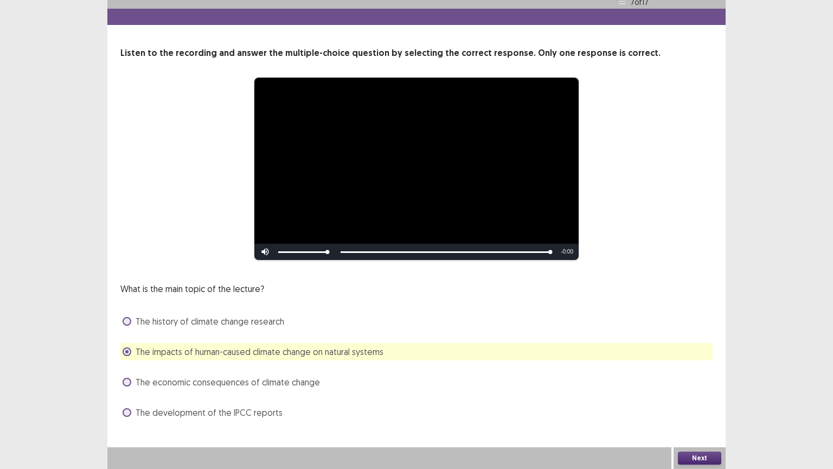
click at [702, 376] on button "Next" at bounding box center [699, 457] width 43 height 13
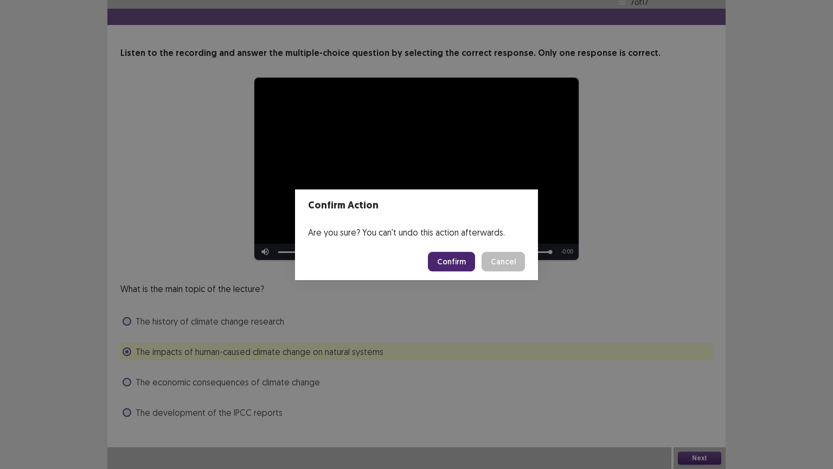
click at [442, 255] on button "Confirm" at bounding box center [451, 262] width 47 height 20
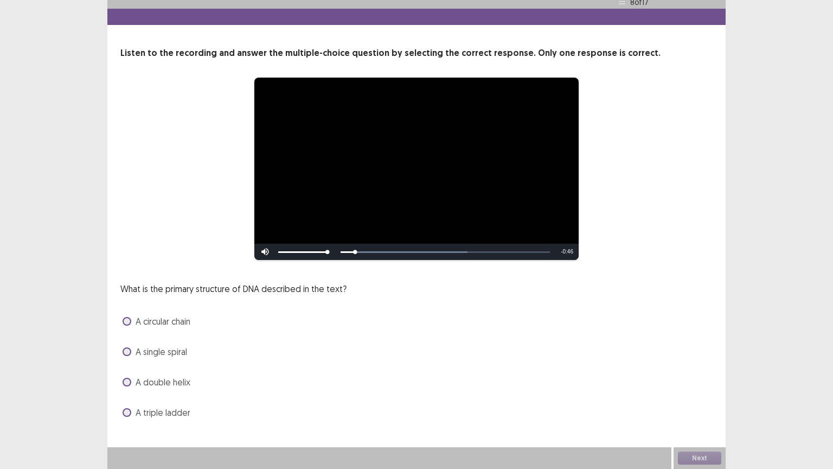
click at [132, 376] on label "A double helix" at bounding box center [157, 381] width 68 height 13
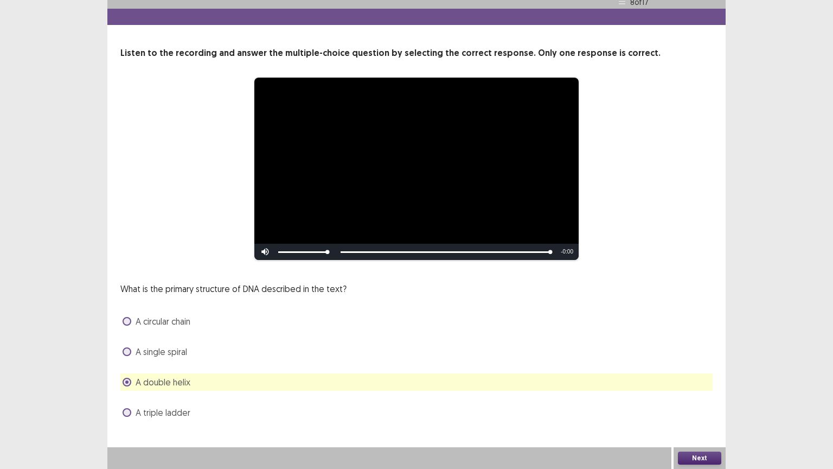
click at [698, 376] on button "Next" at bounding box center [699, 457] width 43 height 13
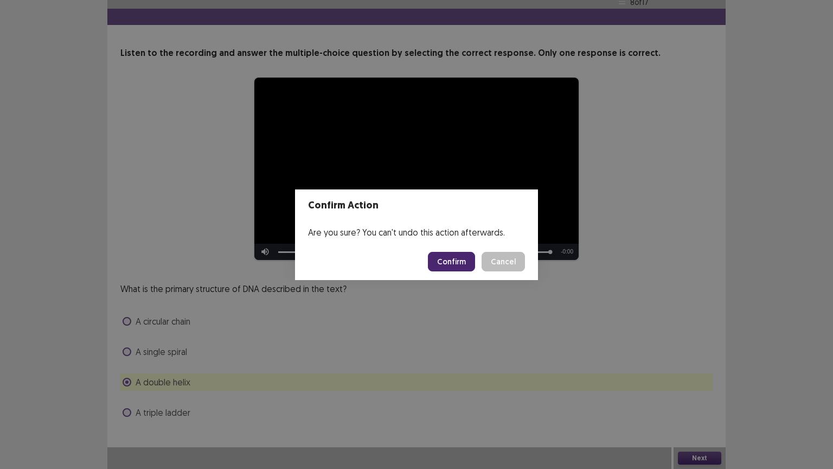
click at [451, 262] on button "Confirm" at bounding box center [451, 262] width 47 height 20
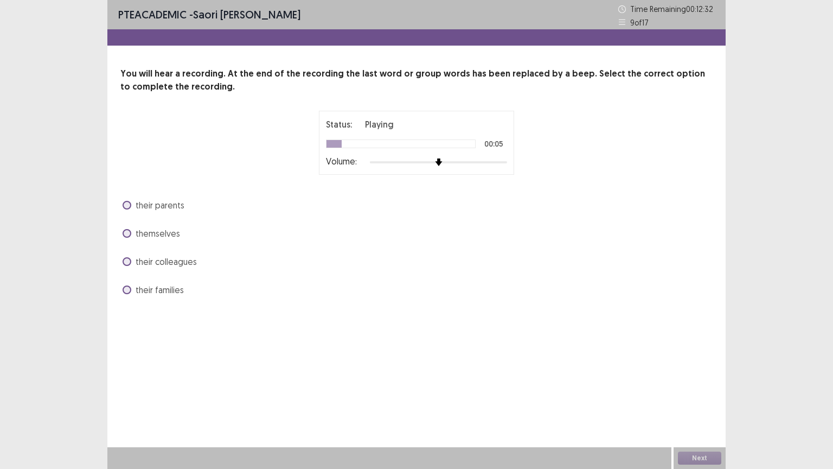
click at [486, 163] on div at bounding box center [438, 162] width 137 height 9
click at [136, 233] on span "themselves" at bounding box center [158, 233] width 44 height 13
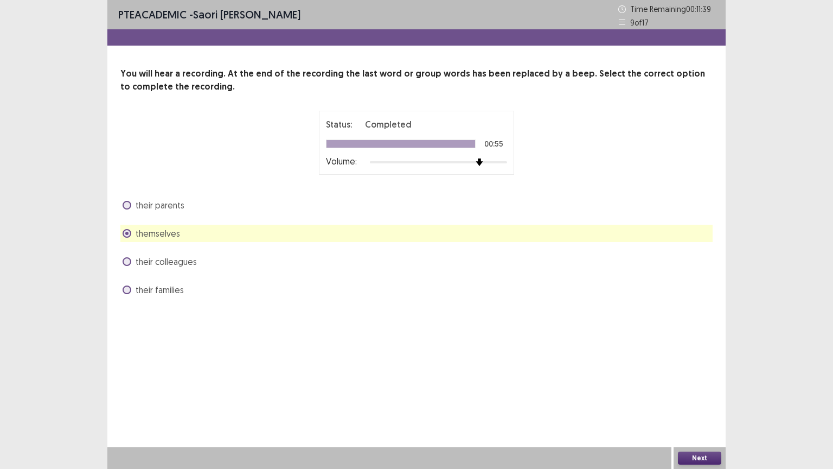
click at [690, 376] on button "Next" at bounding box center [699, 457] width 43 height 13
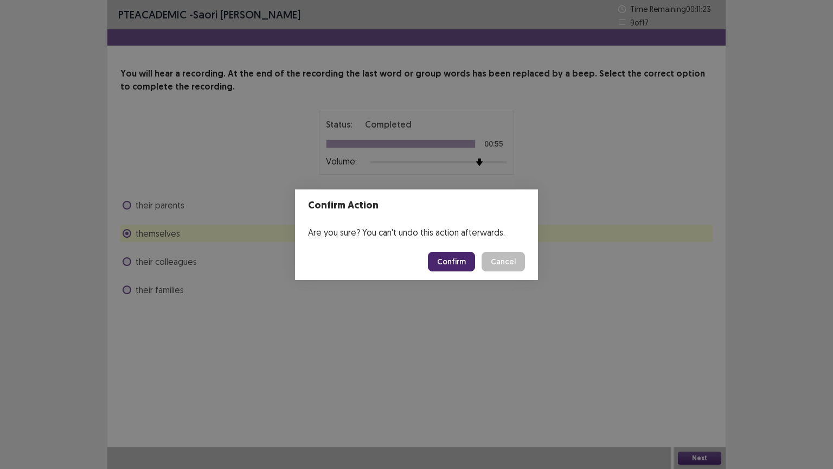
click at [494, 266] on button "Cancel" at bounding box center [503, 262] width 43 height 20
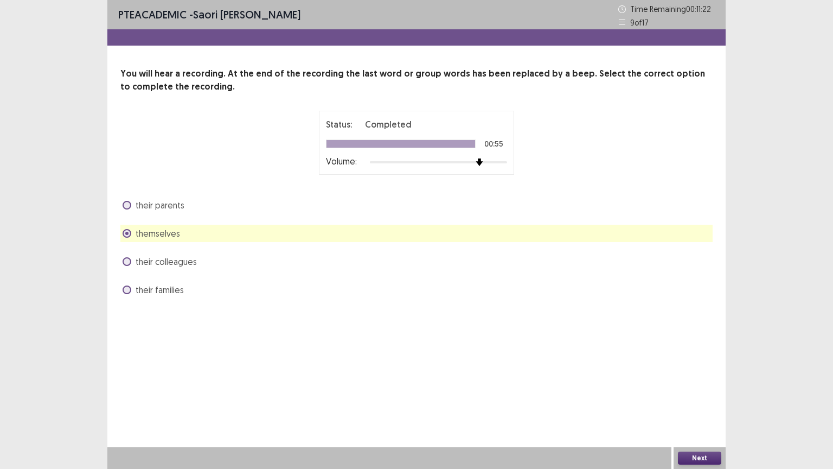
click at [125, 201] on span at bounding box center [127, 205] width 9 height 9
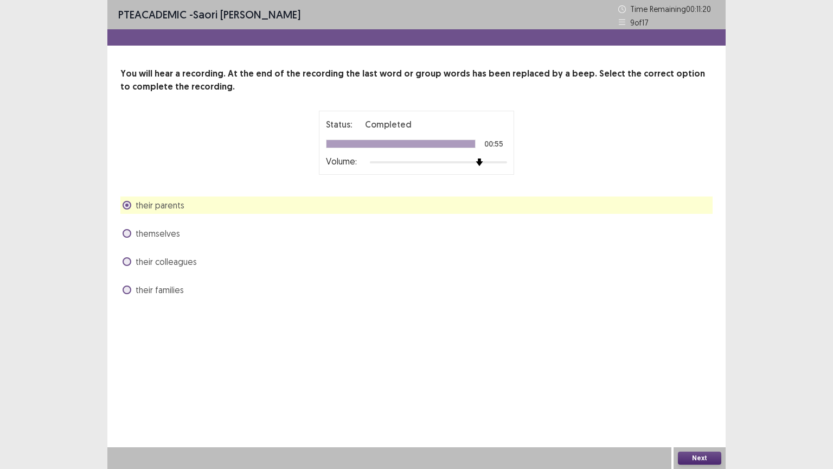
click at [687, 376] on button "Next" at bounding box center [699, 457] width 43 height 13
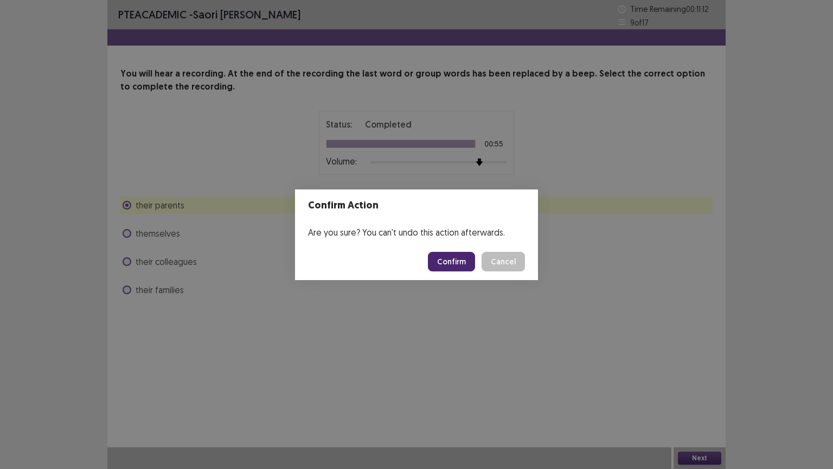
click at [449, 263] on button "Confirm" at bounding box center [451, 262] width 47 height 20
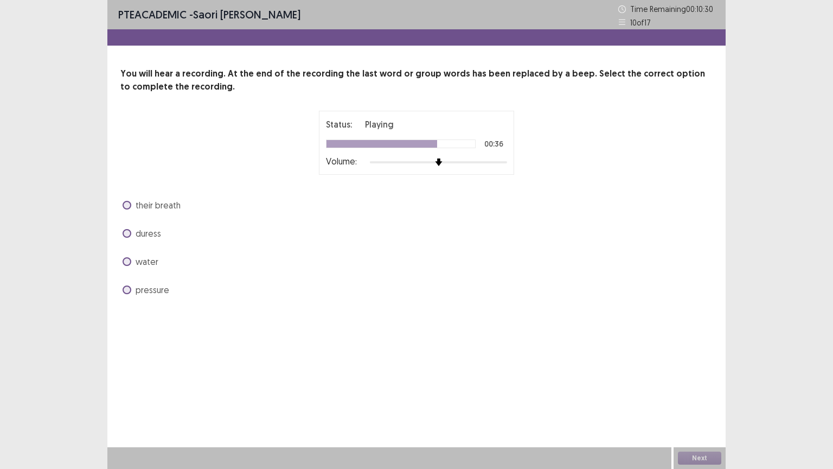
click at [126, 204] on span at bounding box center [127, 205] width 9 height 9
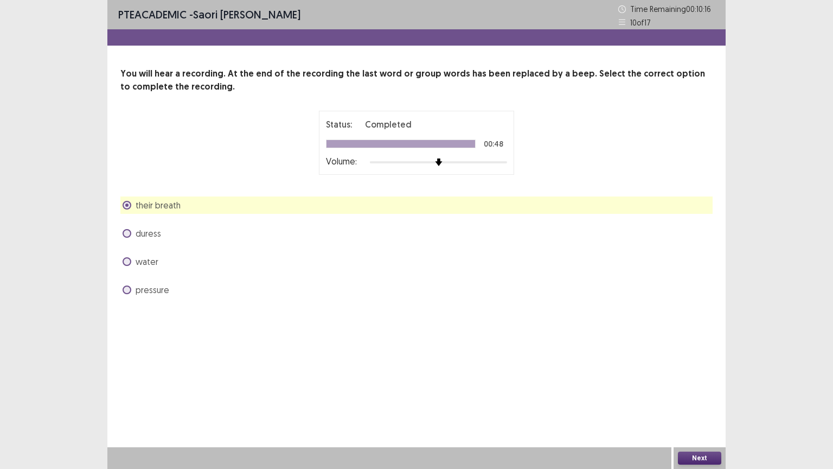
click at [139, 296] on span "pressure" at bounding box center [153, 289] width 34 height 13
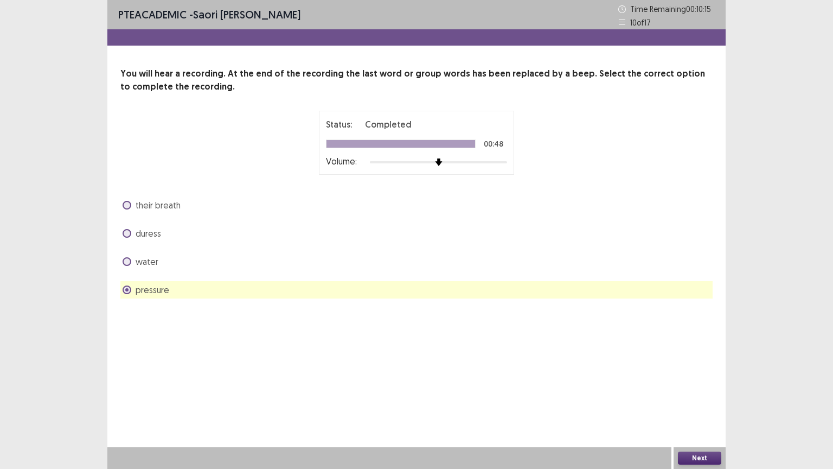
click at [681, 376] on button "Next" at bounding box center [699, 457] width 43 height 13
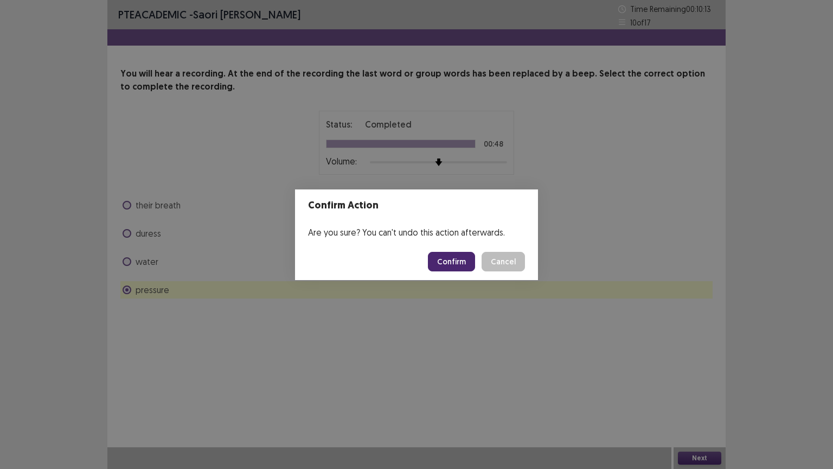
click at [456, 261] on button "Confirm" at bounding box center [451, 262] width 47 height 20
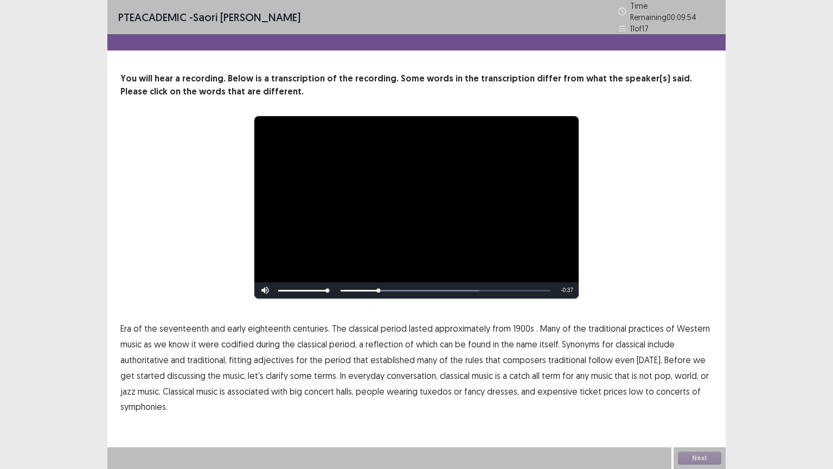
click at [515, 322] on span "1900s" at bounding box center [523, 328] width 21 height 13
click at [143, 353] on span "authoritative" at bounding box center [144, 359] width 48 height 13
click at [129, 359] on span "authoritative" at bounding box center [144, 359] width 48 height 13
click at [550, 355] on span "traditional" at bounding box center [567, 359] width 38 height 13
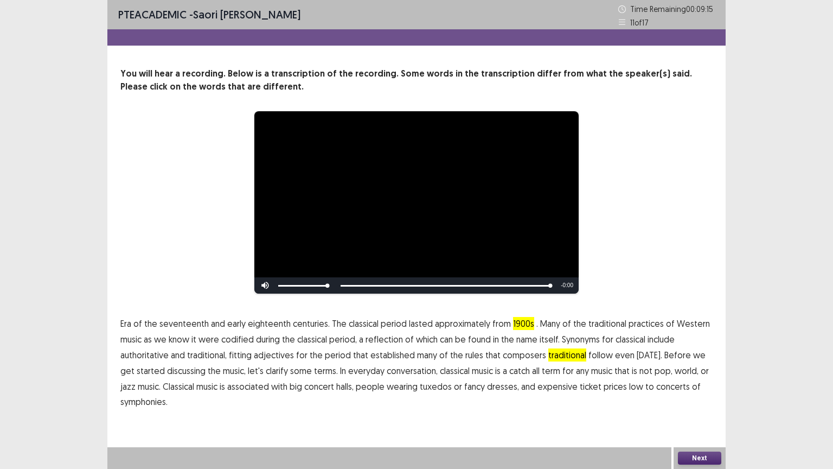
click at [131, 376] on span "symphonies." at bounding box center [143, 401] width 47 height 13
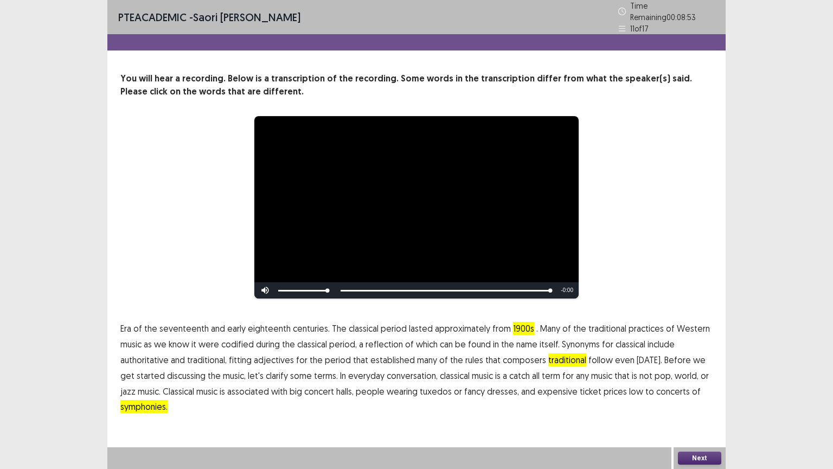
click at [702, 376] on button "Next" at bounding box center [699, 457] width 43 height 13
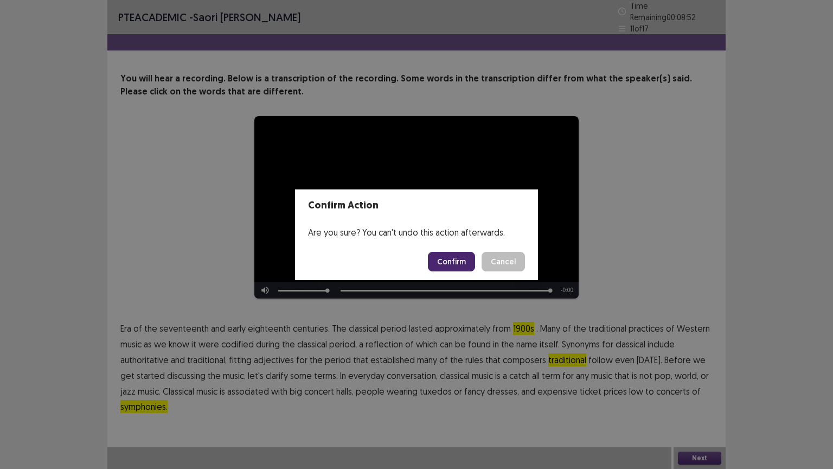
click at [458, 266] on button "Confirm" at bounding box center [451, 262] width 47 height 20
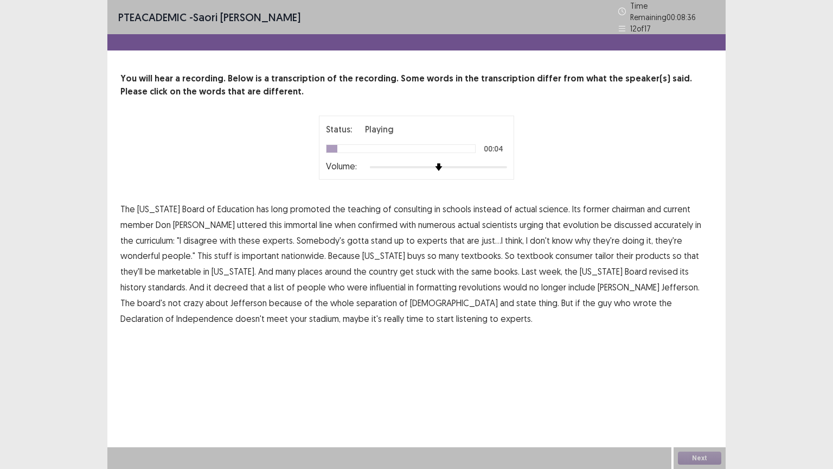
click at [394, 204] on span "consulting" at bounding box center [413, 208] width 39 height 13
click at [555, 252] on span "consumer" at bounding box center [573, 255] width 37 height 13
click at [341, 312] on span "stadium," at bounding box center [324, 318] width 31 height 13
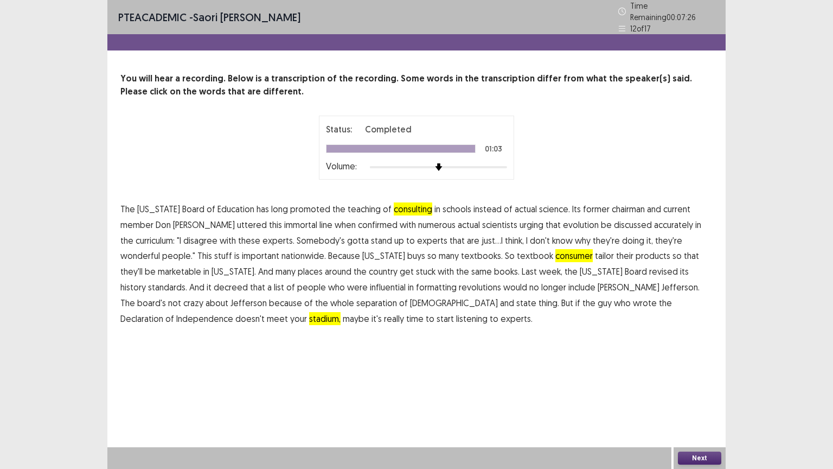
click at [688, 376] on button "Next" at bounding box center [699, 457] width 43 height 13
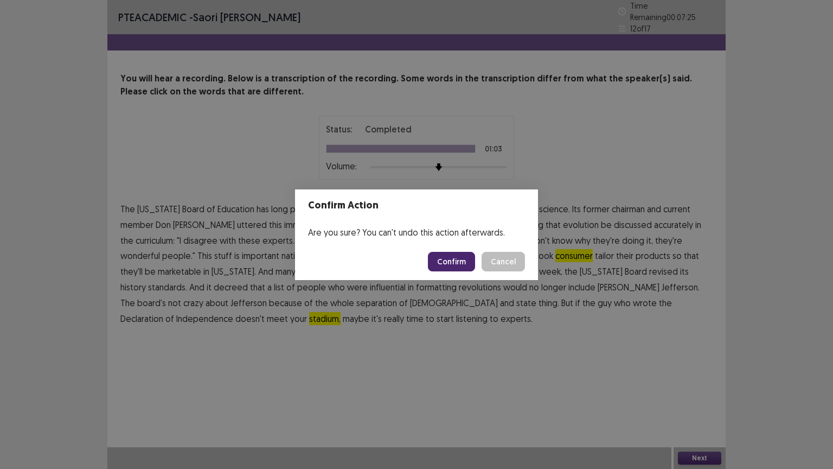
click at [449, 260] on button "Confirm" at bounding box center [451, 262] width 47 height 20
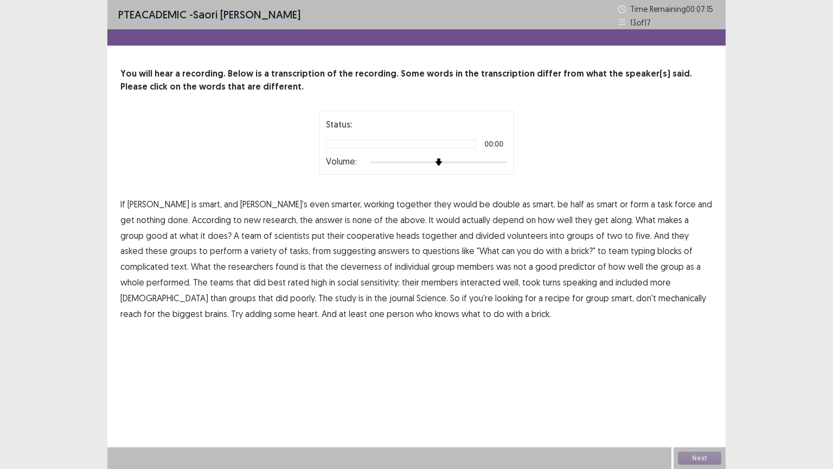
click at [482, 161] on div at bounding box center [438, 162] width 137 height 9
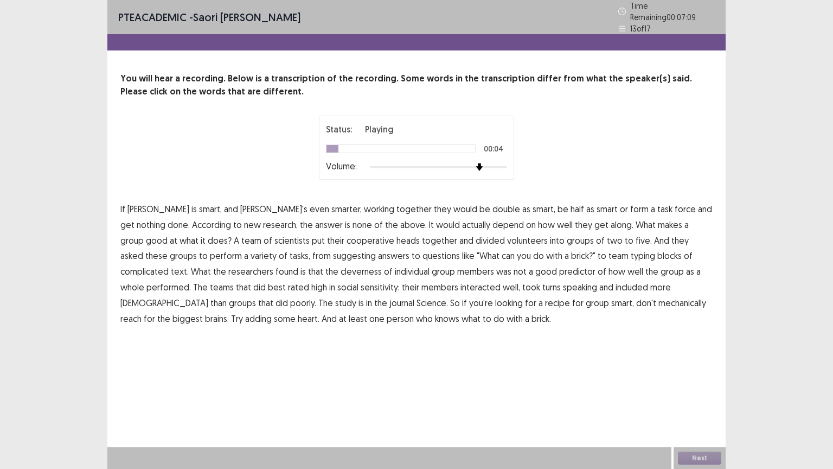
click at [493, 206] on span "double" at bounding box center [507, 208] width 28 height 13
click at [327, 236] on span "their" at bounding box center [335, 240] width 17 height 13
click at [347, 237] on span "cooperative" at bounding box center [371, 240] width 48 height 13
click at [327, 235] on span "their" at bounding box center [335, 240] width 17 height 13
click at [333, 255] on span "suggesting" at bounding box center [354, 255] width 43 height 13
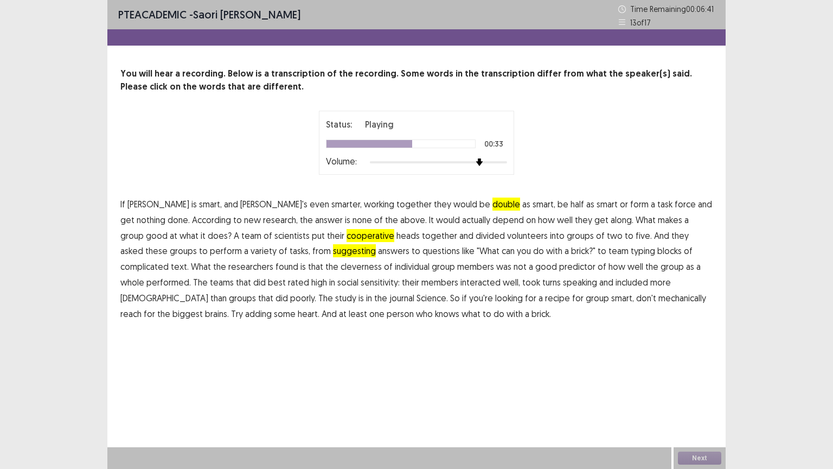
click at [341, 265] on span "cleverness" at bounding box center [361, 266] width 41 height 13
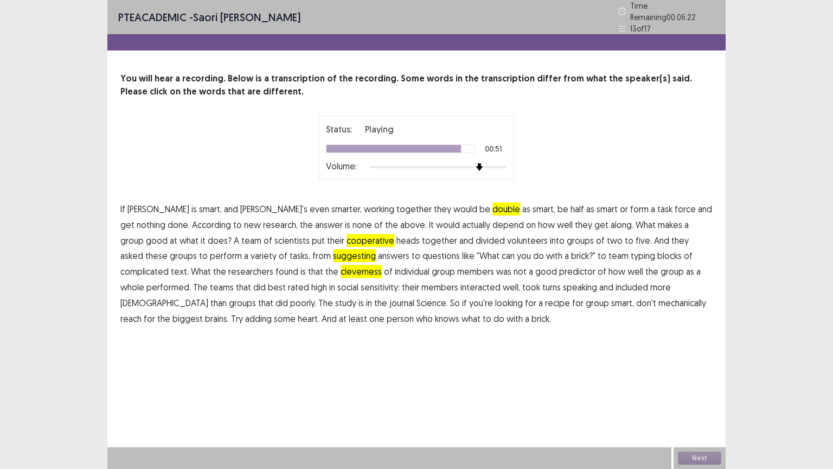
click at [659, 298] on span "mechanically" at bounding box center [683, 302] width 48 height 13
click at [703, 376] on button "Next" at bounding box center [699, 457] width 43 height 13
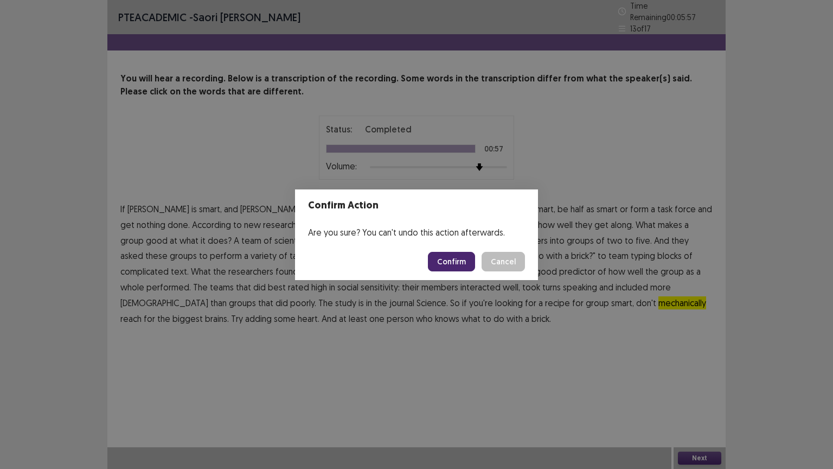
click at [461, 261] on button "Confirm" at bounding box center [451, 262] width 47 height 20
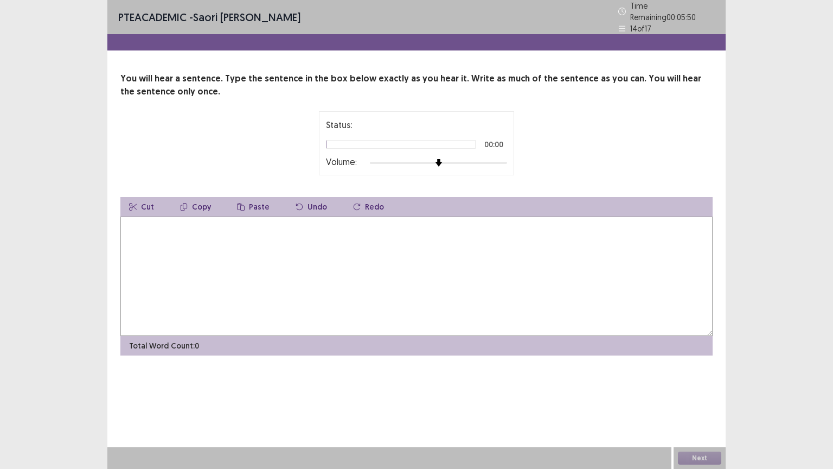
click at [482, 158] on div at bounding box center [438, 162] width 137 height 9
click at [325, 244] on textarea at bounding box center [416, 275] width 592 height 119
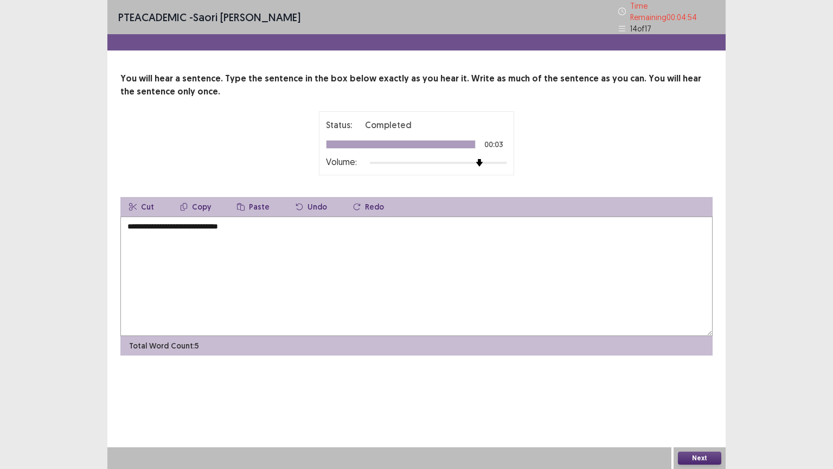
click at [171, 226] on textarea "**********" at bounding box center [416, 275] width 592 height 119
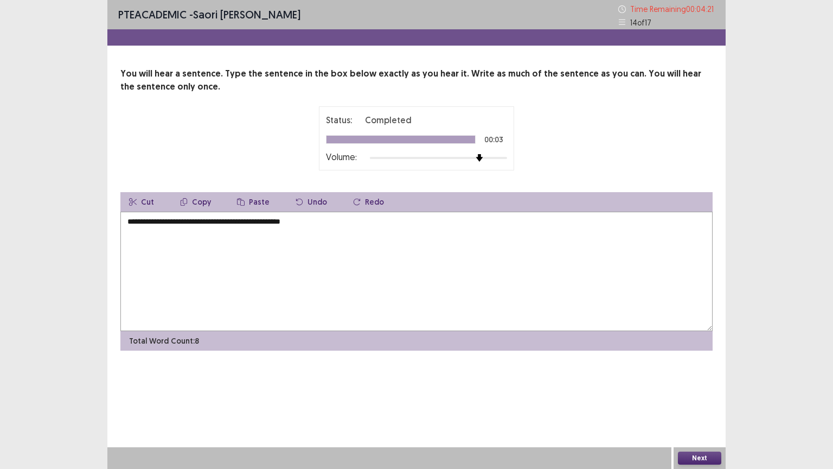
click at [271, 220] on textarea "**********" at bounding box center [416, 271] width 592 height 119
type textarea "**********"
click at [705, 376] on button "Next" at bounding box center [699, 457] width 43 height 13
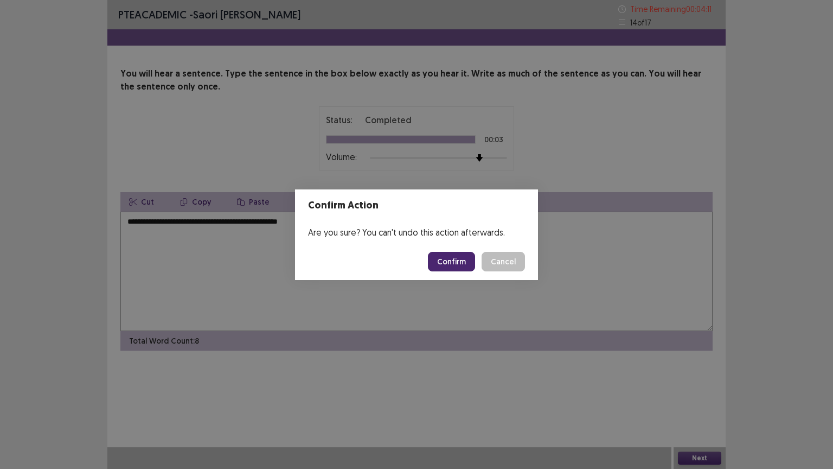
click at [461, 259] on button "Confirm" at bounding box center [451, 262] width 47 height 20
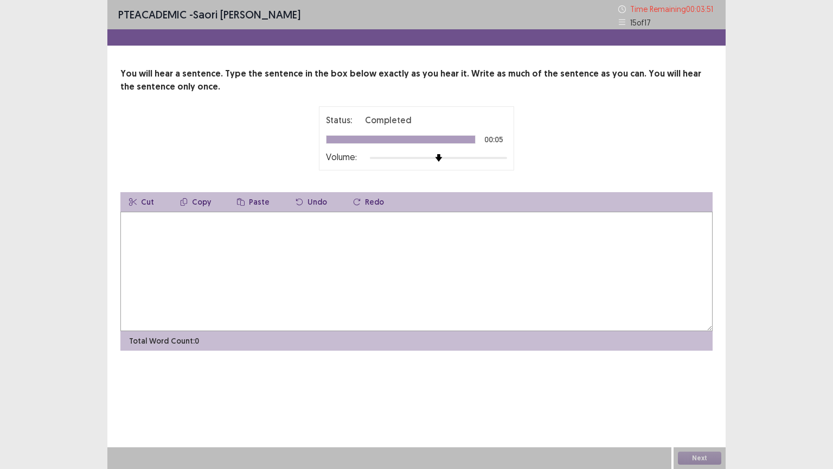
click at [365, 217] on textarea at bounding box center [416, 271] width 592 height 119
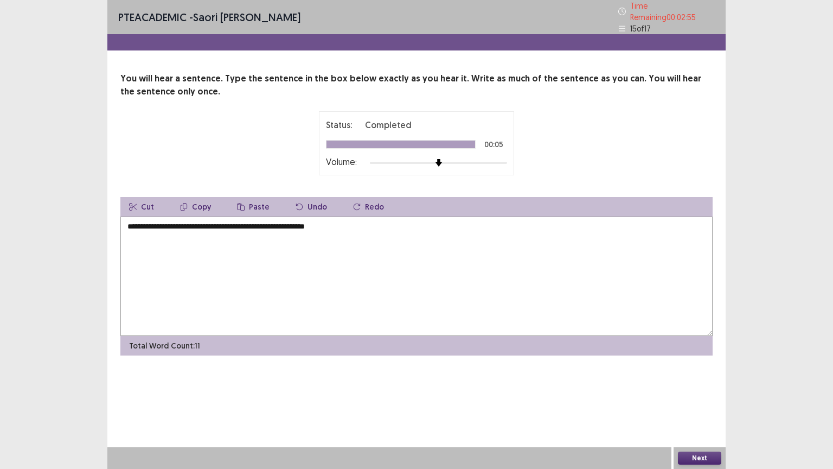
click at [196, 223] on textarea "**********" at bounding box center [416, 275] width 592 height 119
type textarea "**********"
click at [700, 376] on button "Next" at bounding box center [699, 457] width 43 height 13
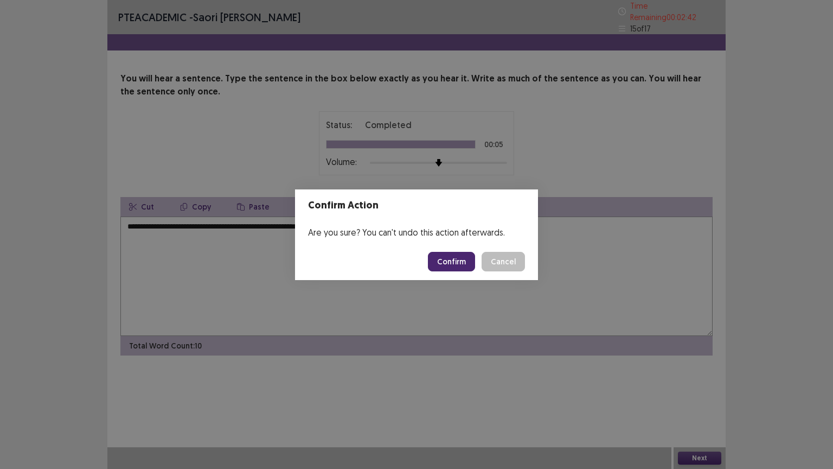
click at [451, 260] on button "Confirm" at bounding box center [451, 262] width 47 height 20
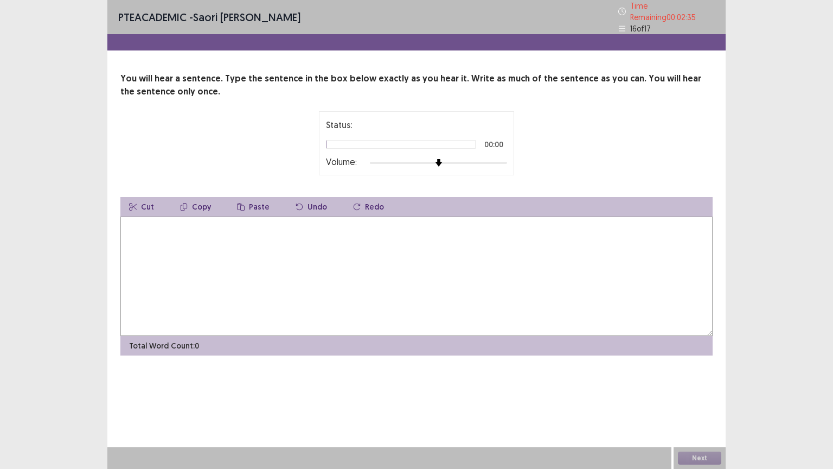
click at [494, 158] on div at bounding box center [438, 162] width 137 height 9
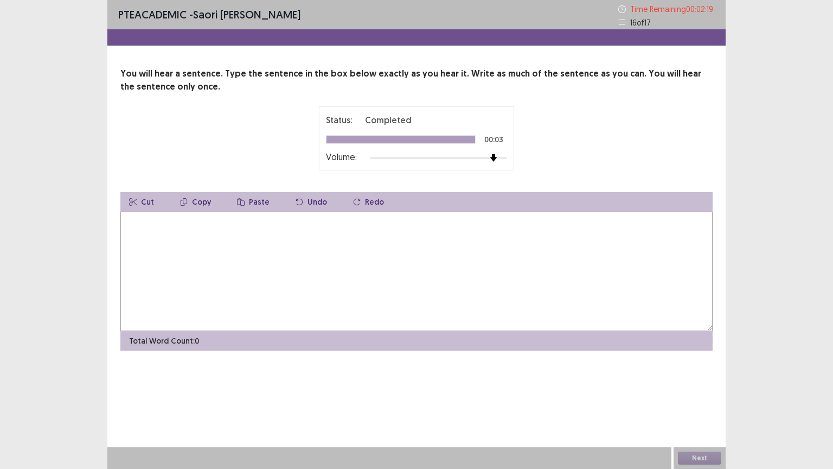
click at [441, 203] on div "Cut Copy Paste Undo Redo" at bounding box center [416, 202] width 592 height 20
click at [413, 212] on textarea at bounding box center [416, 271] width 592 height 119
type textarea "**********"
click at [699, 376] on button "Next" at bounding box center [699, 457] width 43 height 13
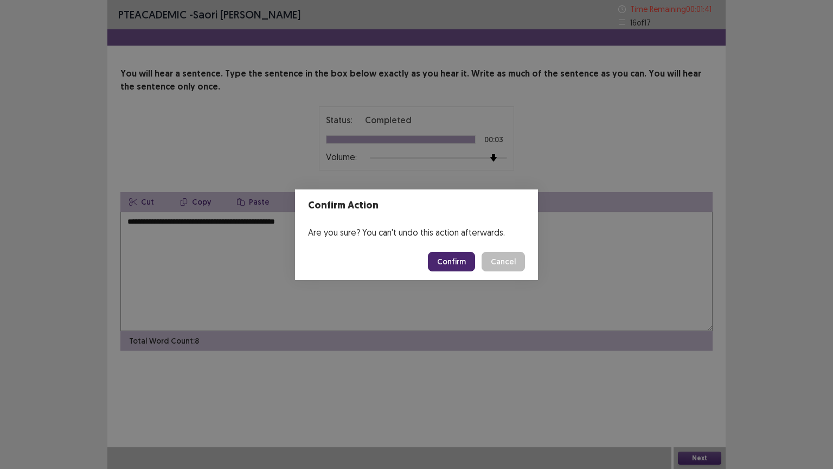
click at [449, 260] on button "Confirm" at bounding box center [451, 262] width 47 height 20
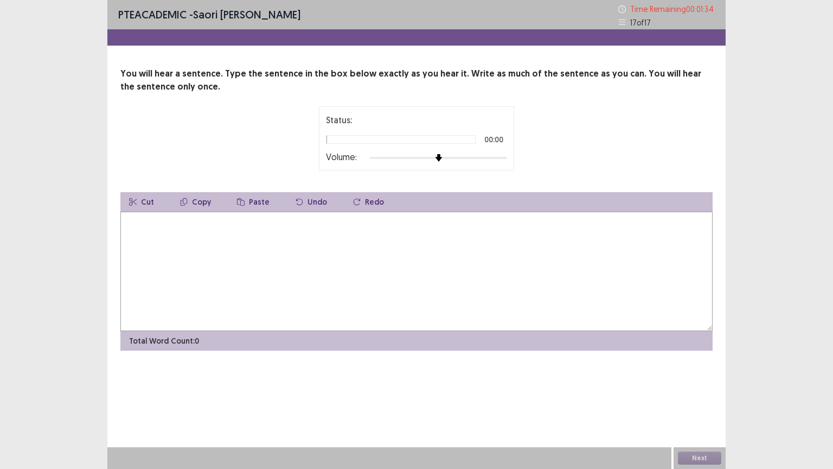
click at [491, 156] on div at bounding box center [438, 158] width 137 height 9
click at [368, 262] on textarea at bounding box center [416, 271] width 592 height 119
type textarea "*"
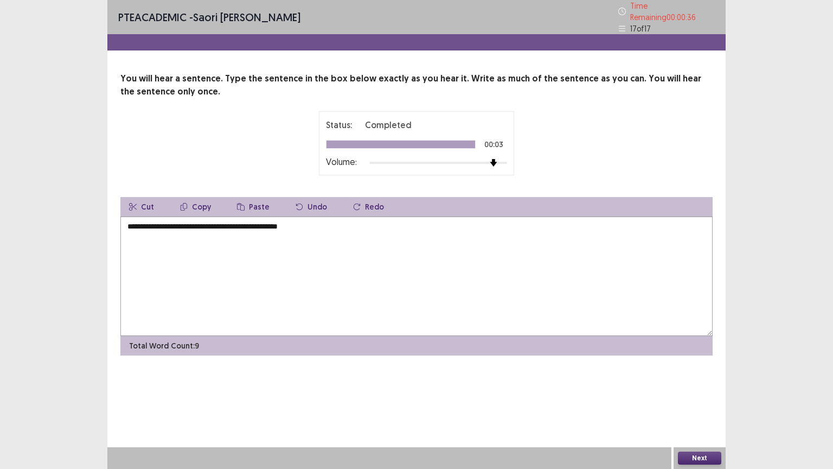
type textarea "**********"
click at [710, 376] on button "Next" at bounding box center [699, 457] width 43 height 13
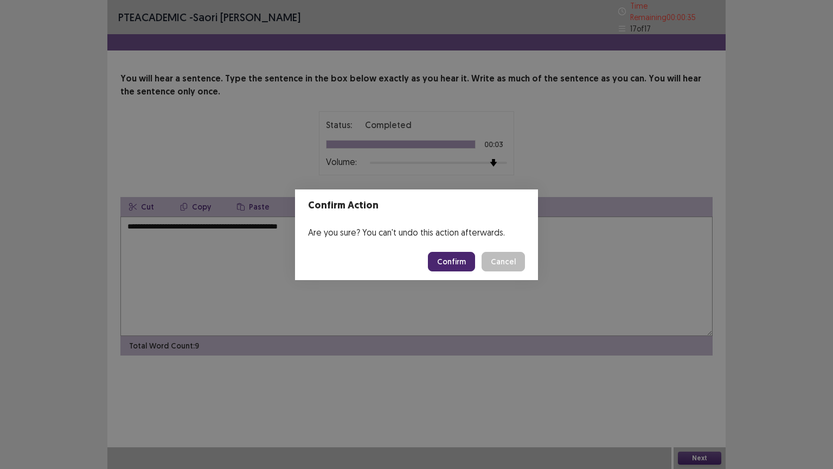
click at [464, 269] on button "Confirm" at bounding box center [451, 262] width 47 height 20
